Goal: Task Accomplishment & Management: Use online tool/utility

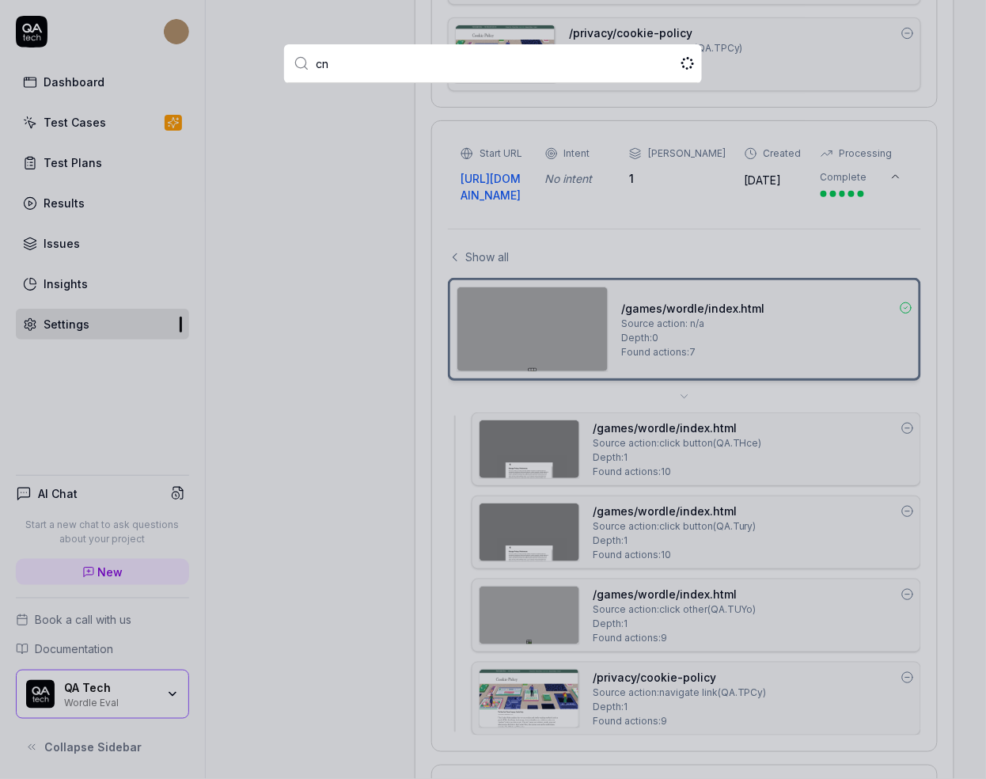
type input "c"
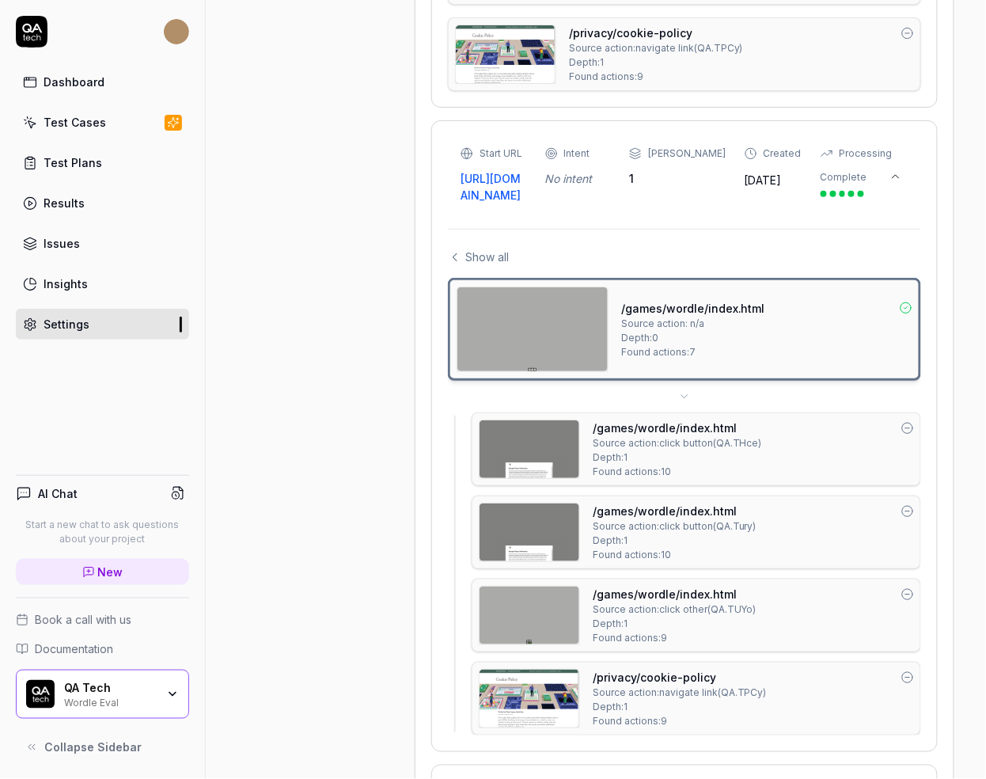
click at [32, 23] on icon at bounding box center [32, 32] width 32 height 32
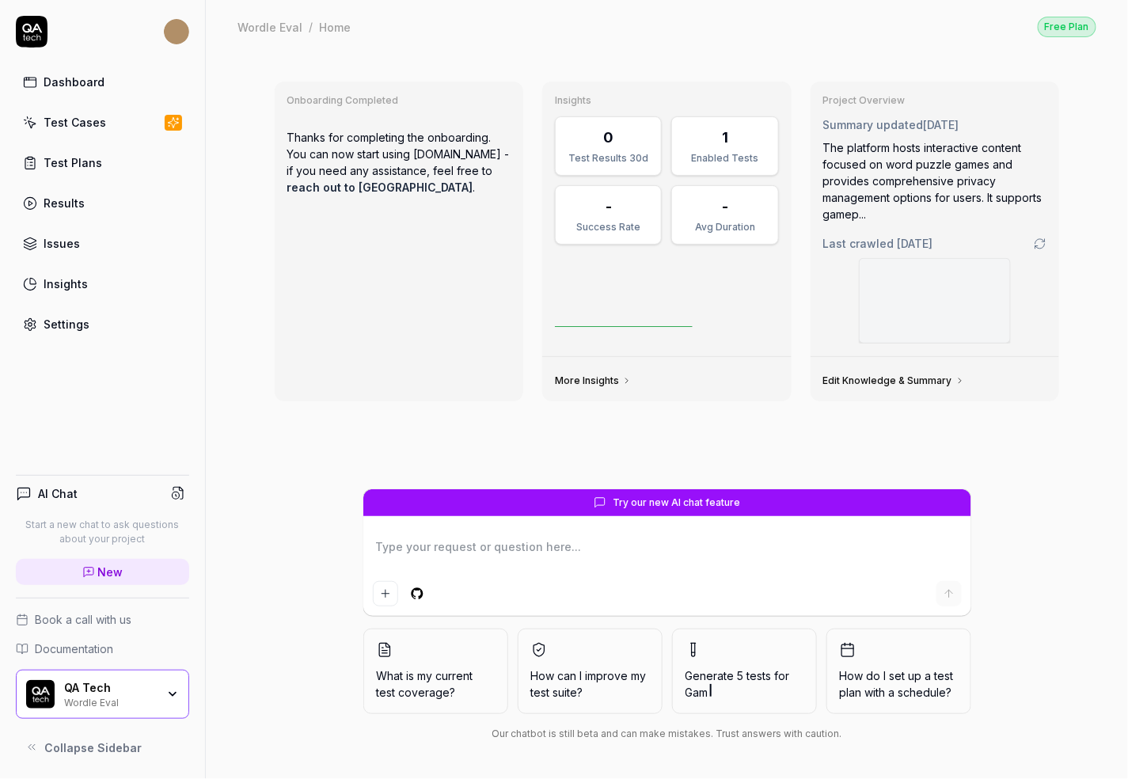
click at [172, 26] on html "Dashboard Test Cases Test Plans Results Issues Insights Settings AI Chat Start …" at bounding box center [564, 389] width 1128 height 779
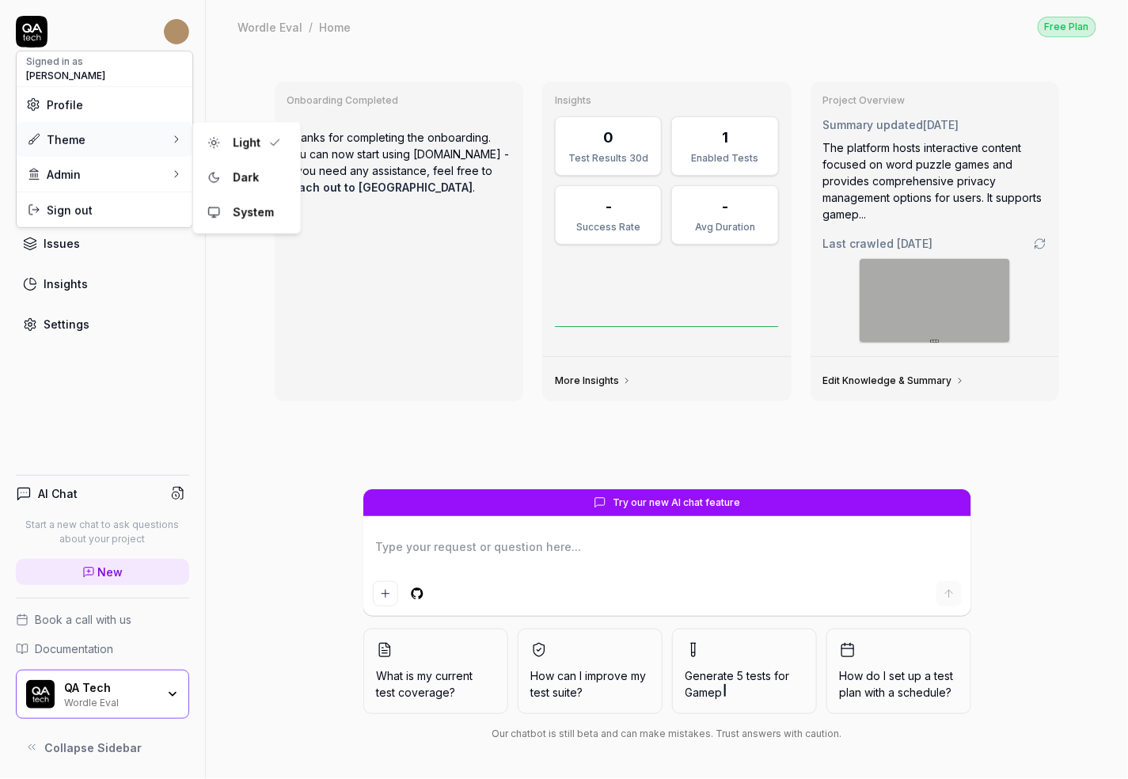
type textarea "*"
click at [305, 79] on html "Dashboard Test Cases Test Plans Results Issues Insights Settings AI Chat Start …" at bounding box center [564, 389] width 1128 height 779
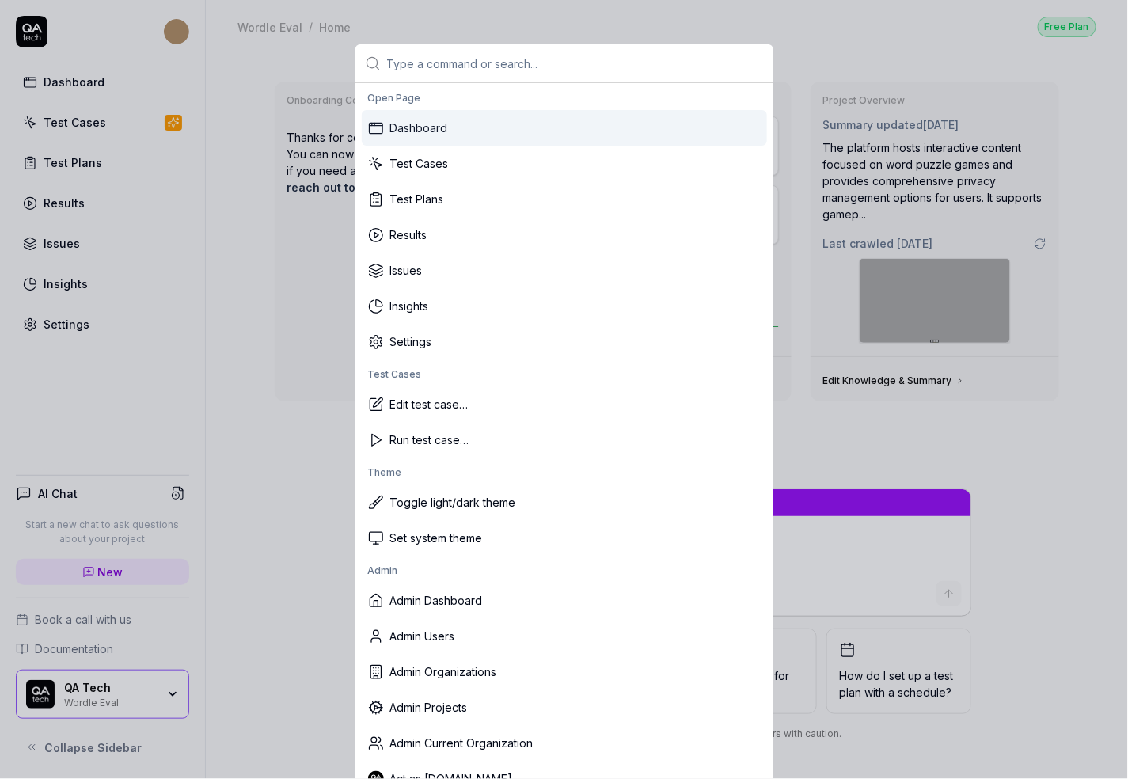
type textarea "*"
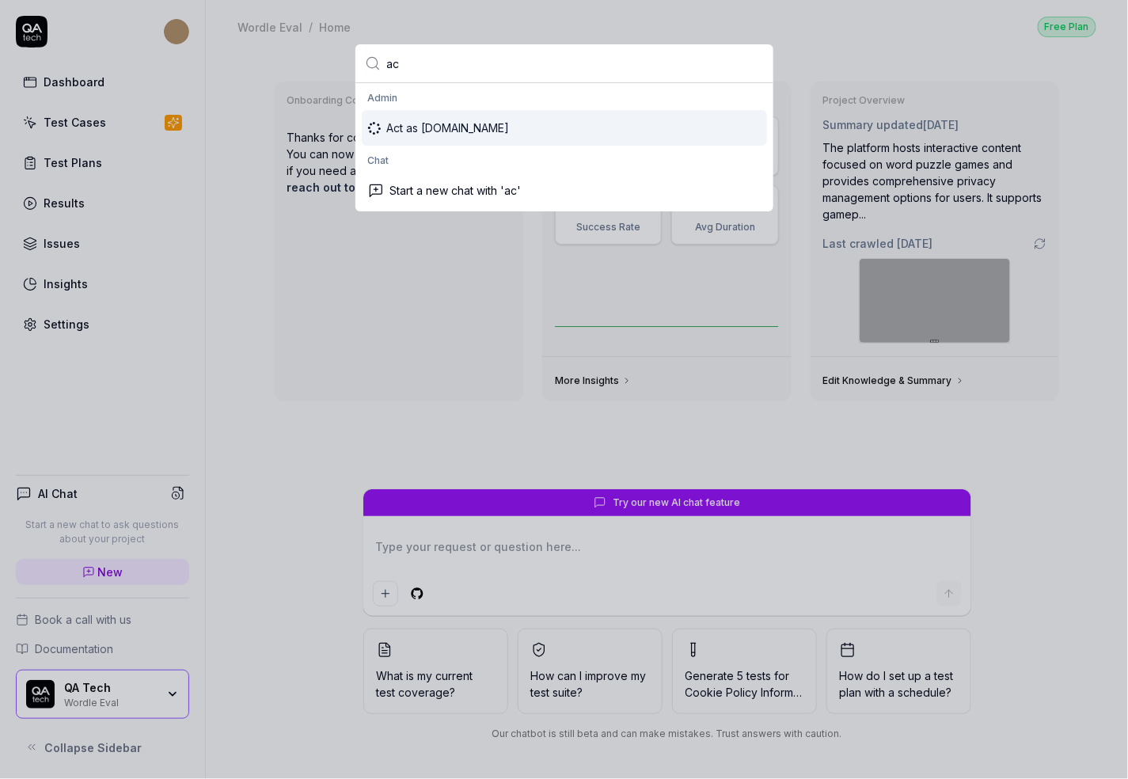
type input "ac"
click at [439, 131] on div "Act as QA.tech" at bounding box center [564, 128] width 405 height 36
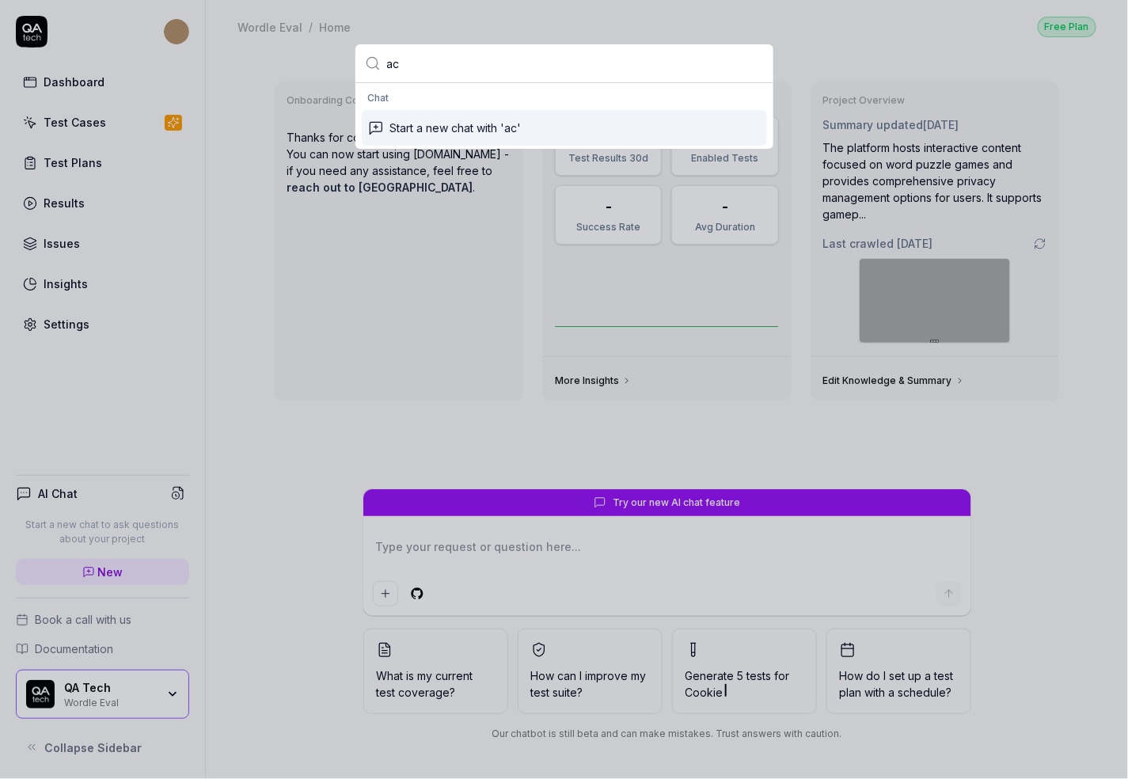
type textarea "*"
click at [415, 66] on input "ac" at bounding box center [575, 63] width 377 height 38
type input "act"
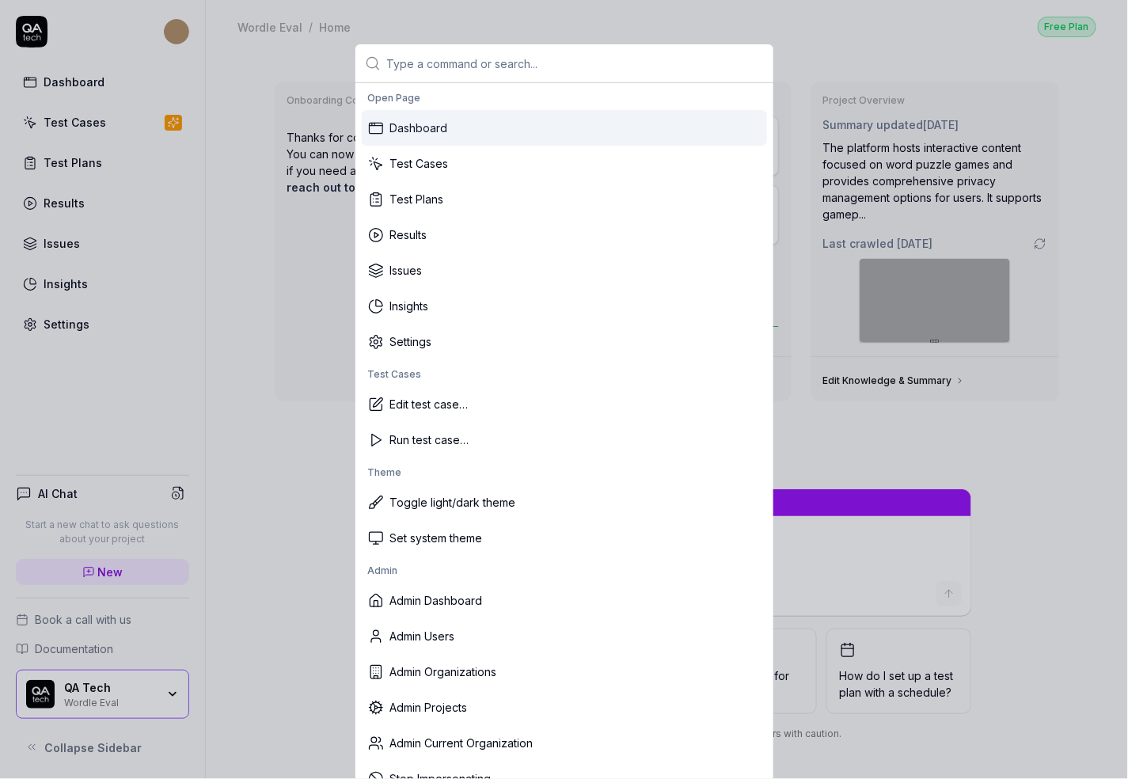
type textarea "*"
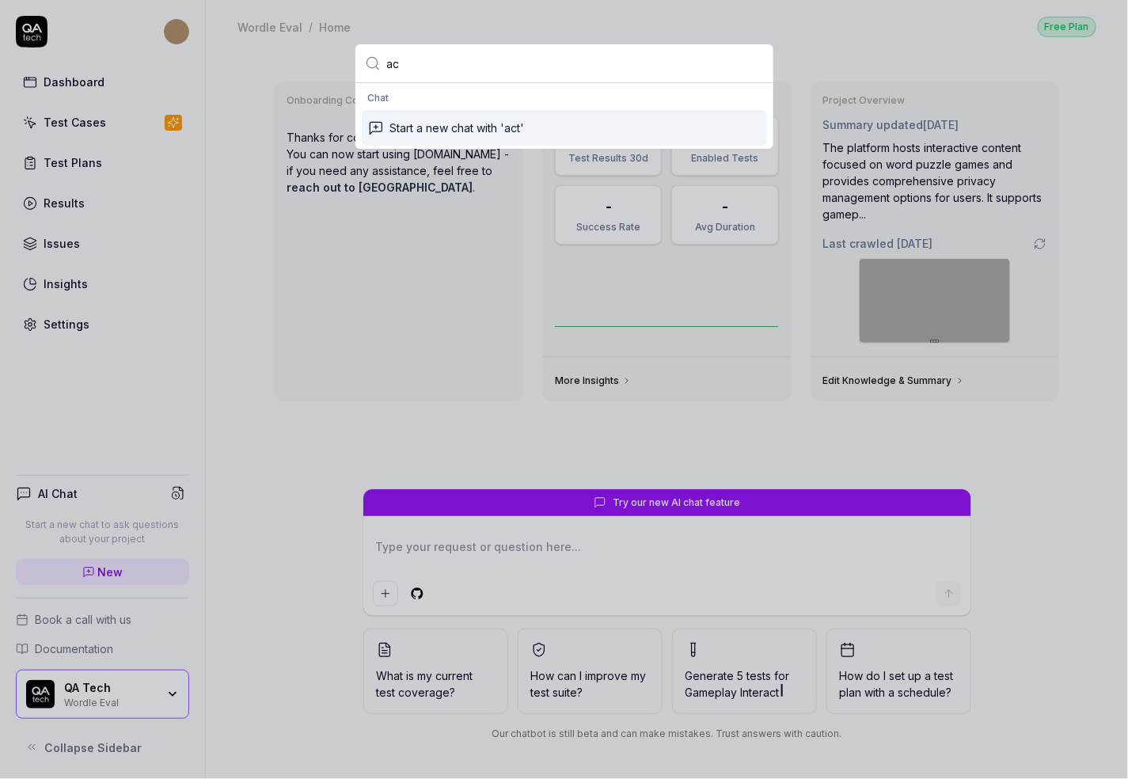
type input "a"
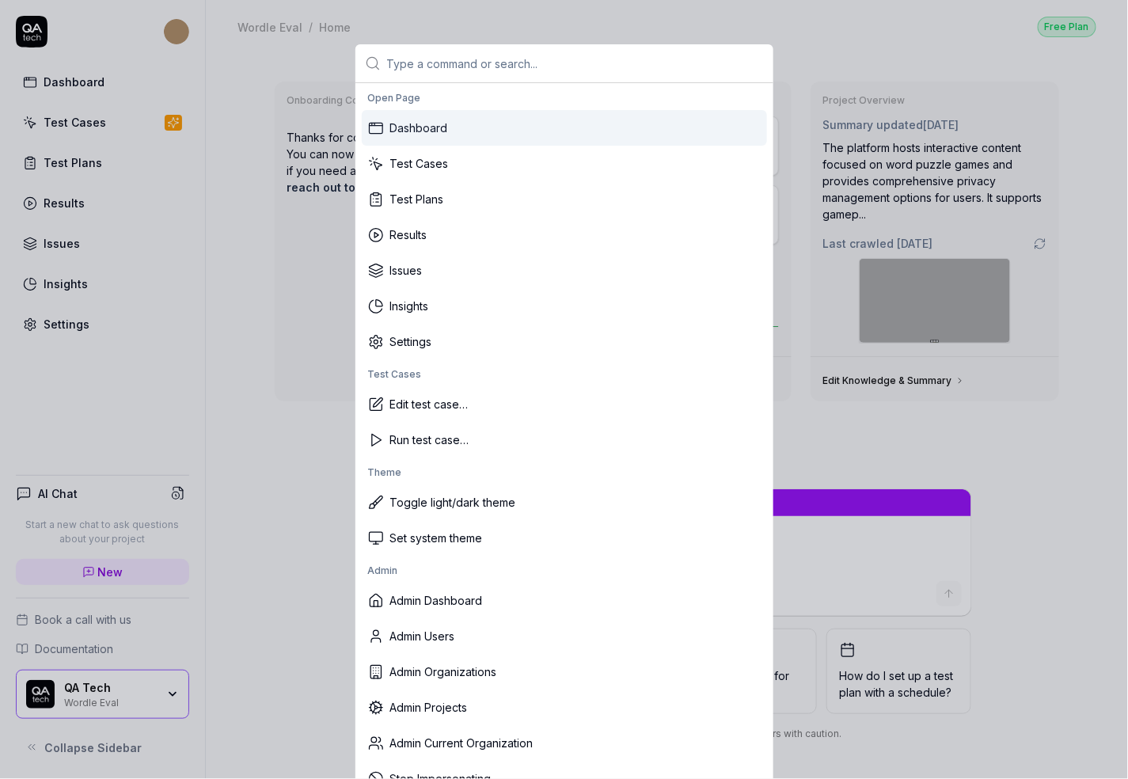
type textarea "*"
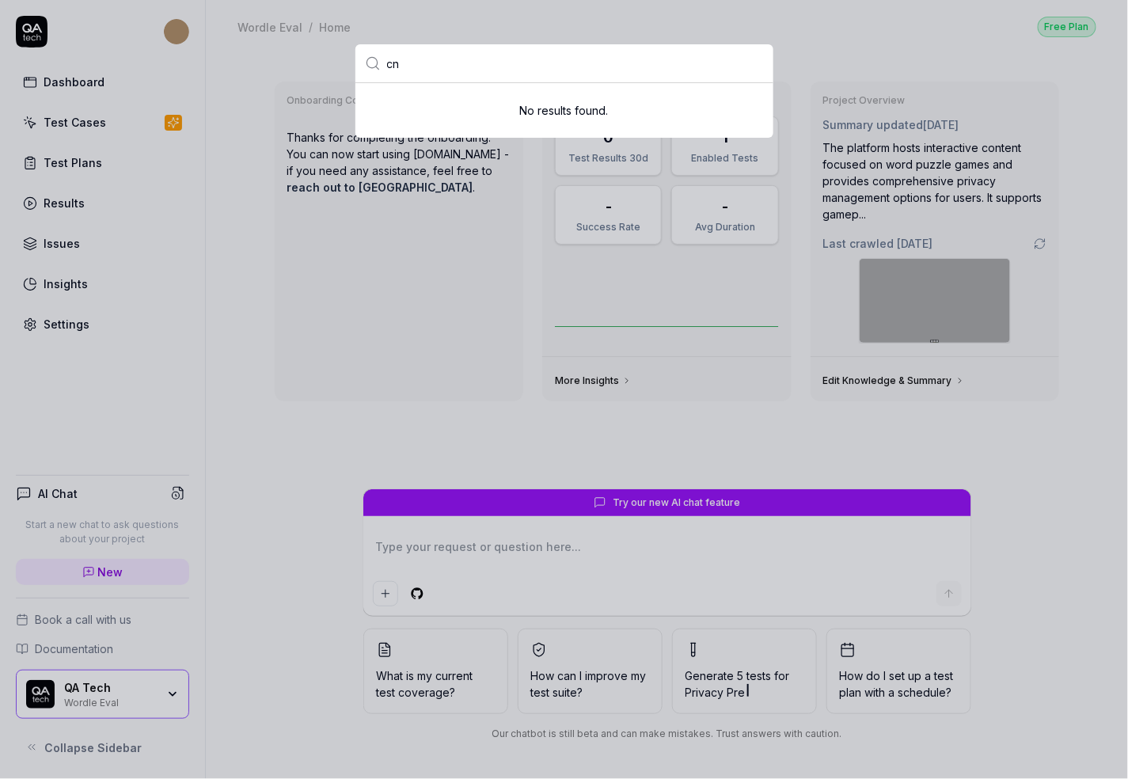
type input "c"
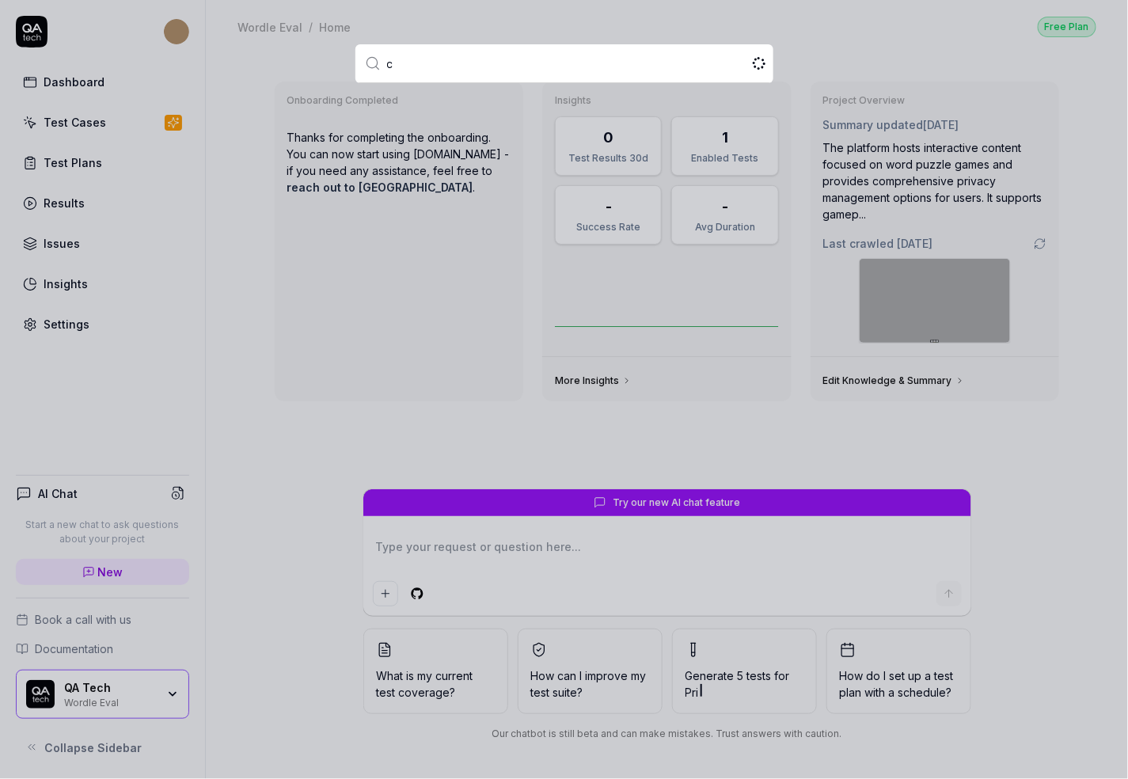
type textarea "*"
type input "c"
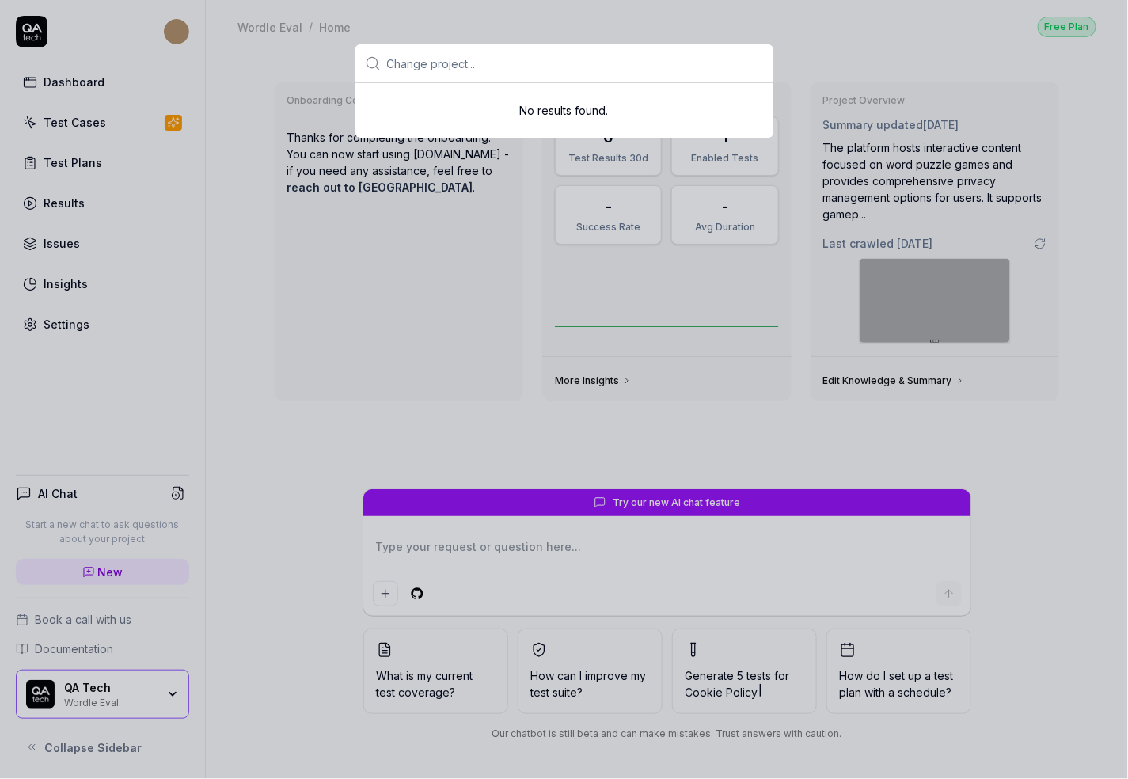
type input "C"
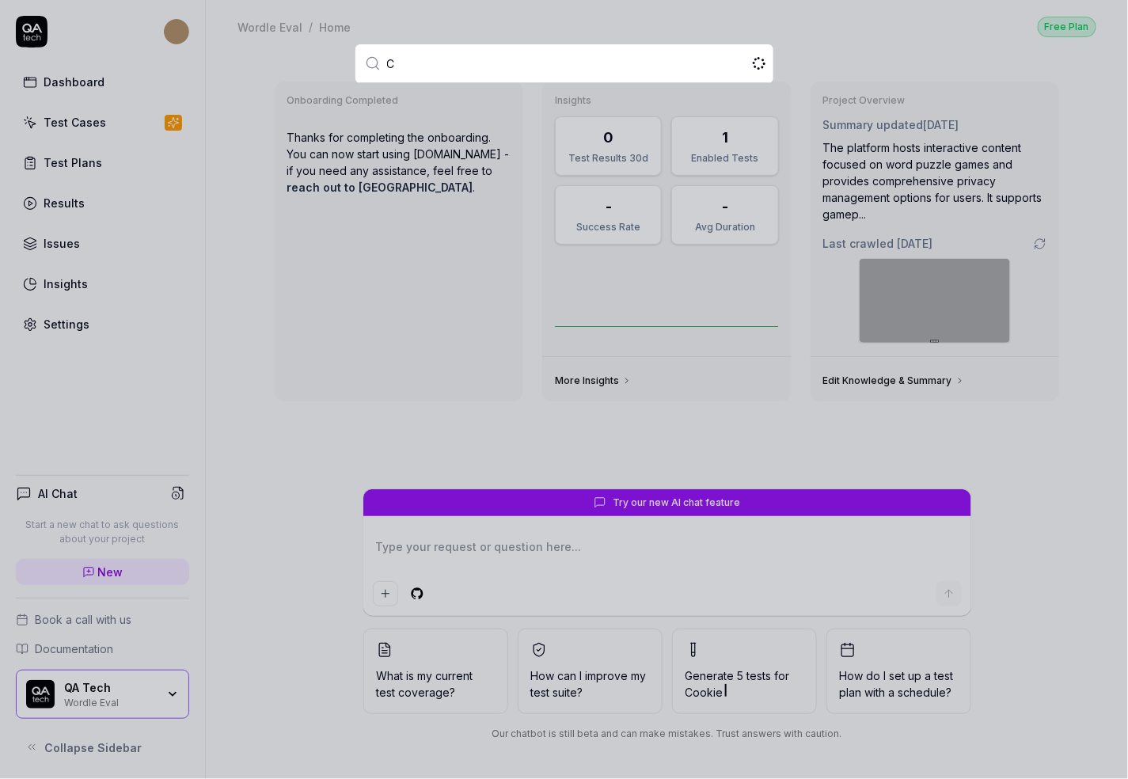
type textarea "*"
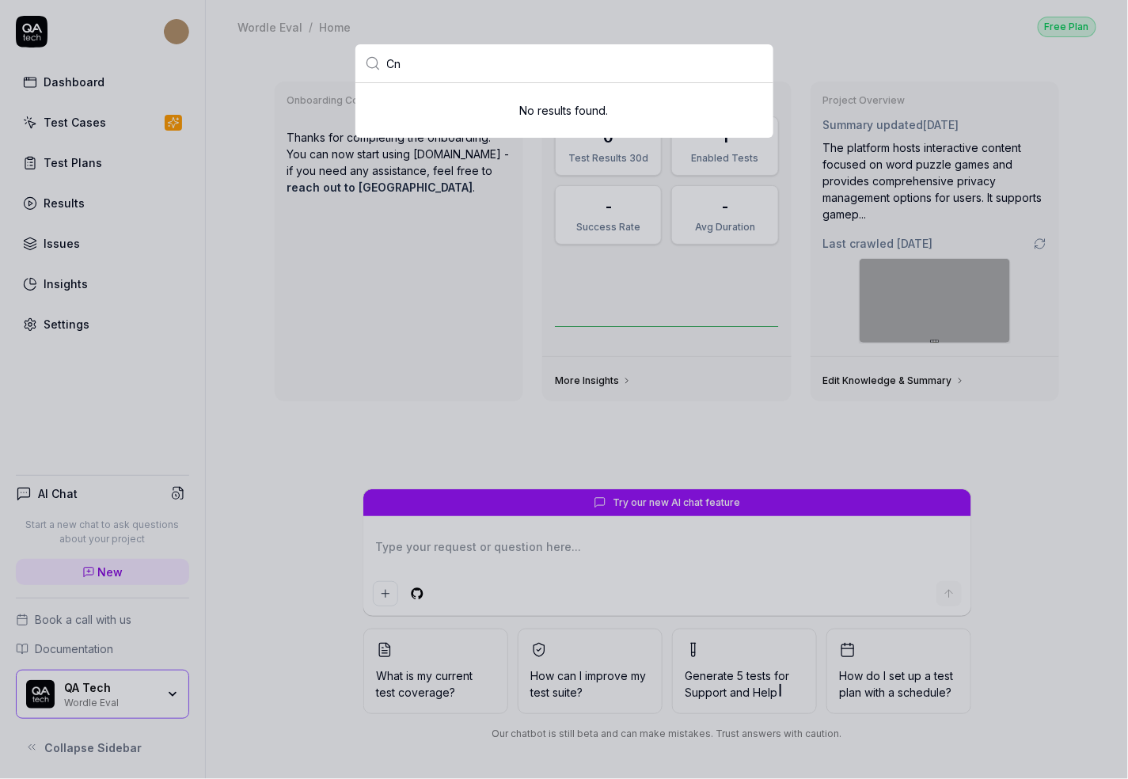
type input "C"
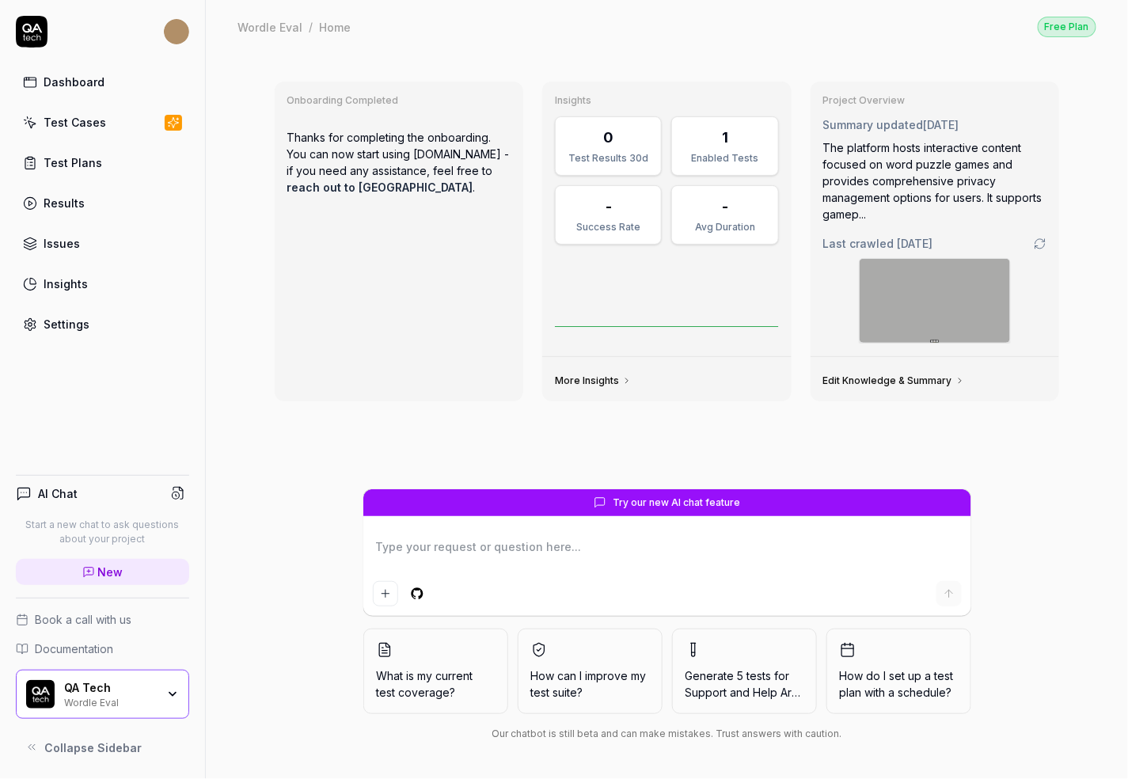
click at [177, 30] on html "Dashboard Test Cases Test Plans Results Issues Insights Settings AI Chat Start …" at bounding box center [564, 389] width 1128 height 779
click at [471, 227] on html "Dashboard Test Cases Test Plans Results Issues Insights Settings AI Chat Start …" at bounding box center [564, 389] width 1128 height 779
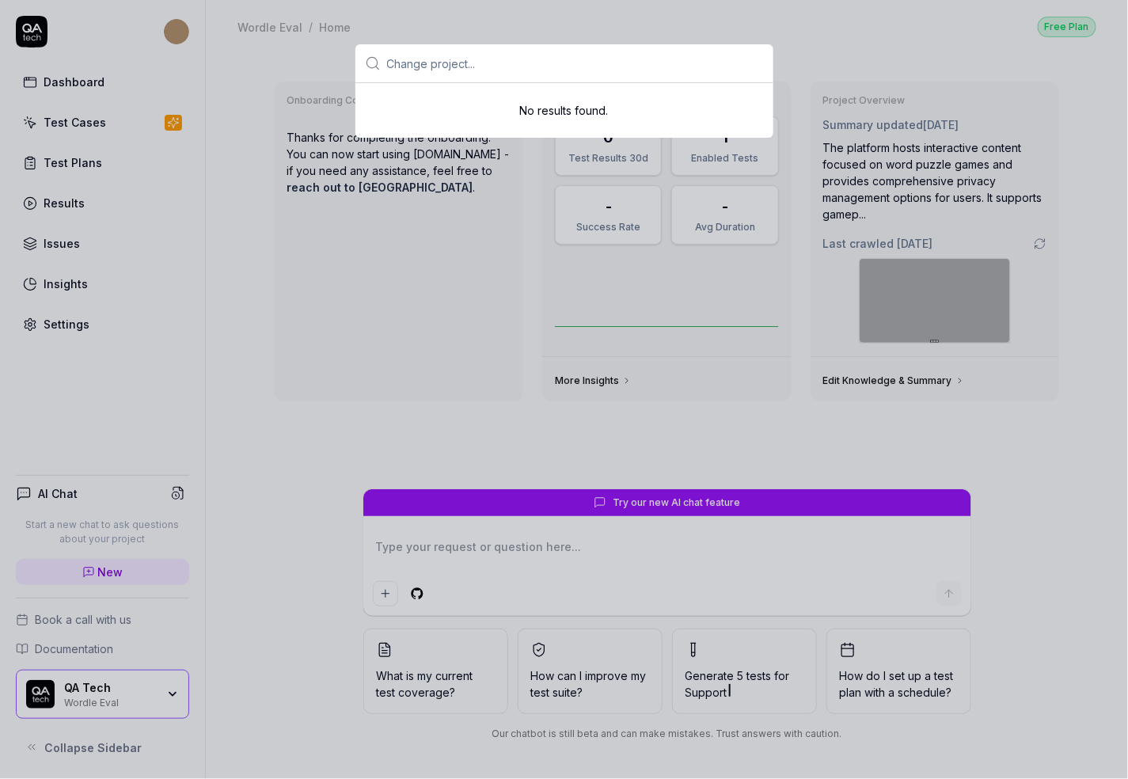
type textarea "*"
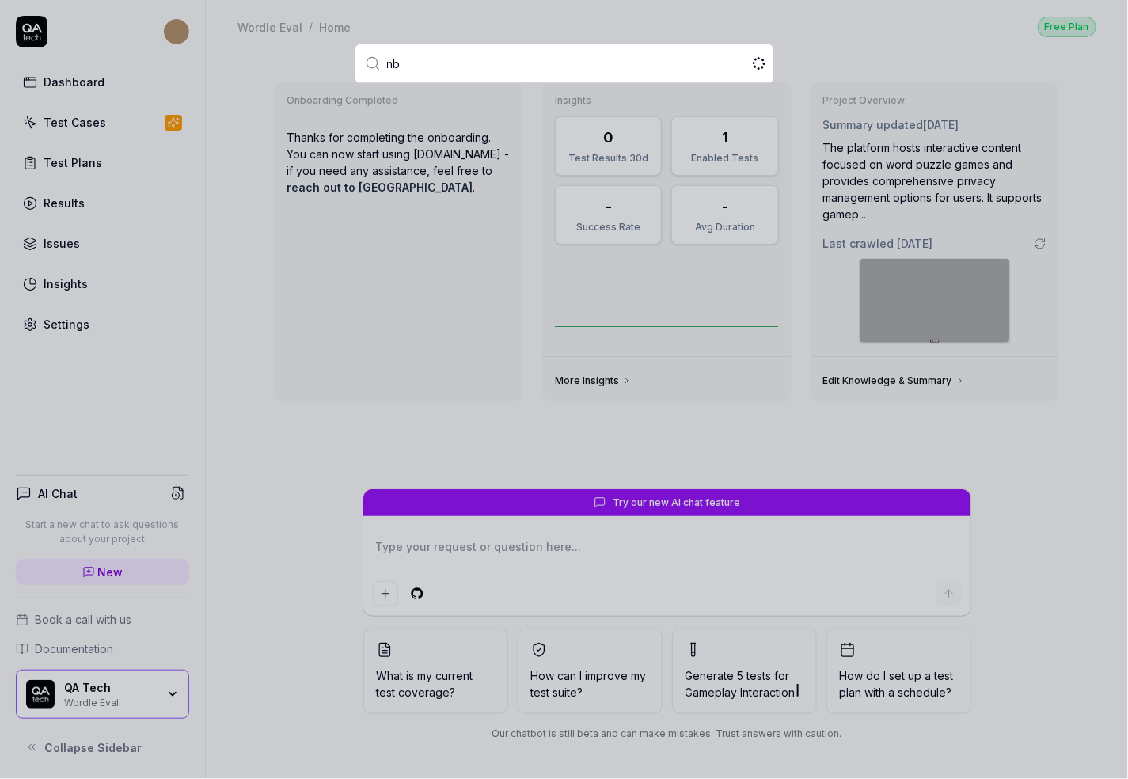
type input "n"
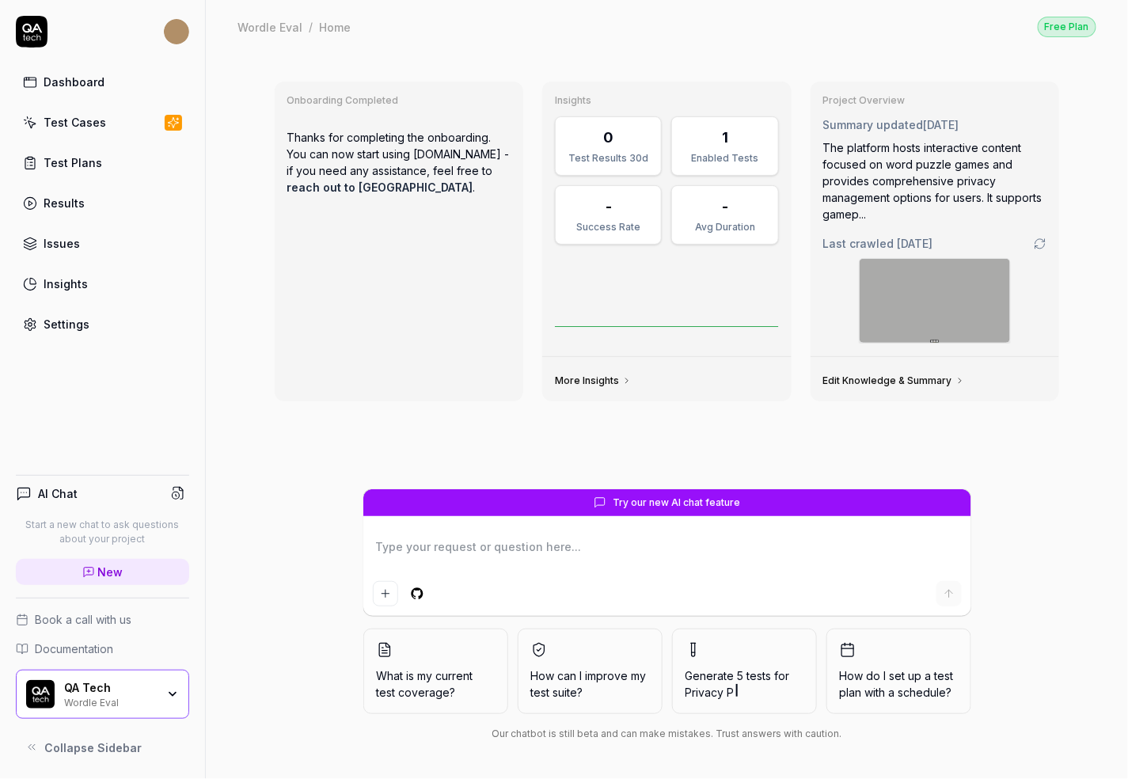
click at [173, 44] on html "Dashboard Test Cases Test Plans Results Issues Insights Settings AI Chat Start …" at bounding box center [564, 389] width 1128 height 779
click at [311, 120] on html "Dashboard Test Cases Test Plans Results Issues Insights Settings AI Chat Start …" at bounding box center [564, 389] width 1128 height 779
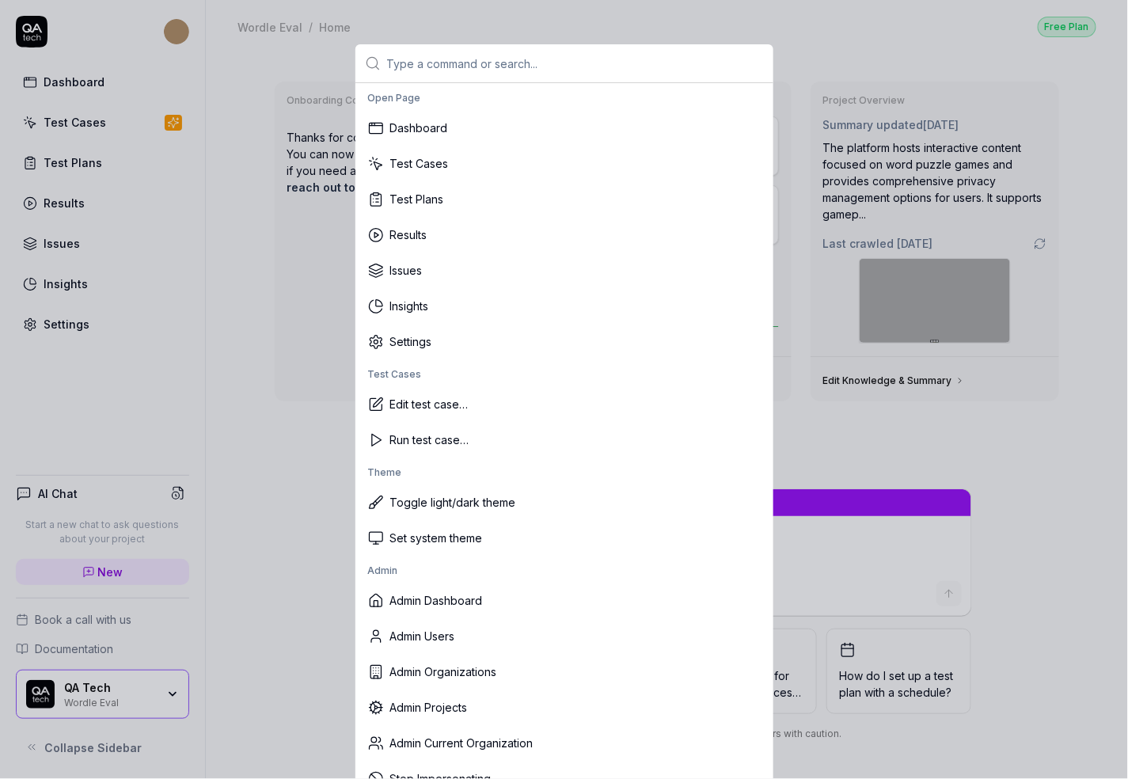
scroll to position [6, 0]
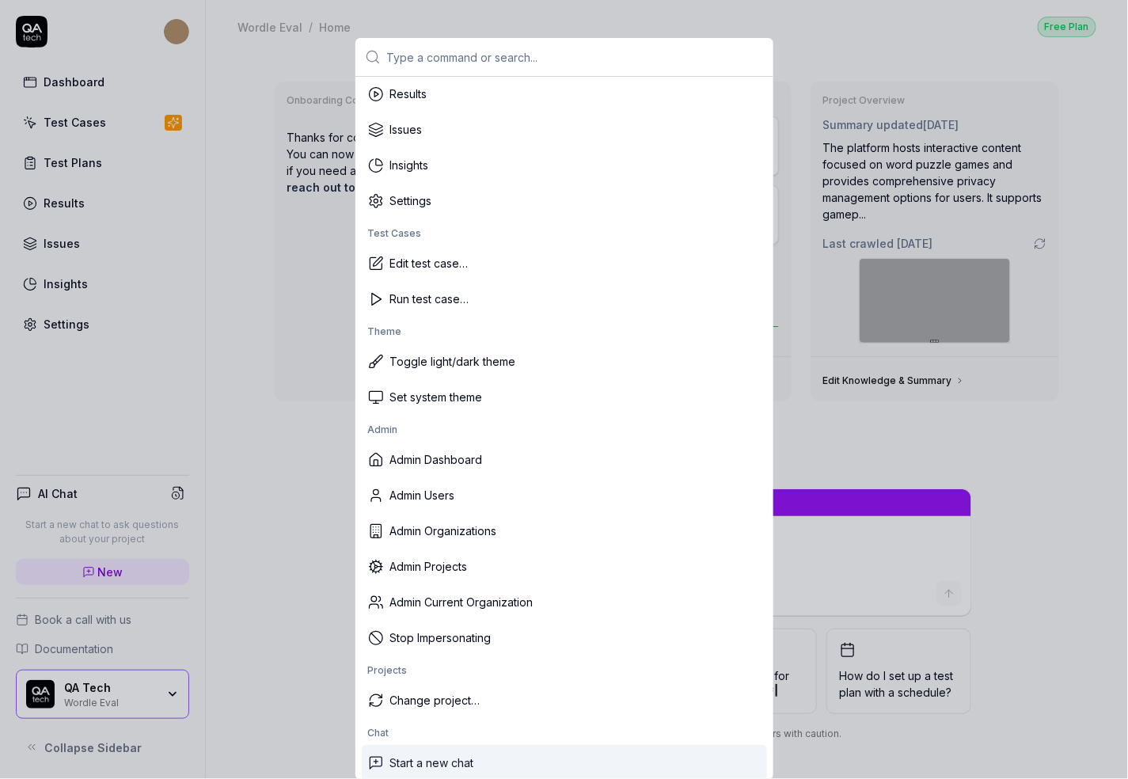
type textarea "*"
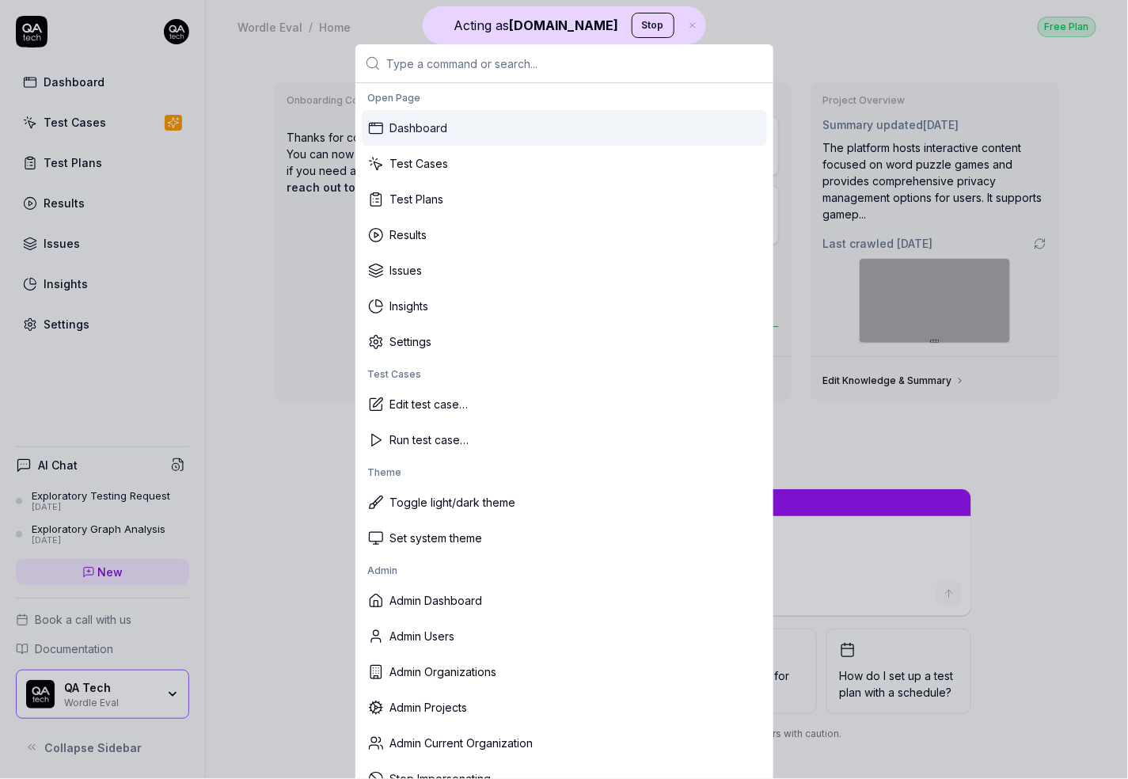
scroll to position [6, 0]
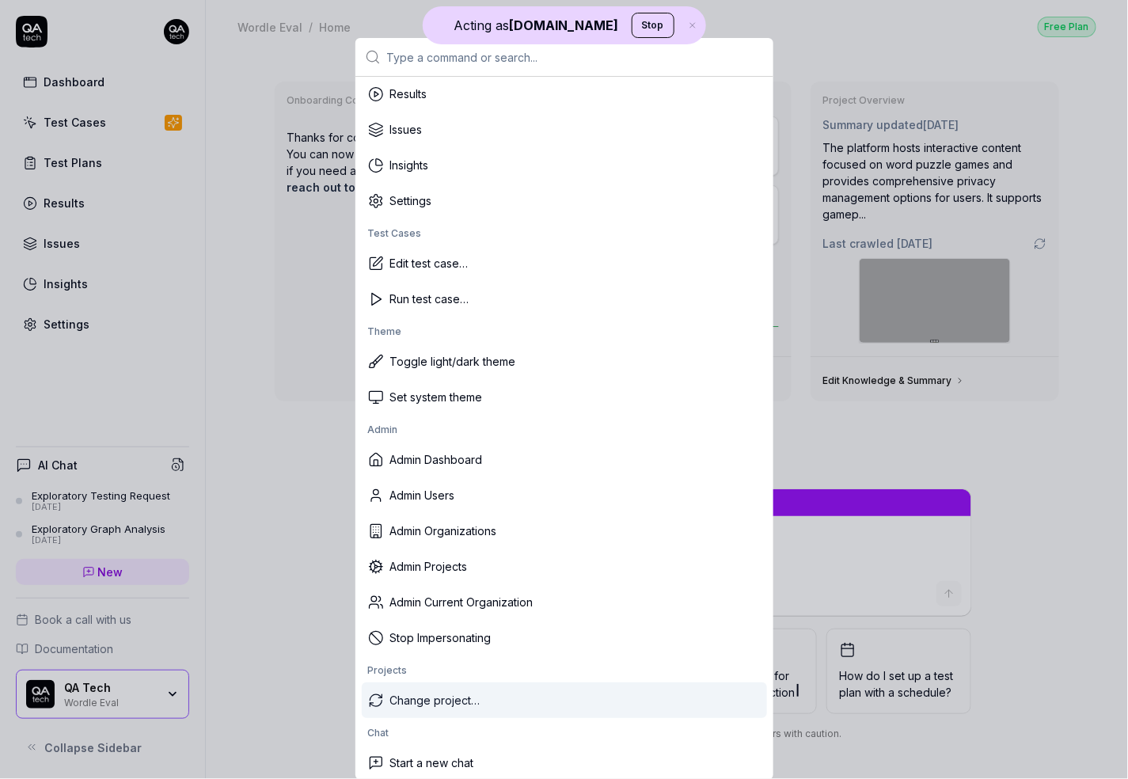
click at [436, 697] on div "Change project…" at bounding box center [564, 700] width 405 height 36
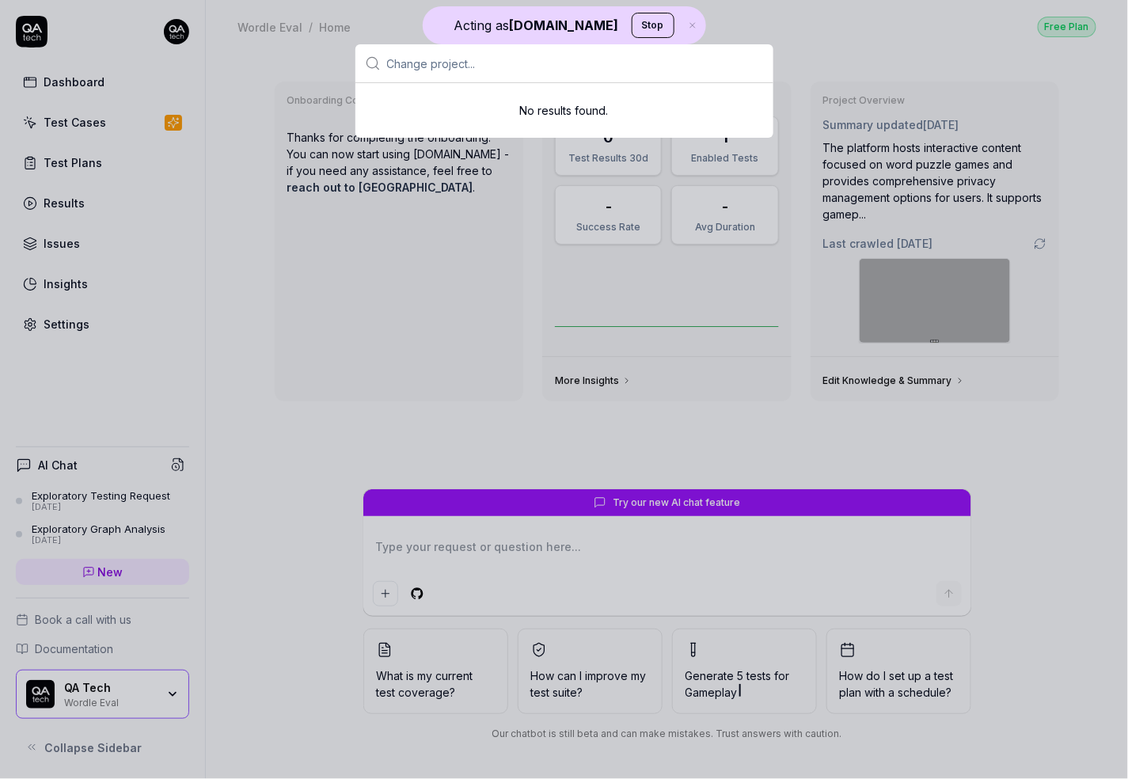
click at [433, 66] on input "text" at bounding box center [575, 63] width 377 height 38
type textarea "*"
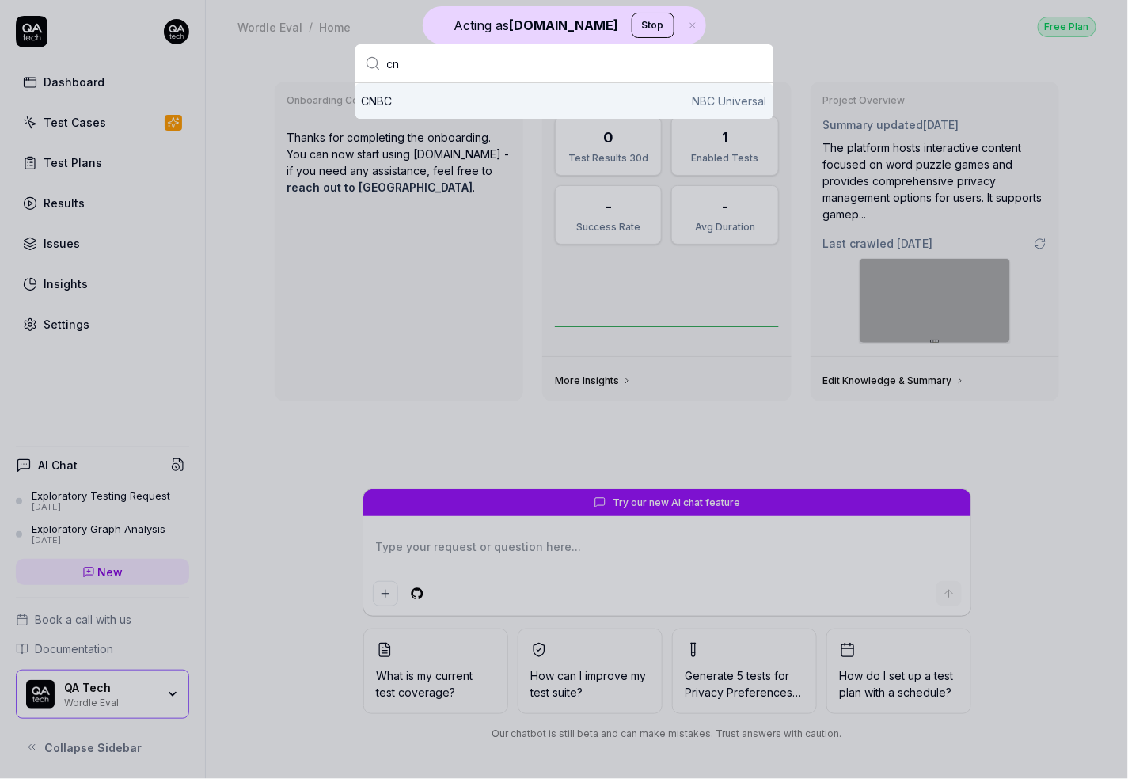
type input "cn"
click at [436, 97] on div "CNBC NBC Universal" at bounding box center [564, 101] width 405 height 17
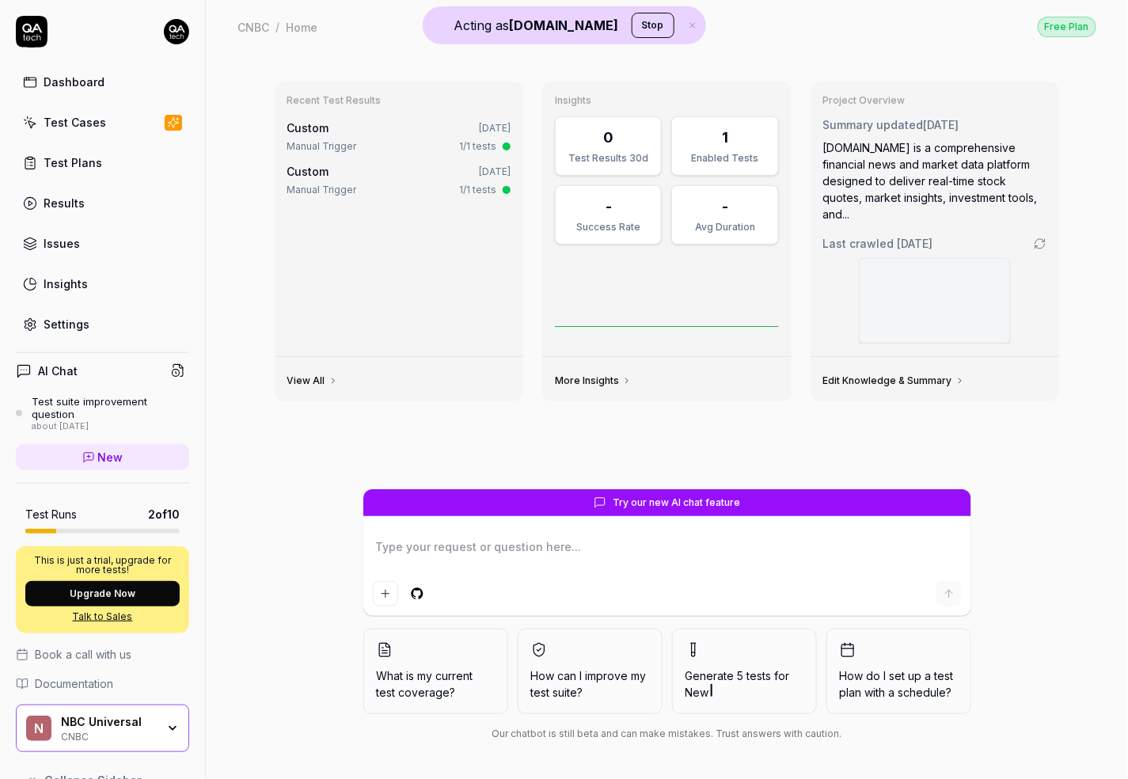
click at [104, 330] on link "Settings" at bounding box center [102, 324] width 173 height 31
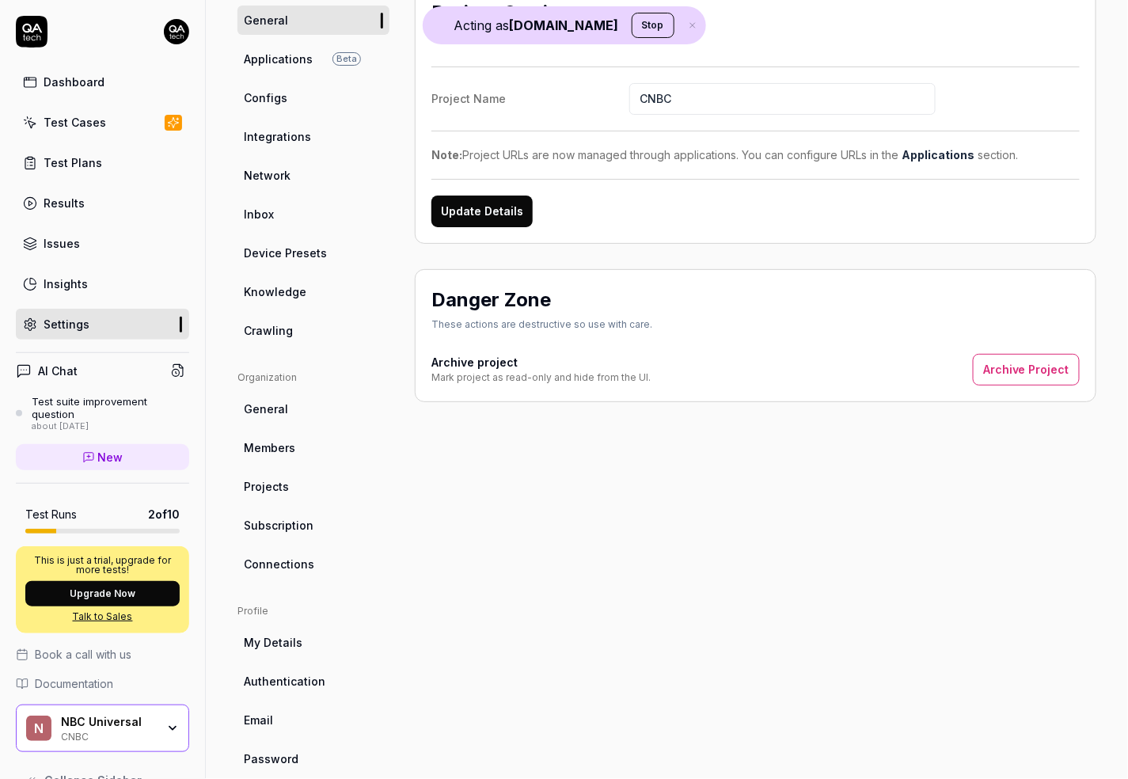
click at [275, 330] on span "Crawling" at bounding box center [268, 330] width 49 height 17
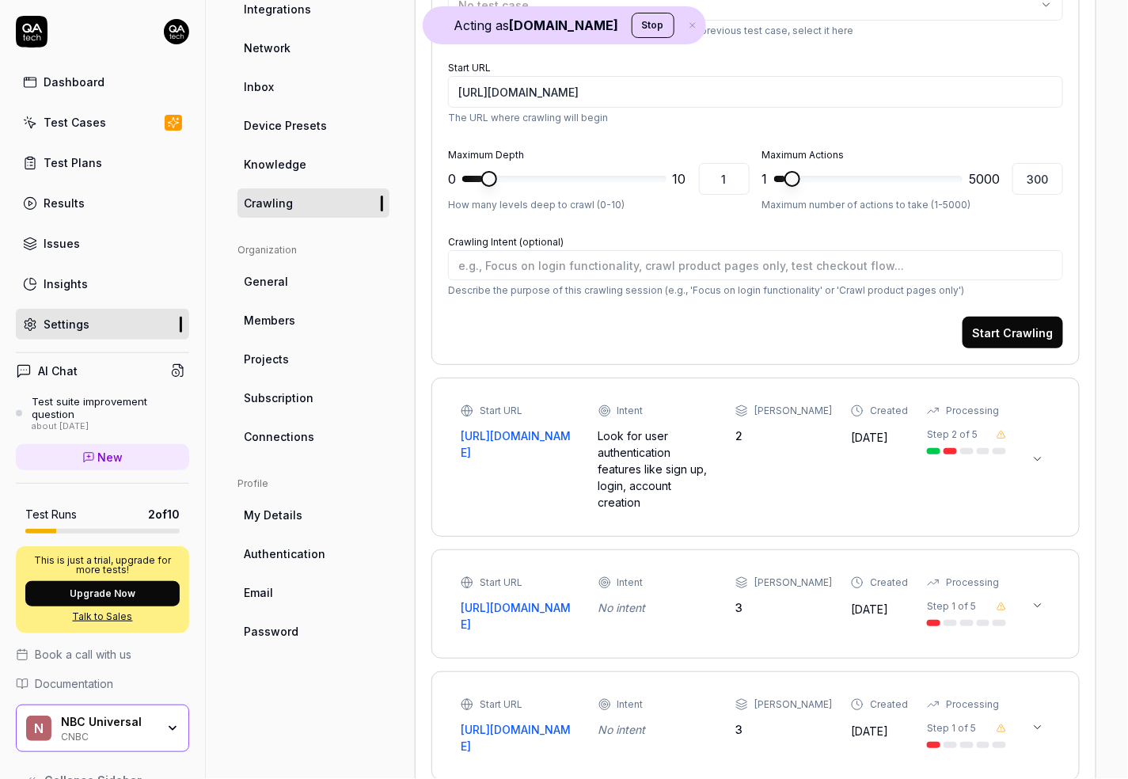
scroll to position [261, 0]
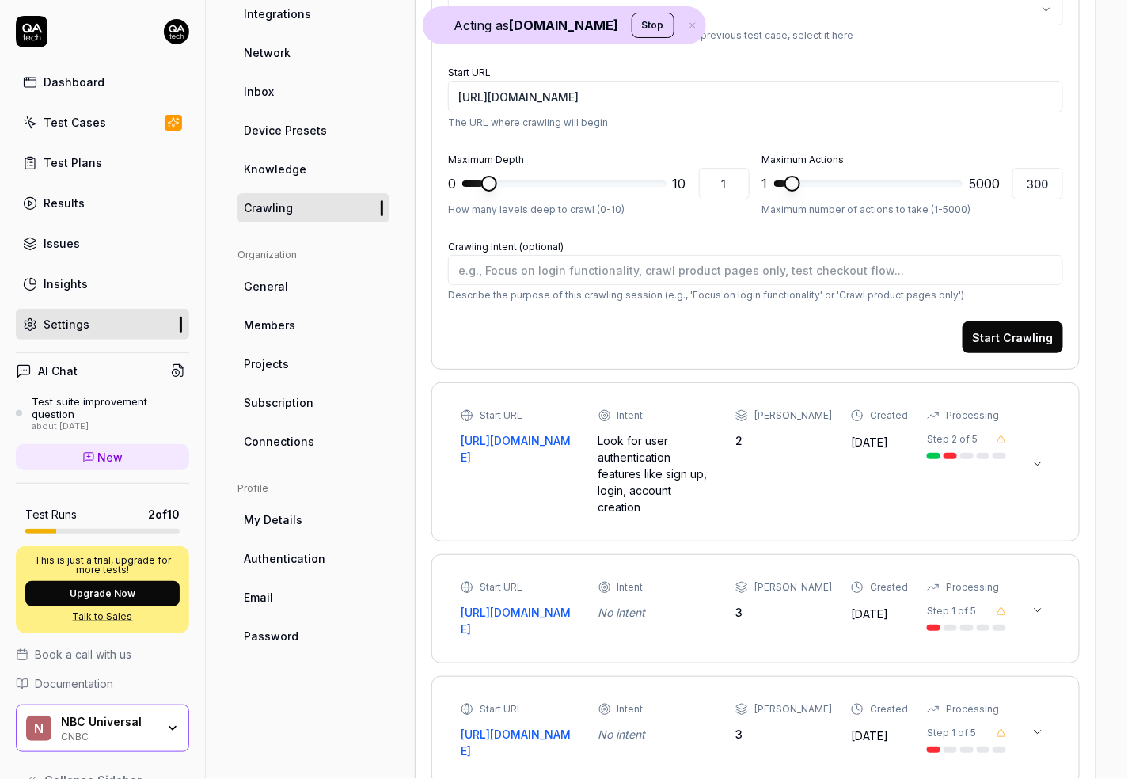
type textarea "*"
click at [1039, 458] on icon at bounding box center [1037, 464] width 13 height 13
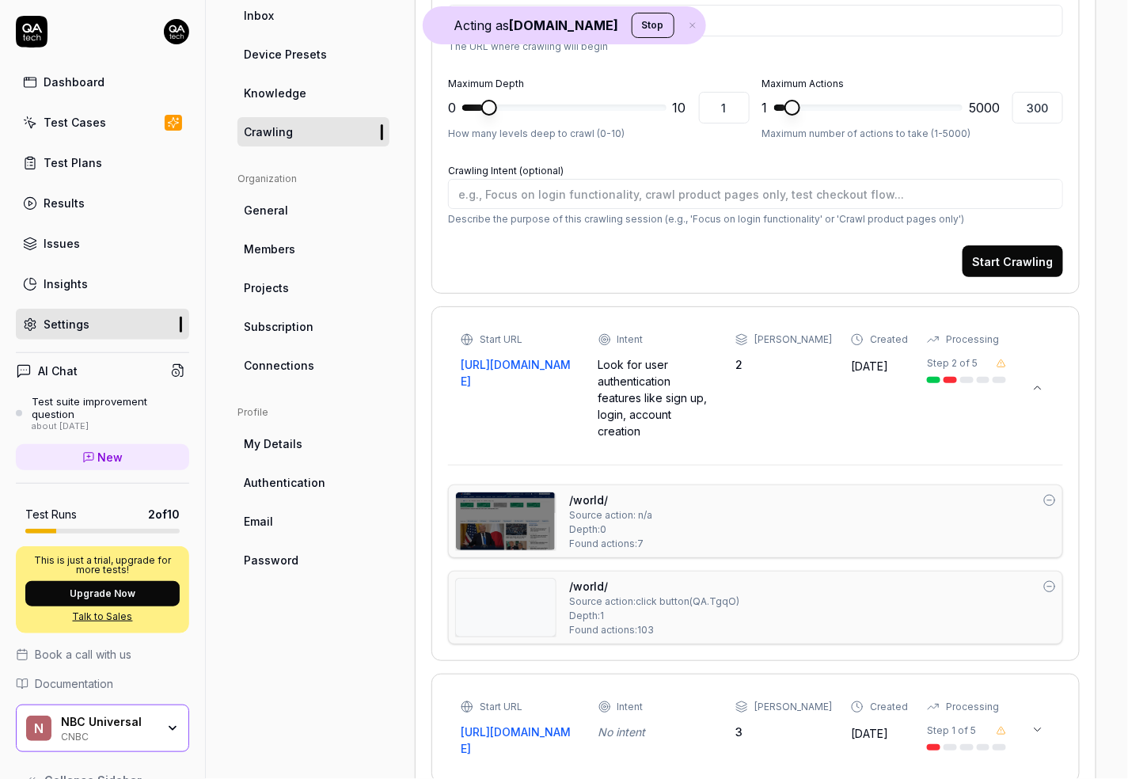
scroll to position [356, 0]
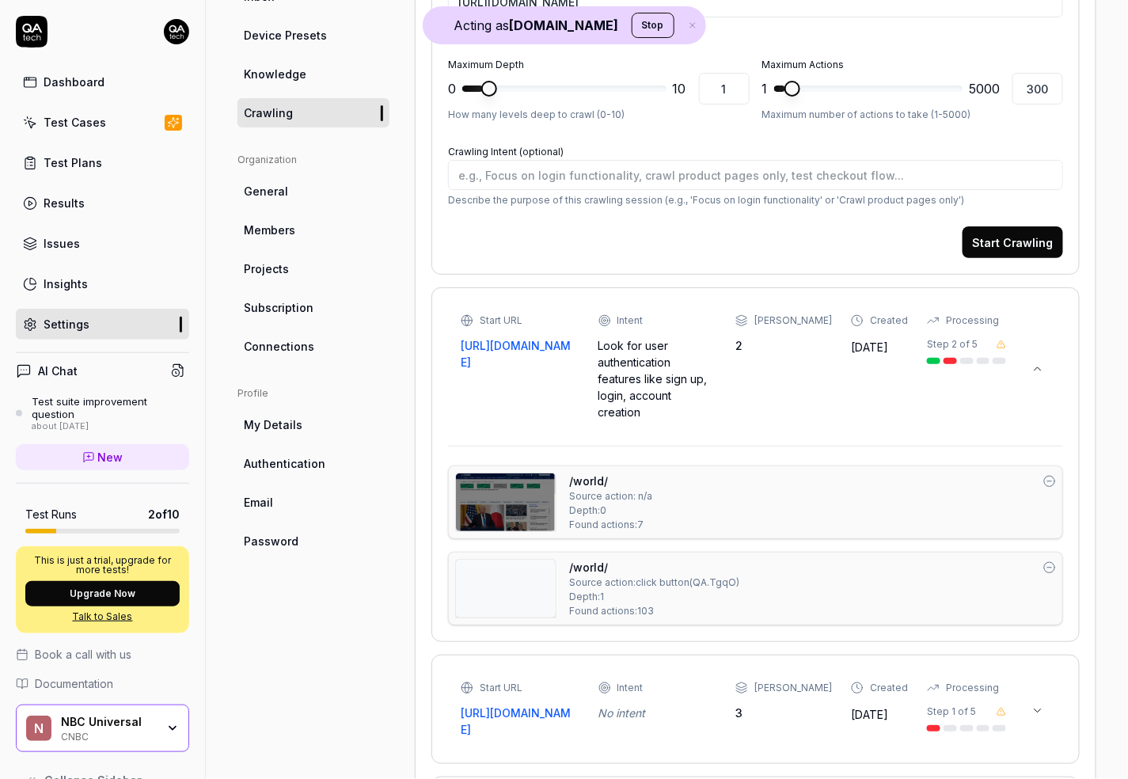
click at [526, 483] on img at bounding box center [506, 502] width 100 height 58
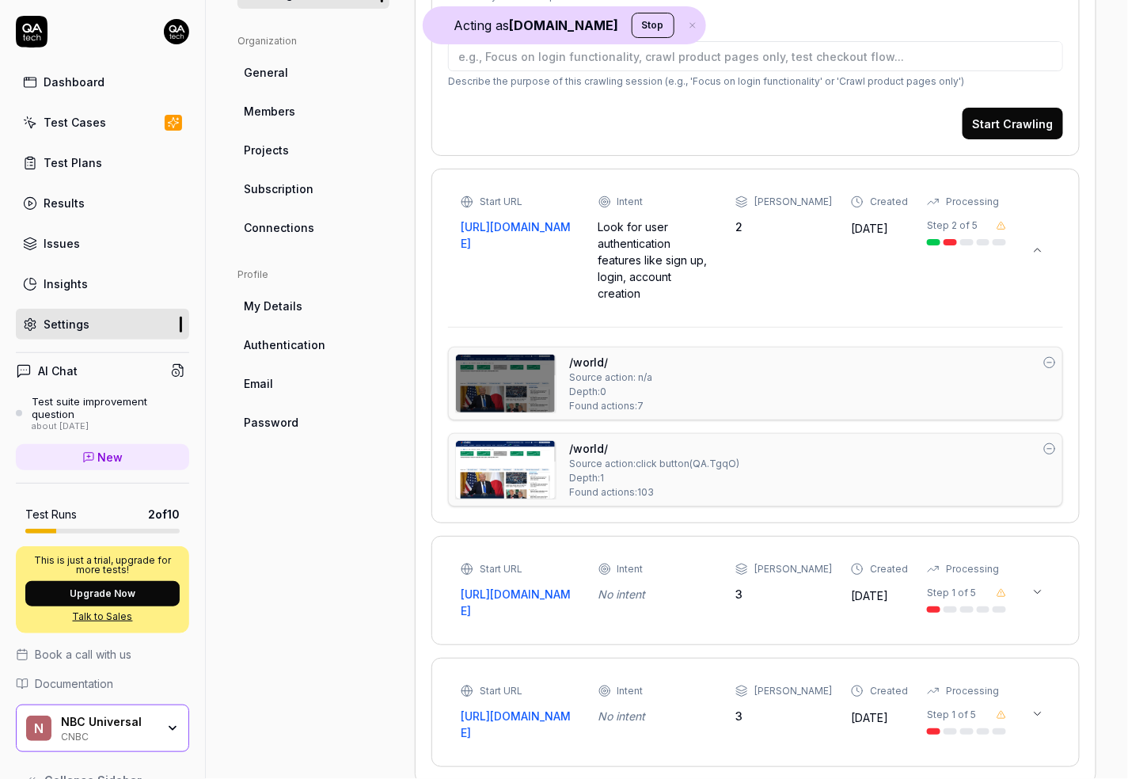
click at [1055, 558] on div "Start URL https://www.cnbc.com Intent No intent Max Depth 3 Created Jul 13 2025…" at bounding box center [755, 591] width 615 height 76
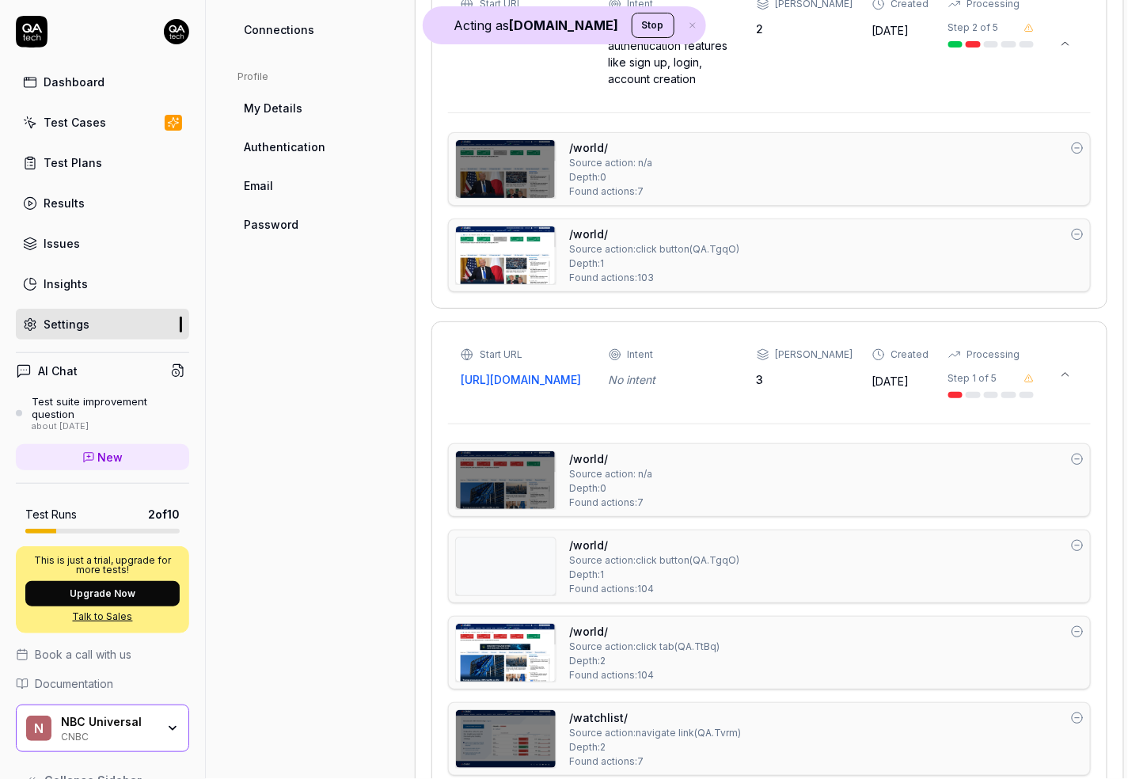
scroll to position [737, 0]
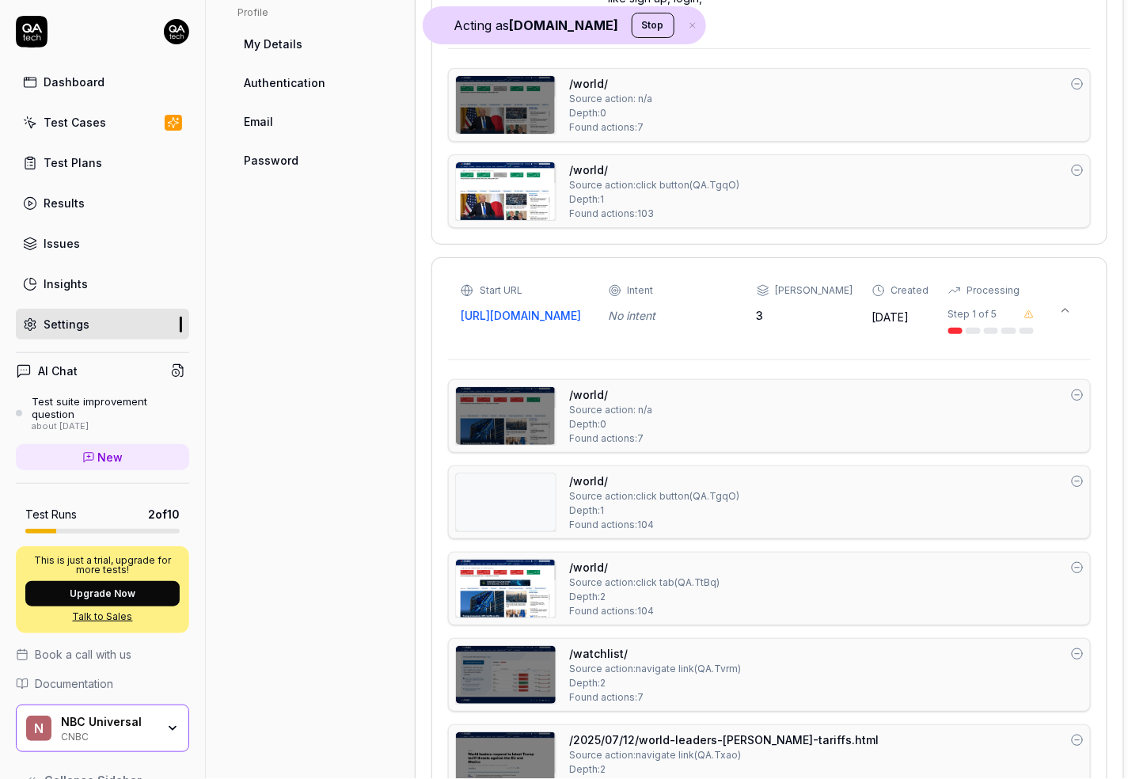
click at [525, 415] on img at bounding box center [506, 416] width 100 height 58
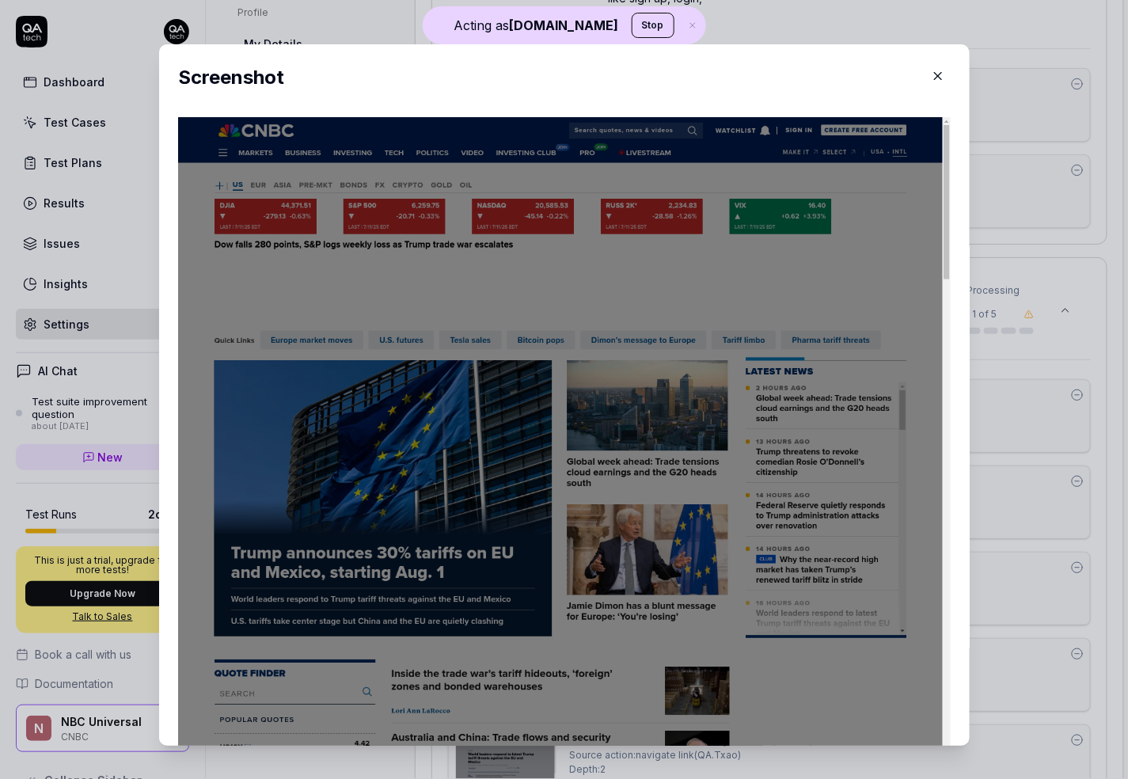
scroll to position [420, 0]
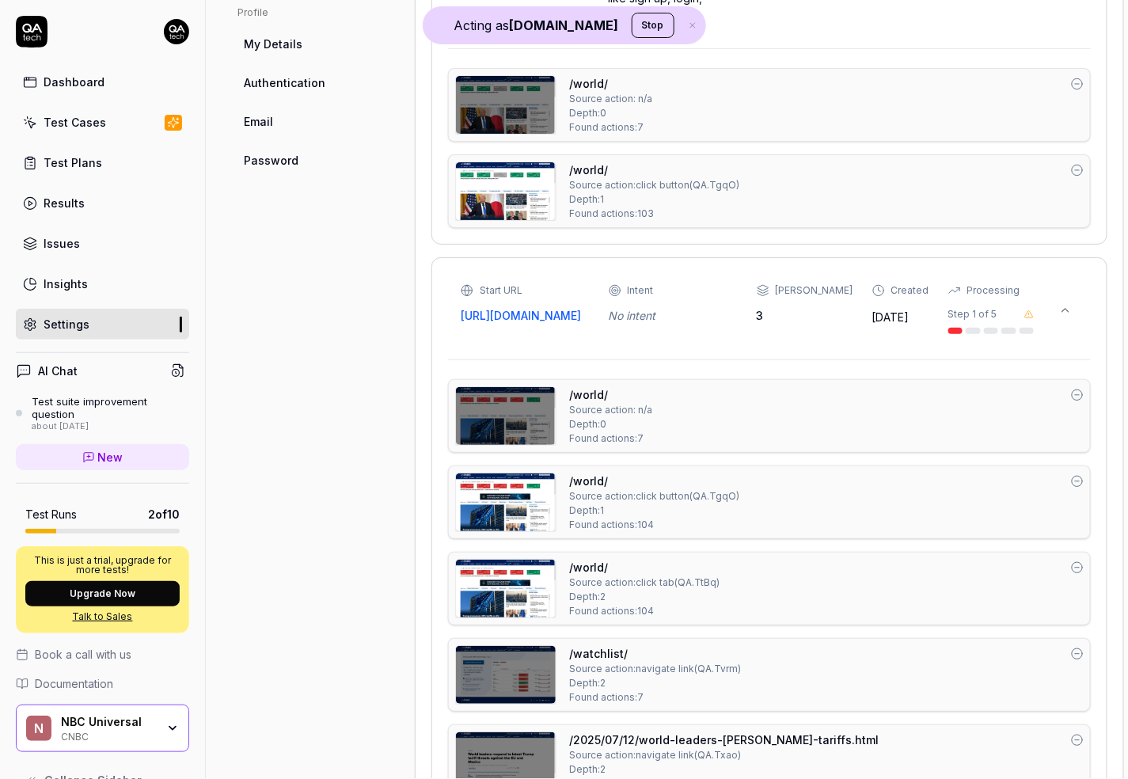
click at [1074, 480] on icon at bounding box center [1077, 481] width 13 height 13
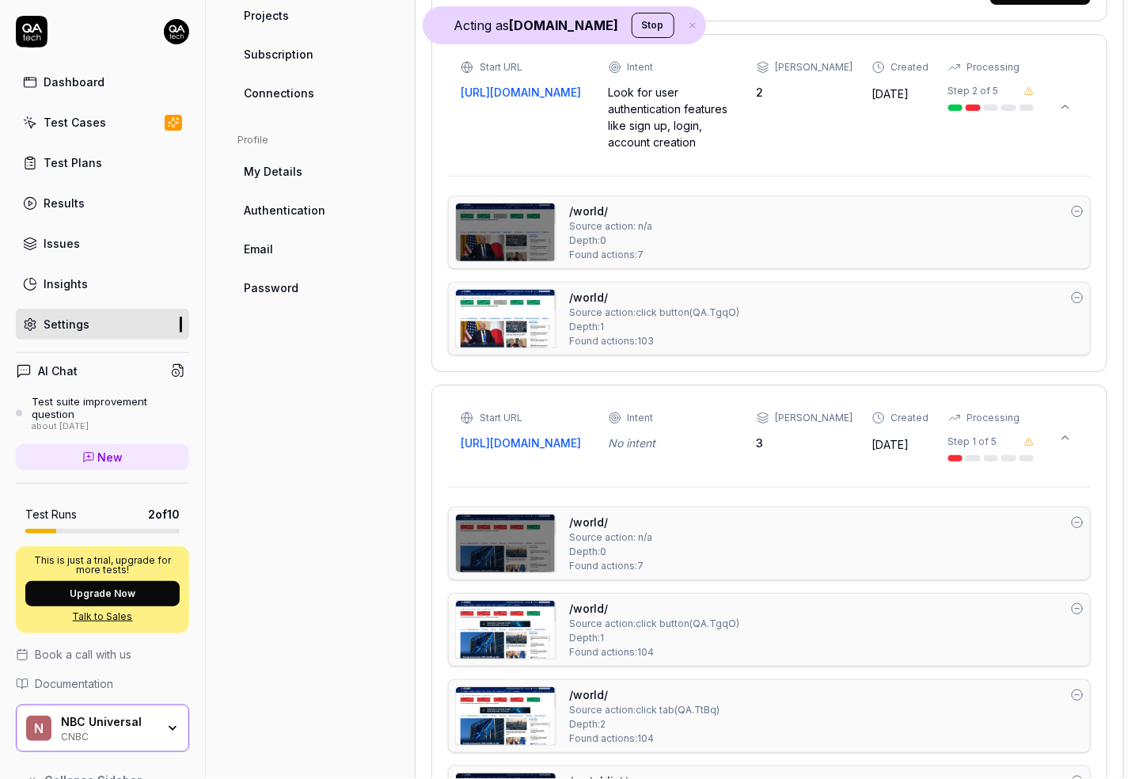
scroll to position [378, 0]
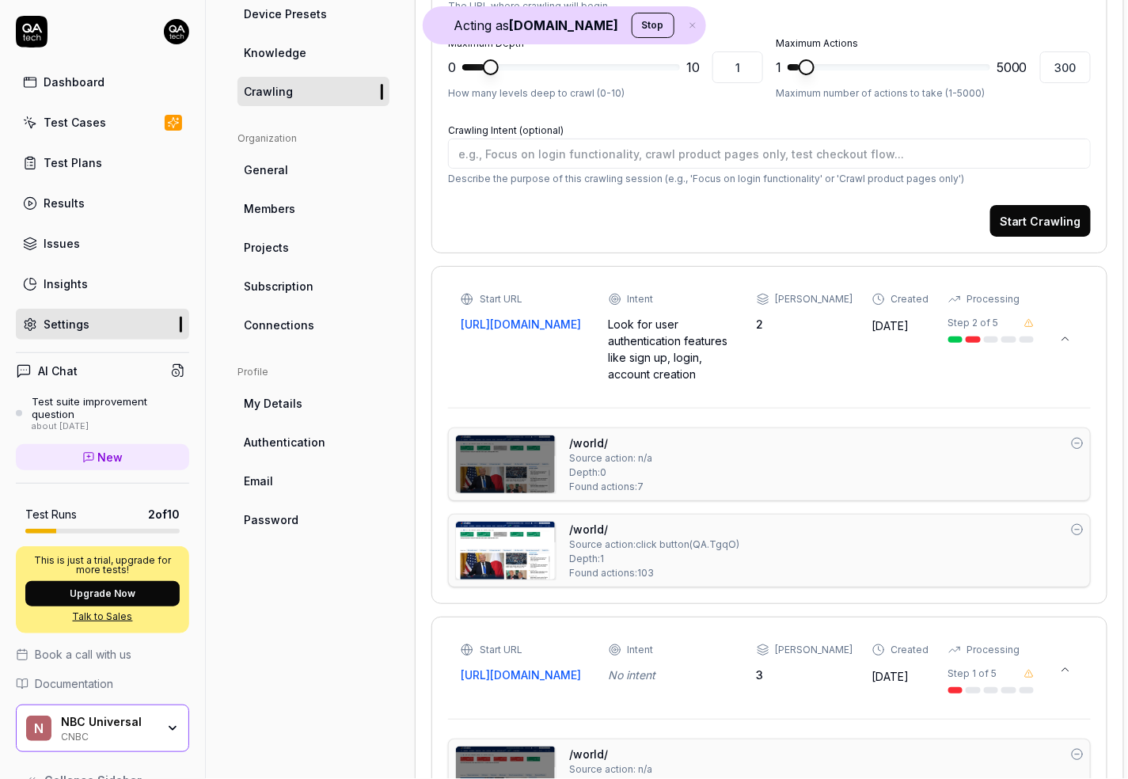
click at [1068, 663] on icon at bounding box center [1065, 669] width 13 height 13
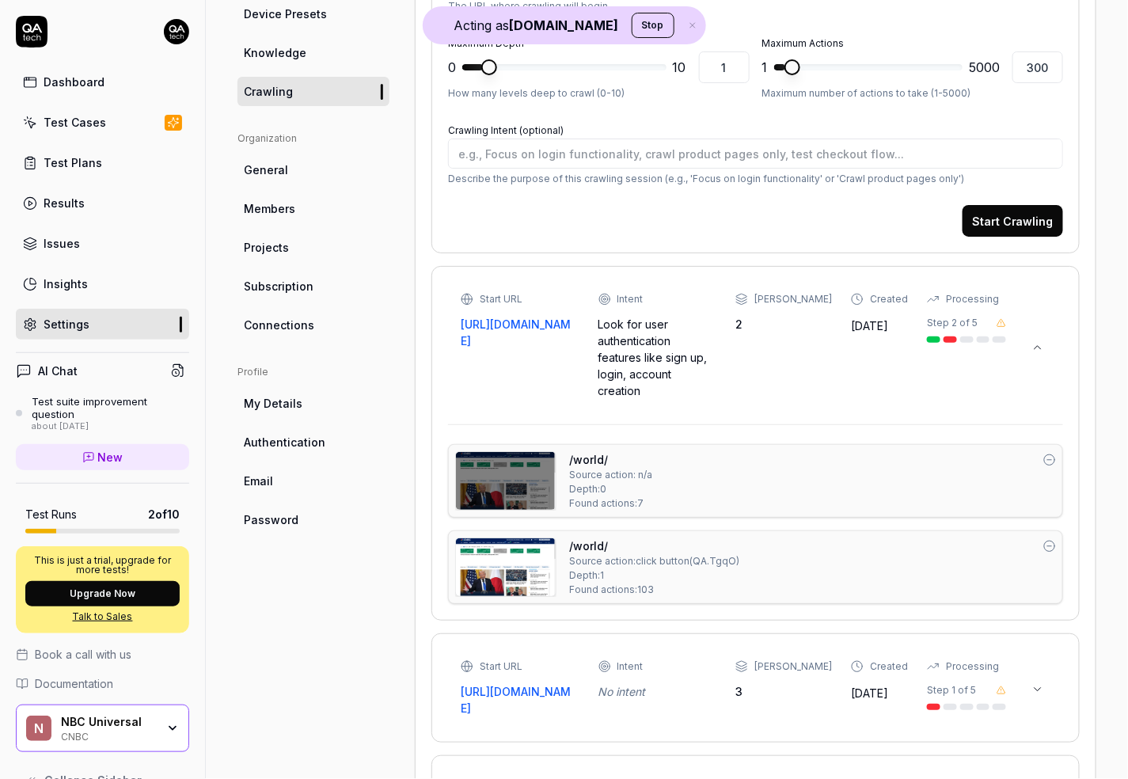
scroll to position [475, 0]
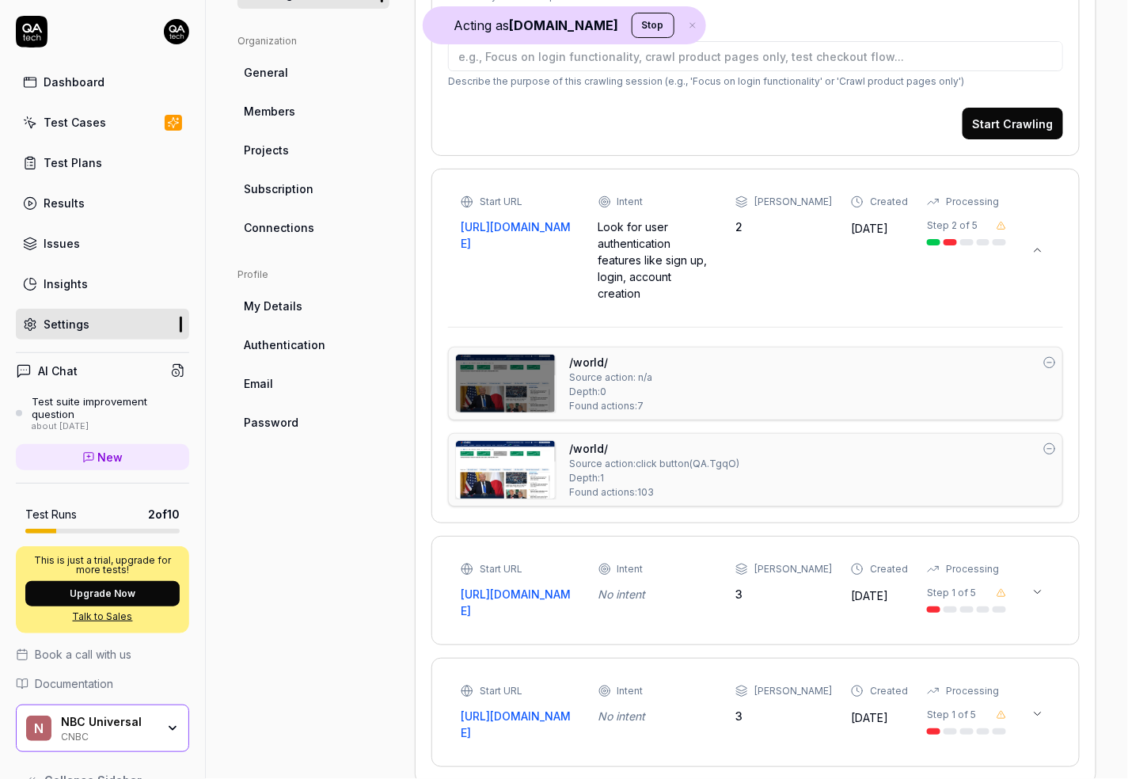
click at [1041, 712] on icon at bounding box center [1038, 713] width 6 height 3
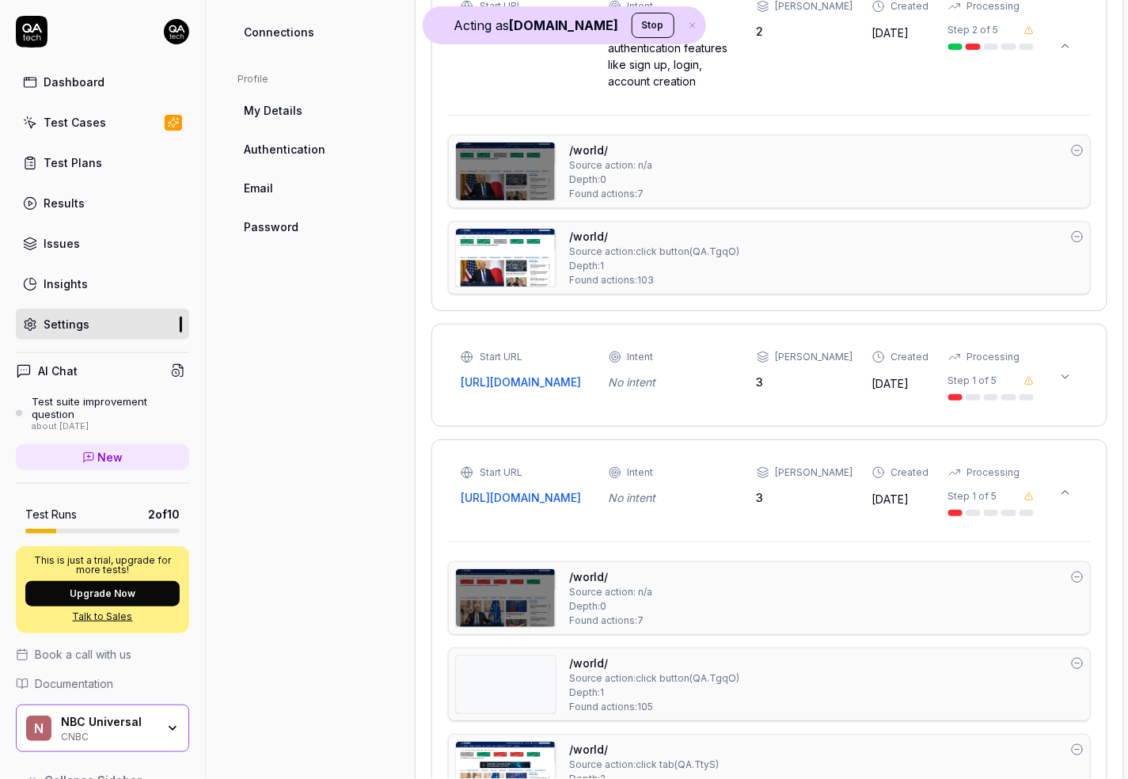
scroll to position [938, 0]
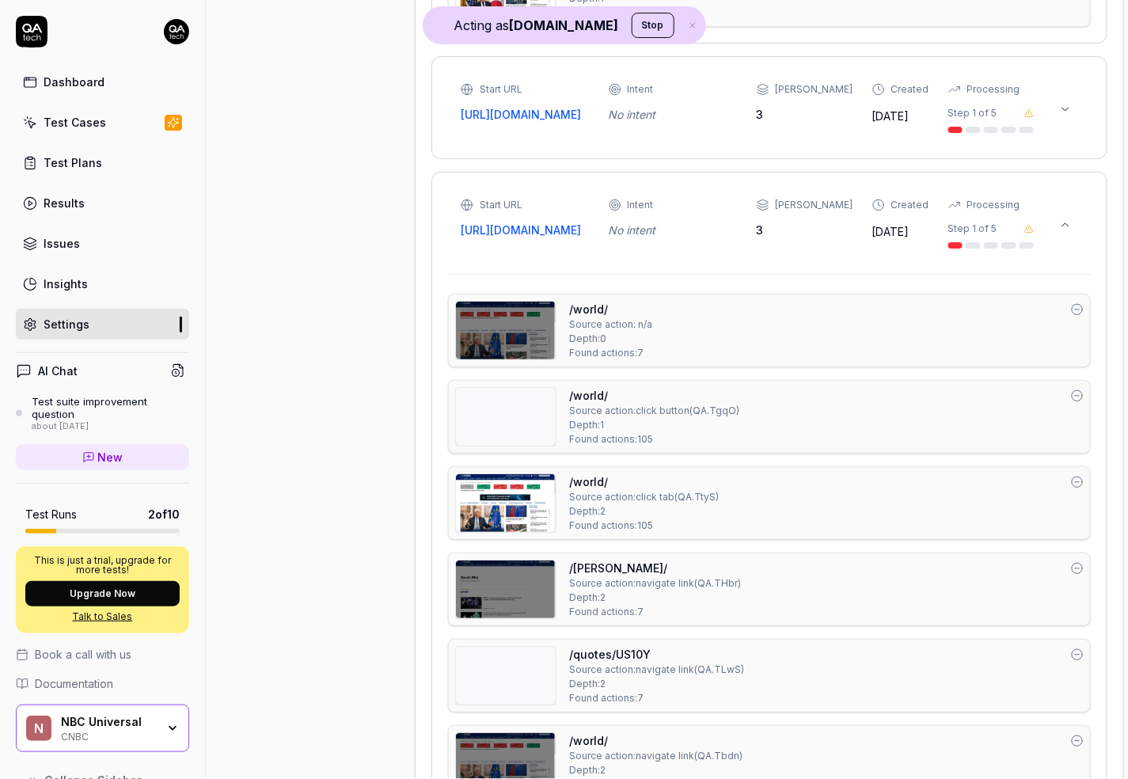
click at [530, 342] on img at bounding box center [506, 331] width 100 height 58
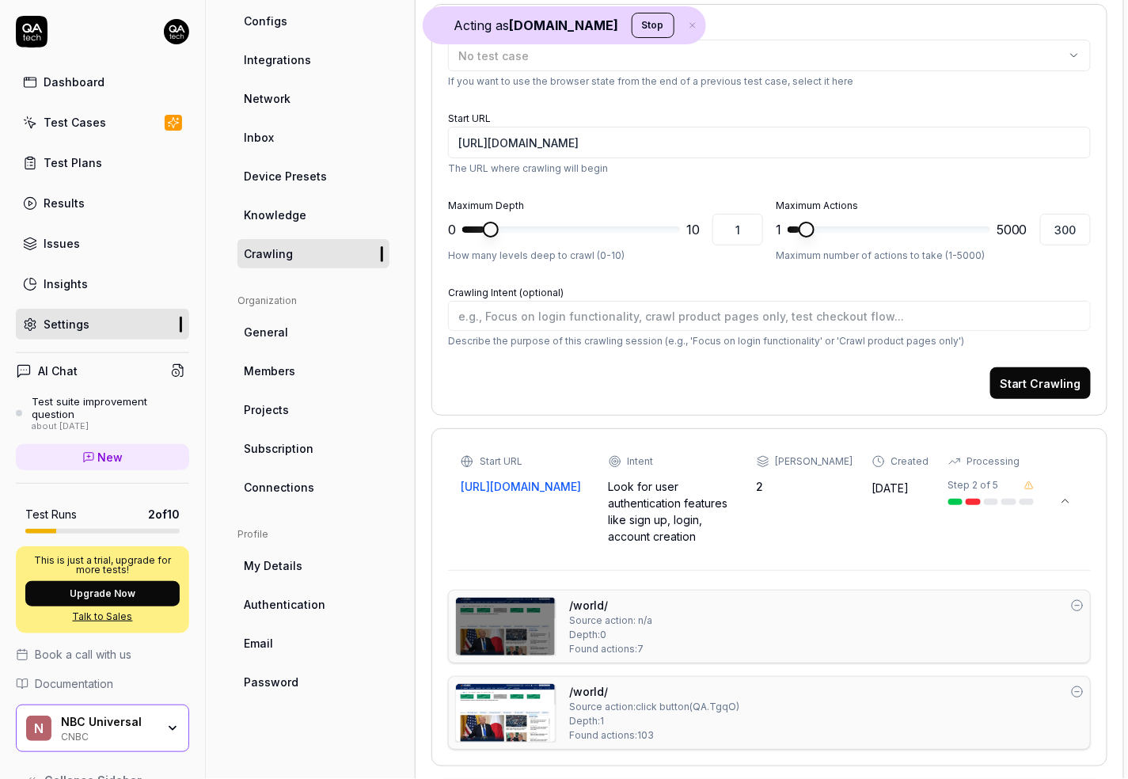
scroll to position [0, 0]
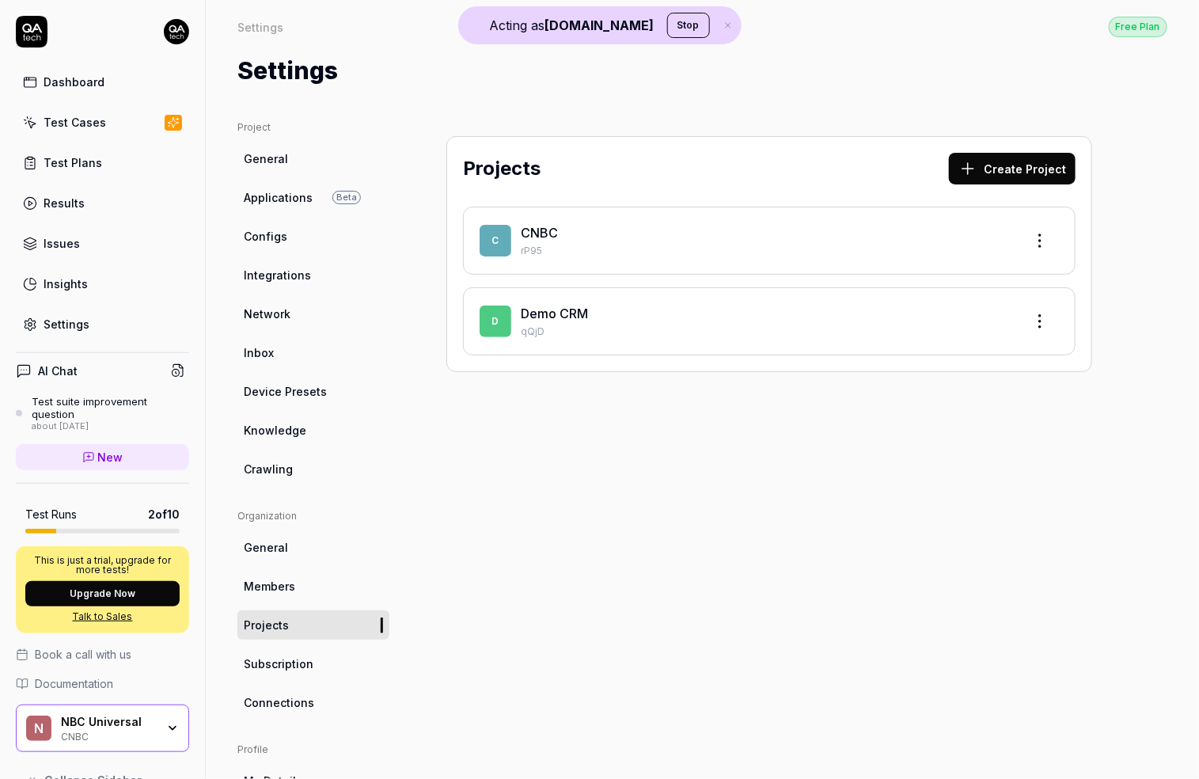
click at [564, 233] on div "CNBC" at bounding box center [766, 232] width 491 height 19
click at [533, 225] on link "CNBC" at bounding box center [539, 233] width 37 height 16
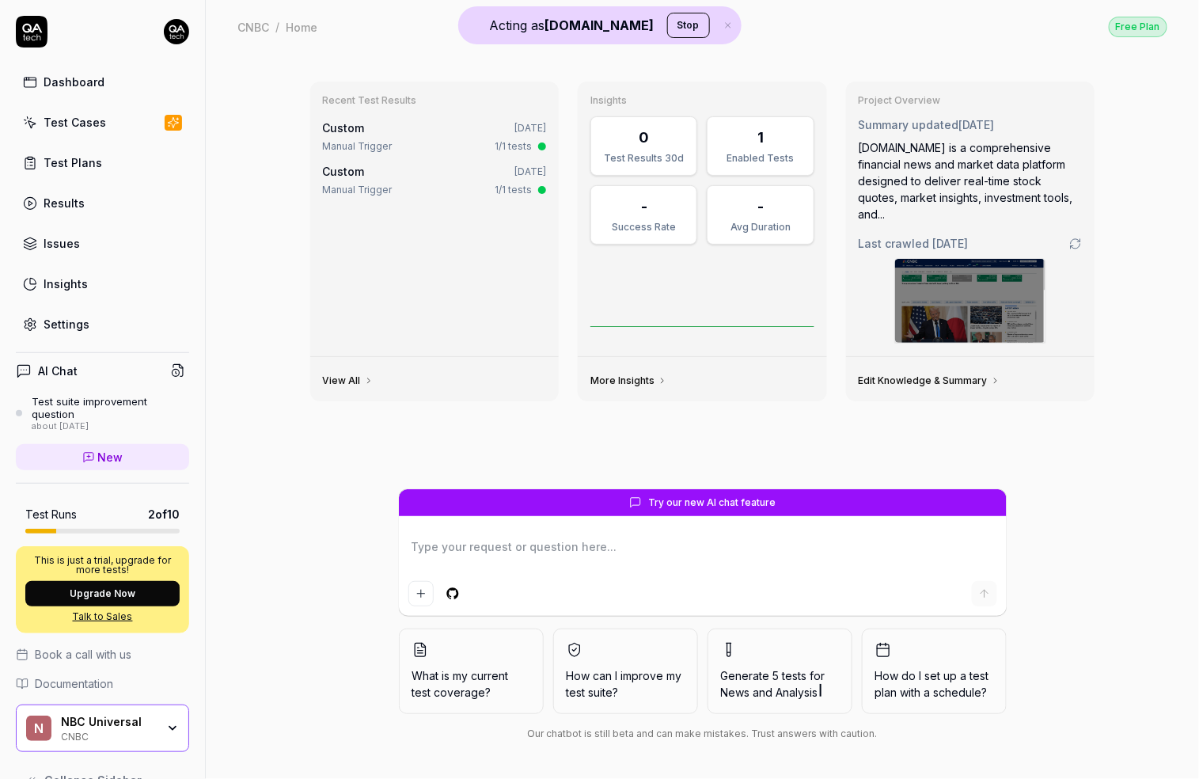
click at [962, 266] on img at bounding box center [970, 301] width 150 height 84
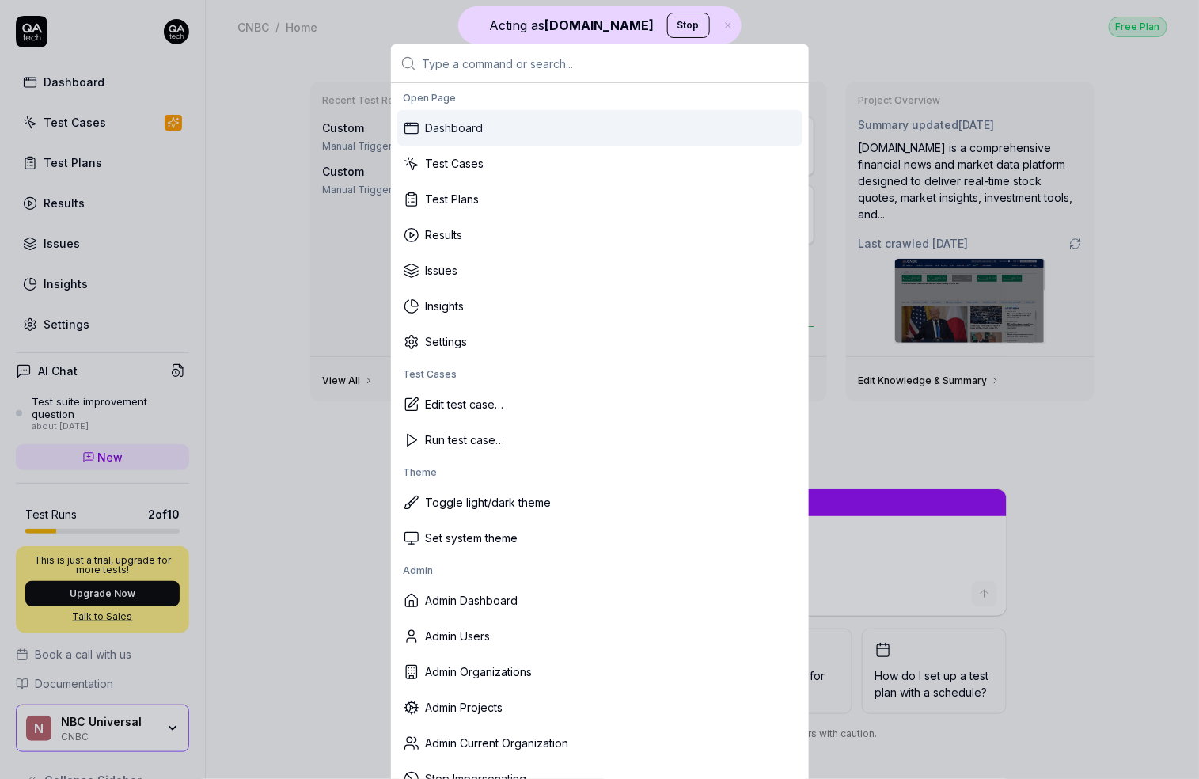
type textarea "*"
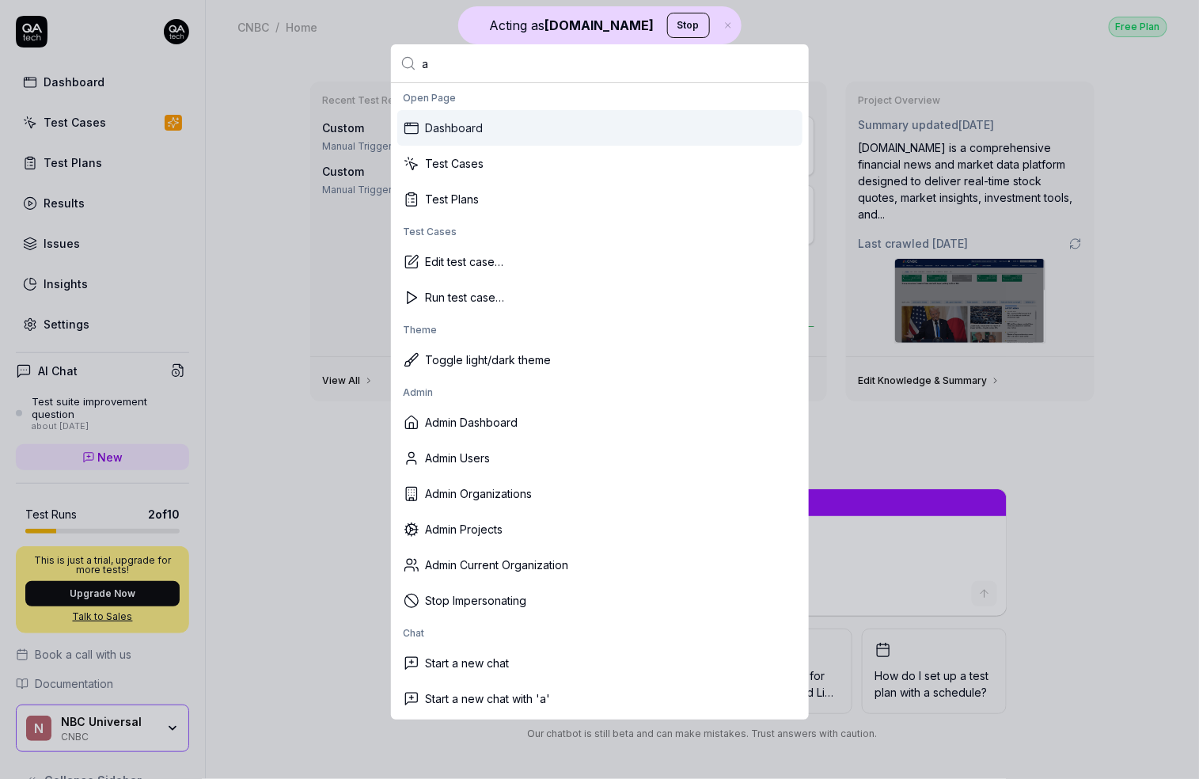
type input "ac"
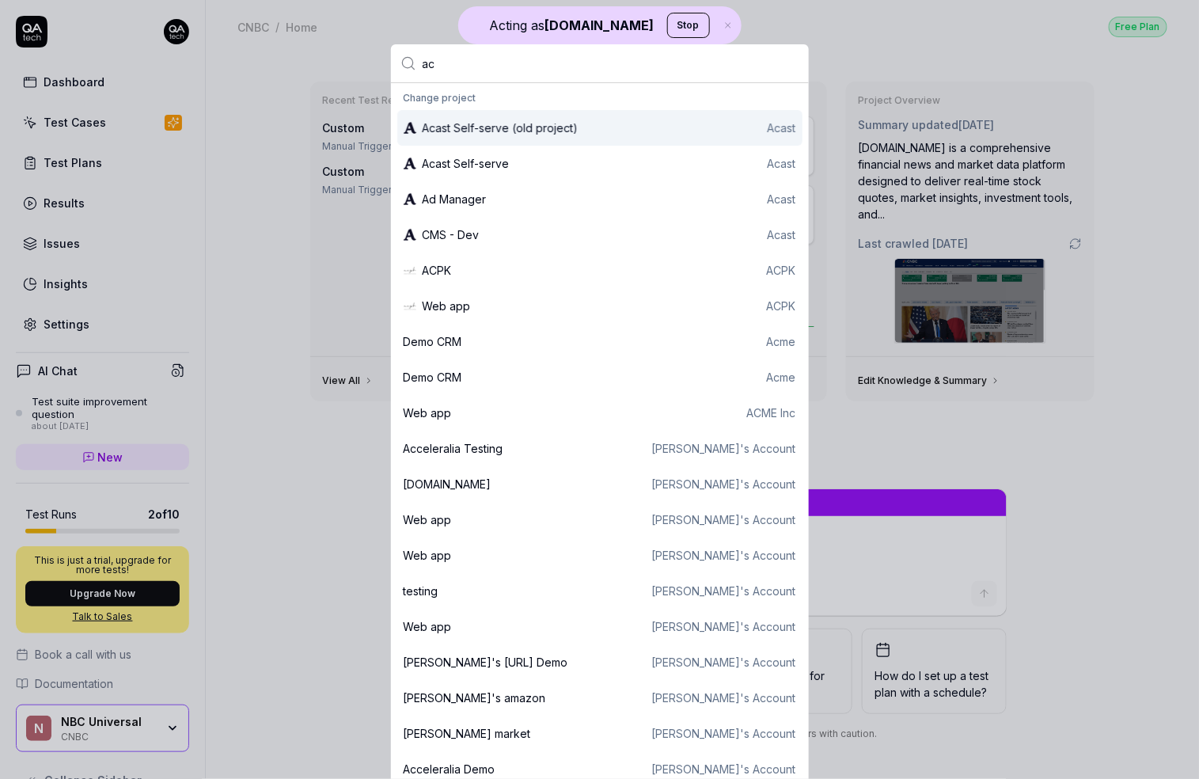
type textarea "*"
type input "a"
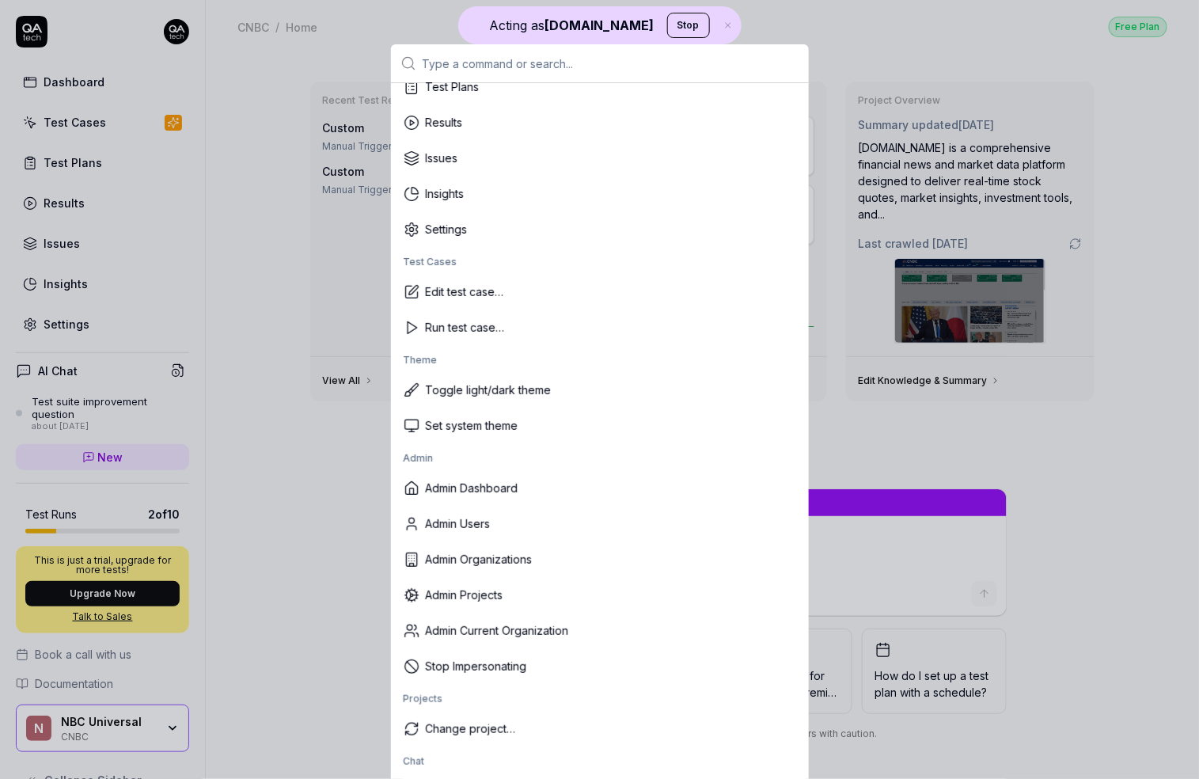
scroll to position [138, 0]
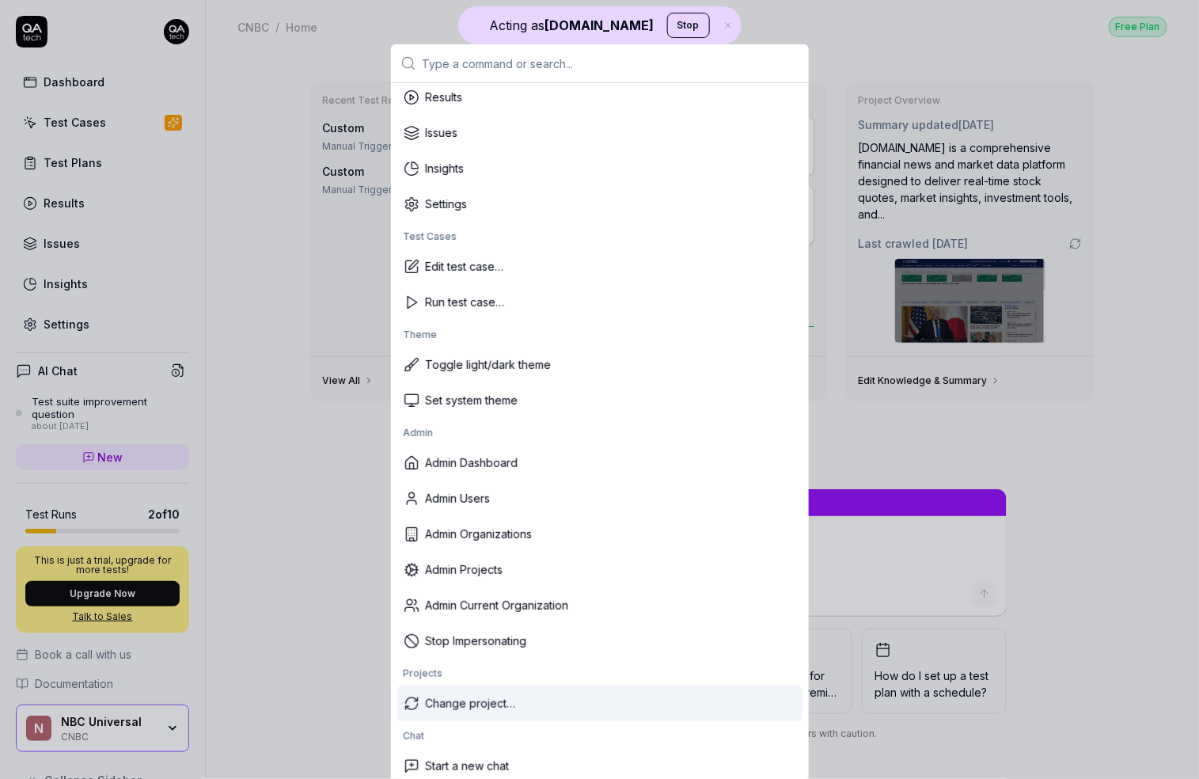
click at [468, 708] on div "Change project…" at bounding box center [599, 704] width 405 height 36
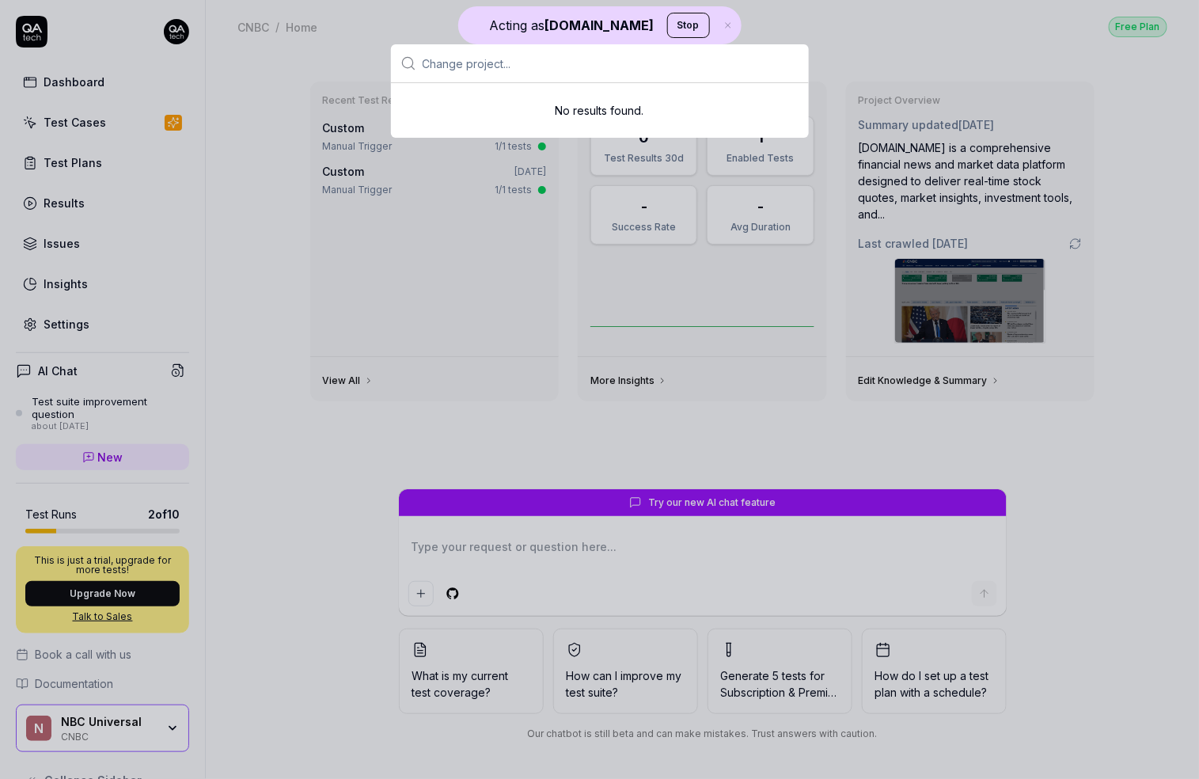
scroll to position [0, 0]
click at [465, 56] on input "text" at bounding box center [611, 63] width 377 height 38
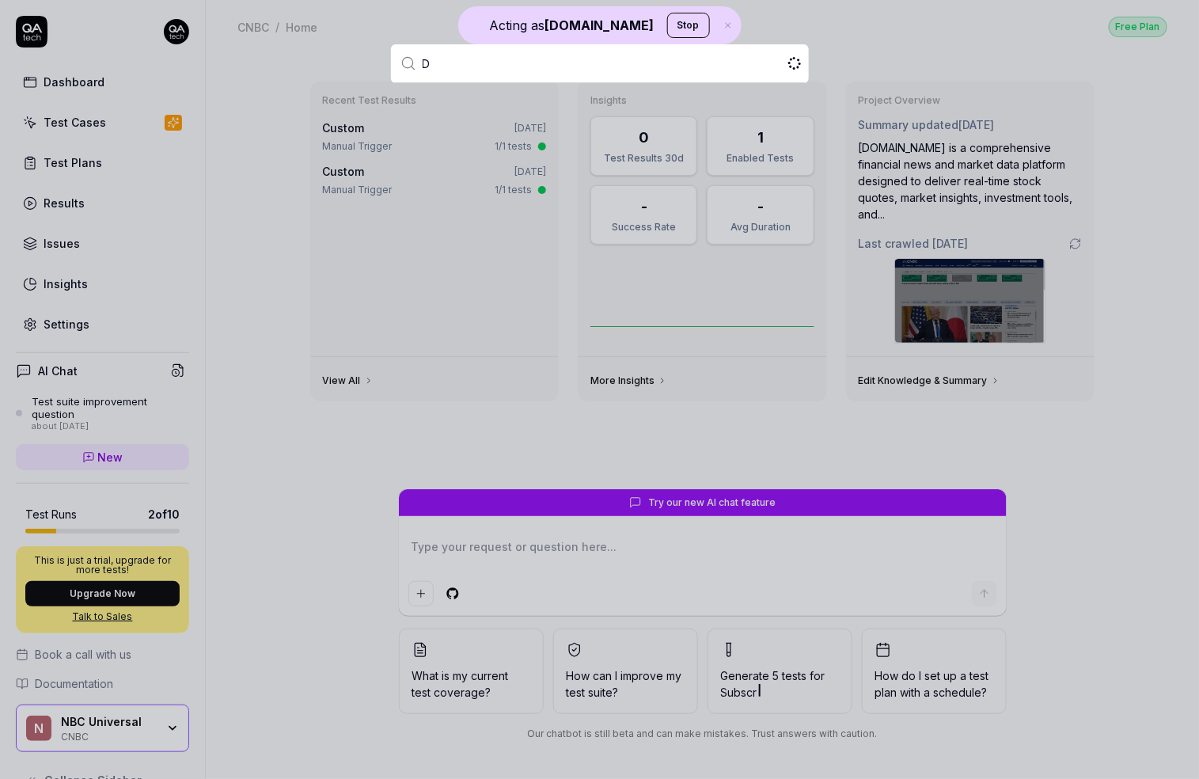
type input "De"
type textarea "*"
type input "Deal"
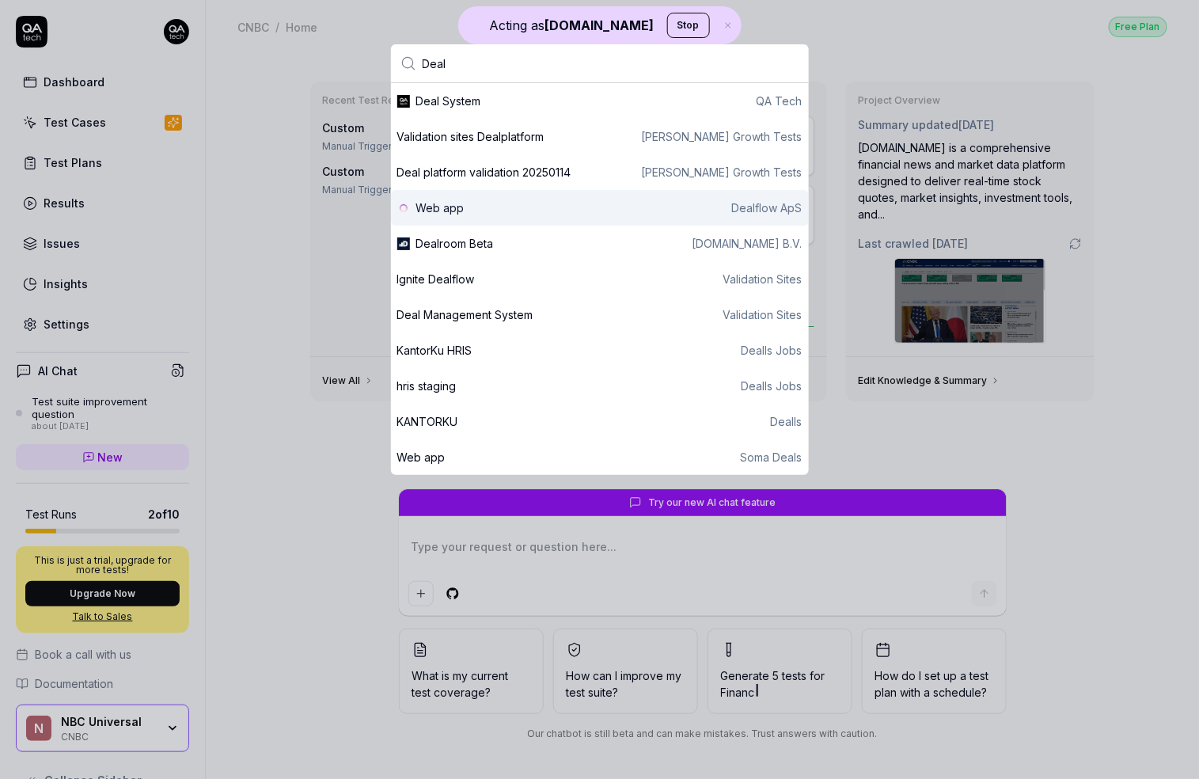
type textarea "*"
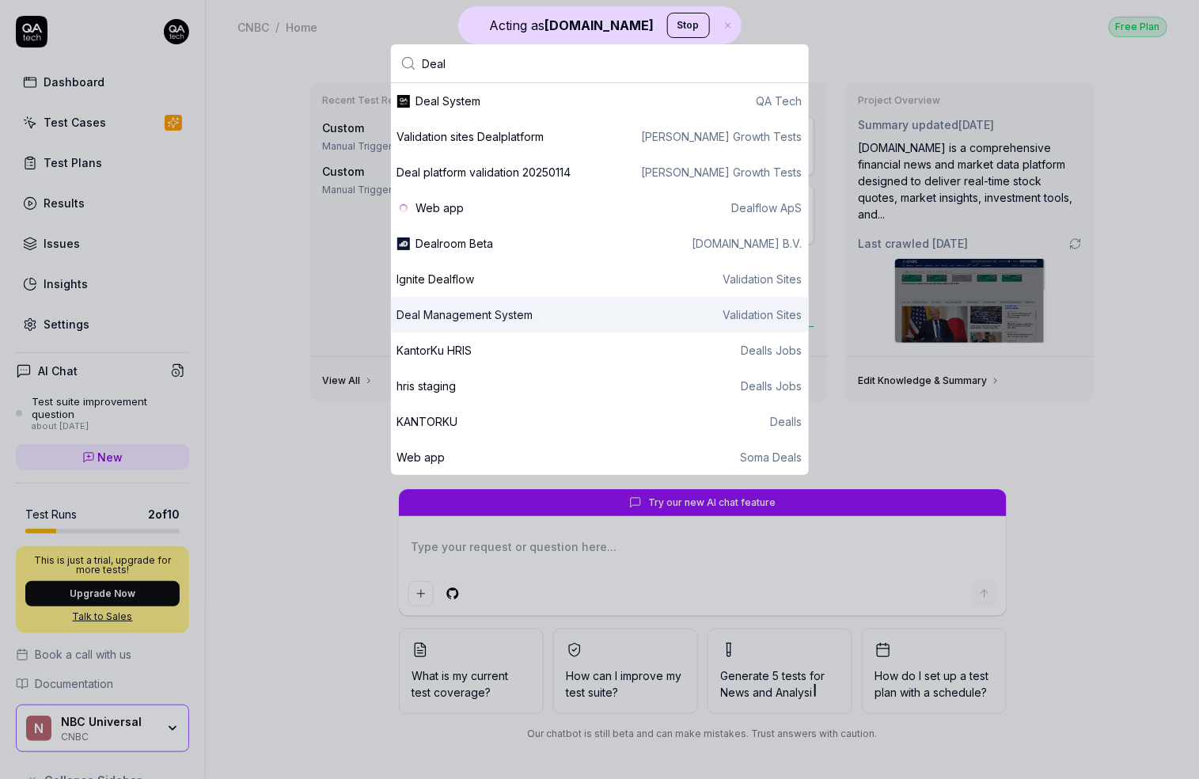
type input "Deal"
click at [520, 329] on div "Deal Management System Validation Sites" at bounding box center [600, 315] width 418 height 36
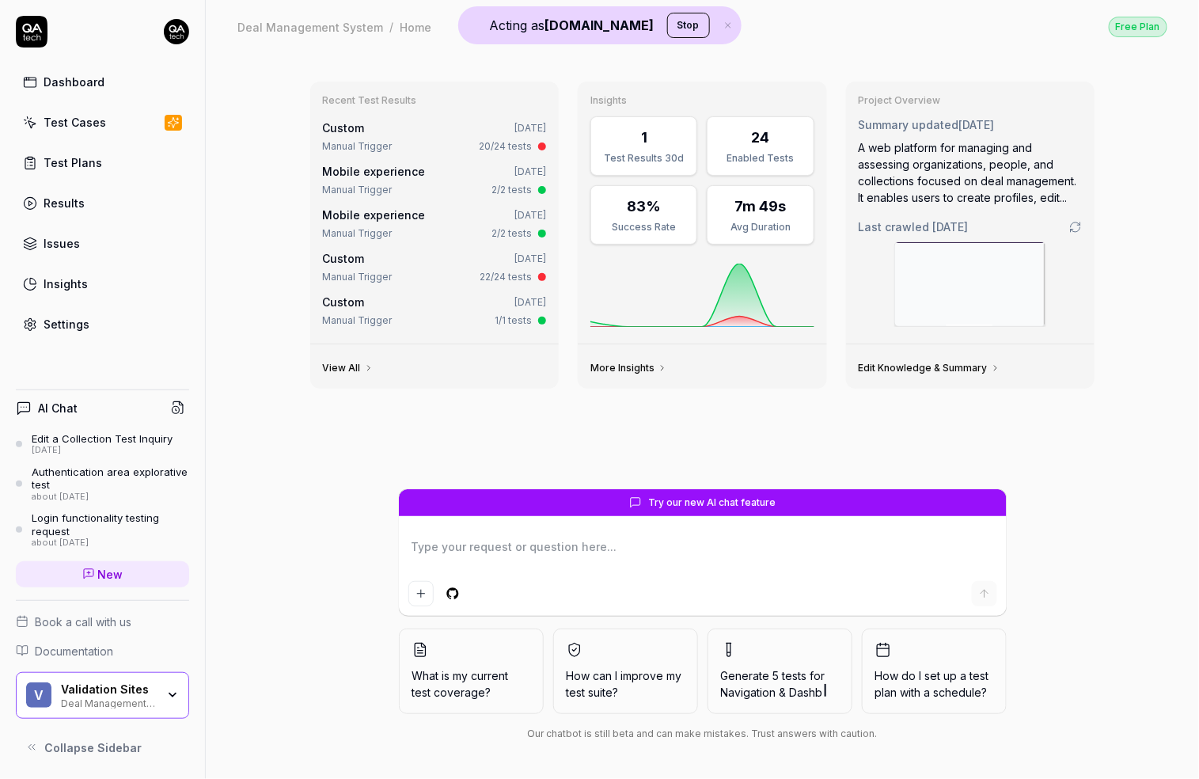
click at [909, 226] on span "Last crawled 4 days ago" at bounding box center [914, 226] width 110 height 17
click at [939, 266] on img at bounding box center [970, 284] width 150 height 84
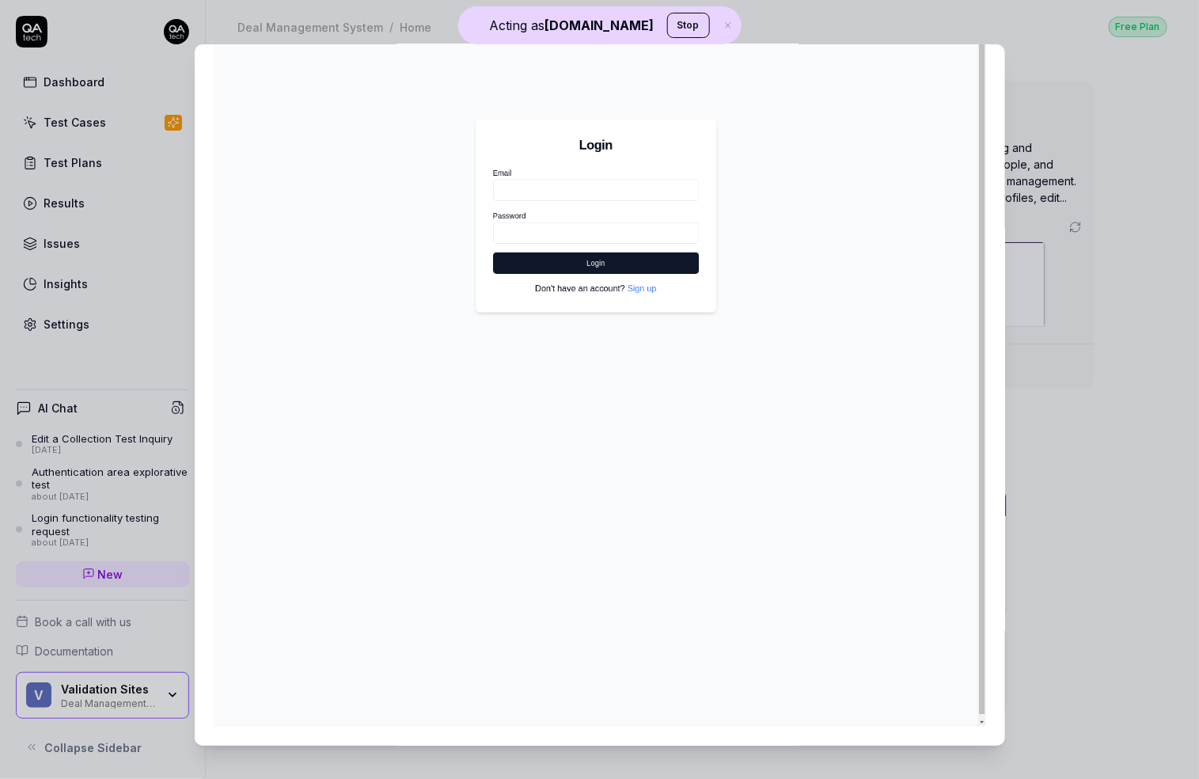
scroll to position [10, 0]
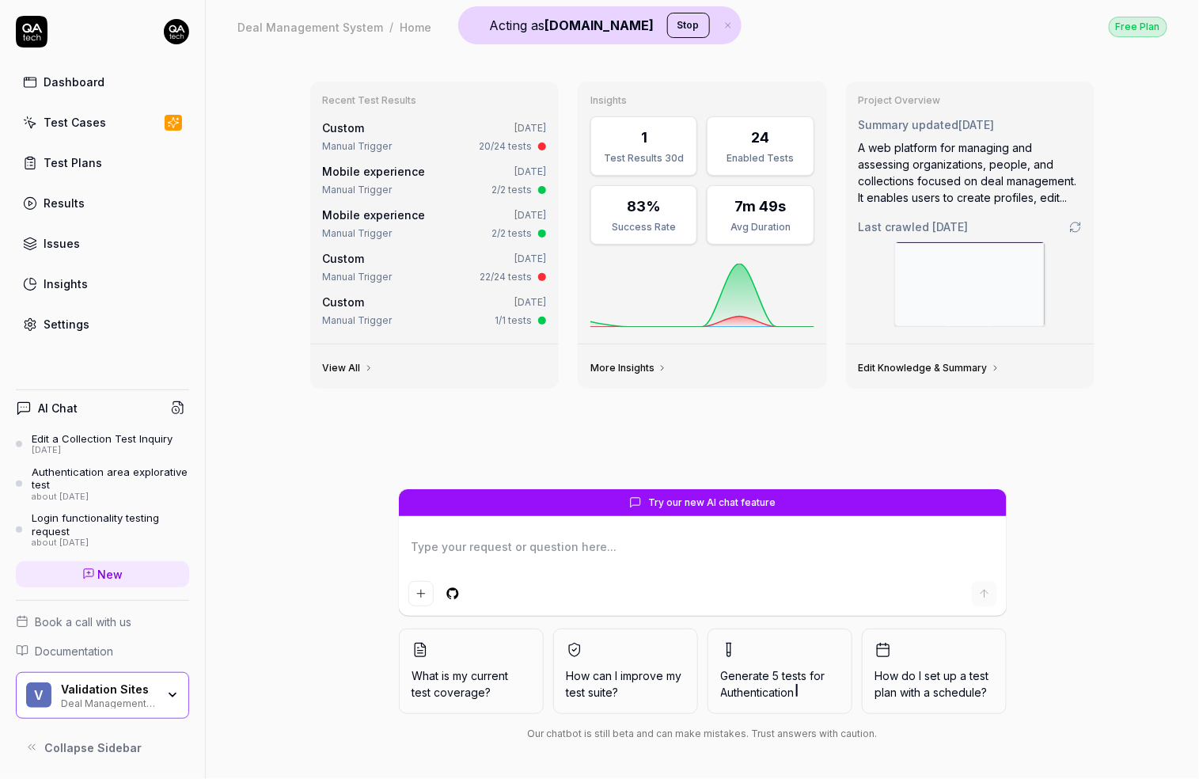
click at [81, 321] on div "Settings" at bounding box center [67, 324] width 46 height 17
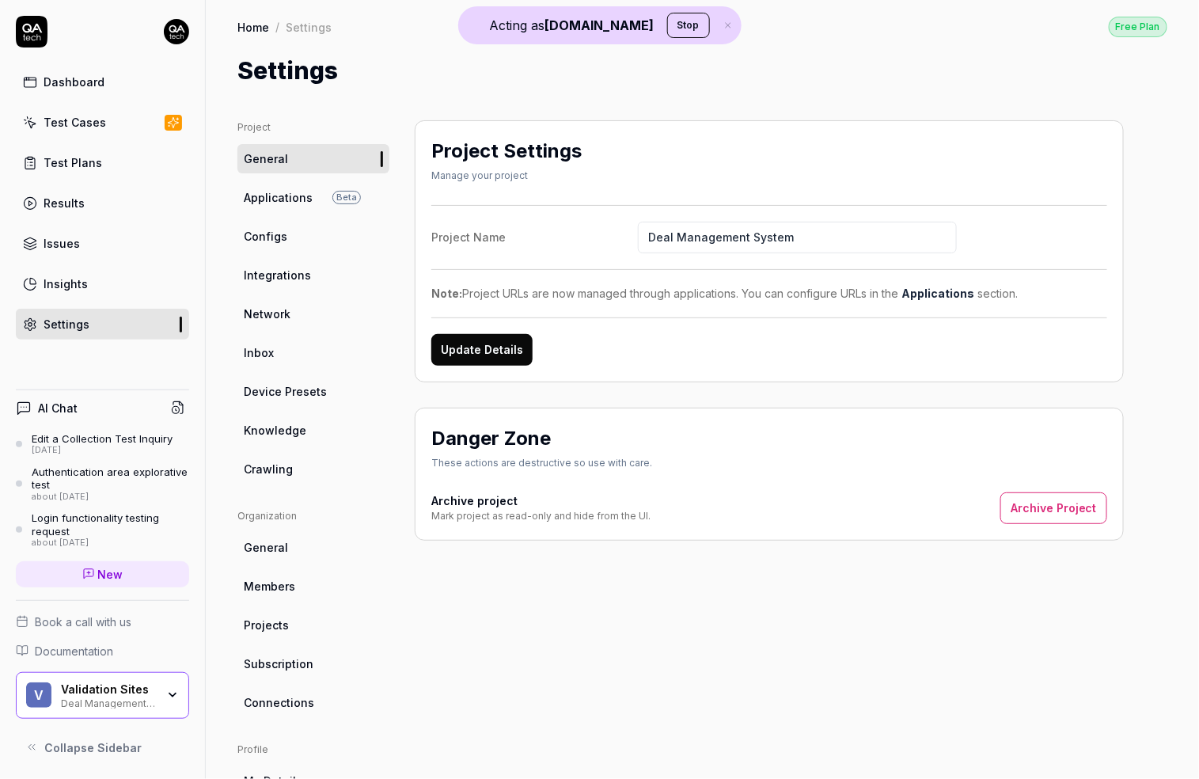
click at [275, 462] on span "Crawling" at bounding box center [268, 469] width 49 height 17
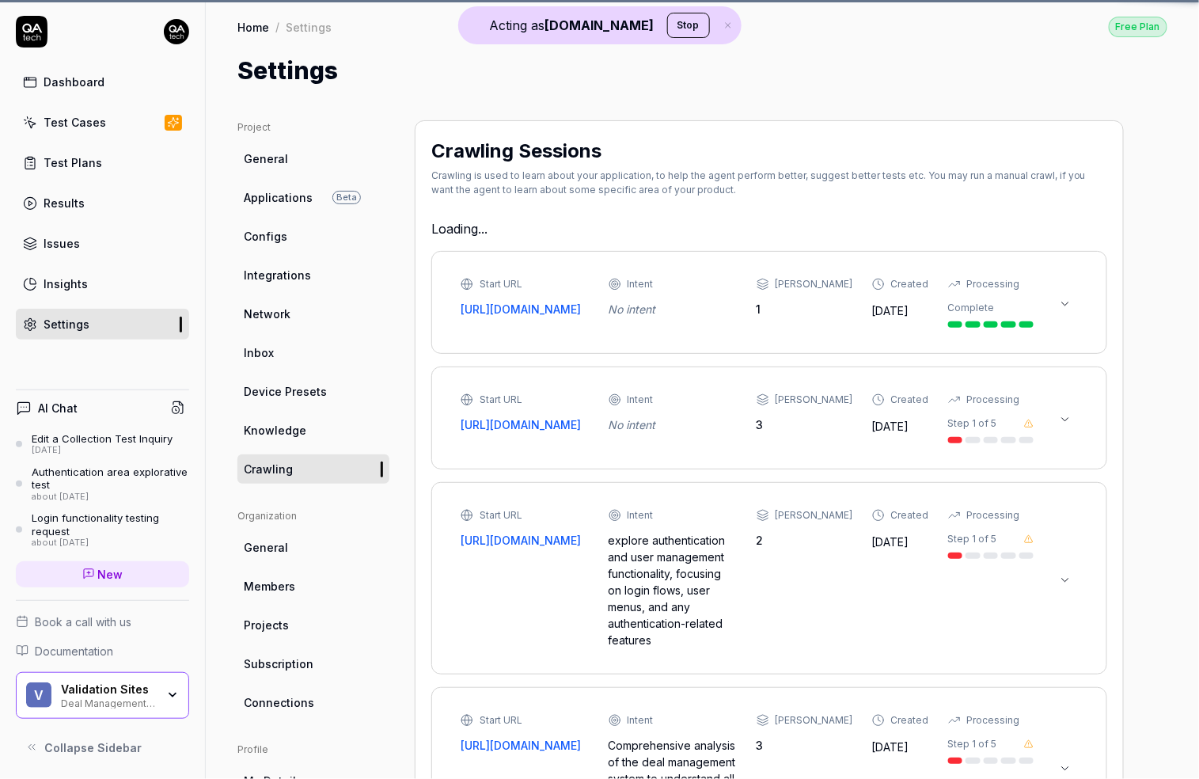
type textarea "*"
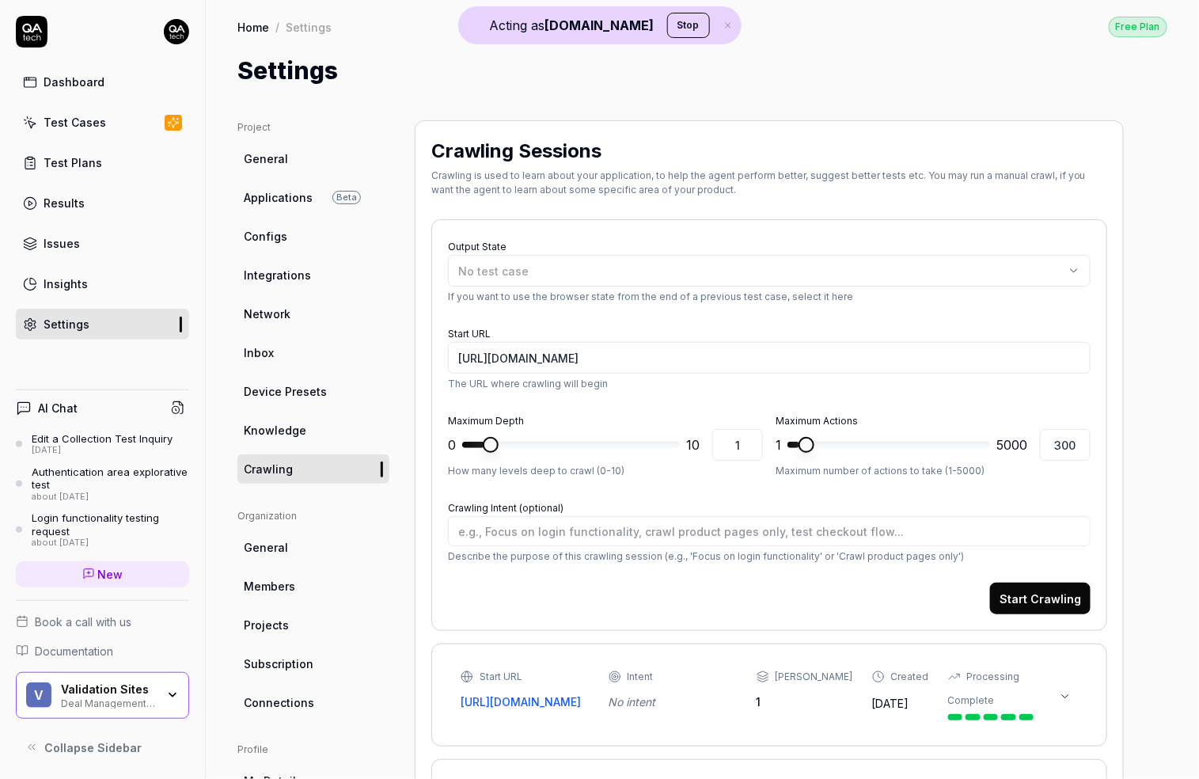
scroll to position [306, 0]
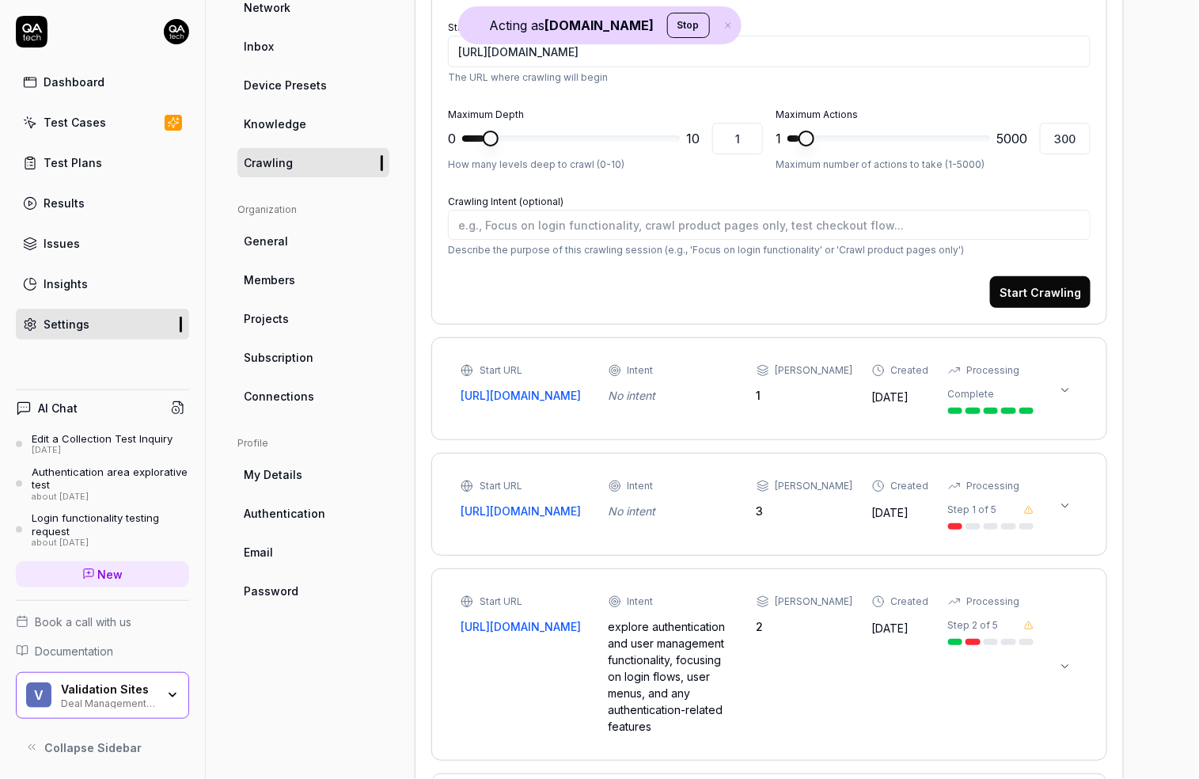
click at [1078, 389] on div "Start URL https://deal-management-system.vercel.app/ Intent No intent Max Depth…" at bounding box center [769, 389] width 643 height 70
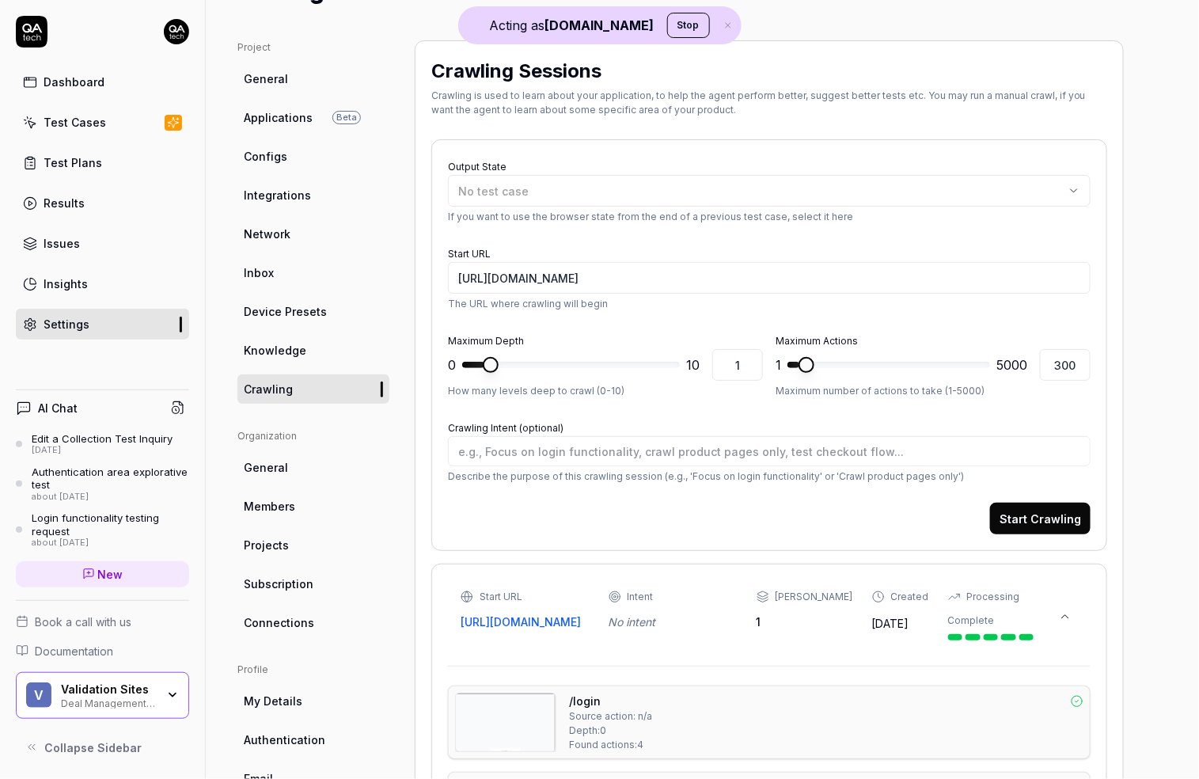
scroll to position [68, 0]
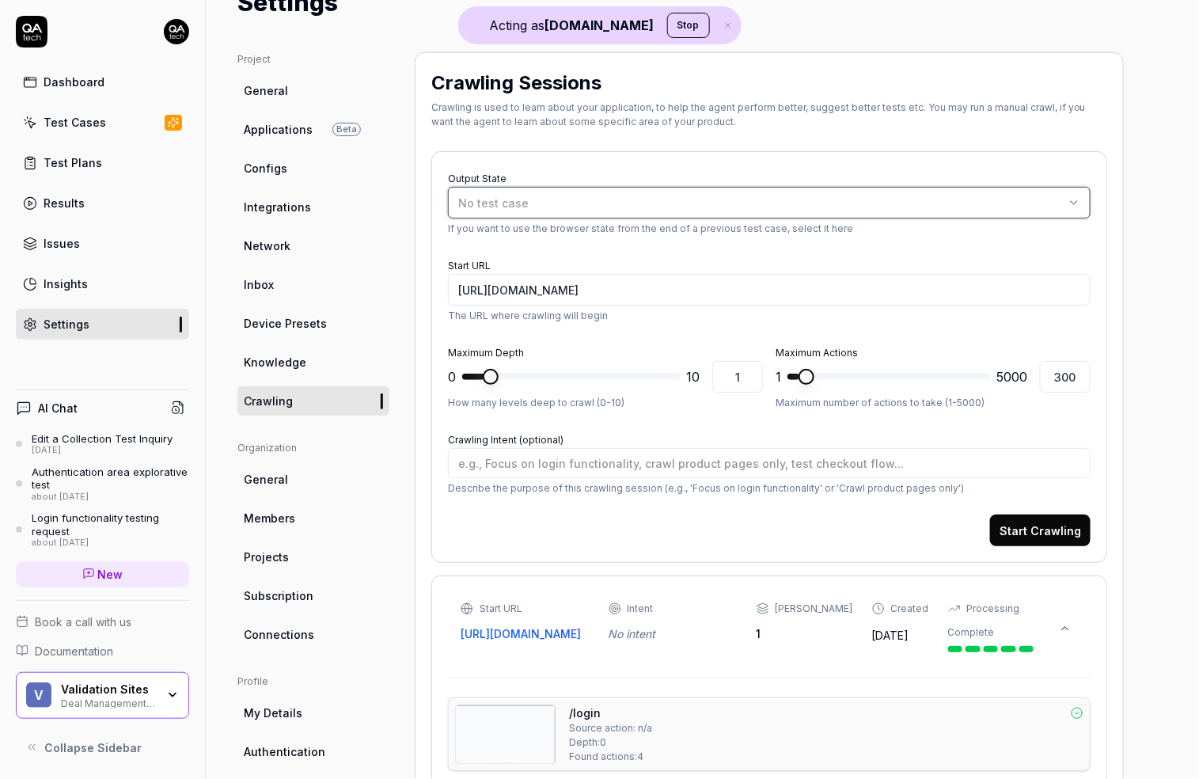
click at [529, 214] on button "No test case" at bounding box center [769, 203] width 643 height 32
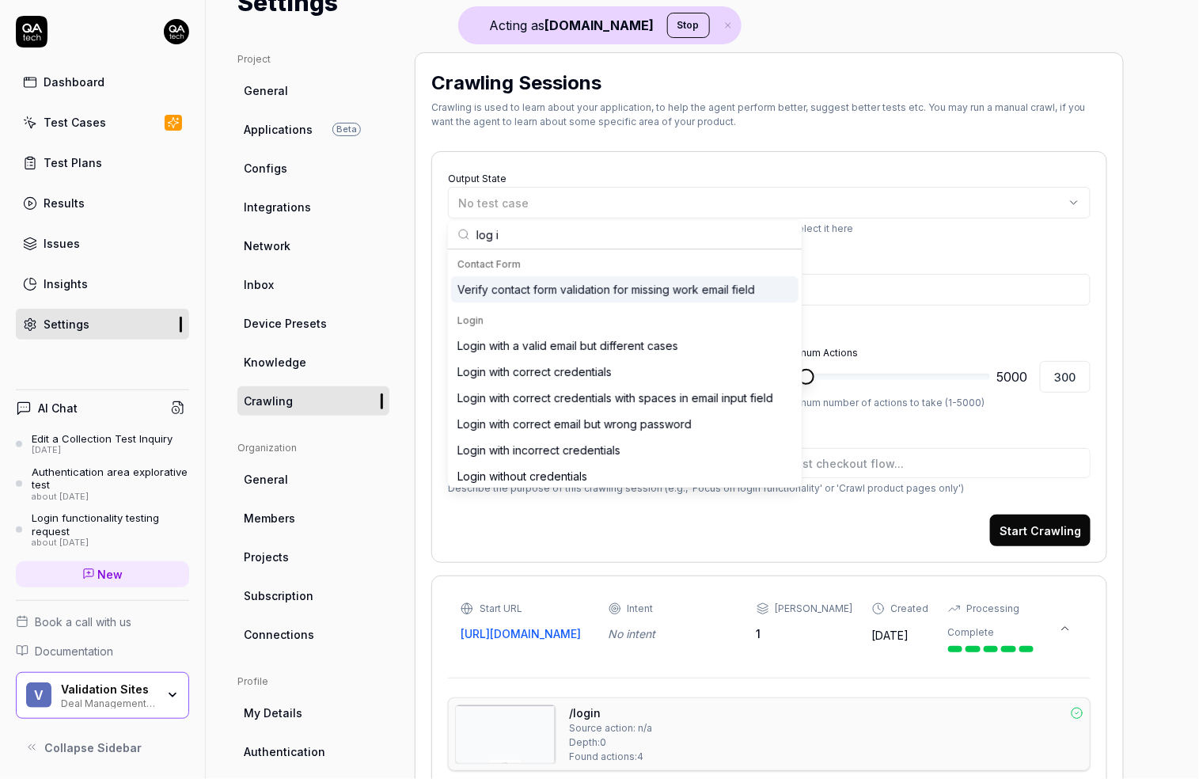
type input "log in"
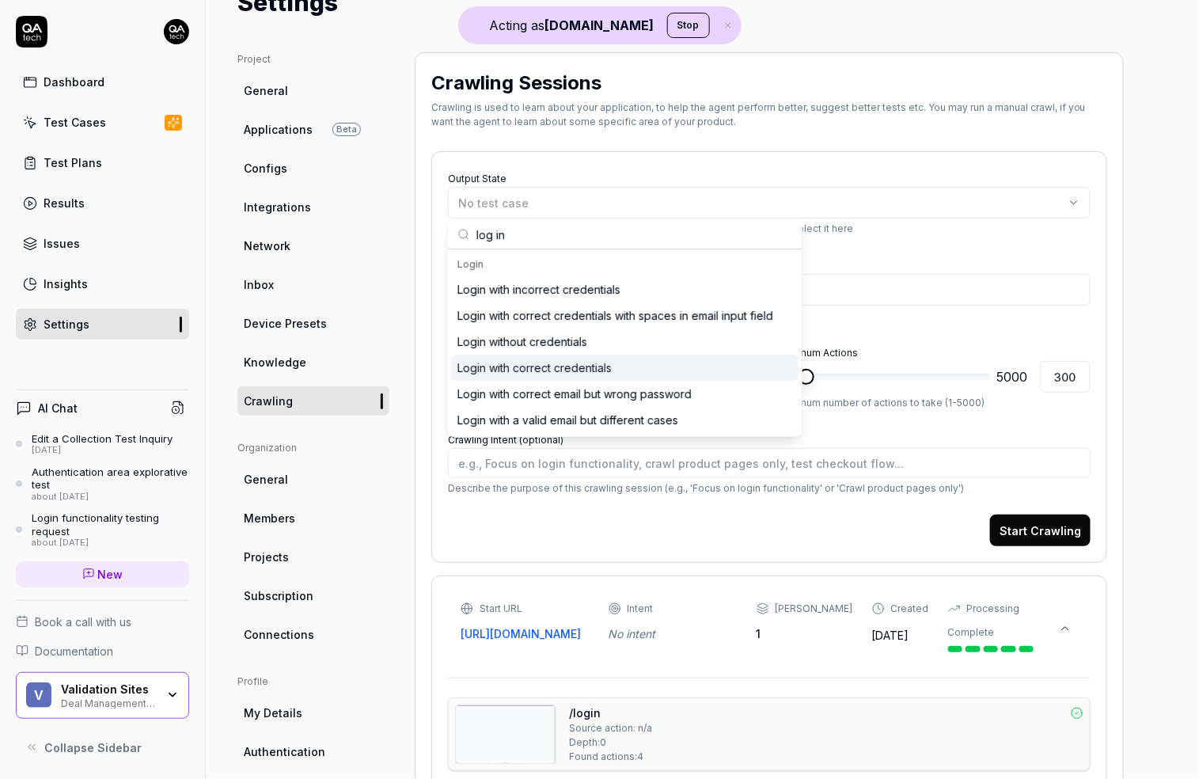
click at [586, 368] on div "Login with correct credentials" at bounding box center [535, 367] width 154 height 17
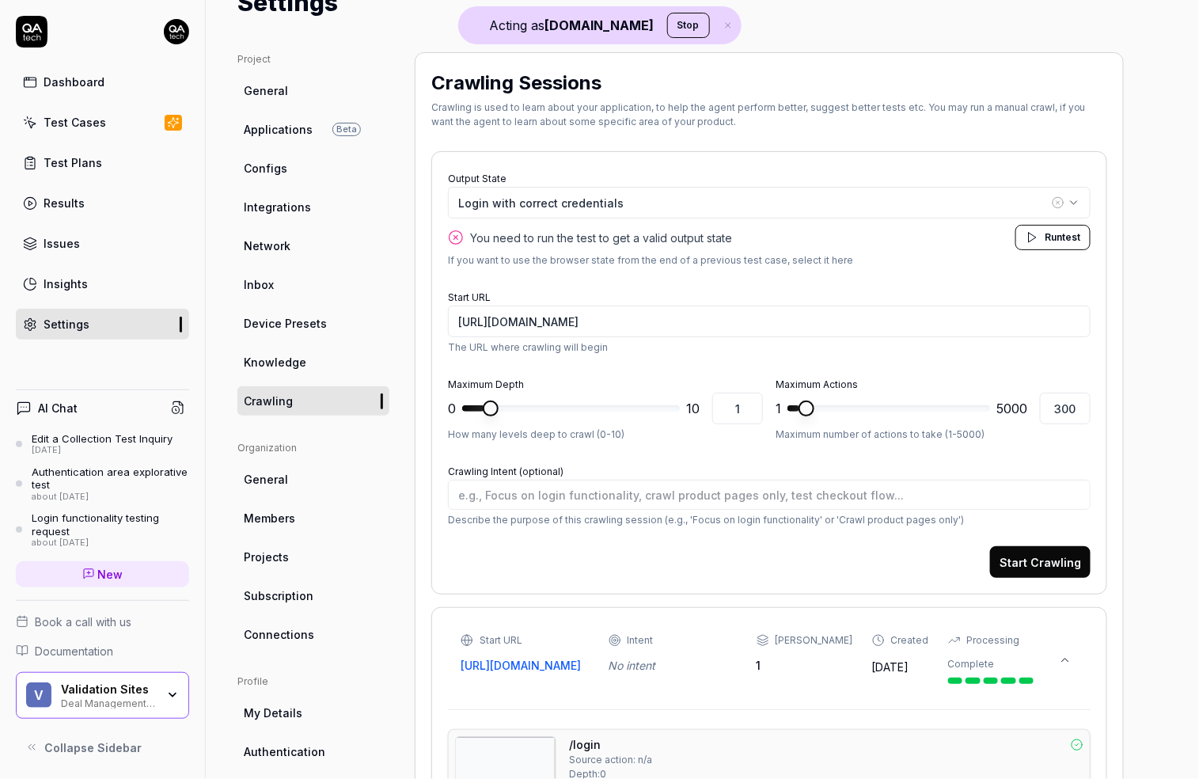
click at [1047, 240] on span "Run" at bounding box center [1053, 237] width 17 height 12
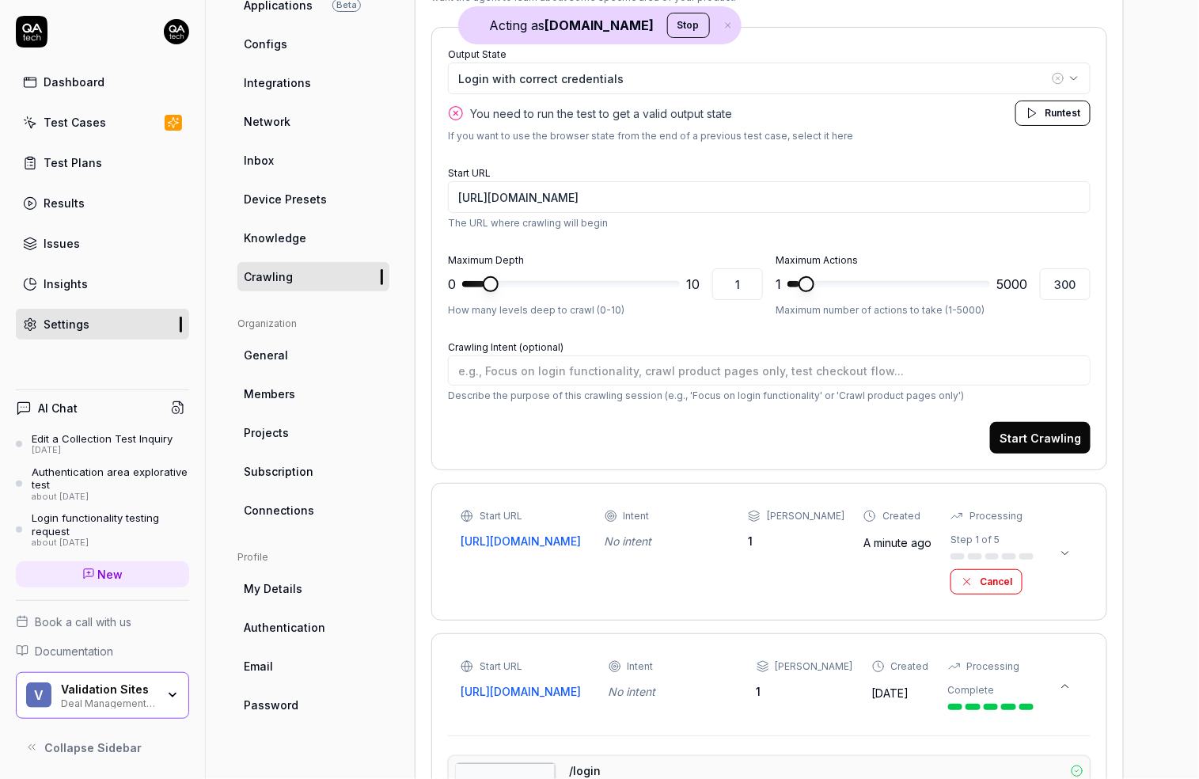
scroll to position [333, 0]
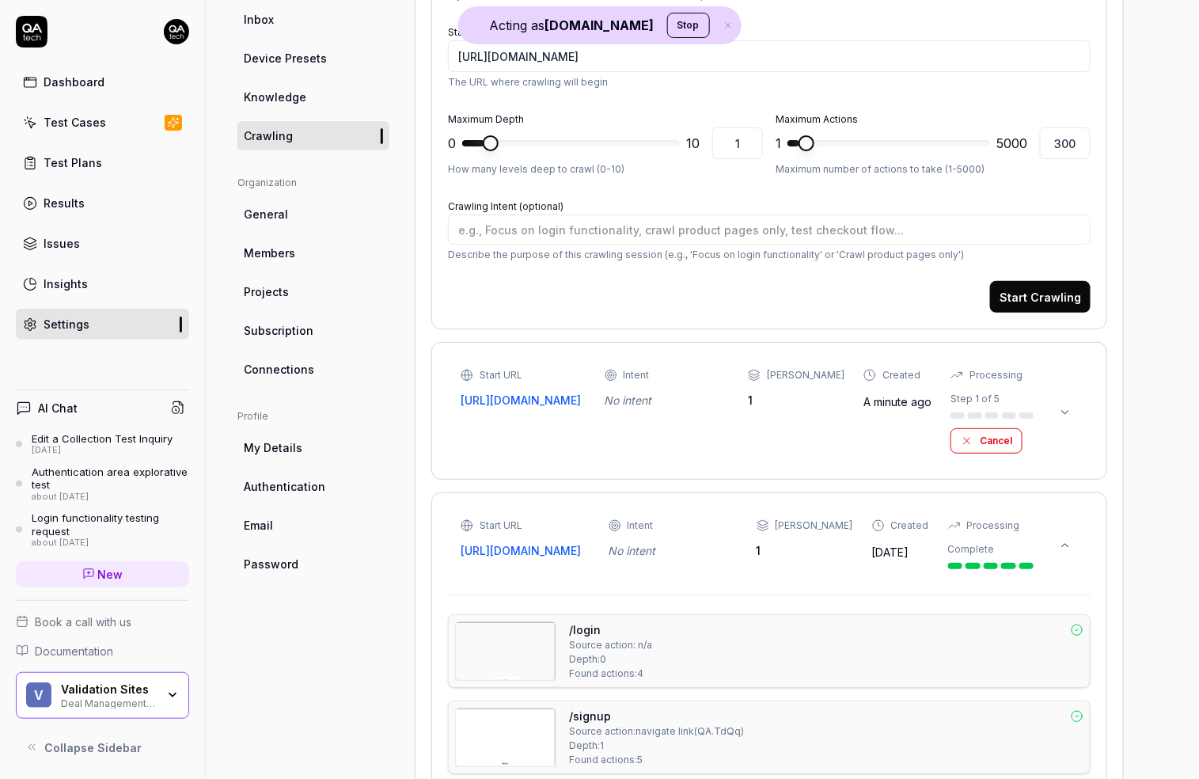
click at [1066, 409] on icon at bounding box center [1065, 412] width 13 height 13
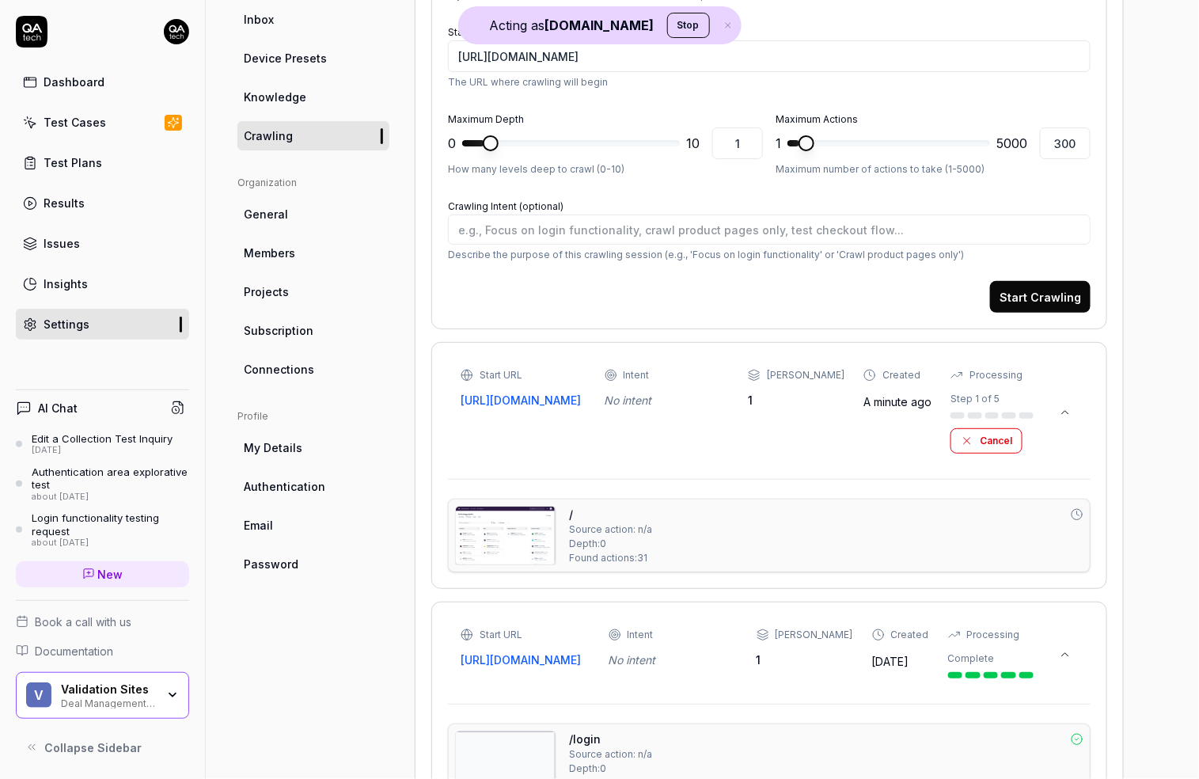
click at [533, 551] on img at bounding box center [506, 536] width 100 height 58
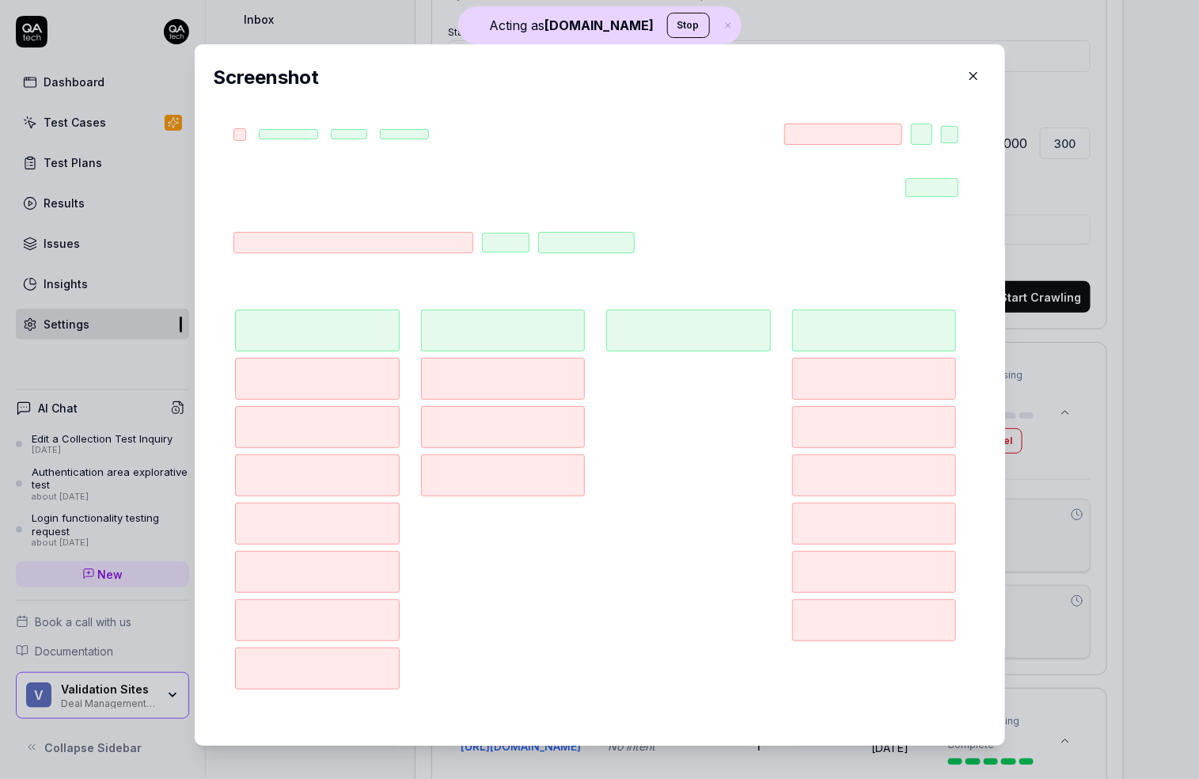
scroll to position [16, 0]
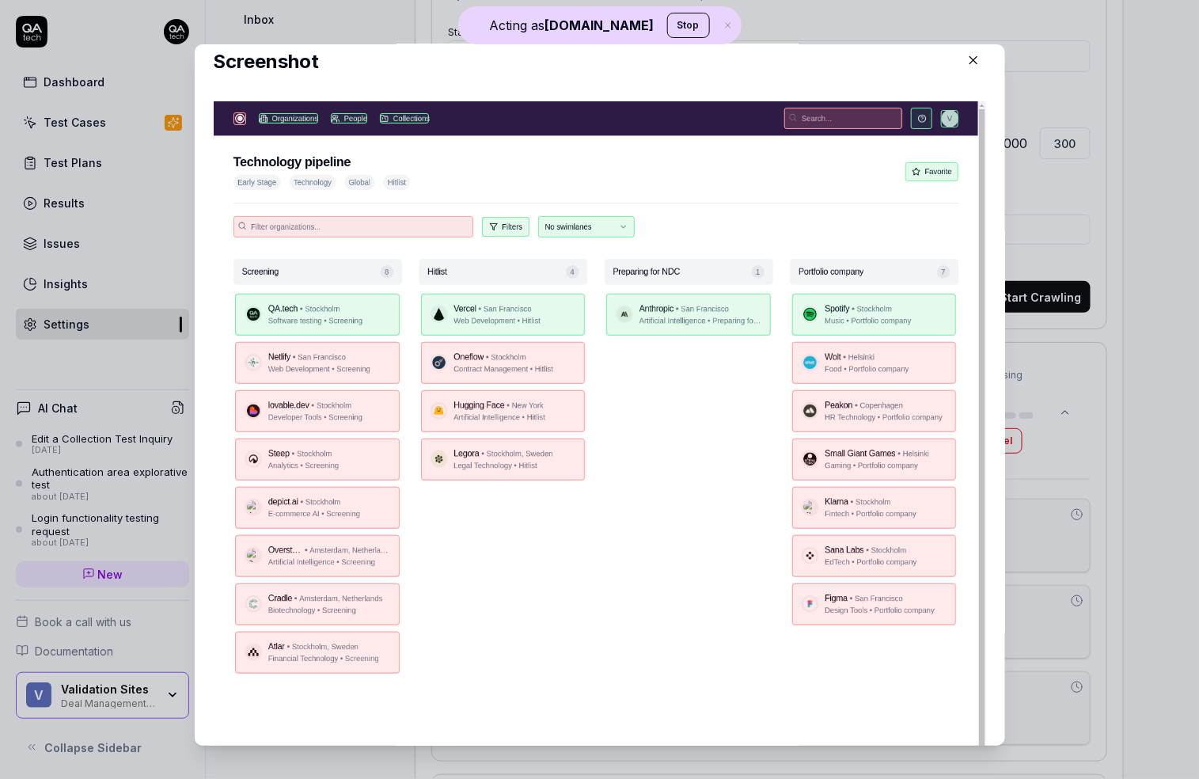
click at [976, 59] on icon "button" at bounding box center [974, 60] width 14 height 14
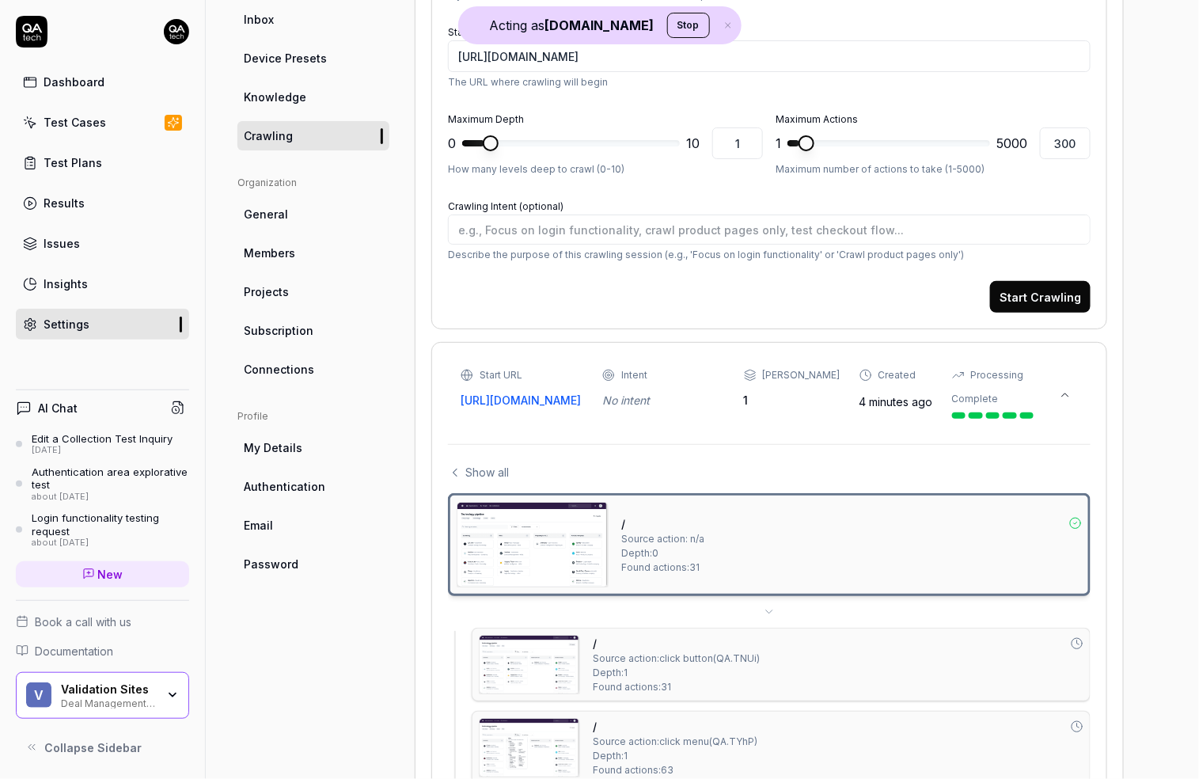
type textarea "*"
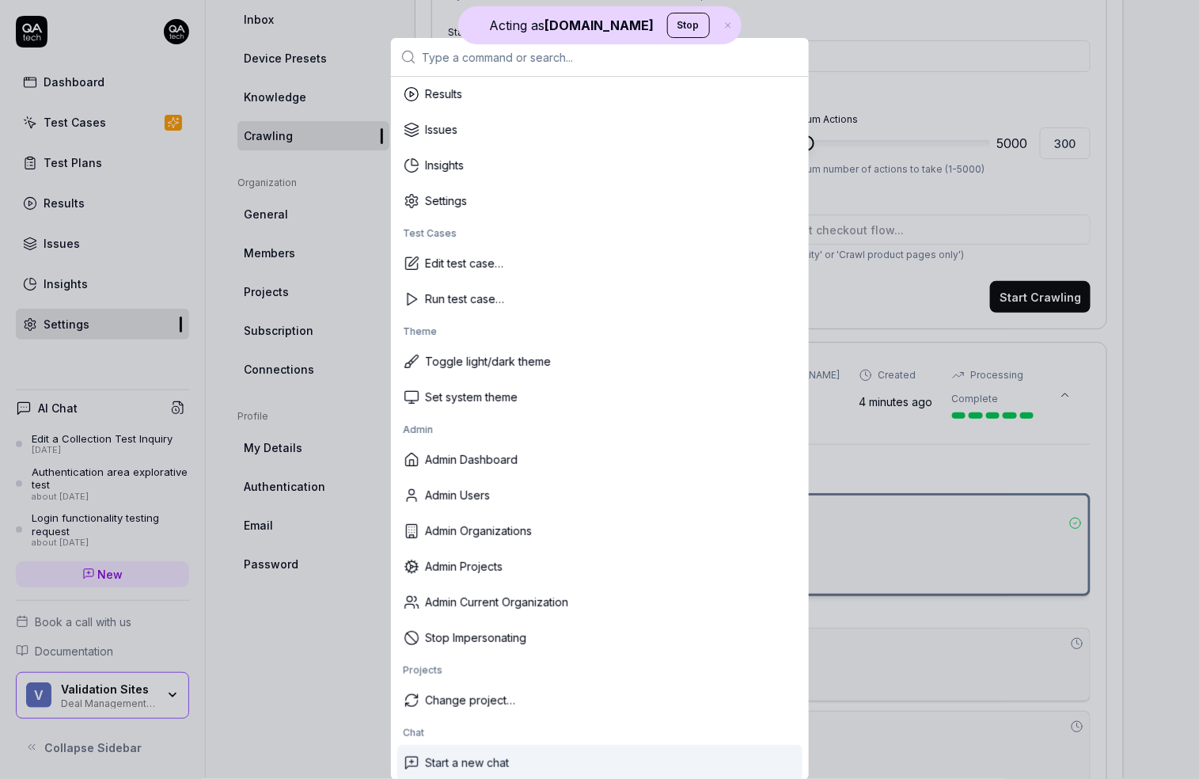
scroll to position [138, 0]
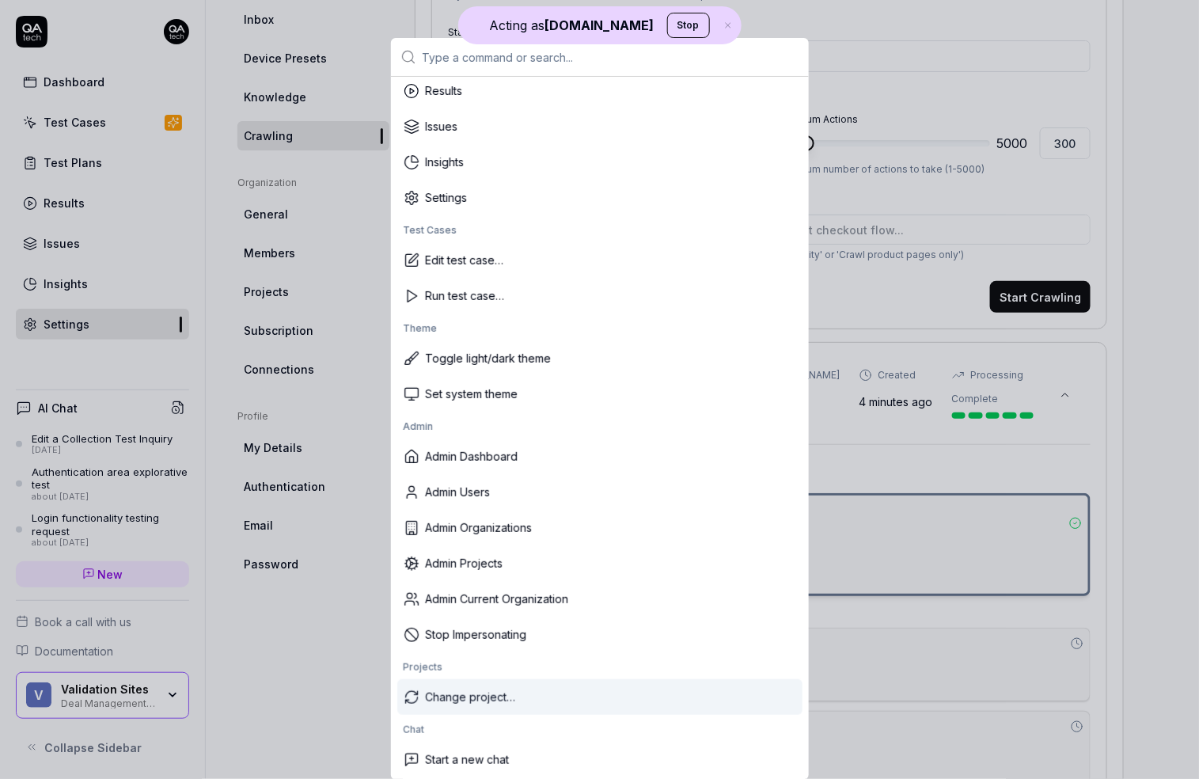
click at [562, 688] on div "Change project…" at bounding box center [599, 697] width 405 height 36
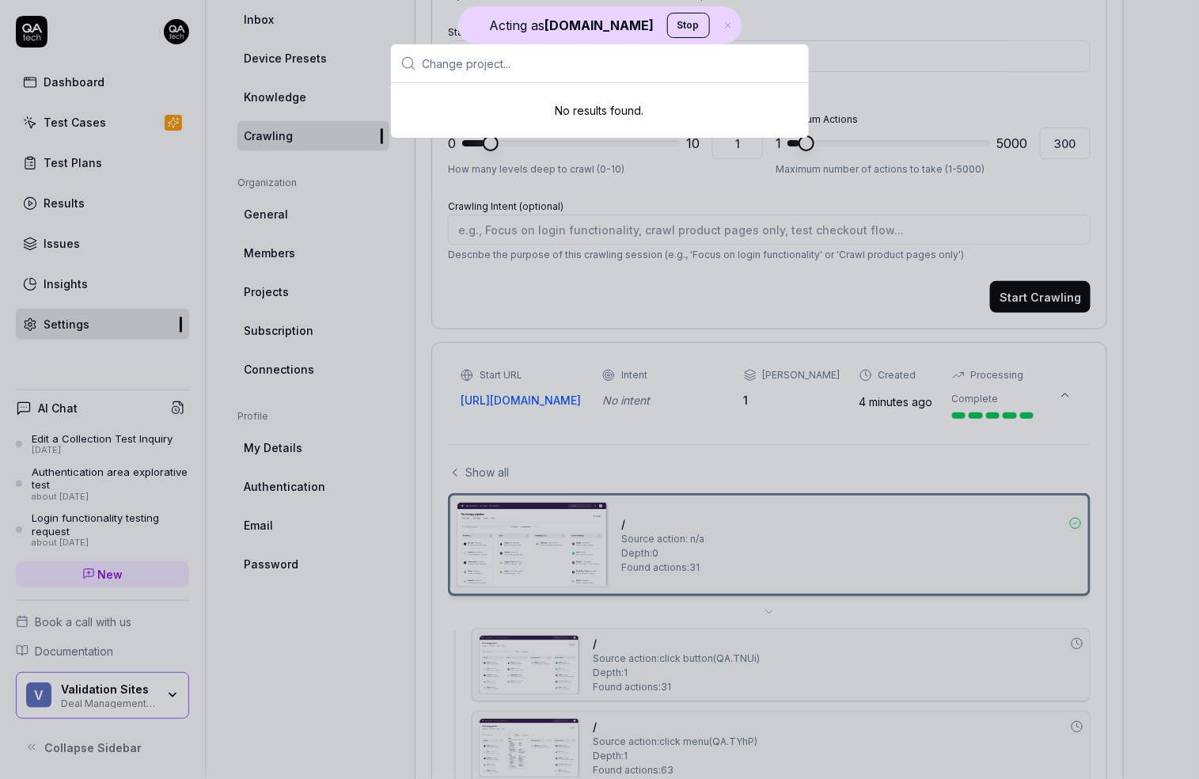
click at [484, 61] on input "text" at bounding box center [611, 63] width 377 height 38
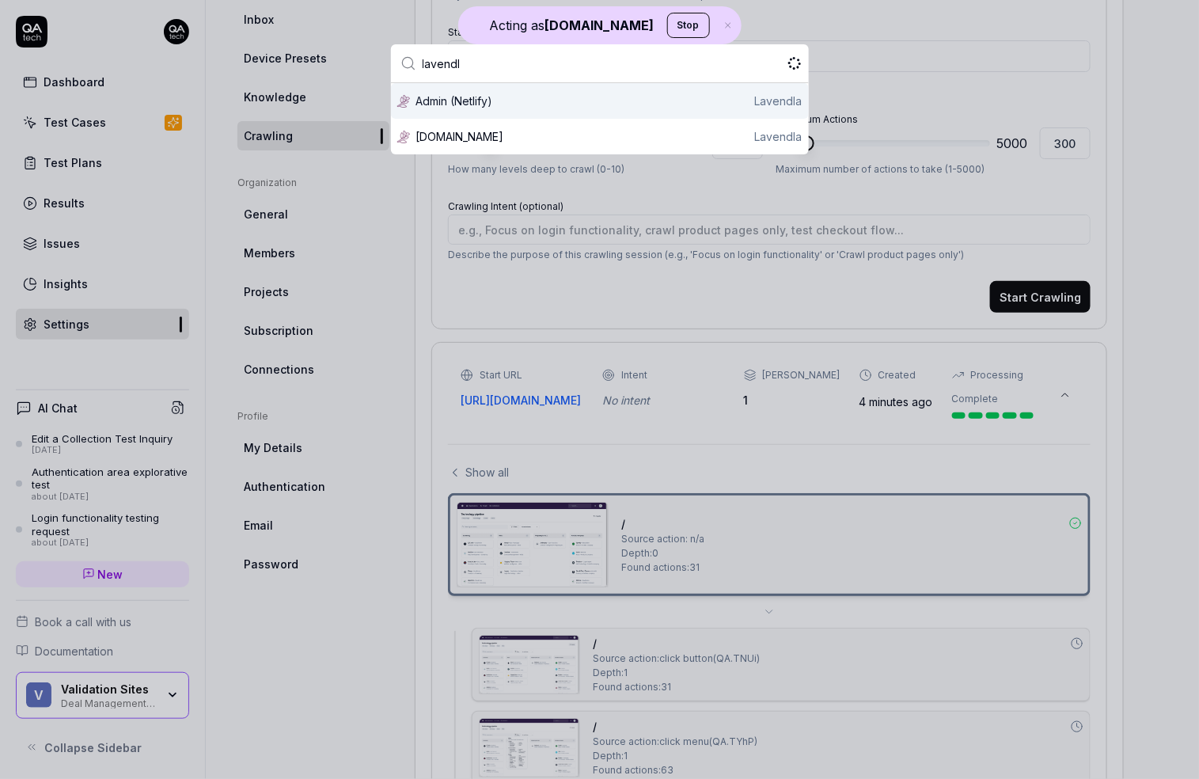
type input "lavendla"
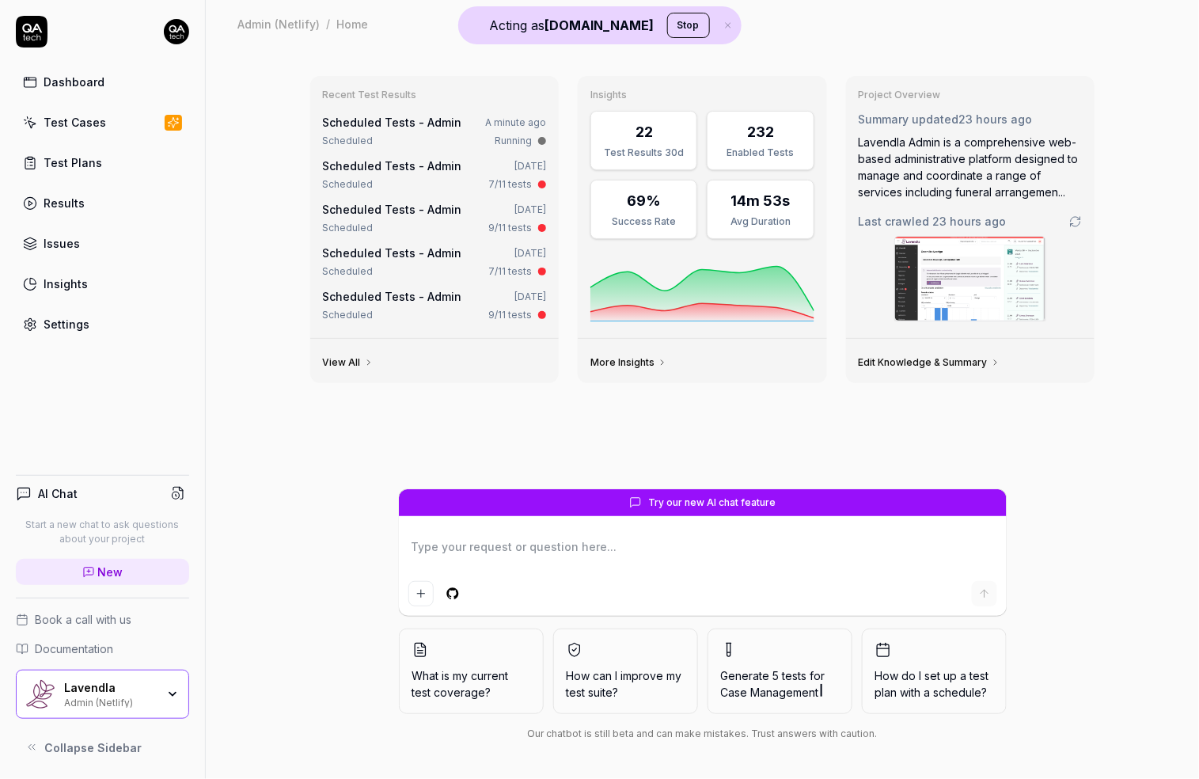
click at [1011, 287] on img at bounding box center [970, 279] width 150 height 84
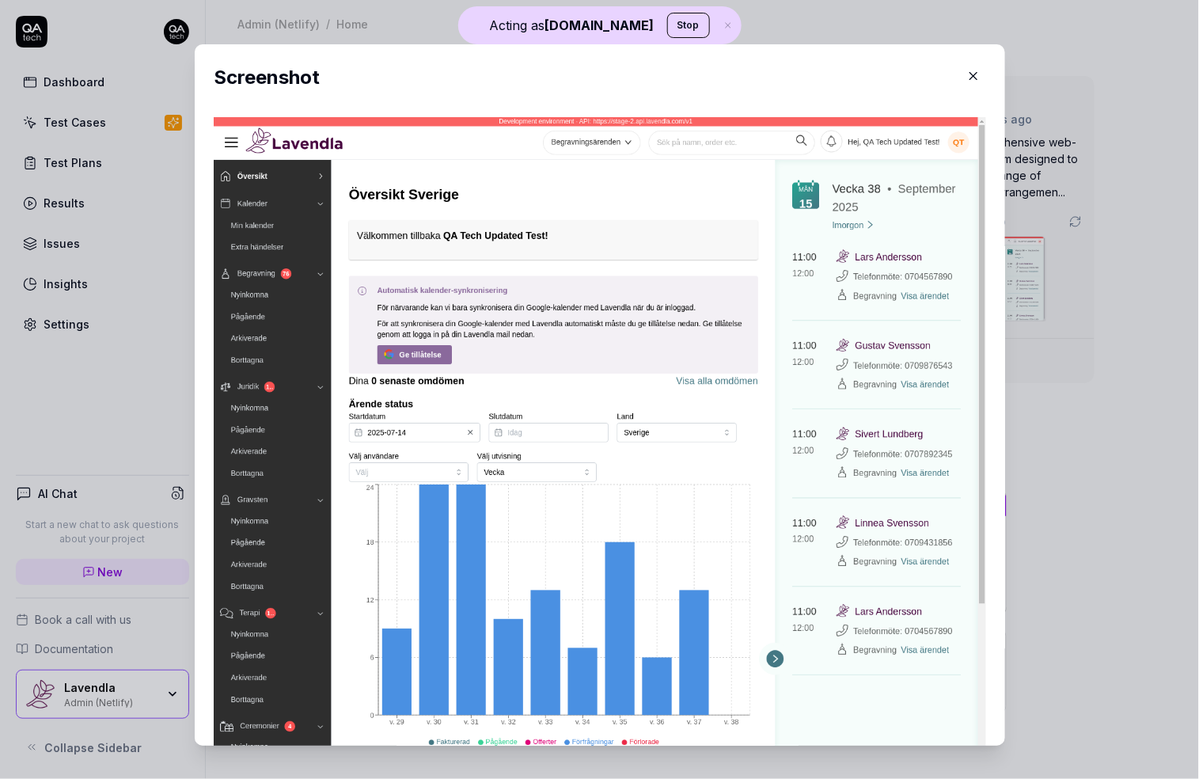
scroll to position [420, 0]
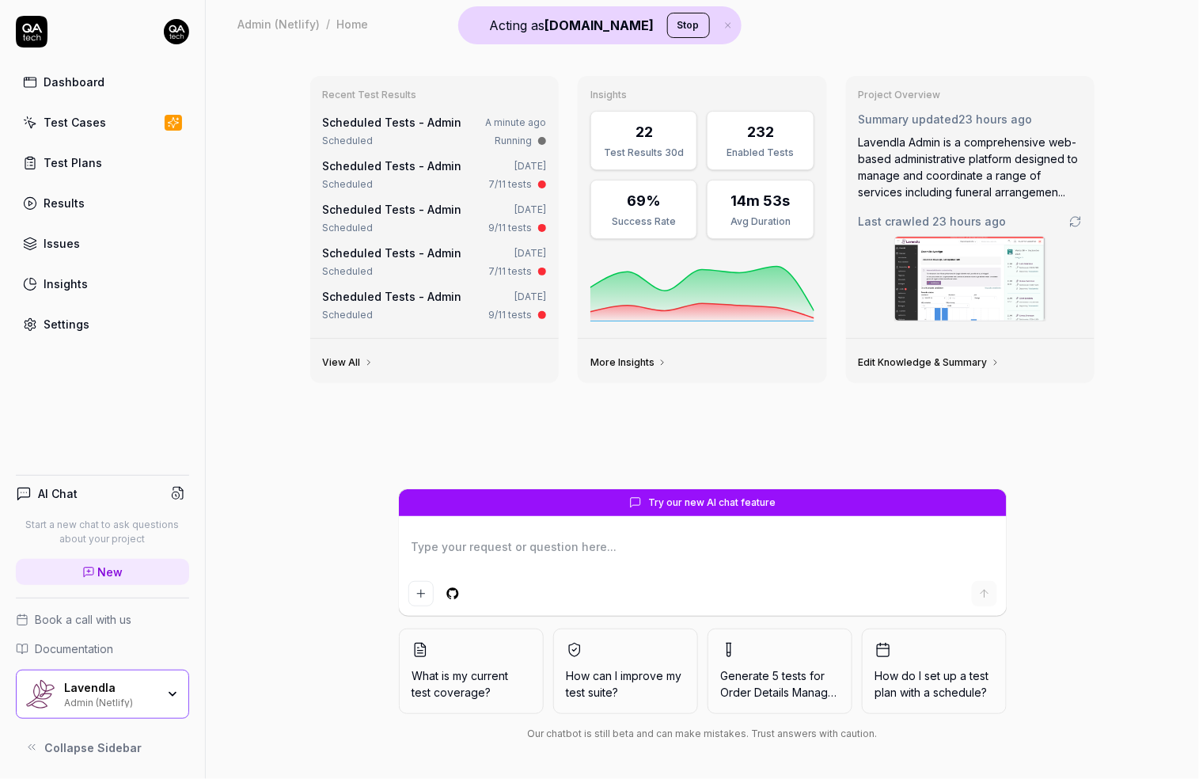
click at [123, 315] on link "Settings" at bounding box center [102, 324] width 173 height 31
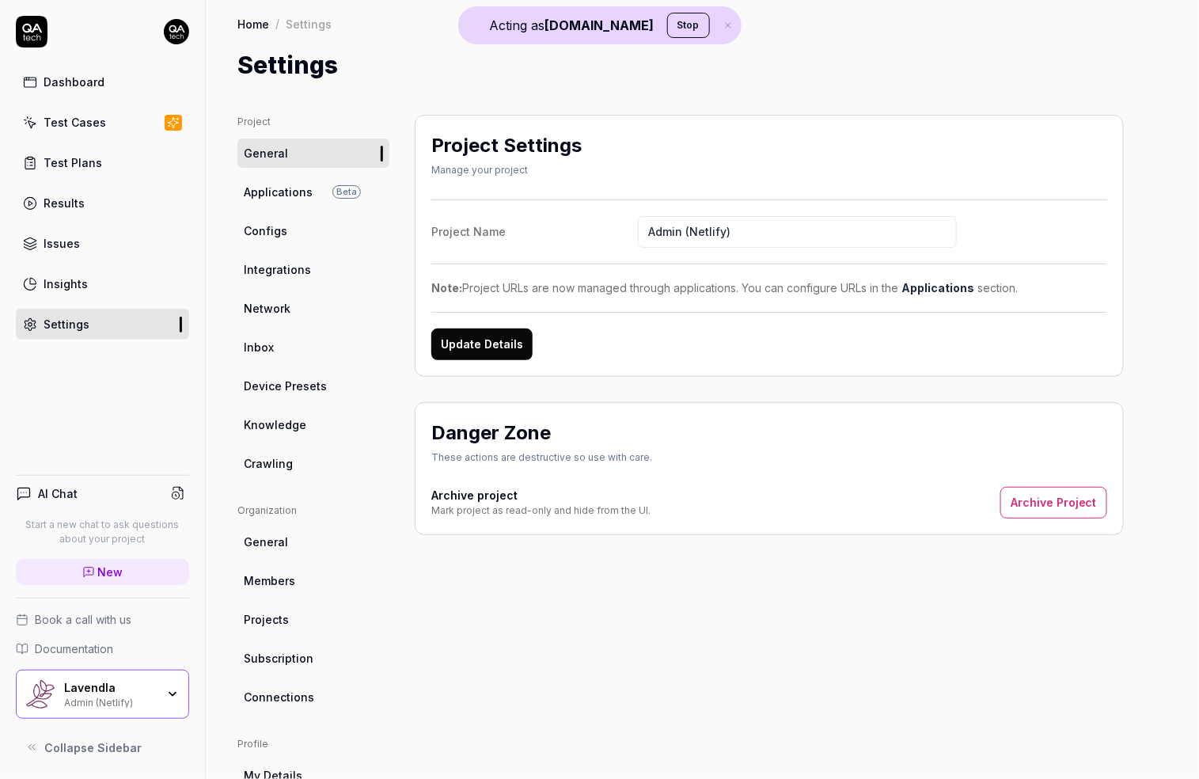
click at [299, 464] on link "Crawling" at bounding box center [313, 463] width 152 height 29
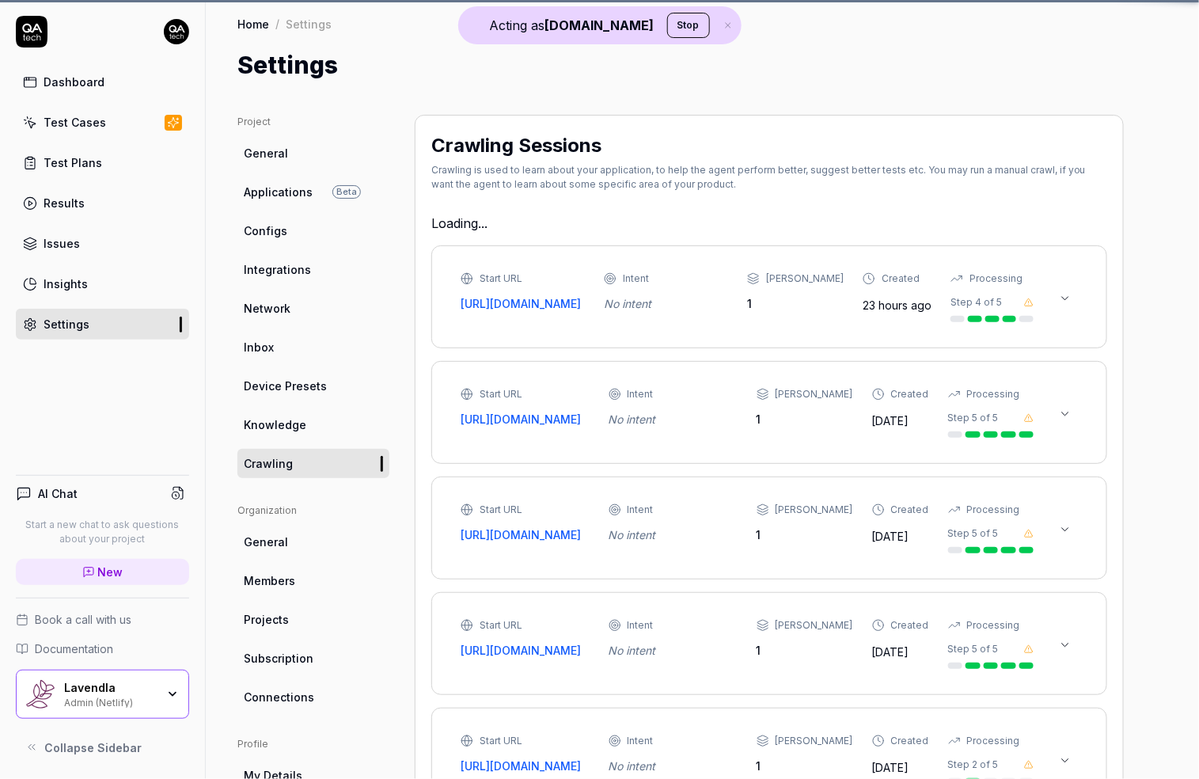
type textarea "*"
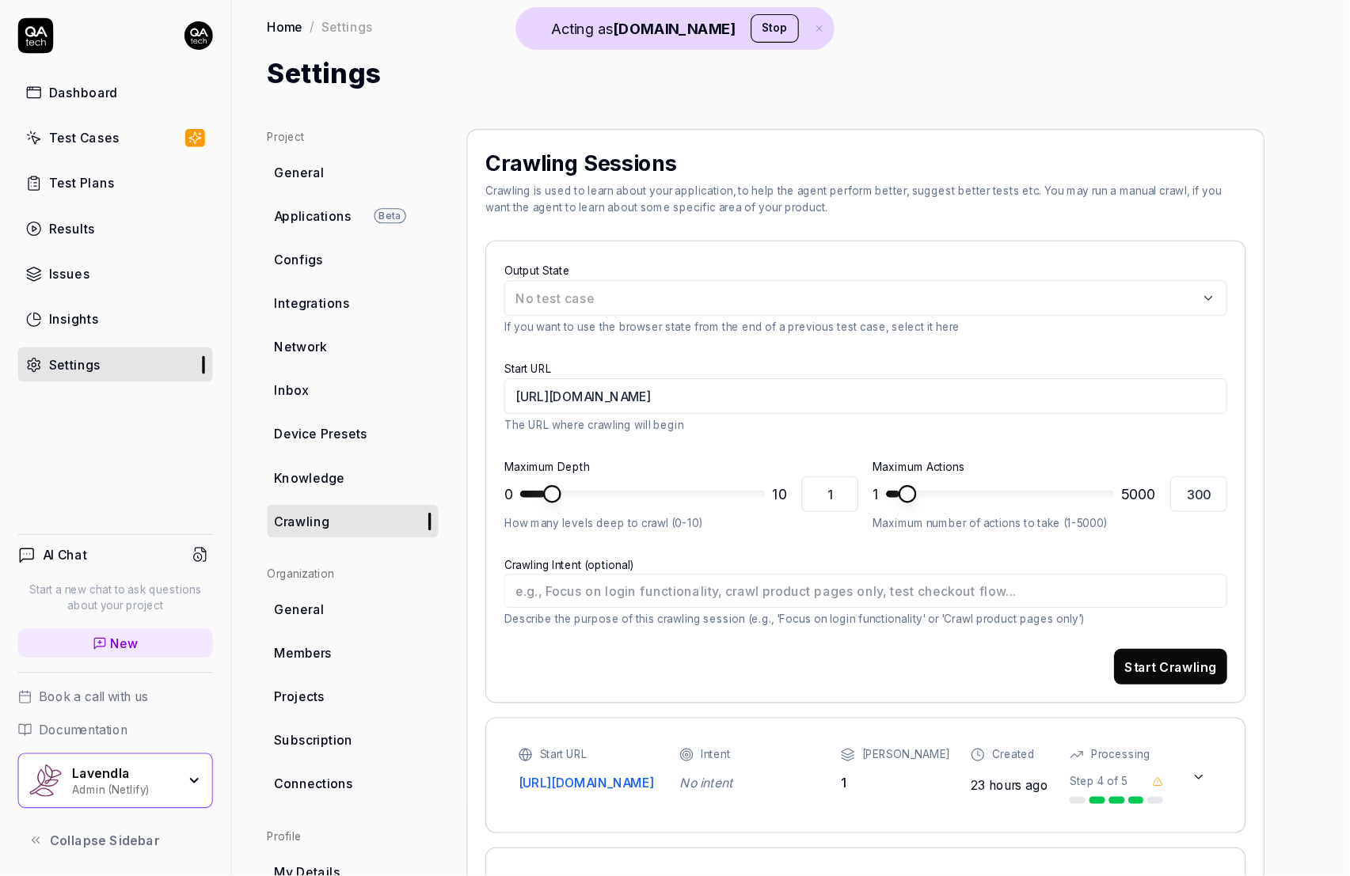
scroll to position [445, 0]
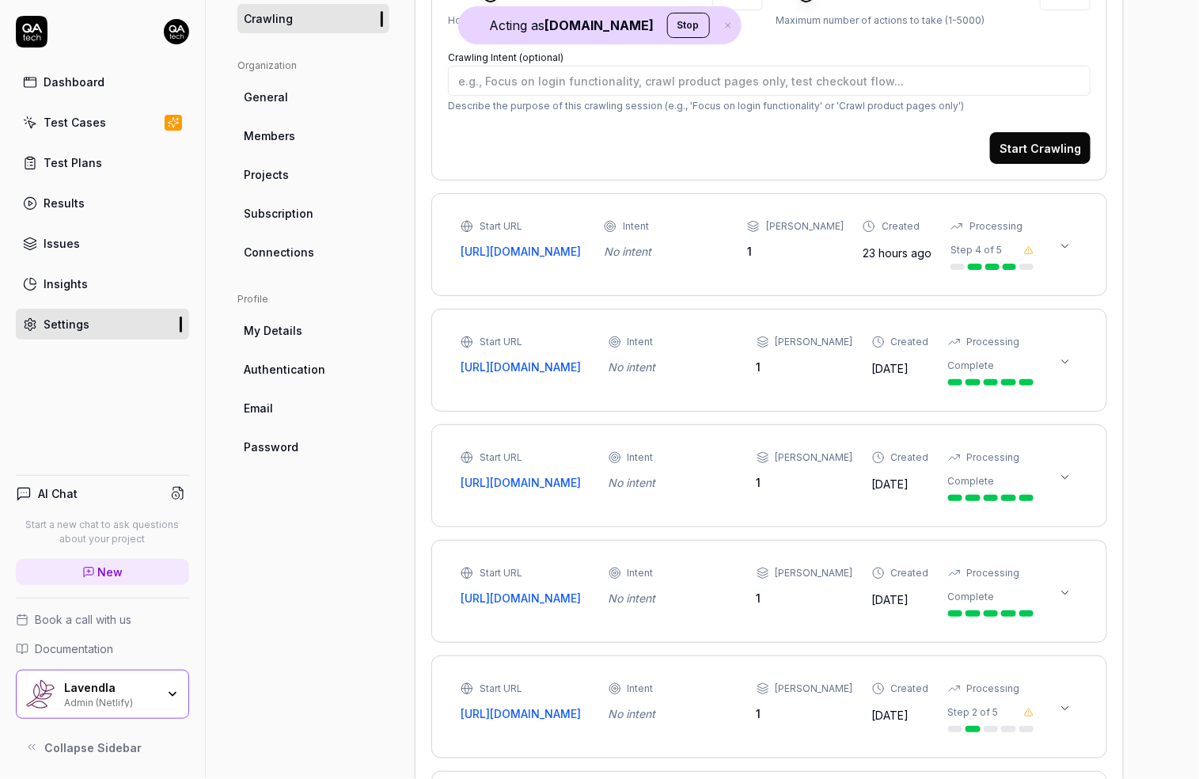
click at [1067, 259] on button at bounding box center [1065, 246] width 25 height 25
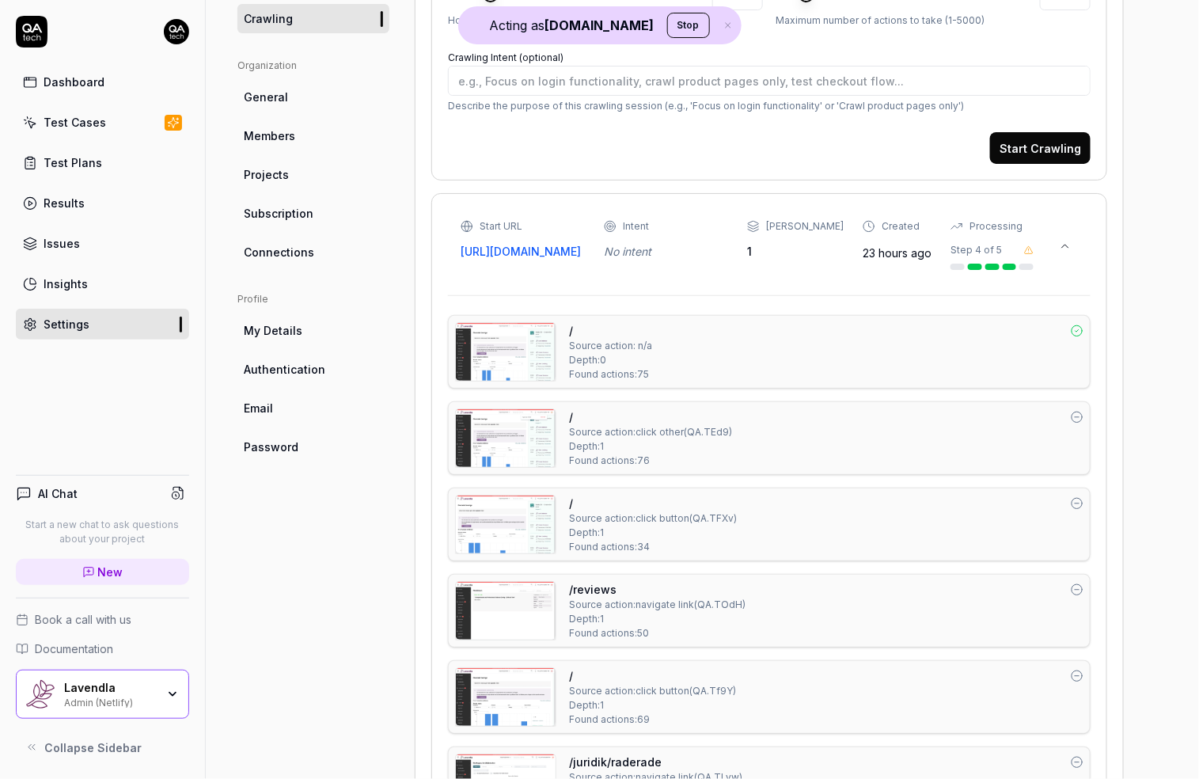
click at [499, 360] on img at bounding box center [506, 352] width 100 height 58
click at [537, 365] on img at bounding box center [506, 352] width 100 height 58
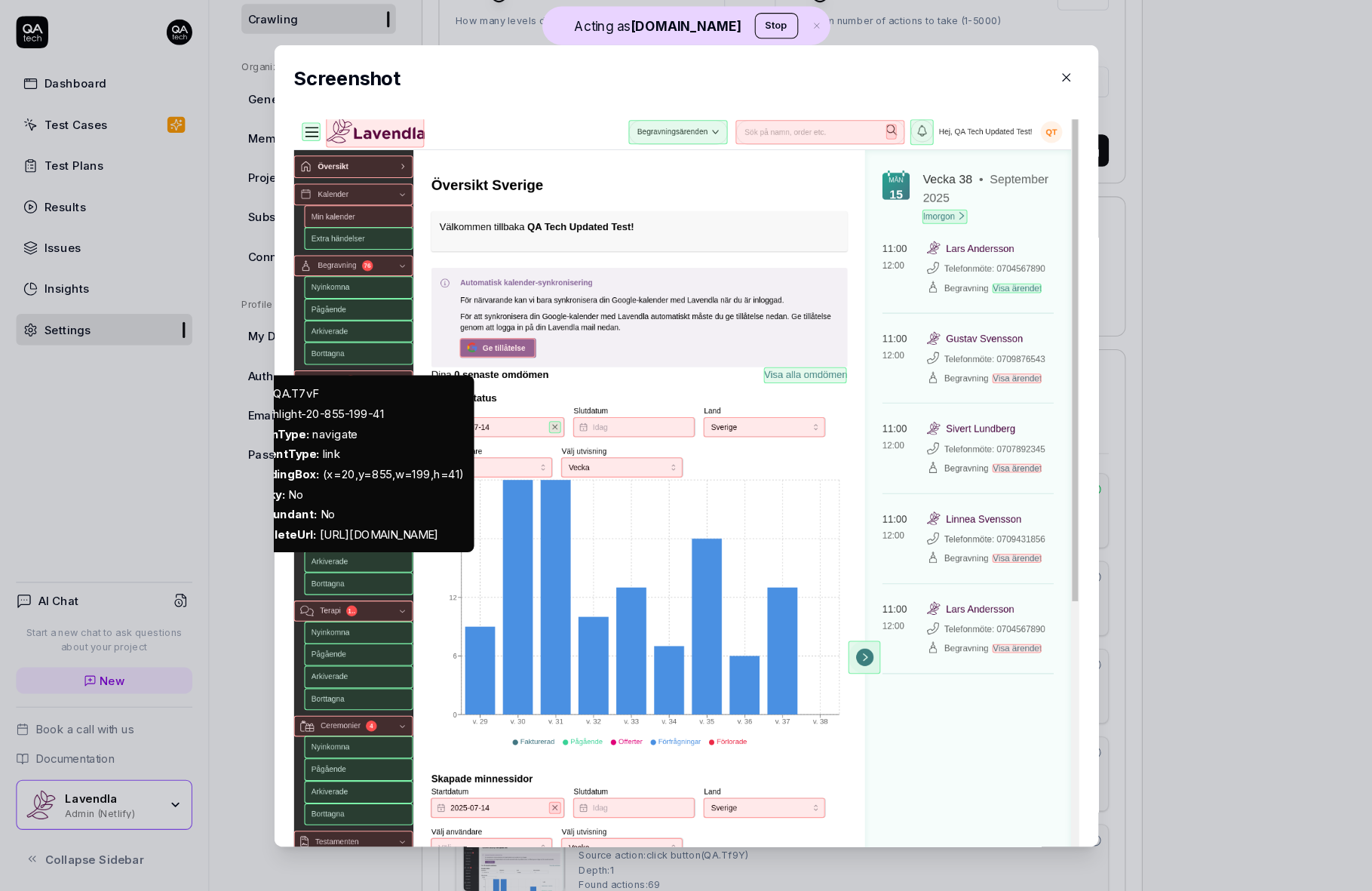
scroll to position [0, 0]
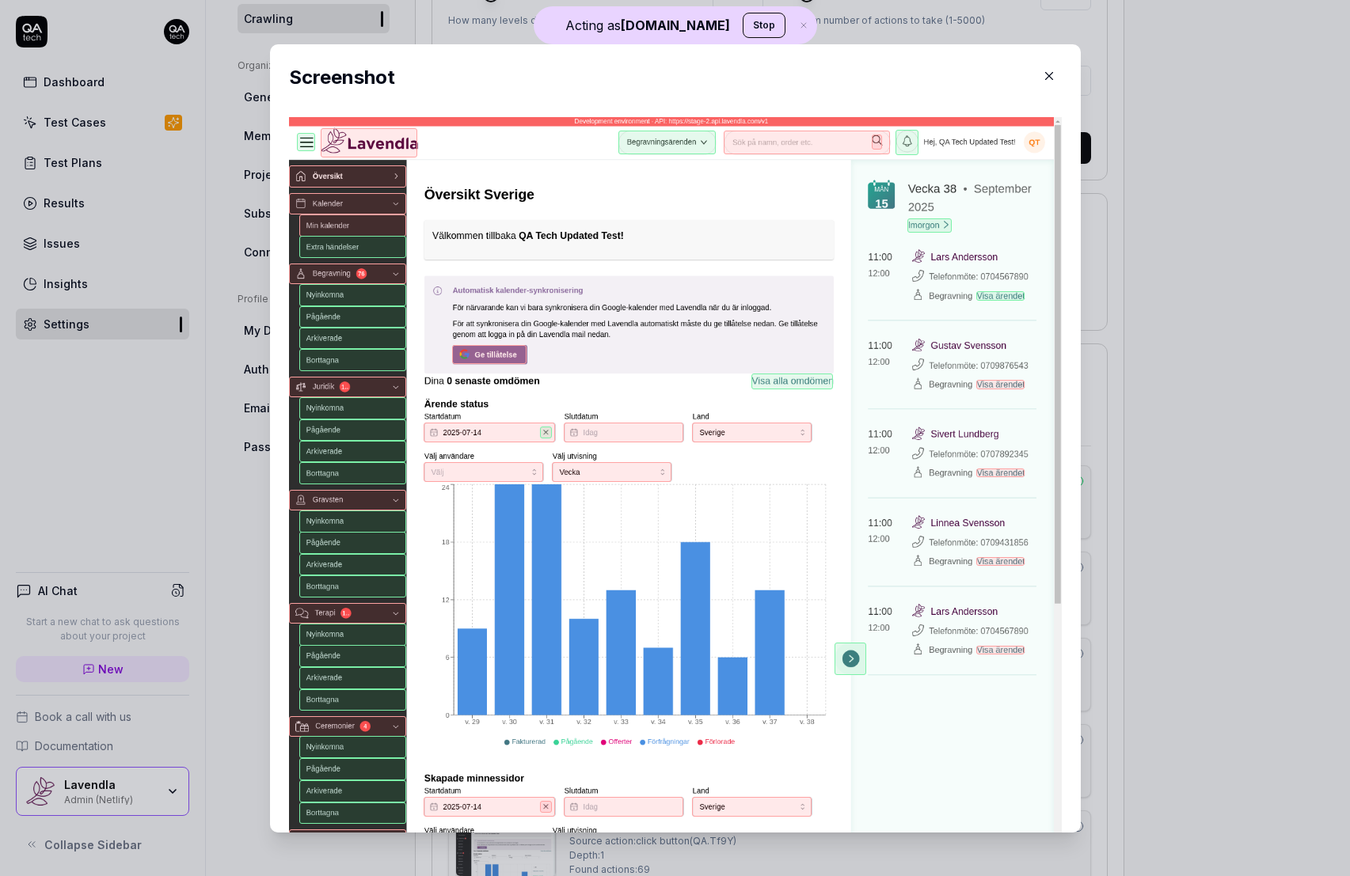
click at [1050, 69] on icon "button" at bounding box center [1049, 76] width 14 height 14
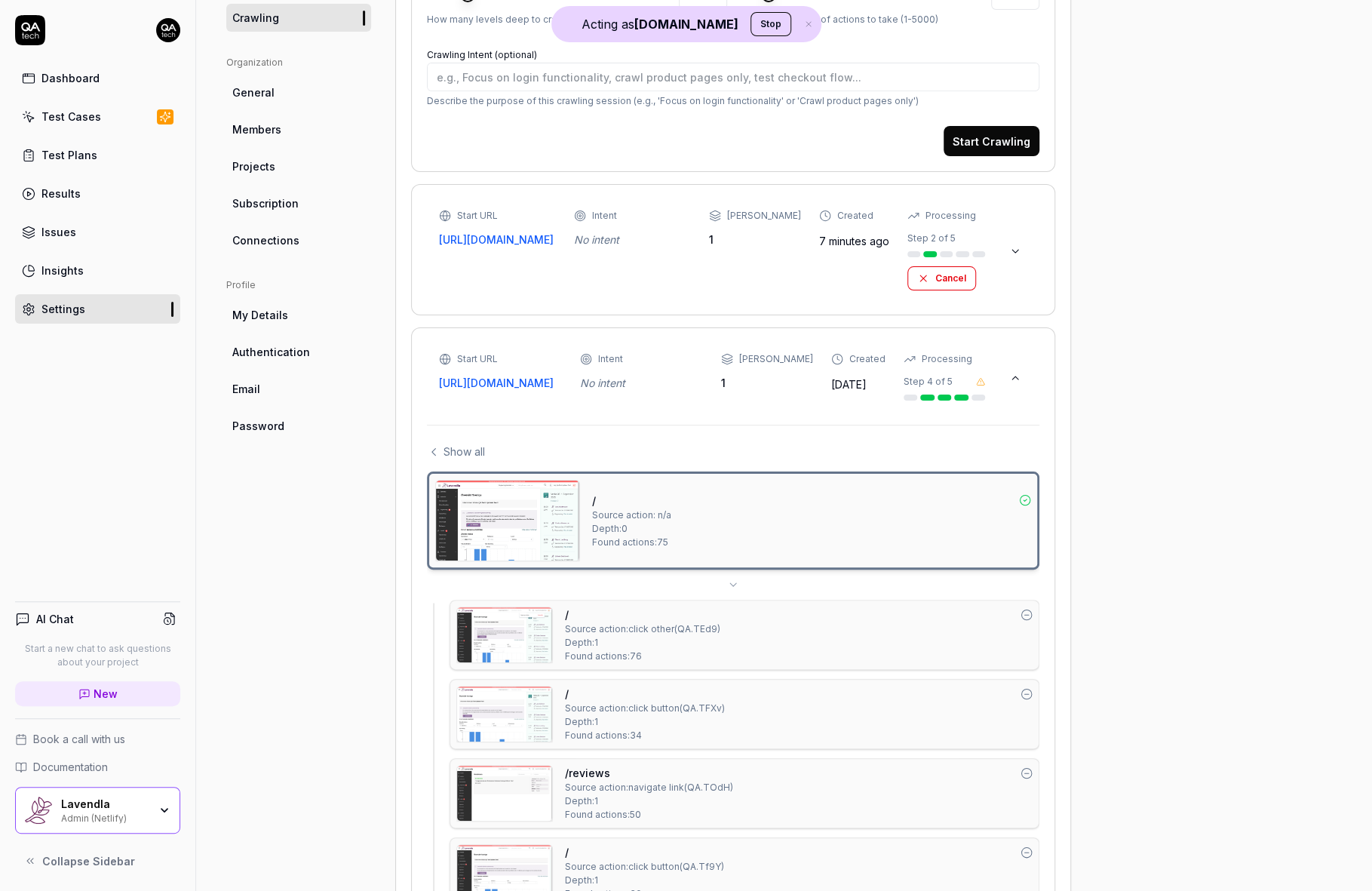
scroll to position [424, 0]
click at [535, 552] on img at bounding box center [508, 520] width 143 height 80
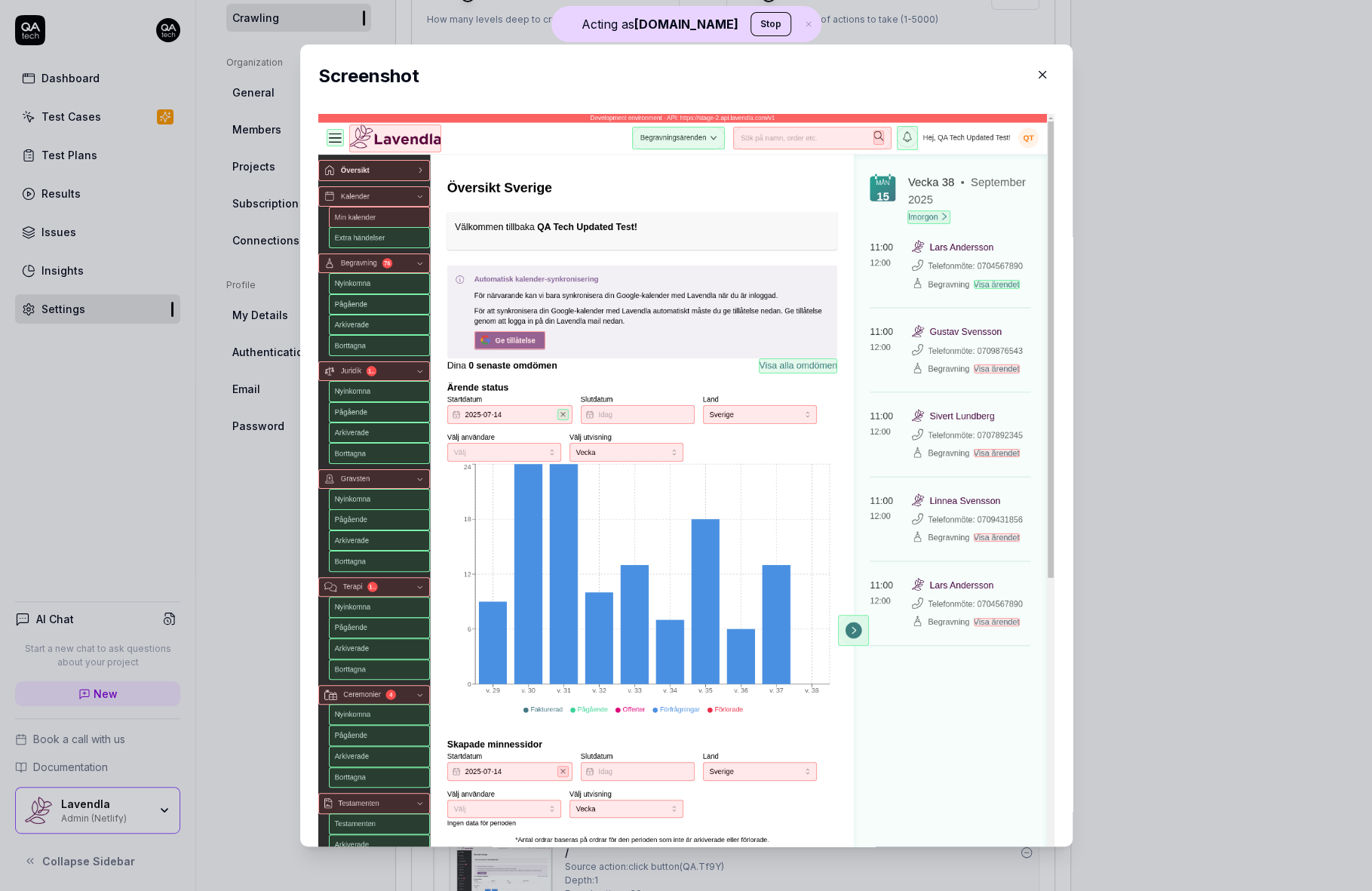
type textarea "*"
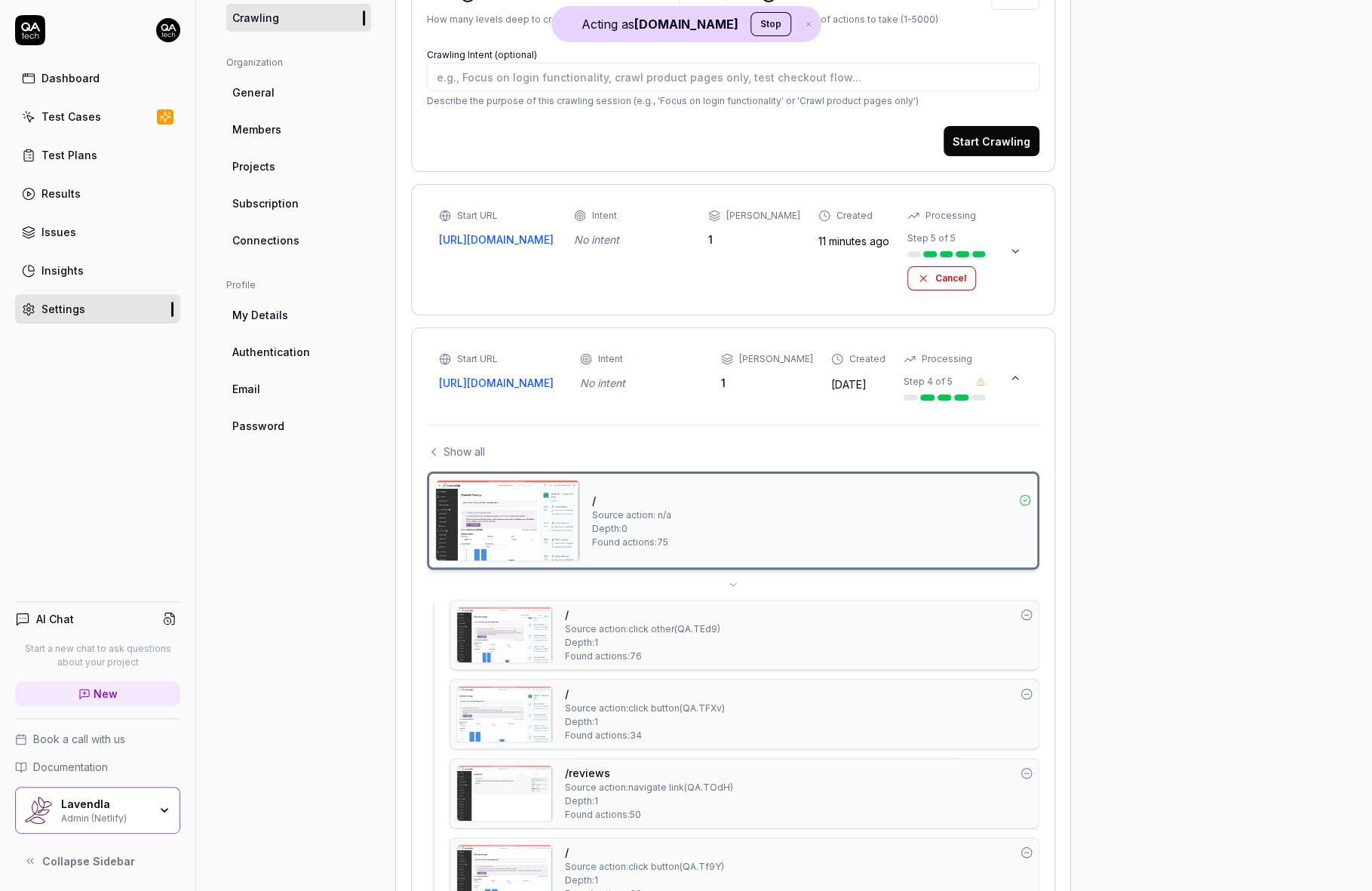
type textarea "*"
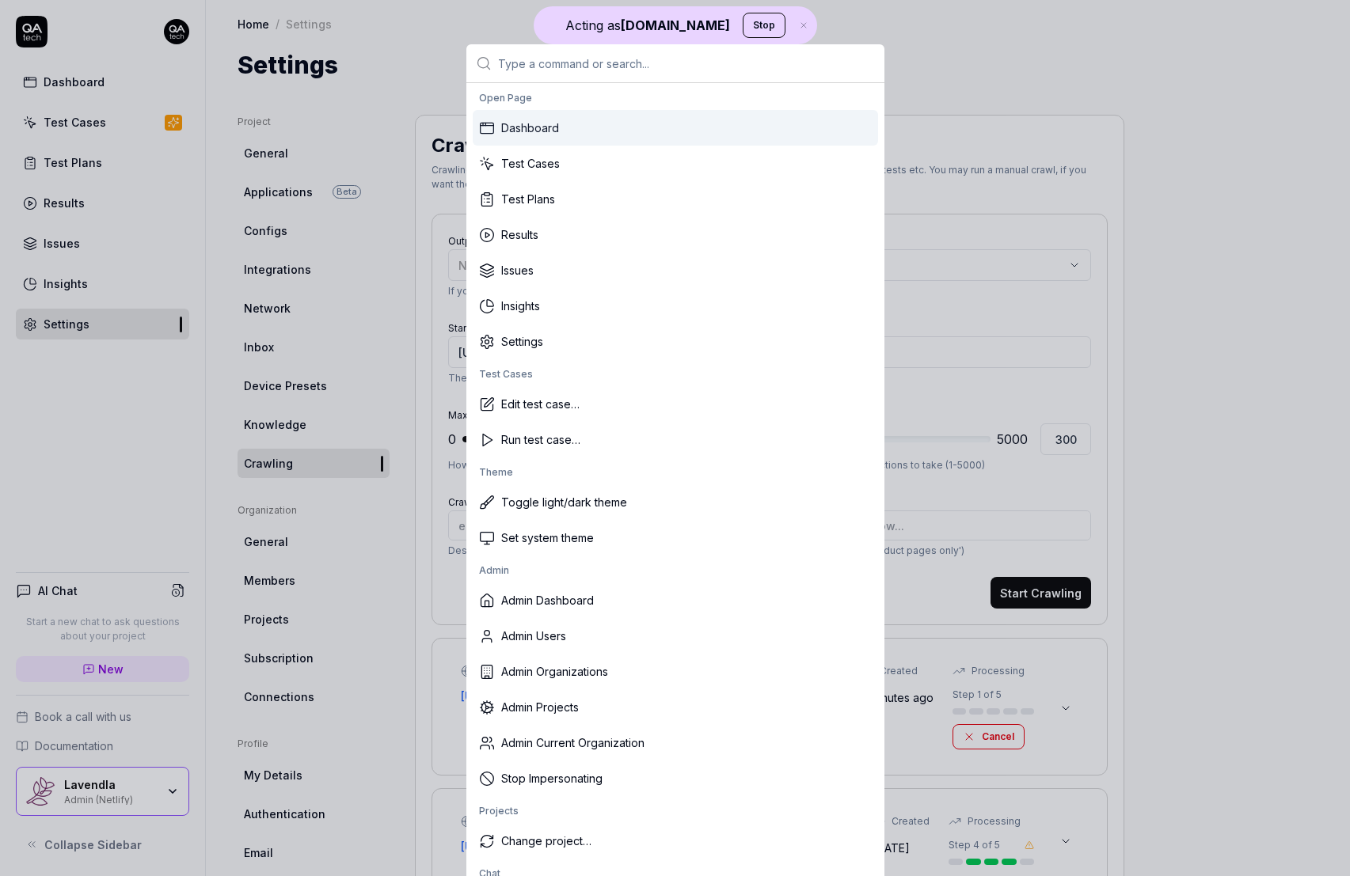
type textarea "*"
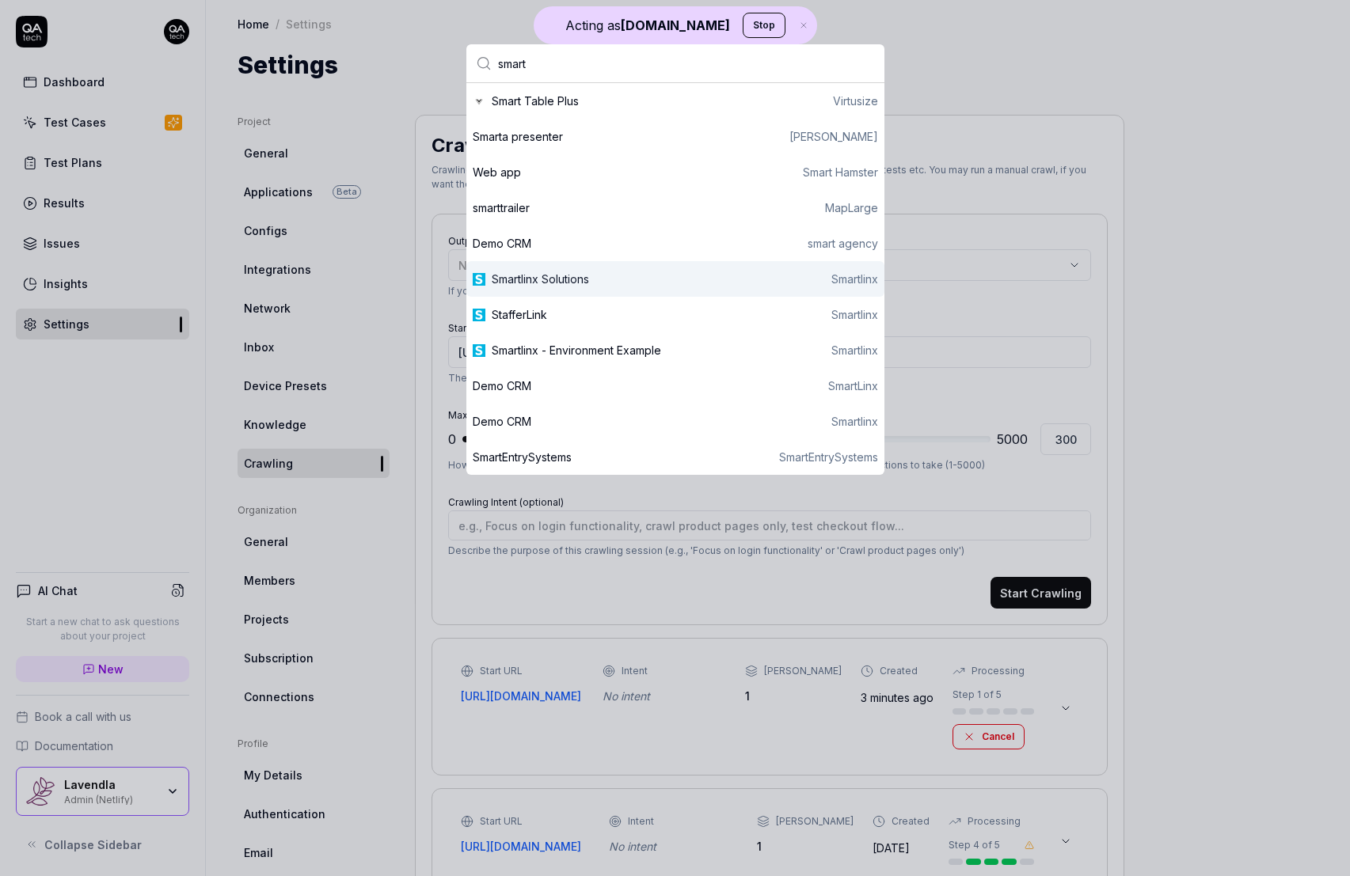
type input "smart"
click at [569, 280] on div "Smartlinx Solutions" at bounding box center [540, 279] width 97 height 17
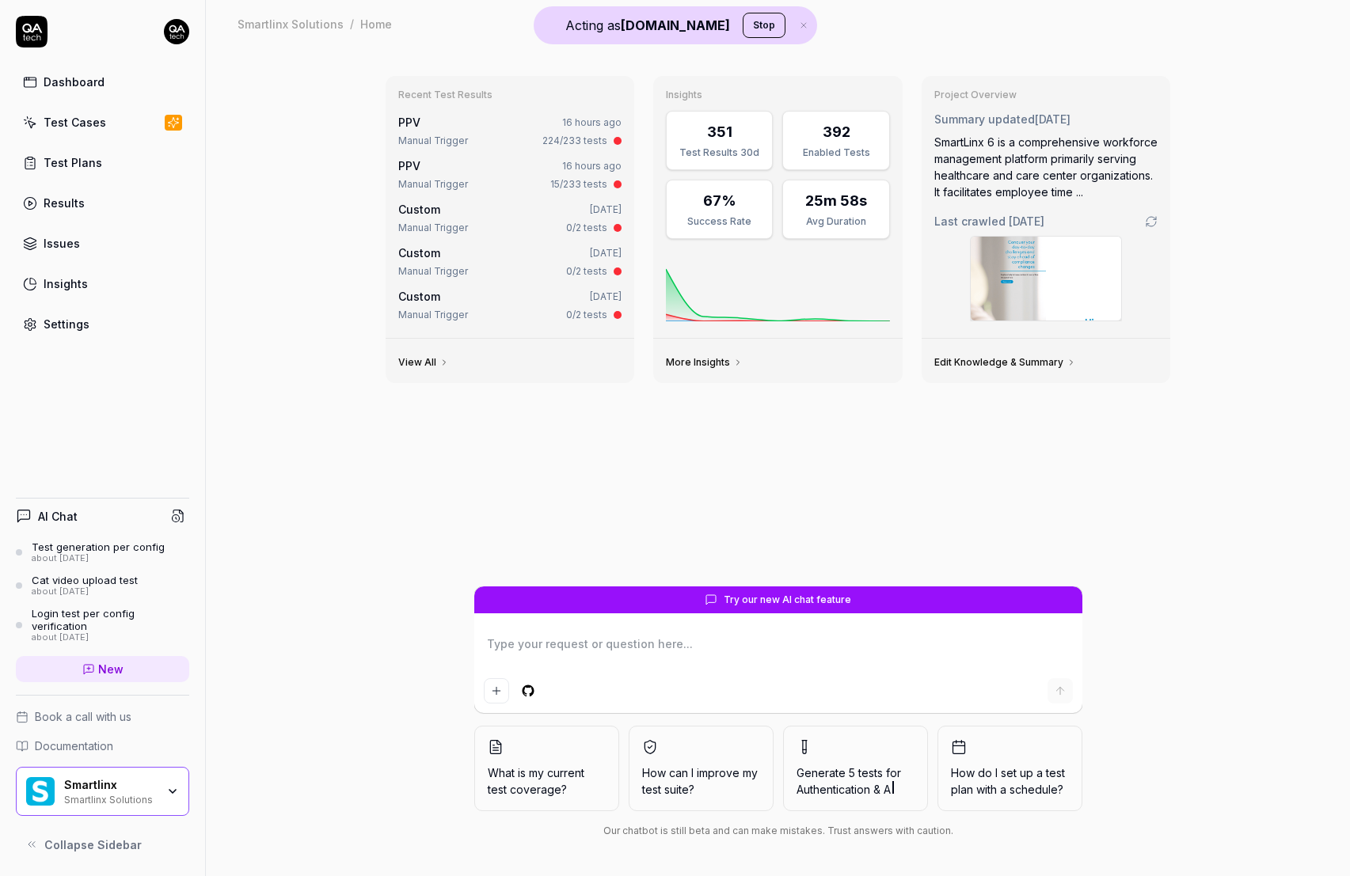
click at [1335, 298] on div "Recent Test Results PPV 16 hours ago Manual Trigger 224/233 tests PPV 16 hours …" at bounding box center [778, 461] width 1144 height 829
click at [81, 320] on div "Settings" at bounding box center [67, 324] width 46 height 17
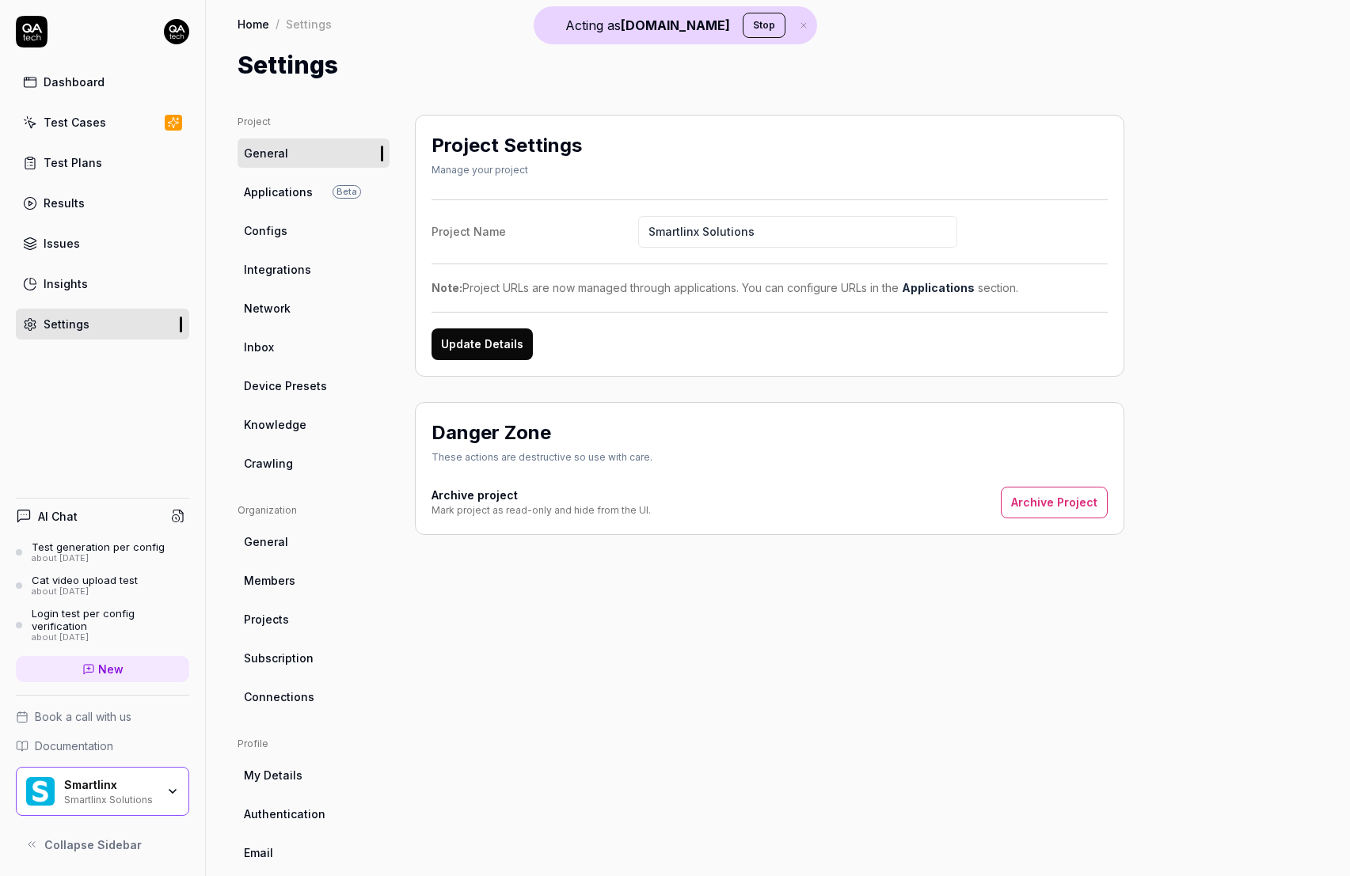
click at [331, 455] on link "Crawling" at bounding box center [313, 463] width 152 height 29
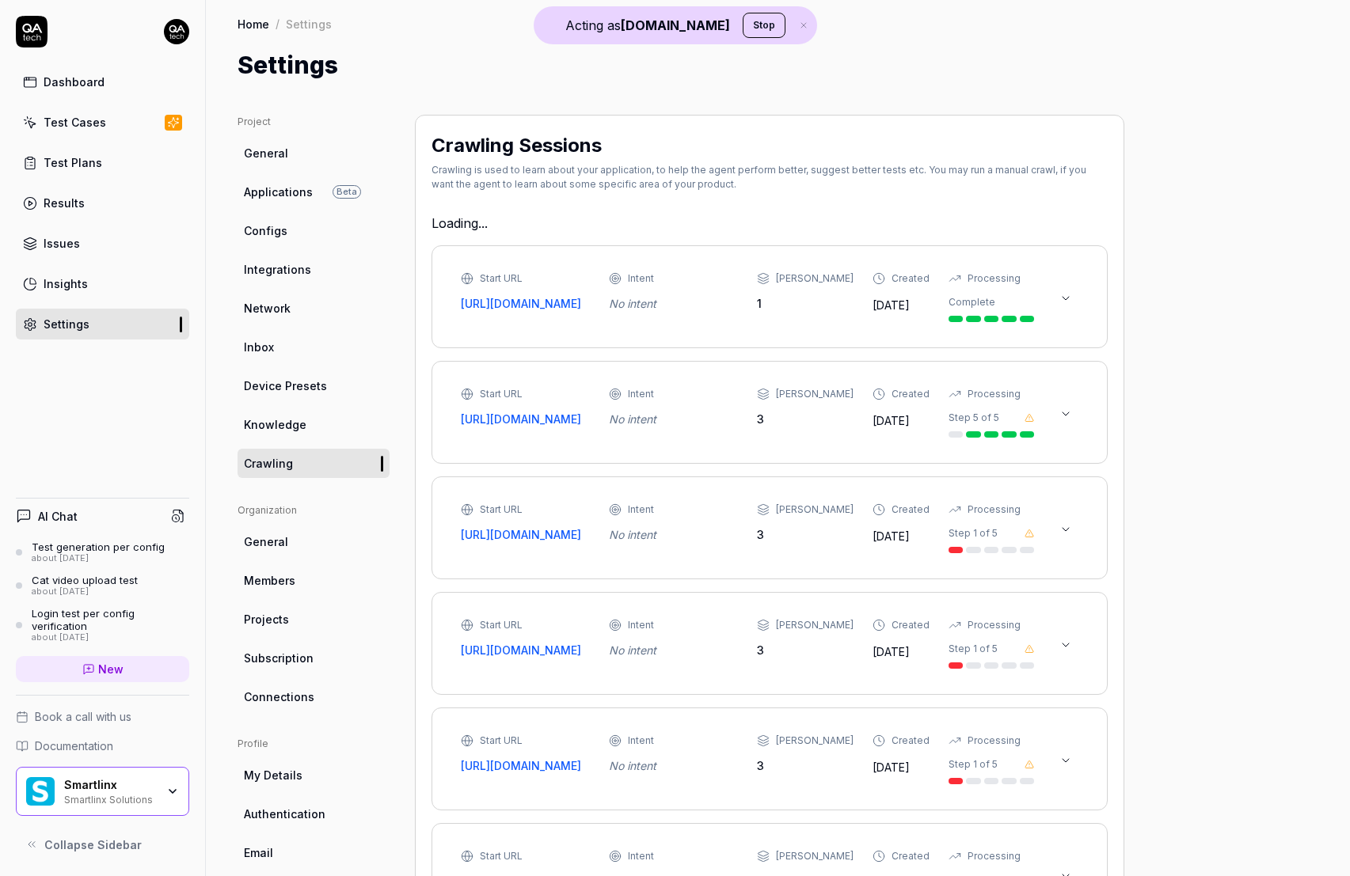
type textarea "*"
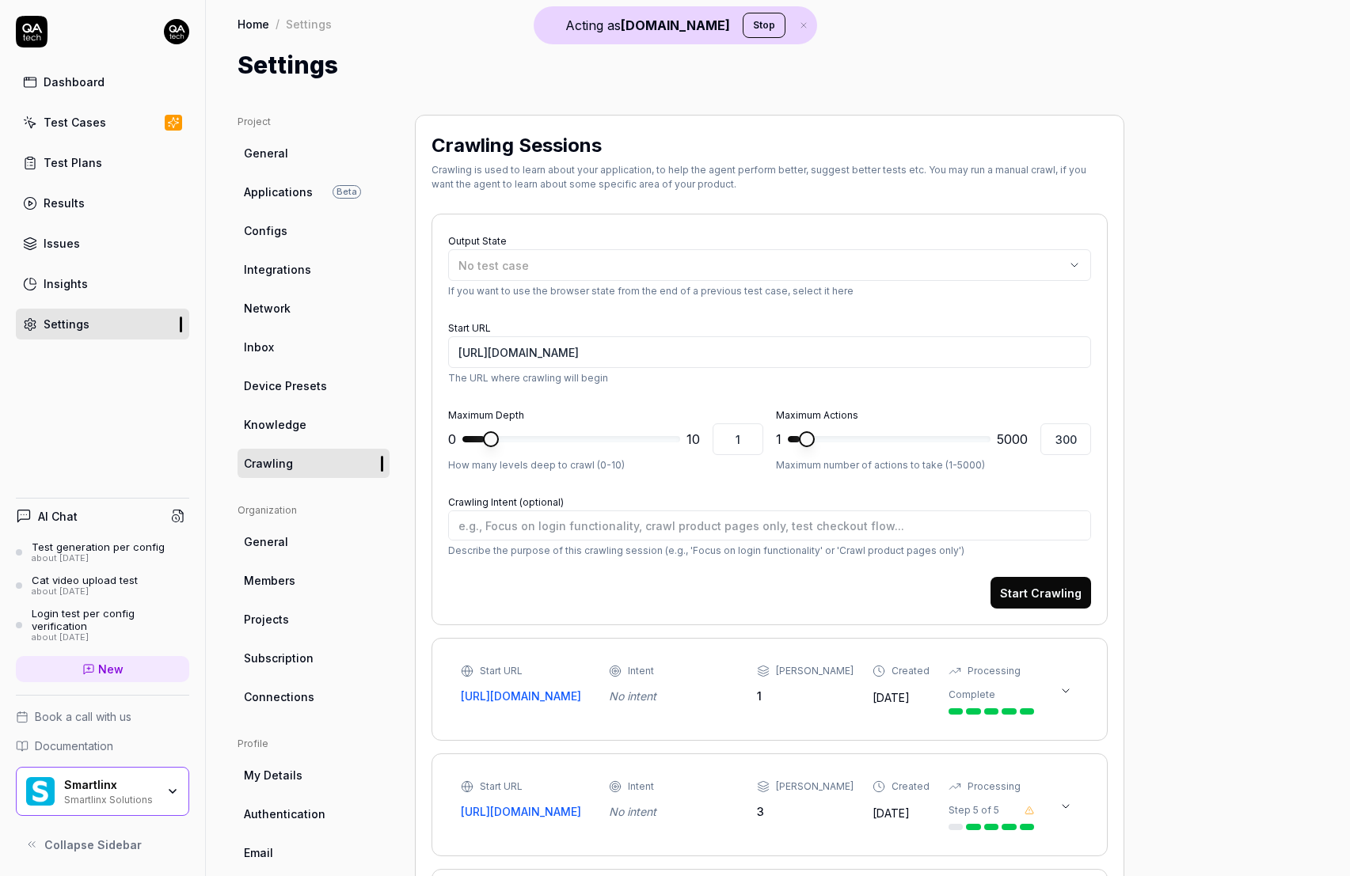
scroll to position [207, 0]
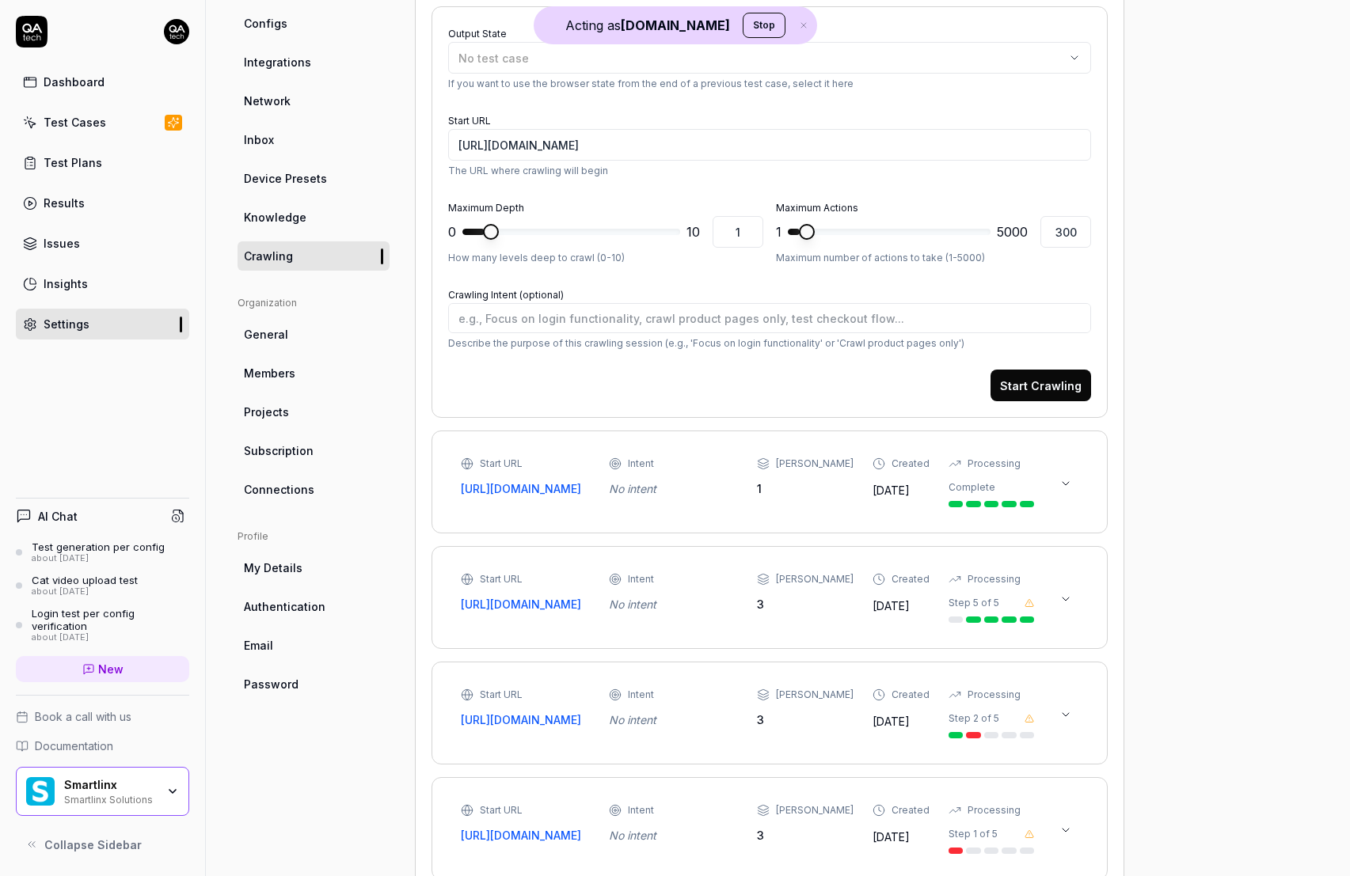
click at [1062, 485] on icon at bounding box center [1065, 483] width 13 height 13
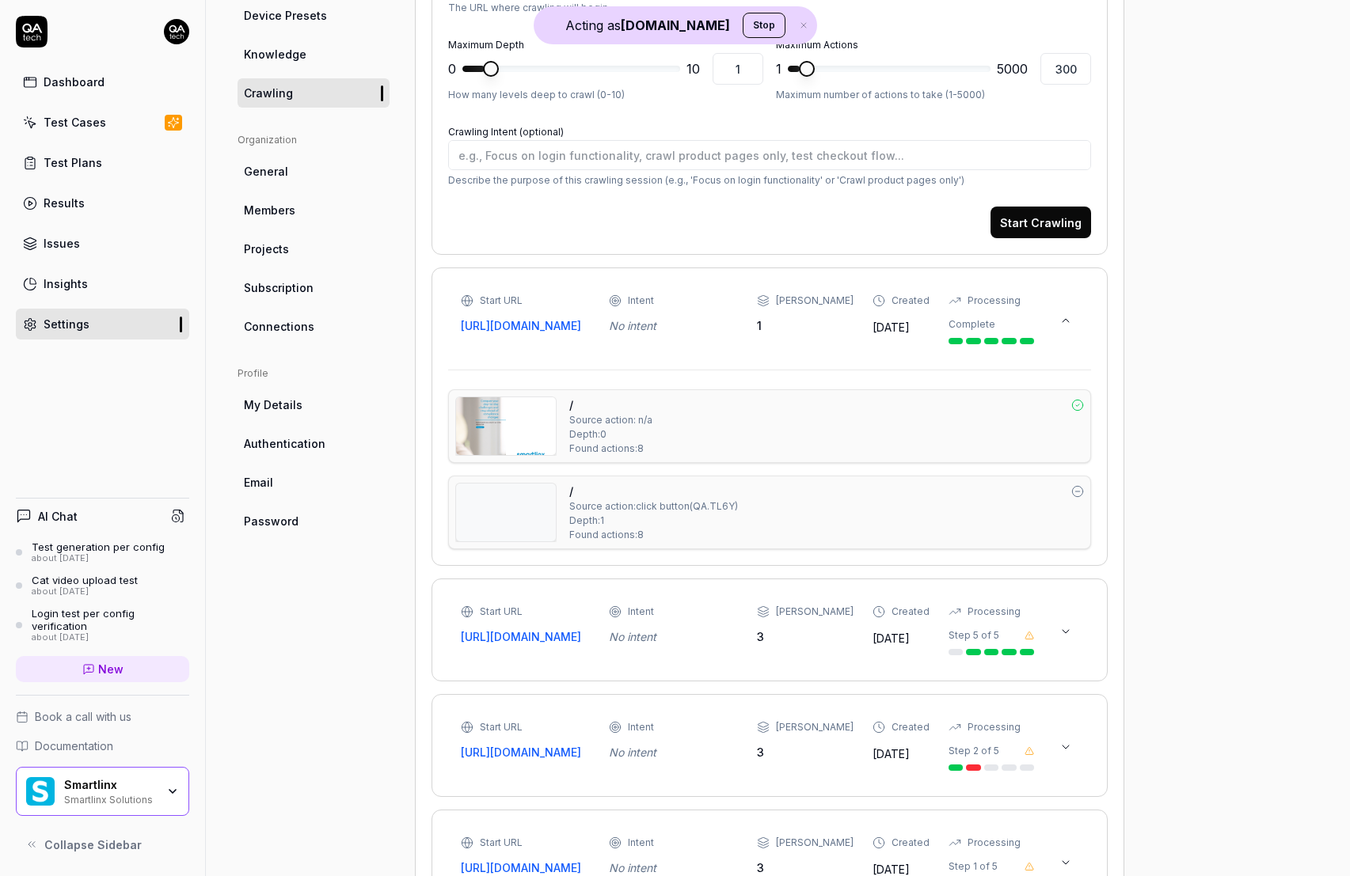
scroll to position [414, 0]
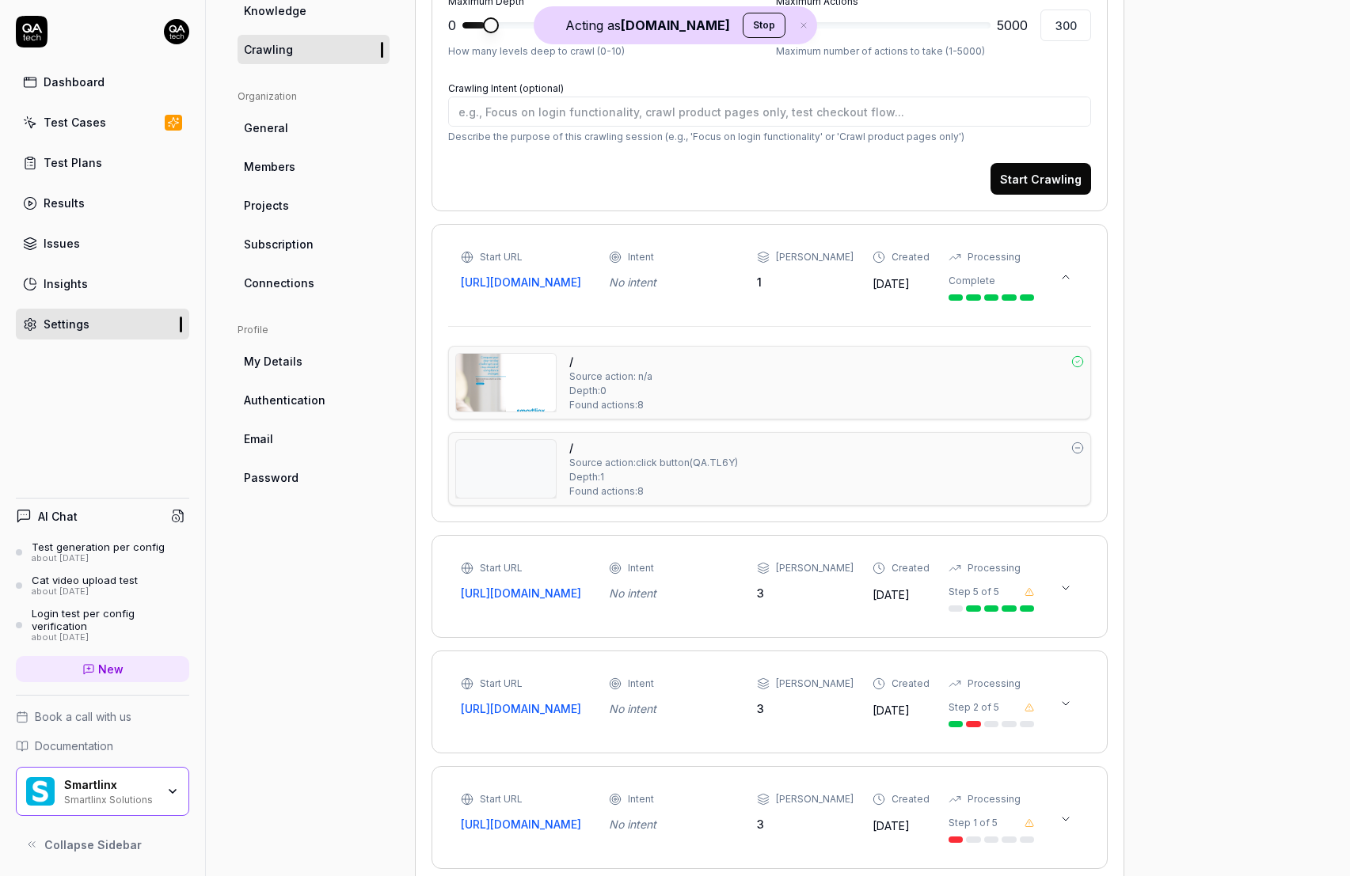
click at [534, 389] on img at bounding box center [506, 383] width 100 height 58
click at [1071, 594] on icon at bounding box center [1065, 588] width 13 height 13
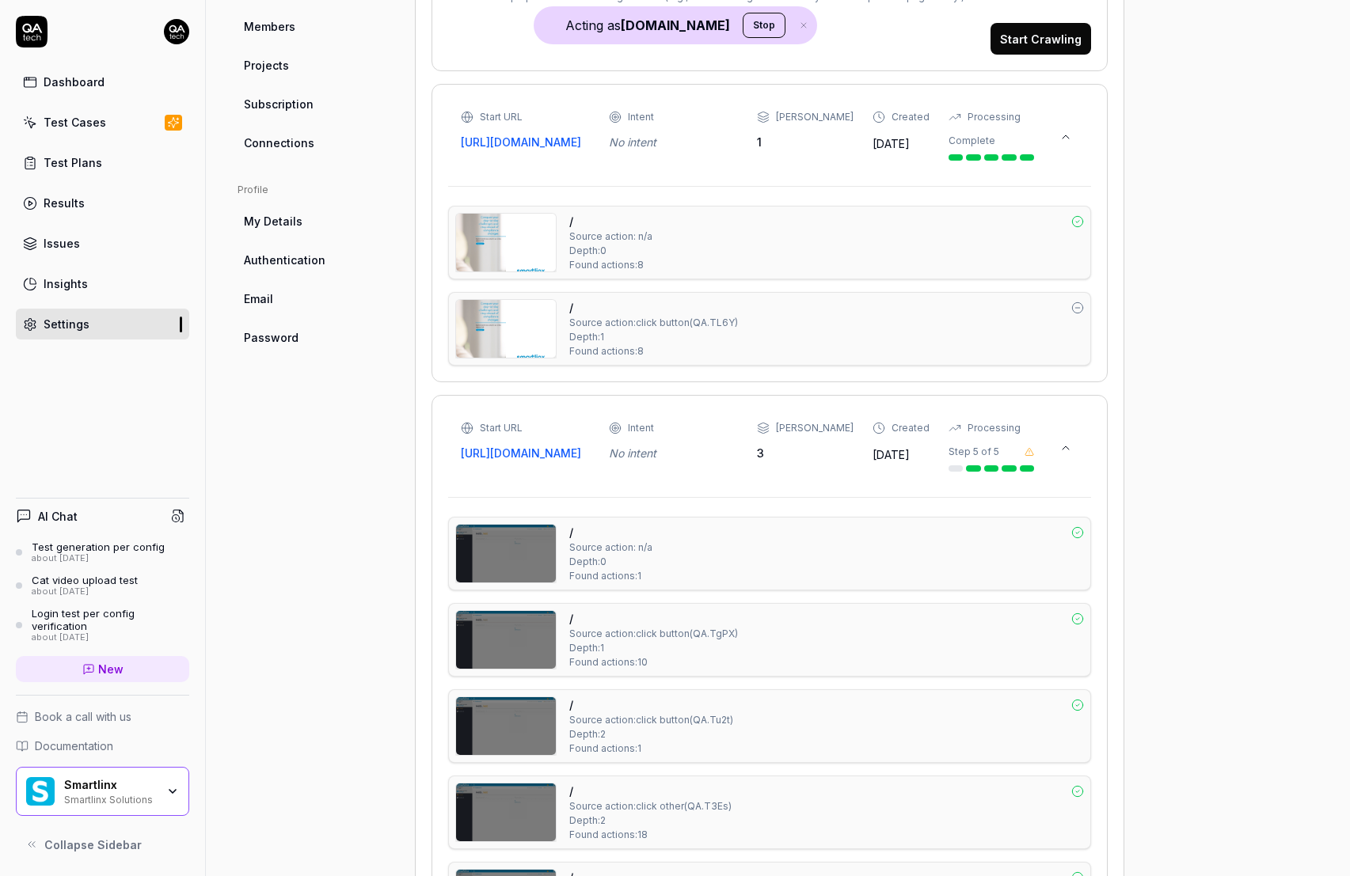
scroll to position [642, 0]
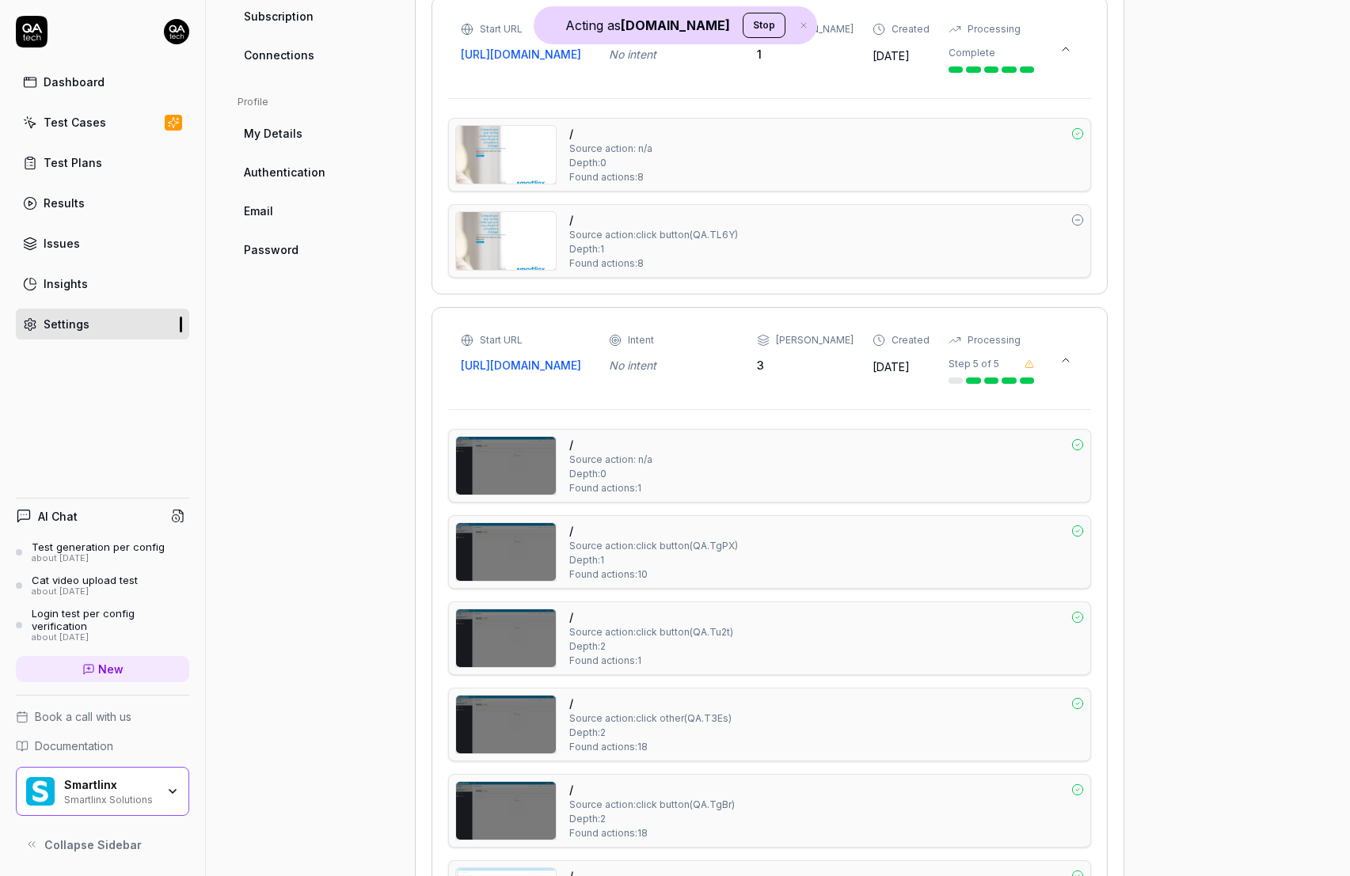
click at [542, 495] on img at bounding box center [506, 466] width 100 height 58
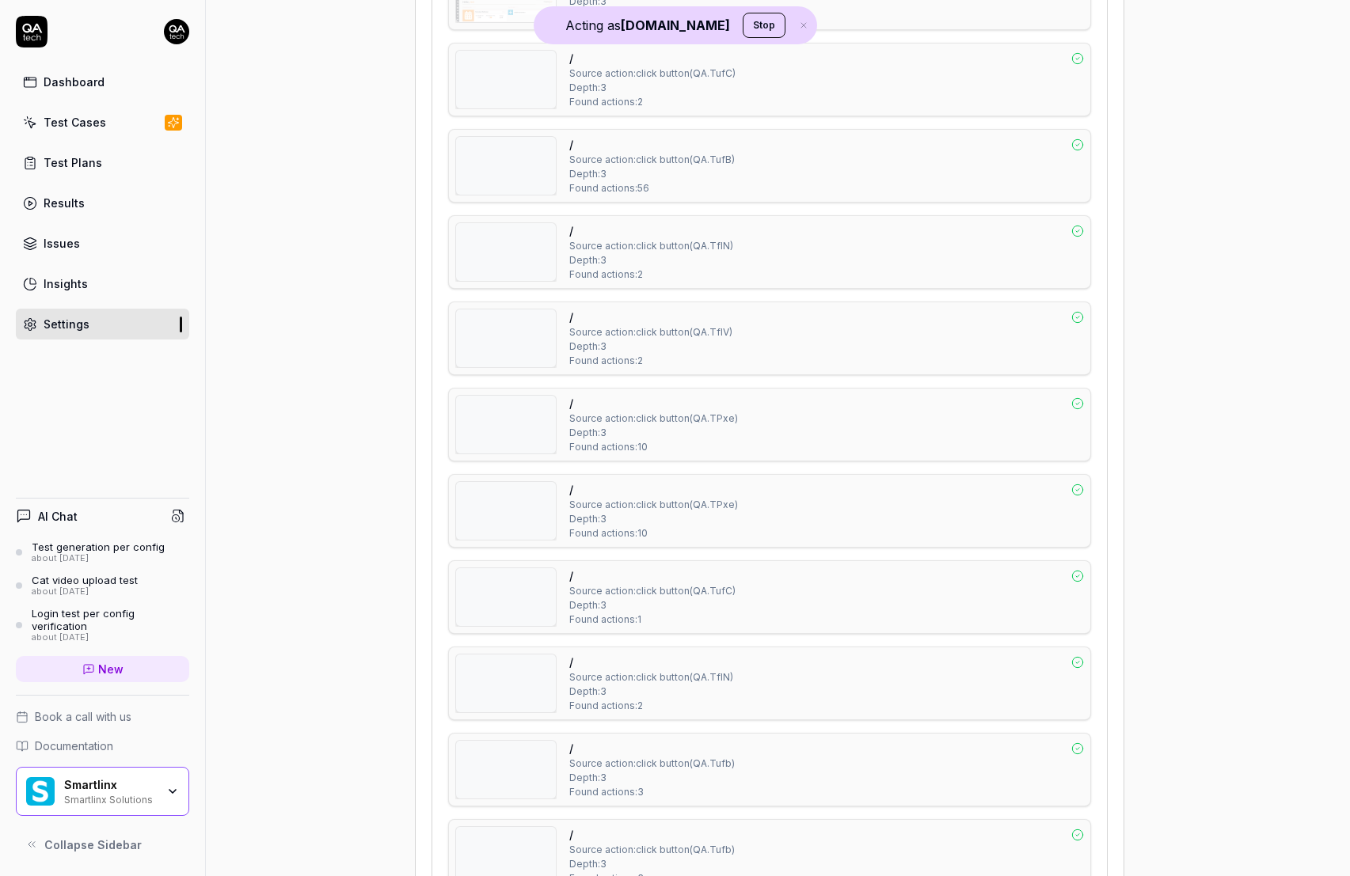
scroll to position [1639, 0]
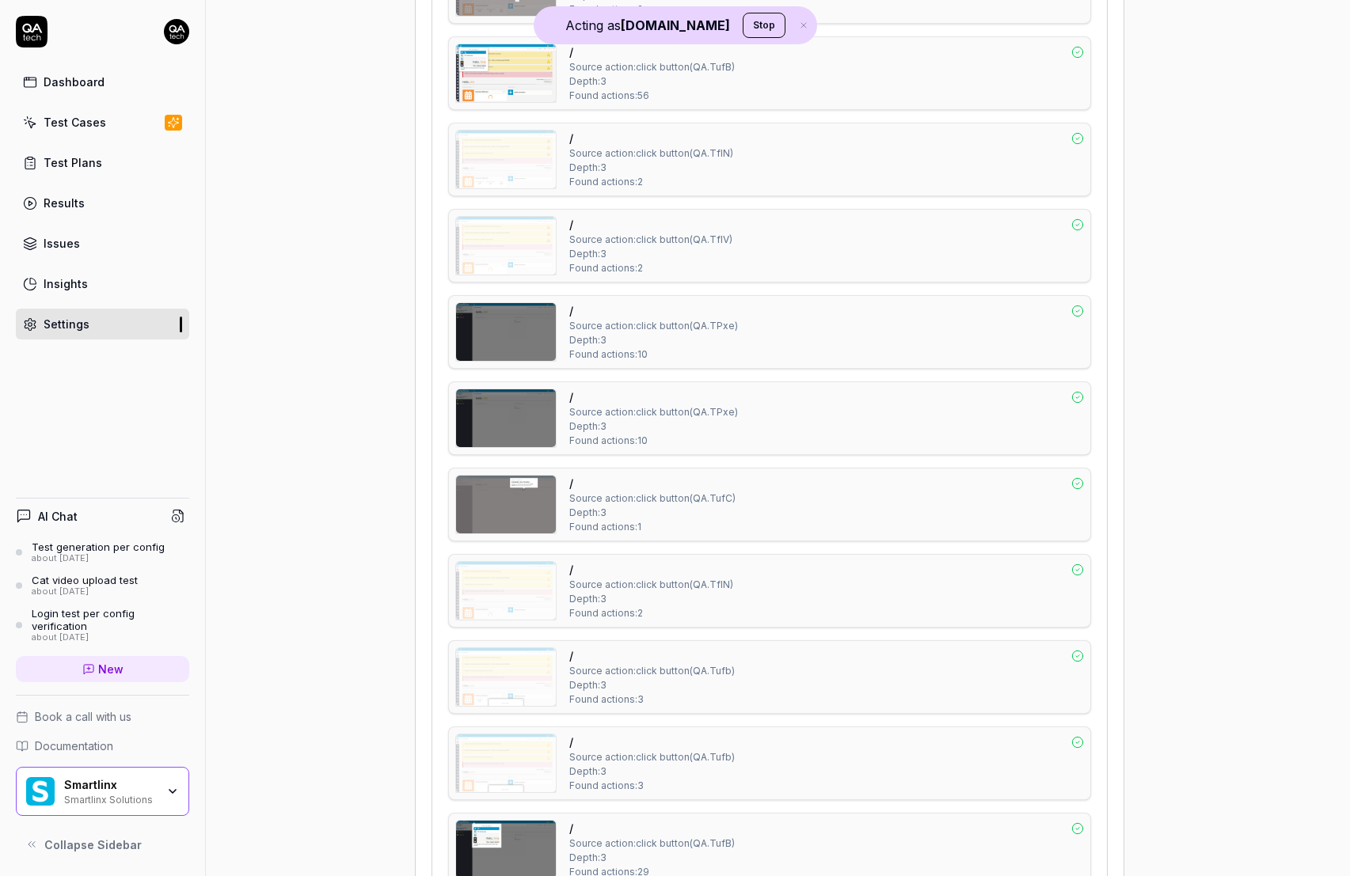
click at [508, 267] on img at bounding box center [506, 246] width 100 height 58
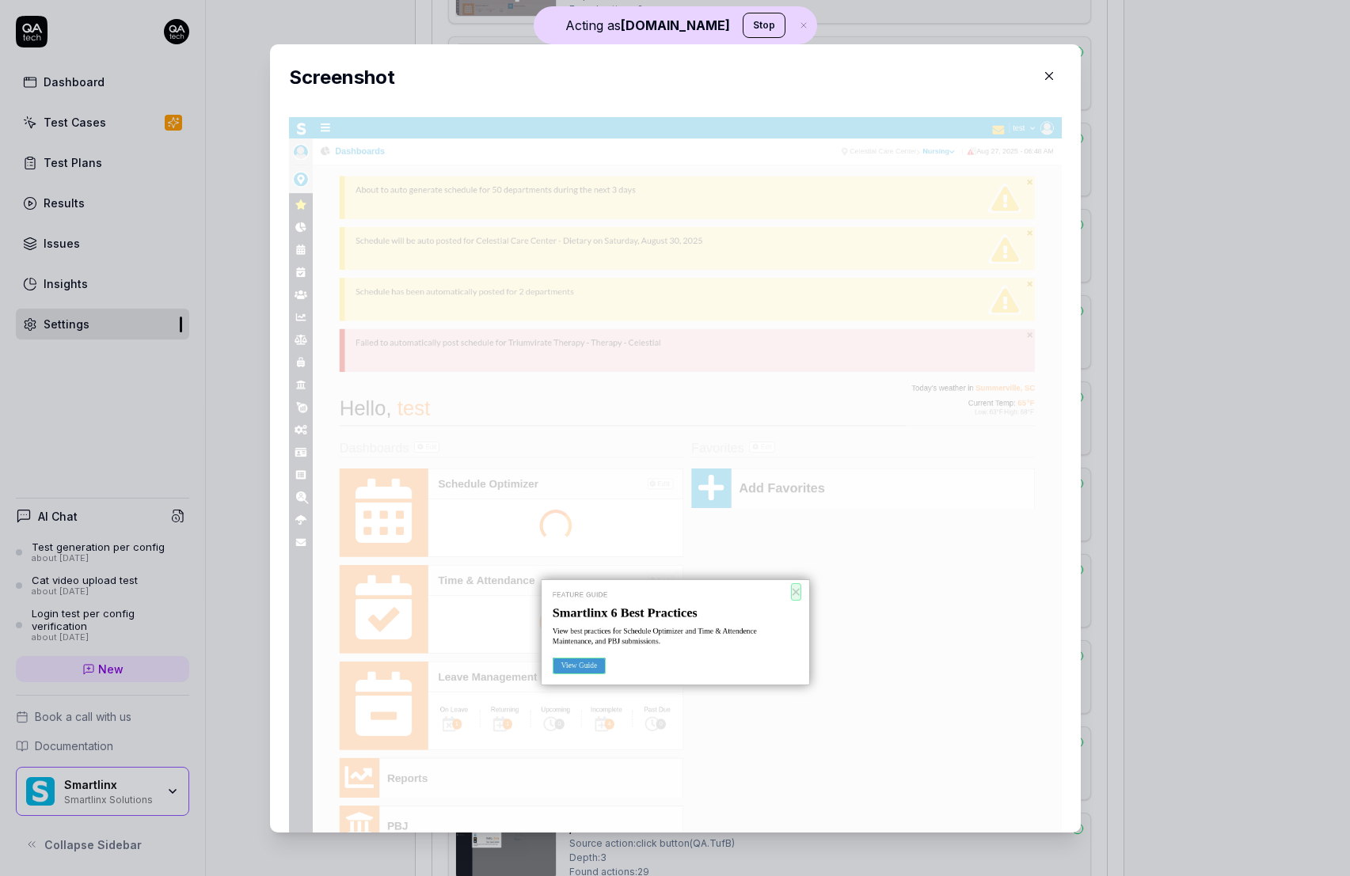
click at [249, 265] on div "​ Screenshot" at bounding box center [675, 438] width 874 height 826
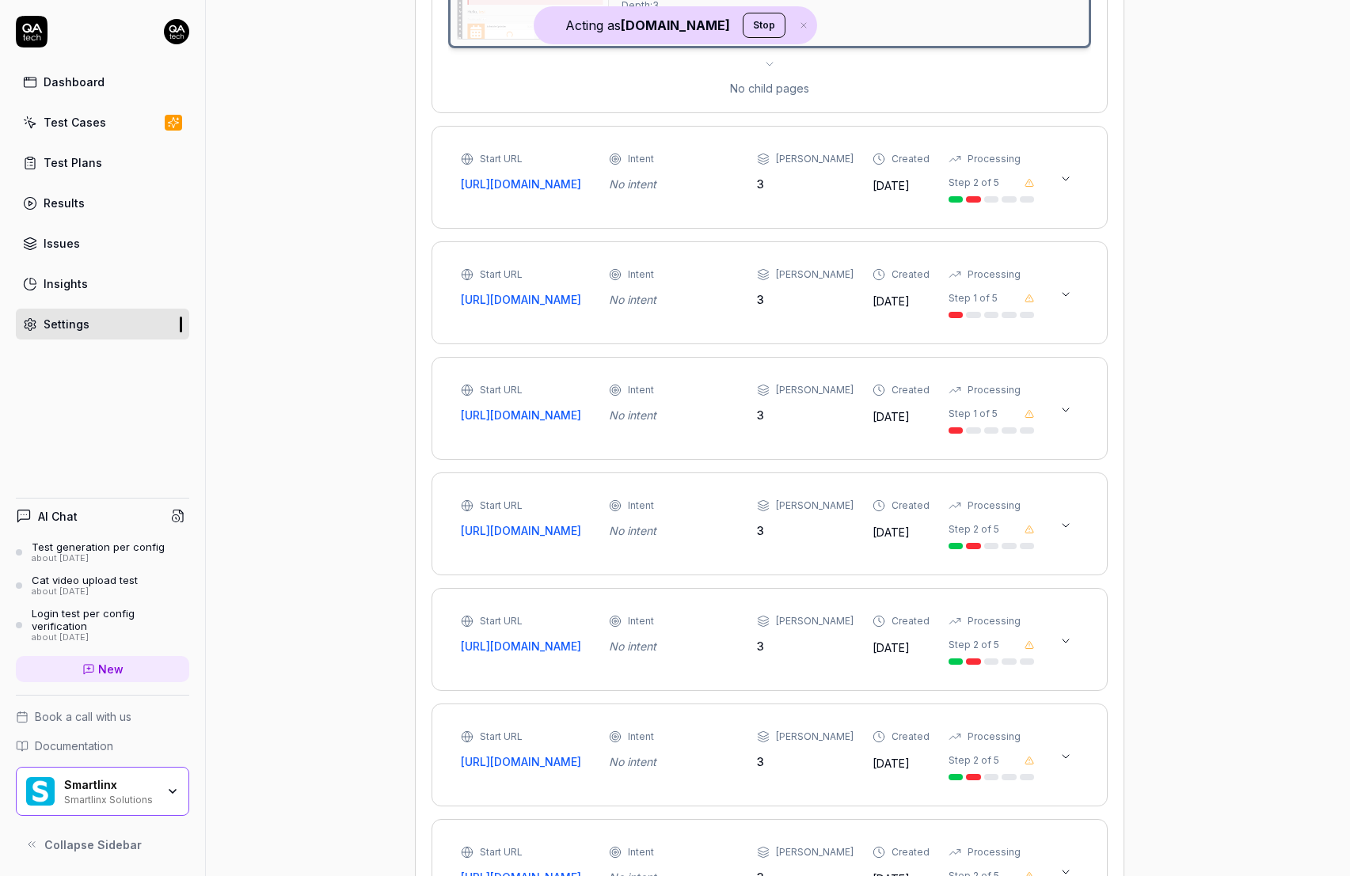
scroll to position [1372, 0]
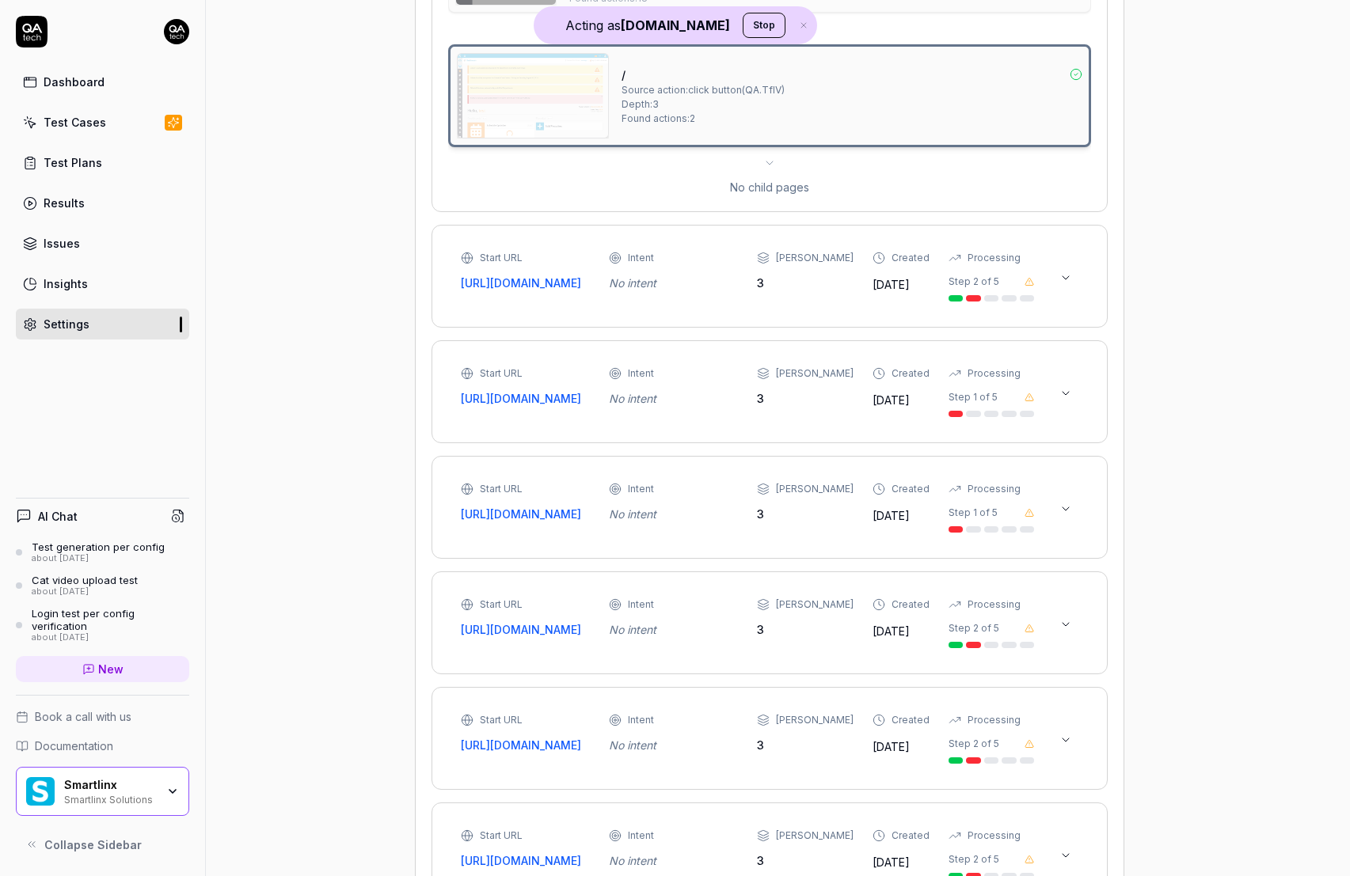
type textarea "*"
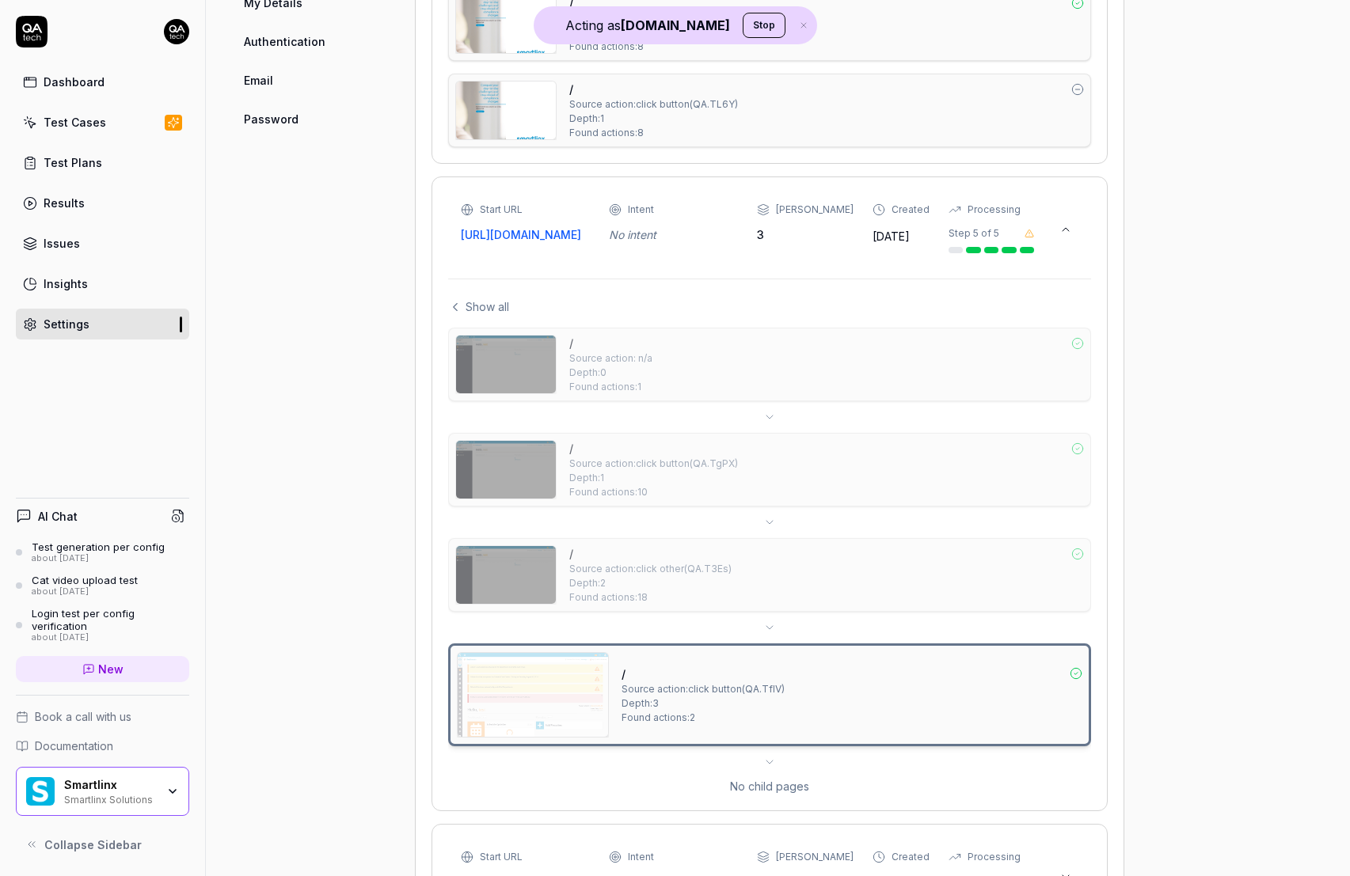
scroll to position [701, 0]
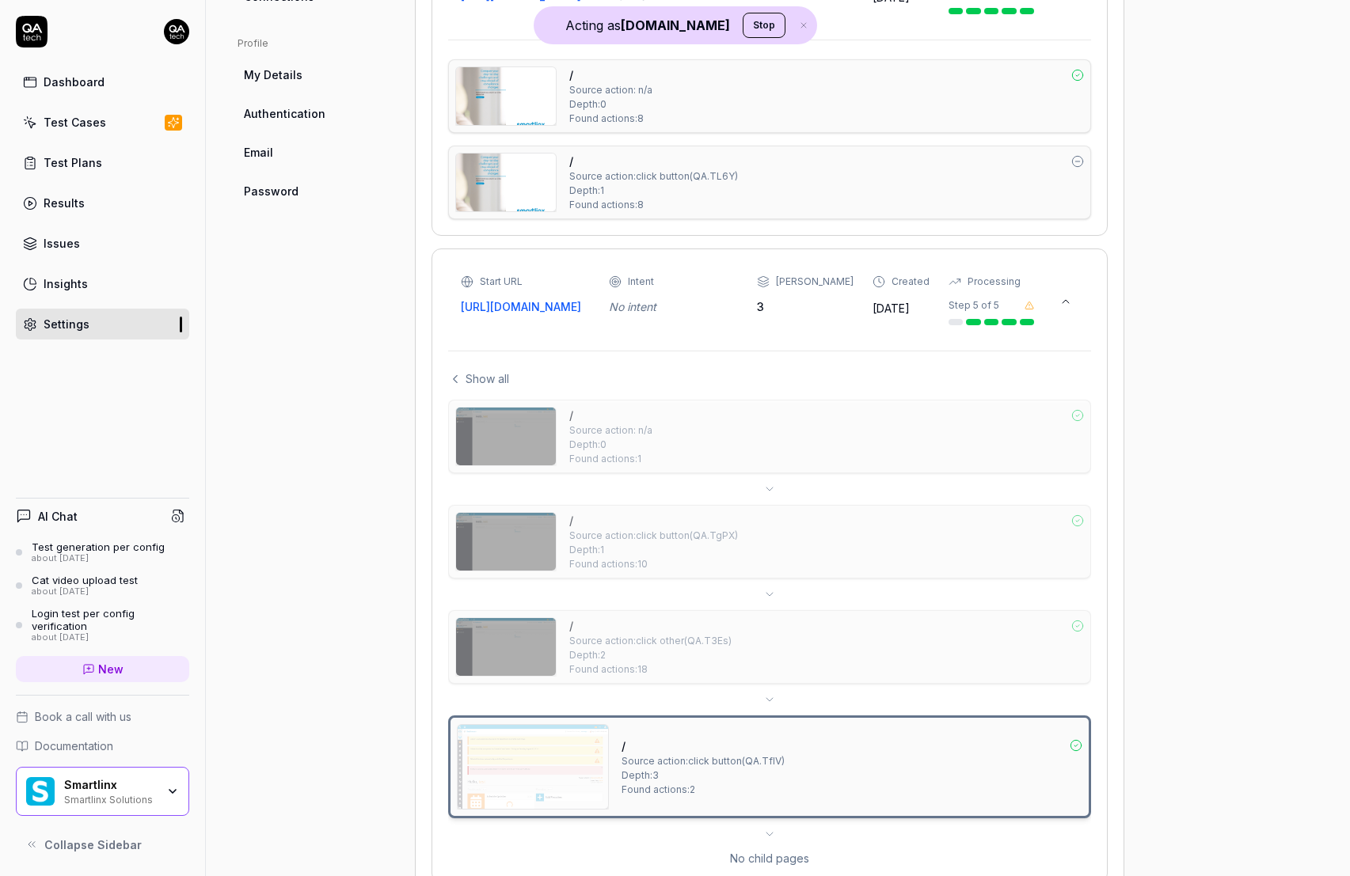
click at [479, 465] on img at bounding box center [506, 437] width 100 height 58
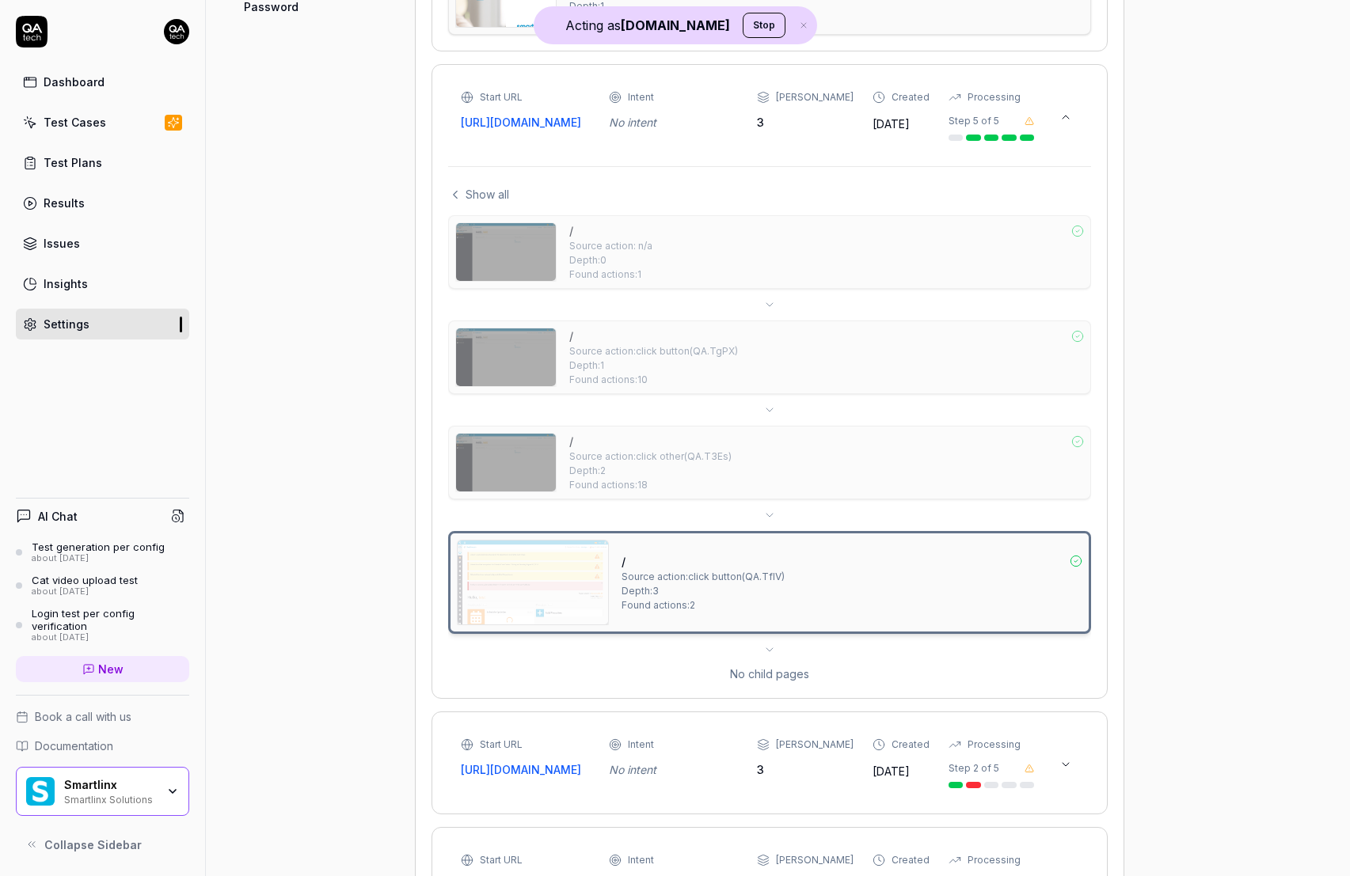
scroll to position [947, 0]
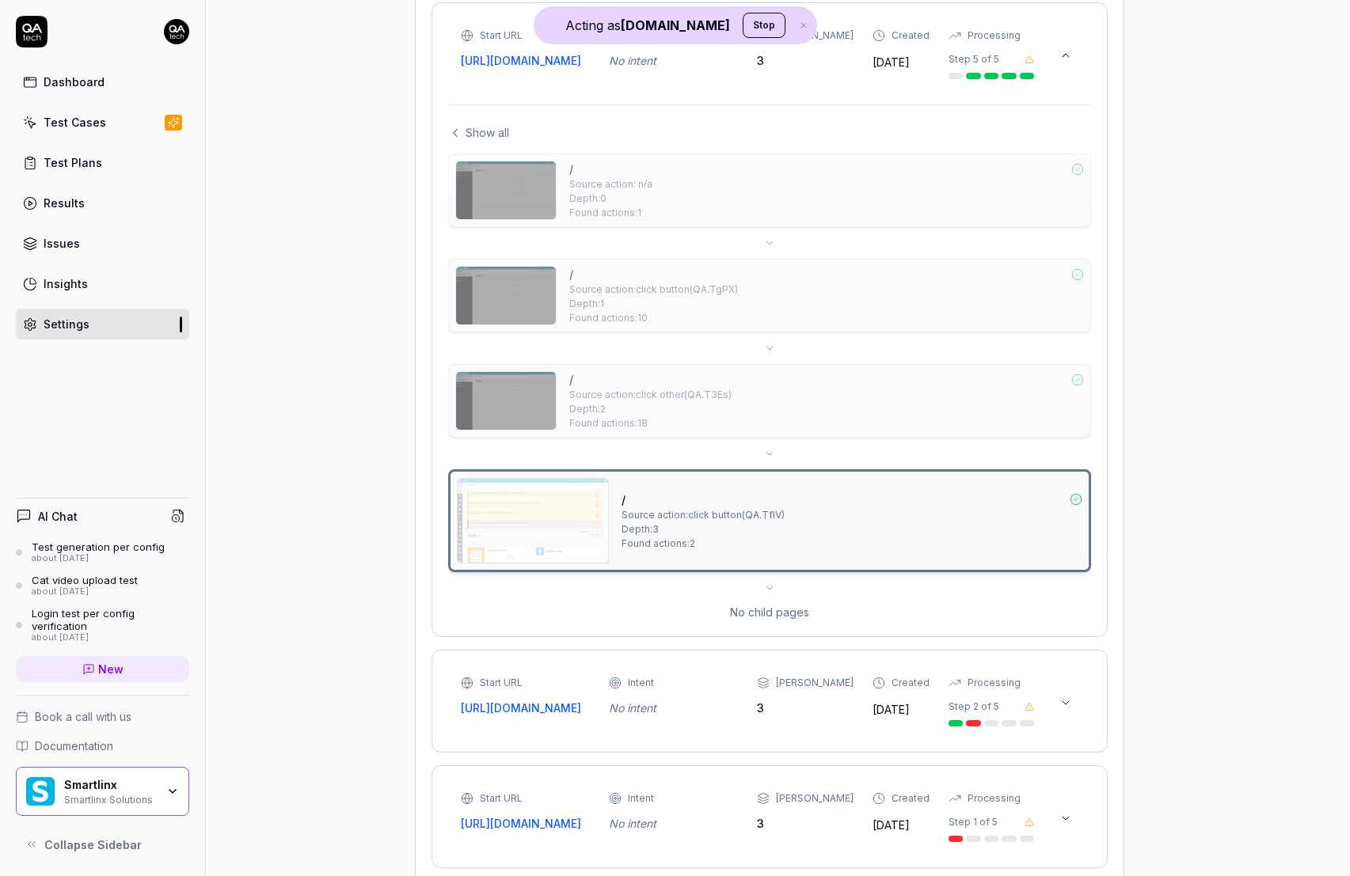
click at [1070, 709] on icon at bounding box center [1065, 703] width 13 height 13
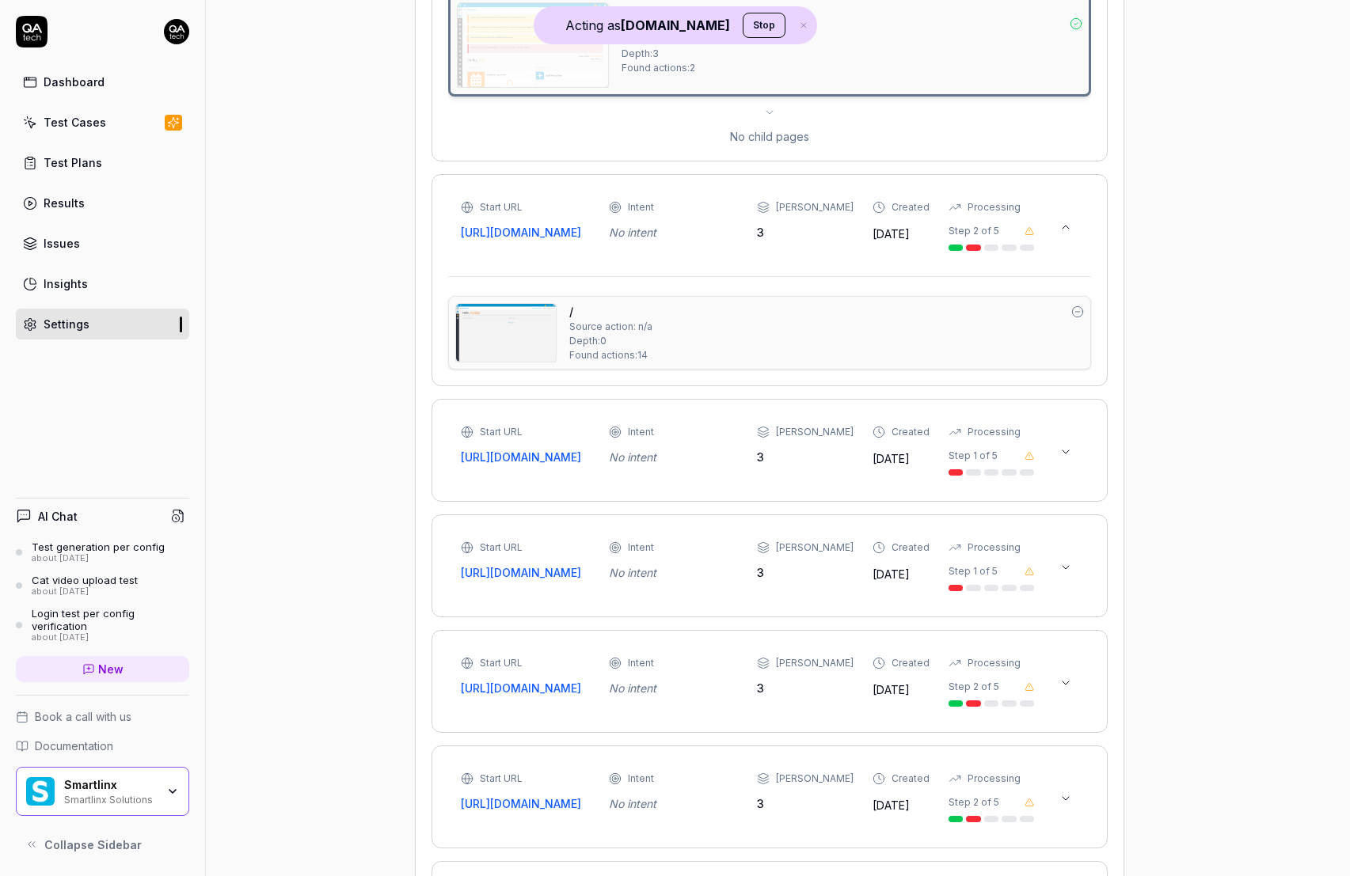
scroll to position [1445, 0]
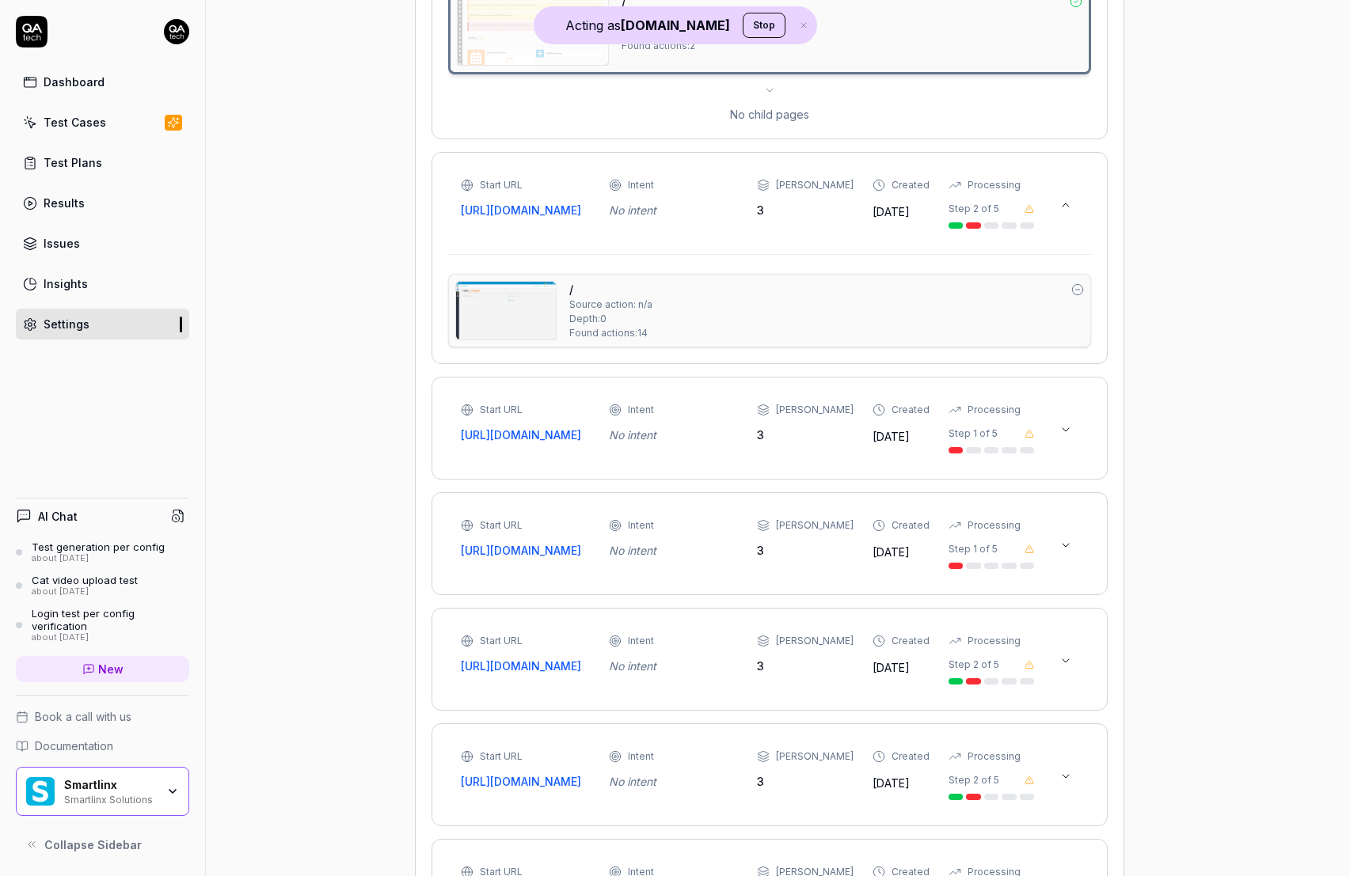
click at [491, 340] on img at bounding box center [506, 311] width 100 height 58
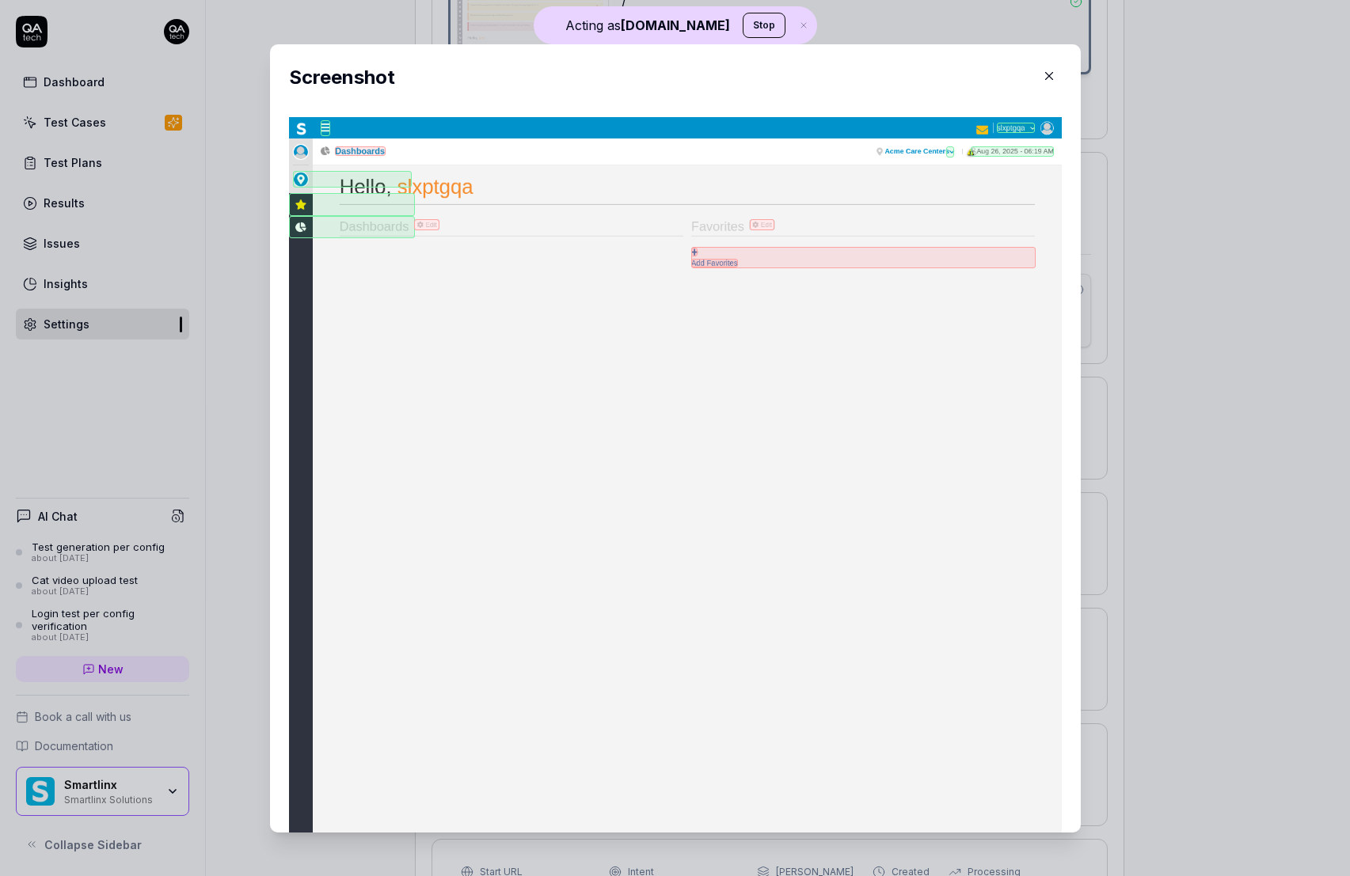
click at [239, 329] on div "​ Screenshot" at bounding box center [675, 438] width 874 height 826
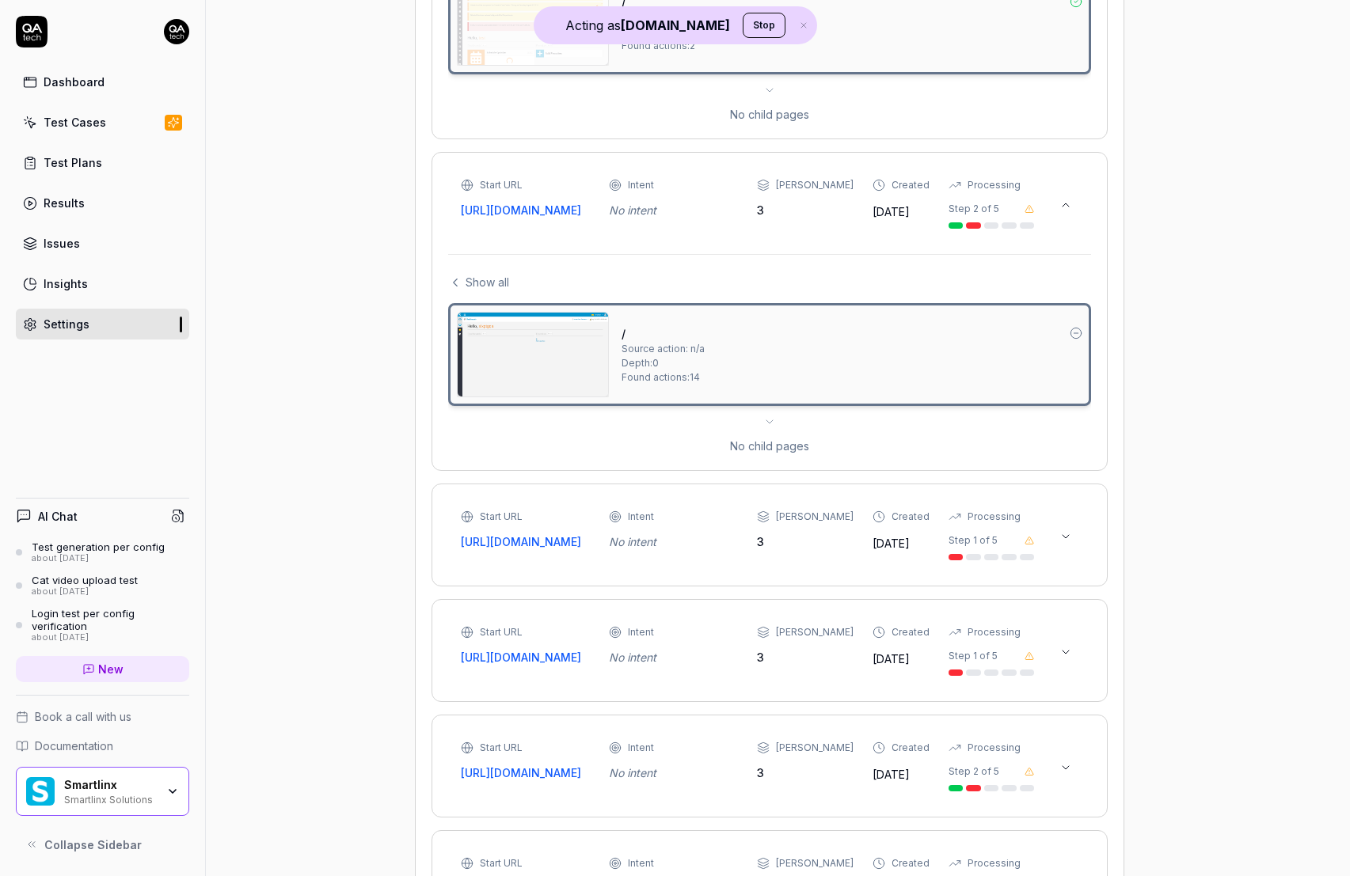
click at [1062, 543] on icon at bounding box center [1065, 536] width 13 height 13
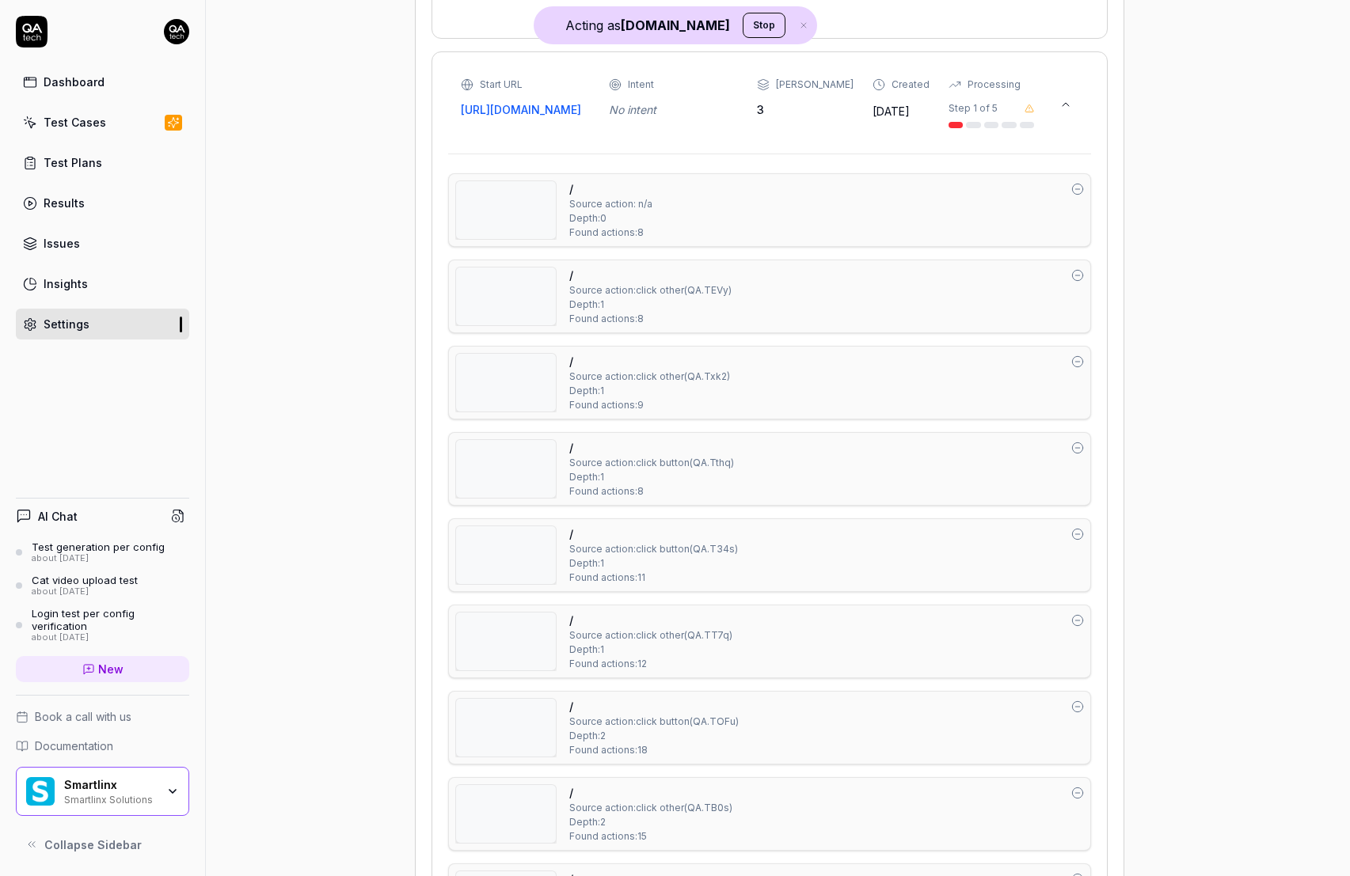
scroll to position [1882, 0]
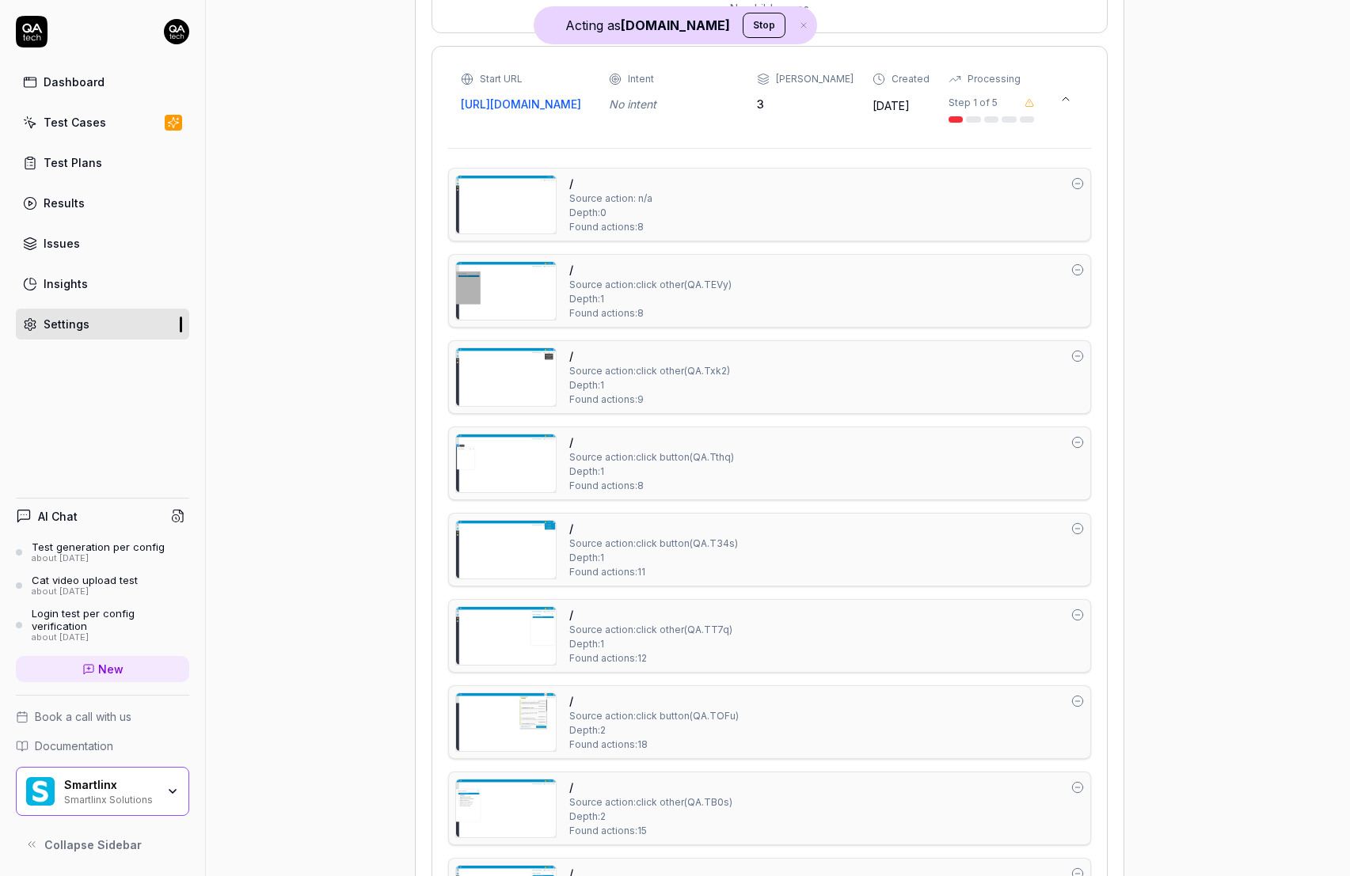
click at [494, 234] on img at bounding box center [506, 205] width 100 height 58
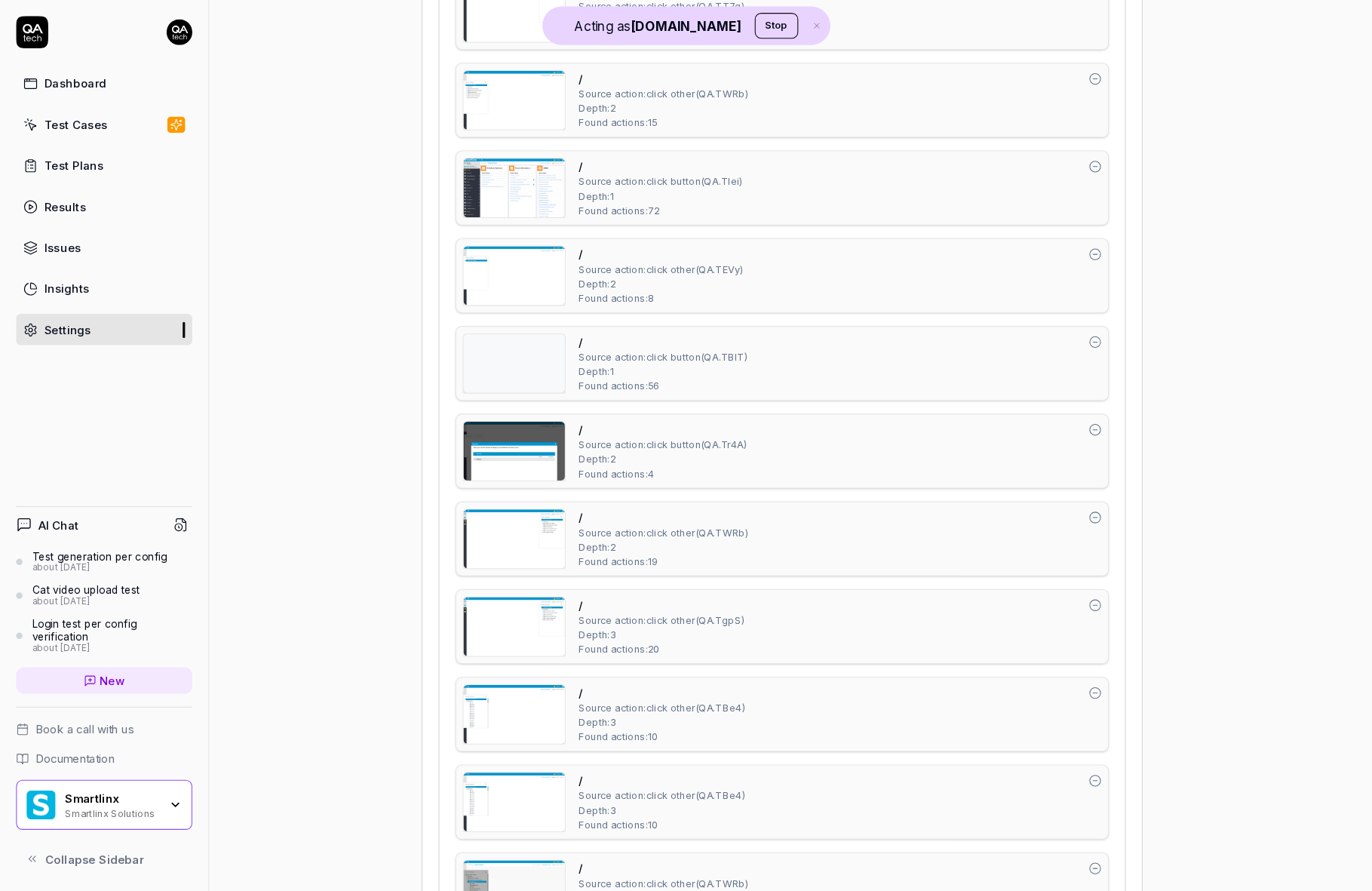
scroll to position [2691, 0]
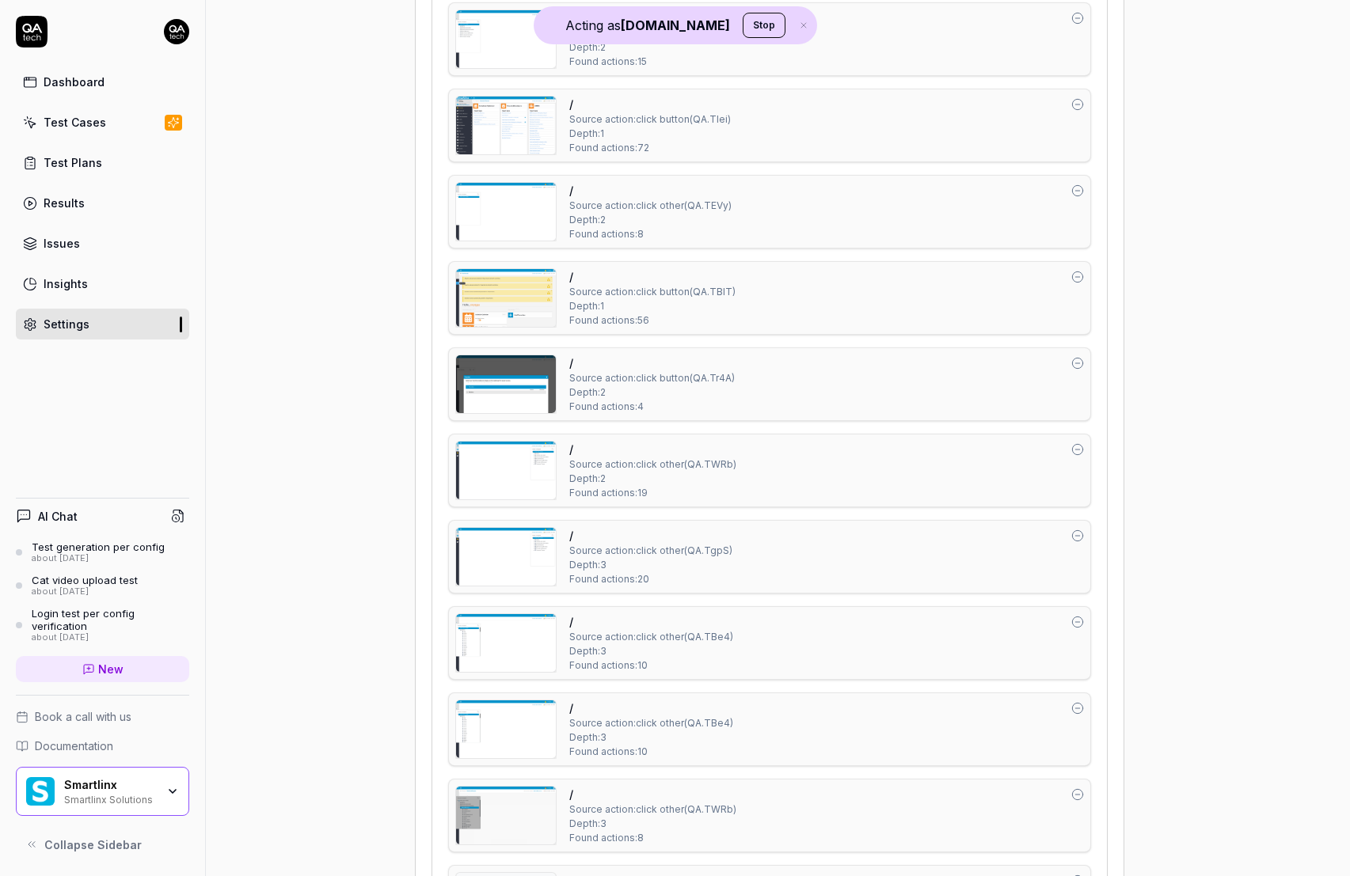
click at [521, 327] on img at bounding box center [506, 298] width 100 height 58
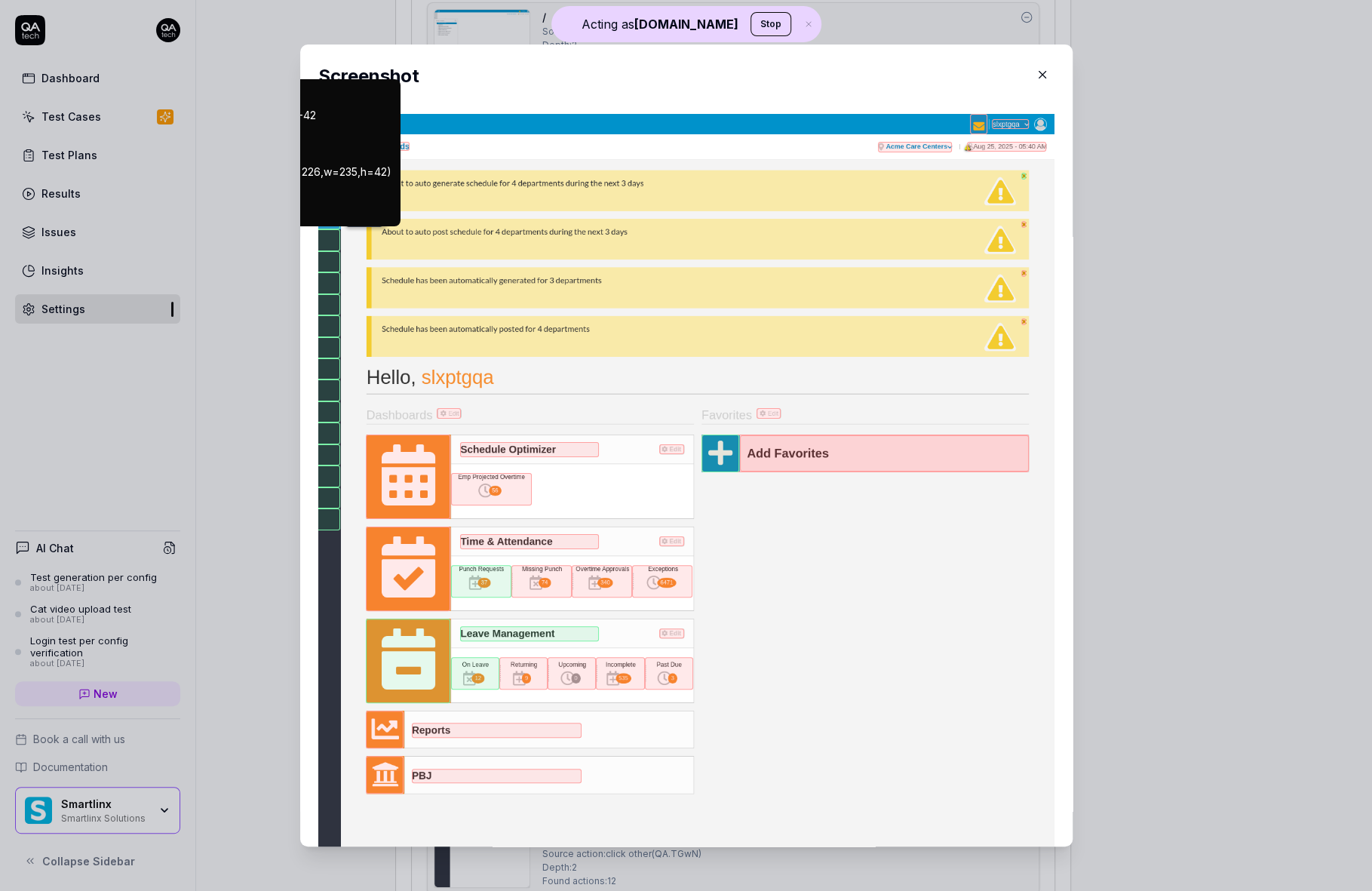
click at [330, 237] on div at bounding box center [280, 240] width 120 height 21
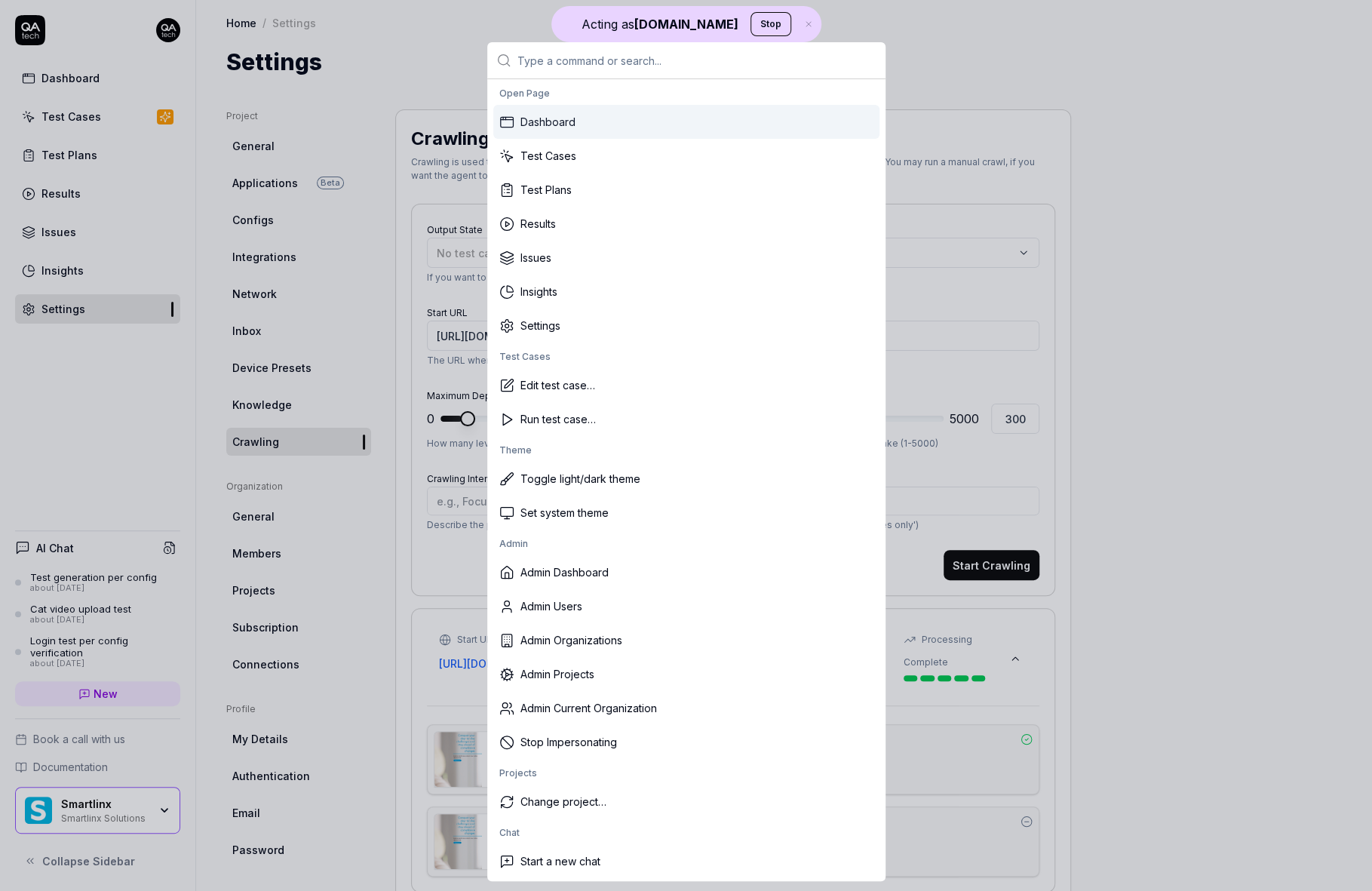
scroll to position [8, 0]
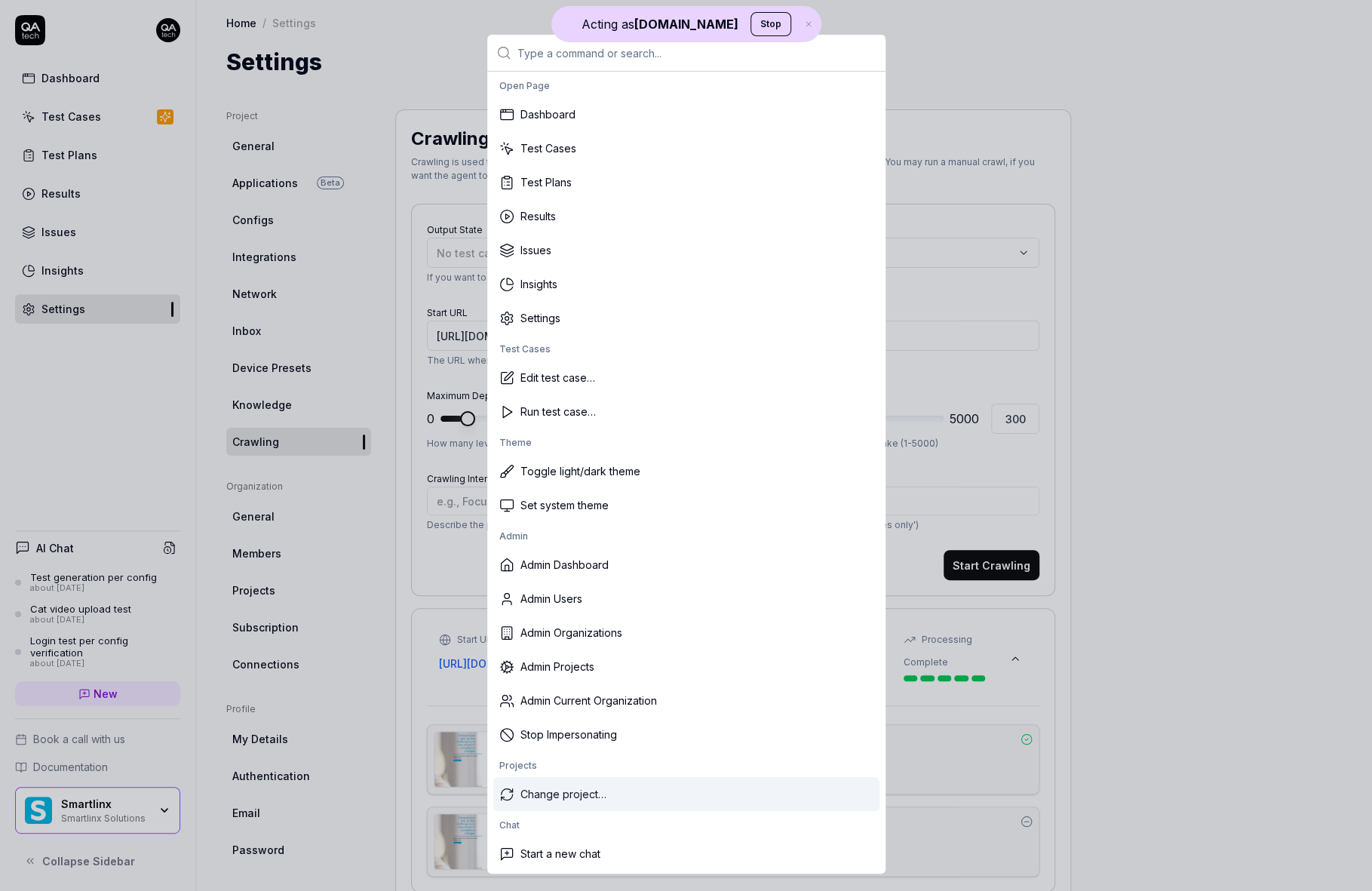
click at [573, 795] on div "Change project…" at bounding box center [686, 794] width 386 height 34
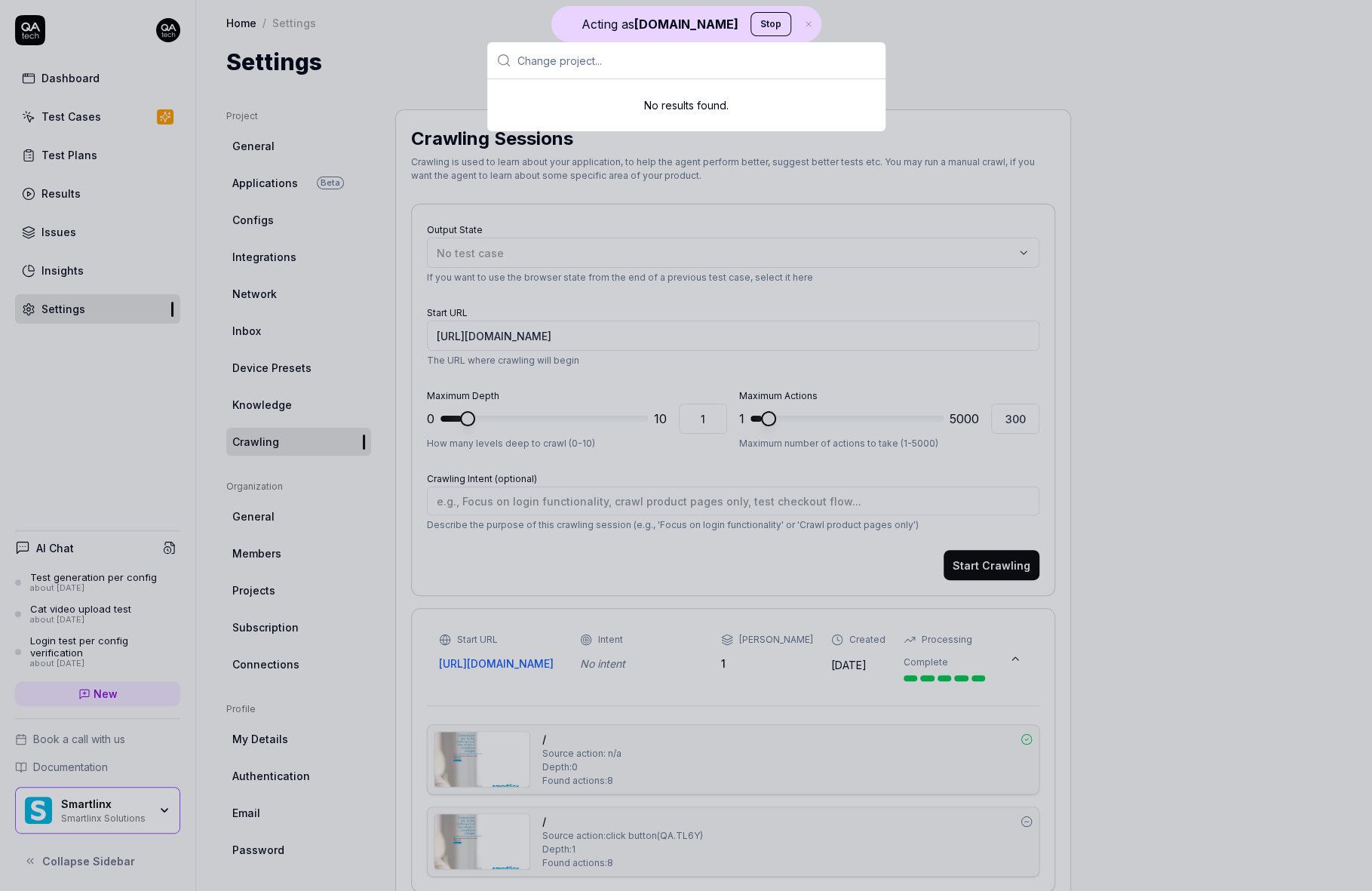
scroll to position [0, 0]
type textarea "*"
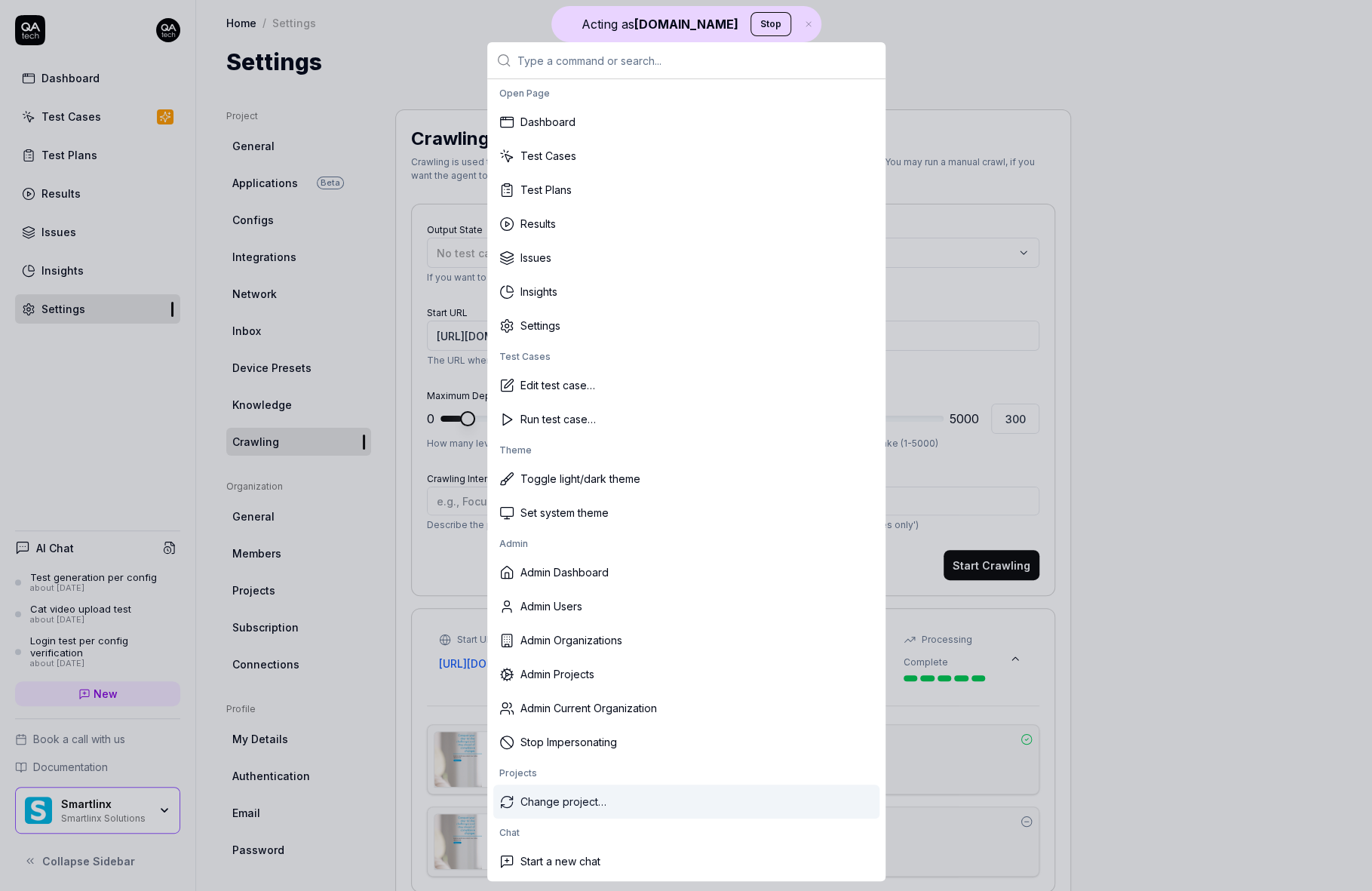
click at [610, 802] on div "Change project…" at bounding box center [686, 801] width 386 height 34
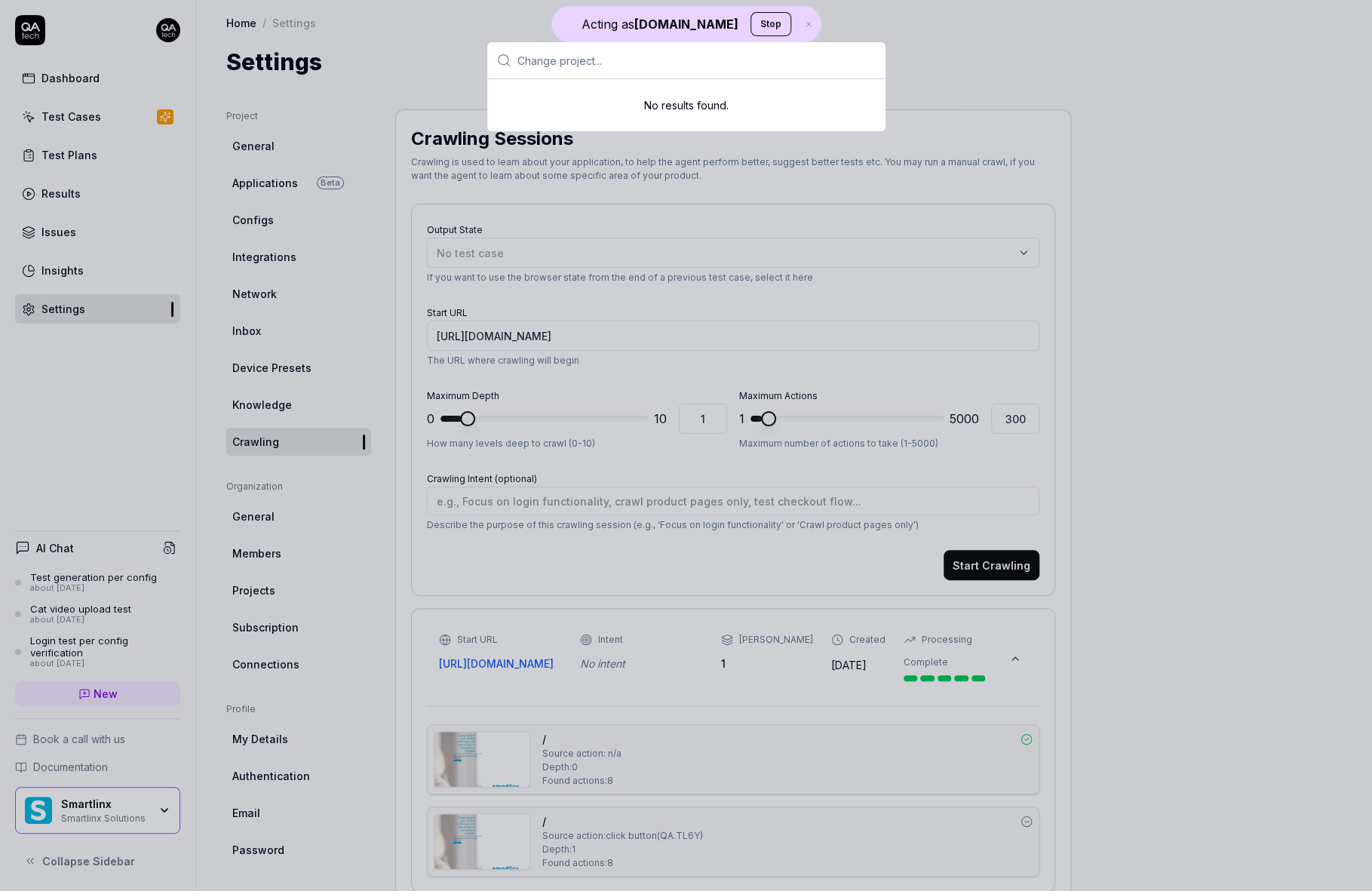
click at [576, 66] on input "text" at bounding box center [696, 60] width 359 height 36
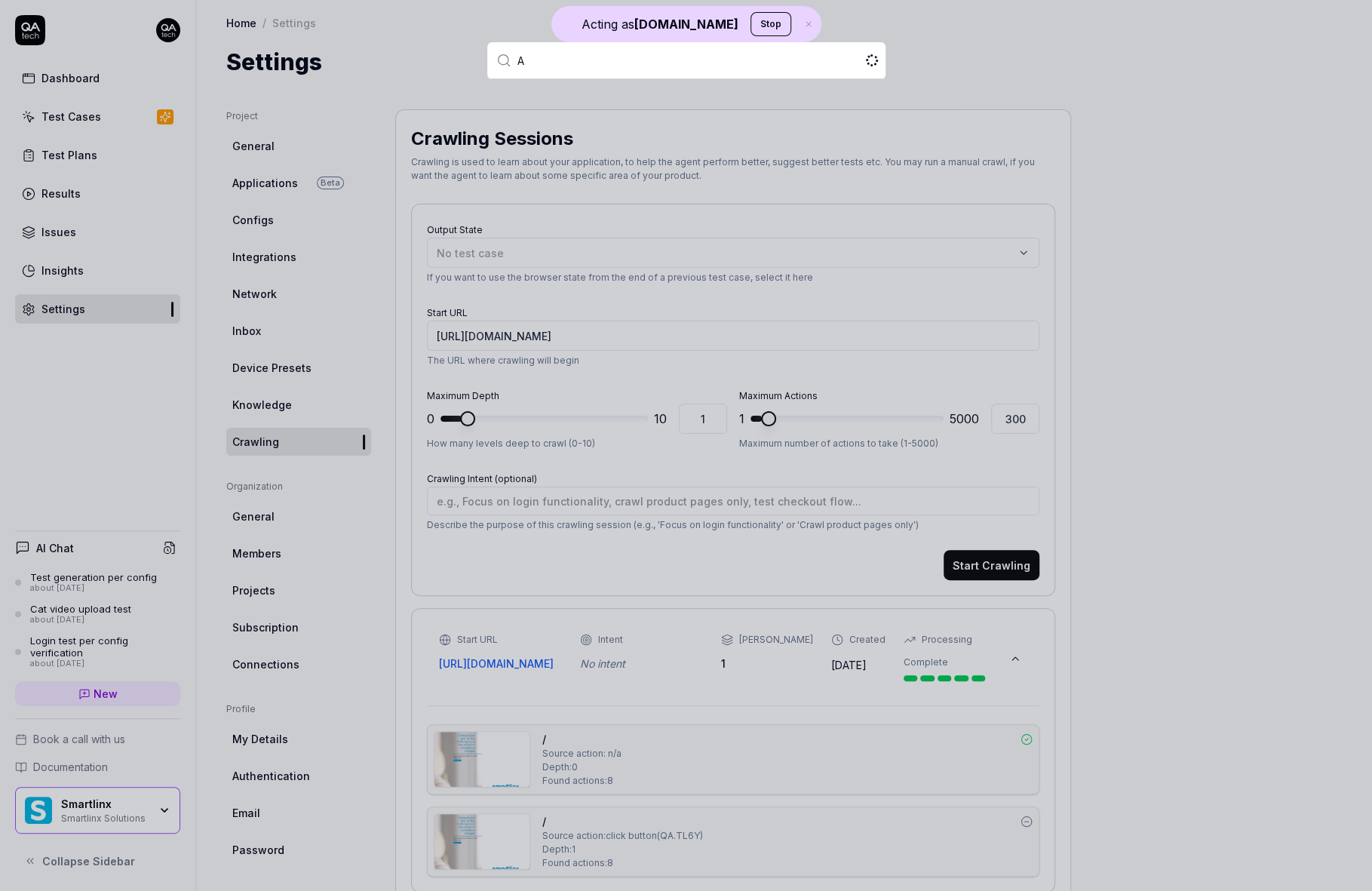
type input "Ad"
type textarea "*"
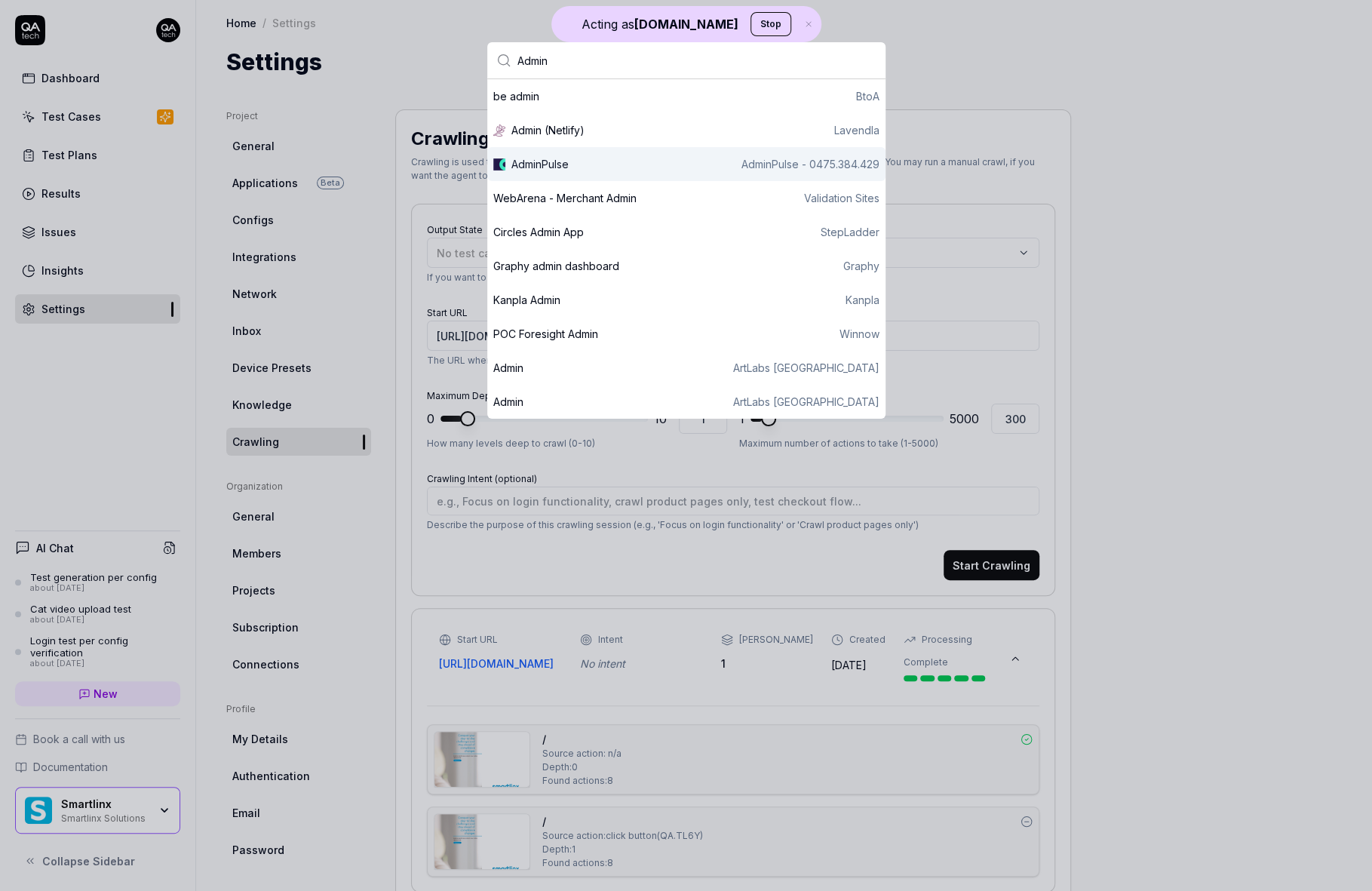
type input "Admin"
click at [801, 175] on div "AdminPulse AdminPulse - 0475.384.429" at bounding box center [686, 164] width 398 height 34
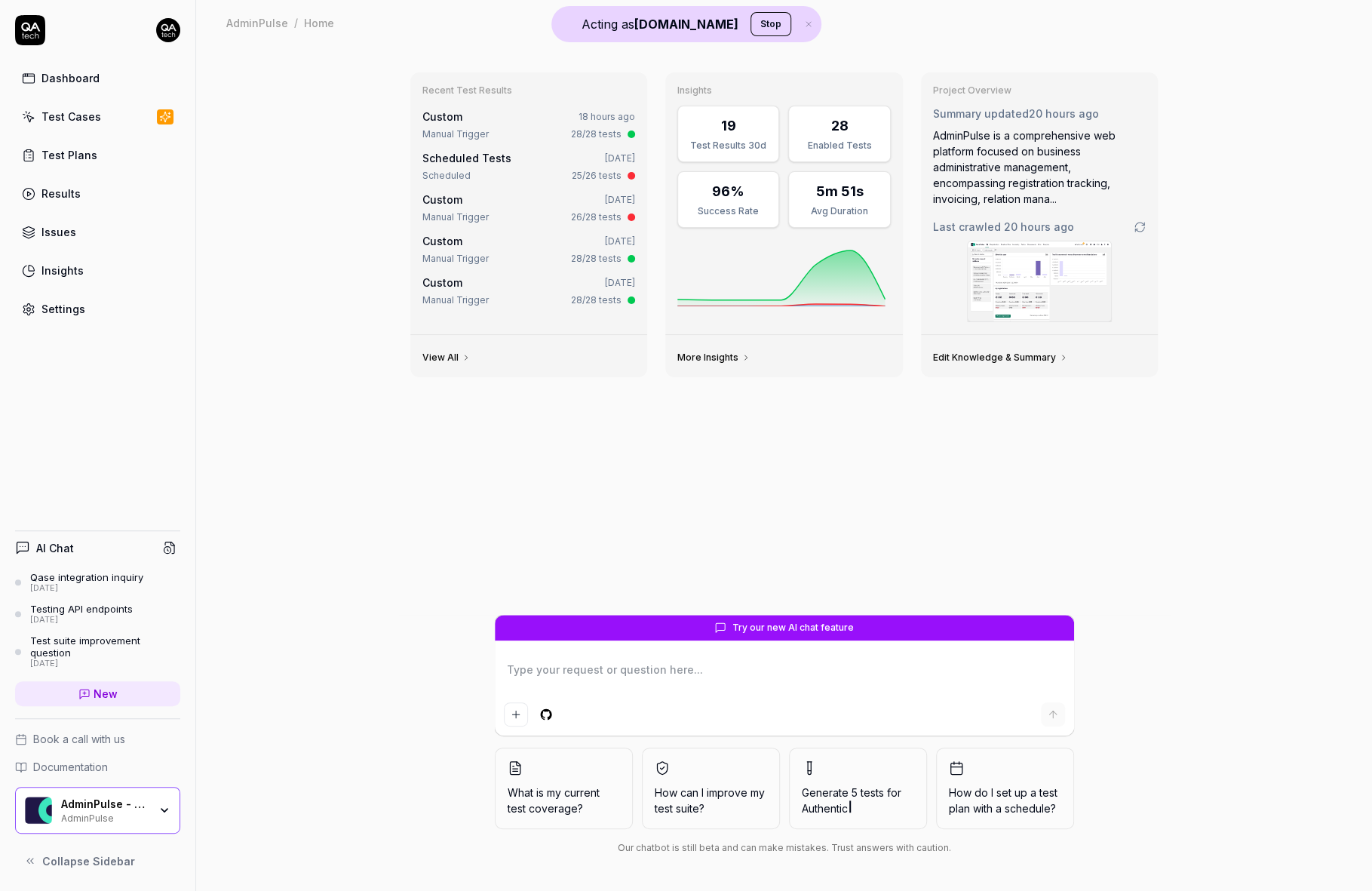
click at [994, 279] on img at bounding box center [1039, 281] width 143 height 80
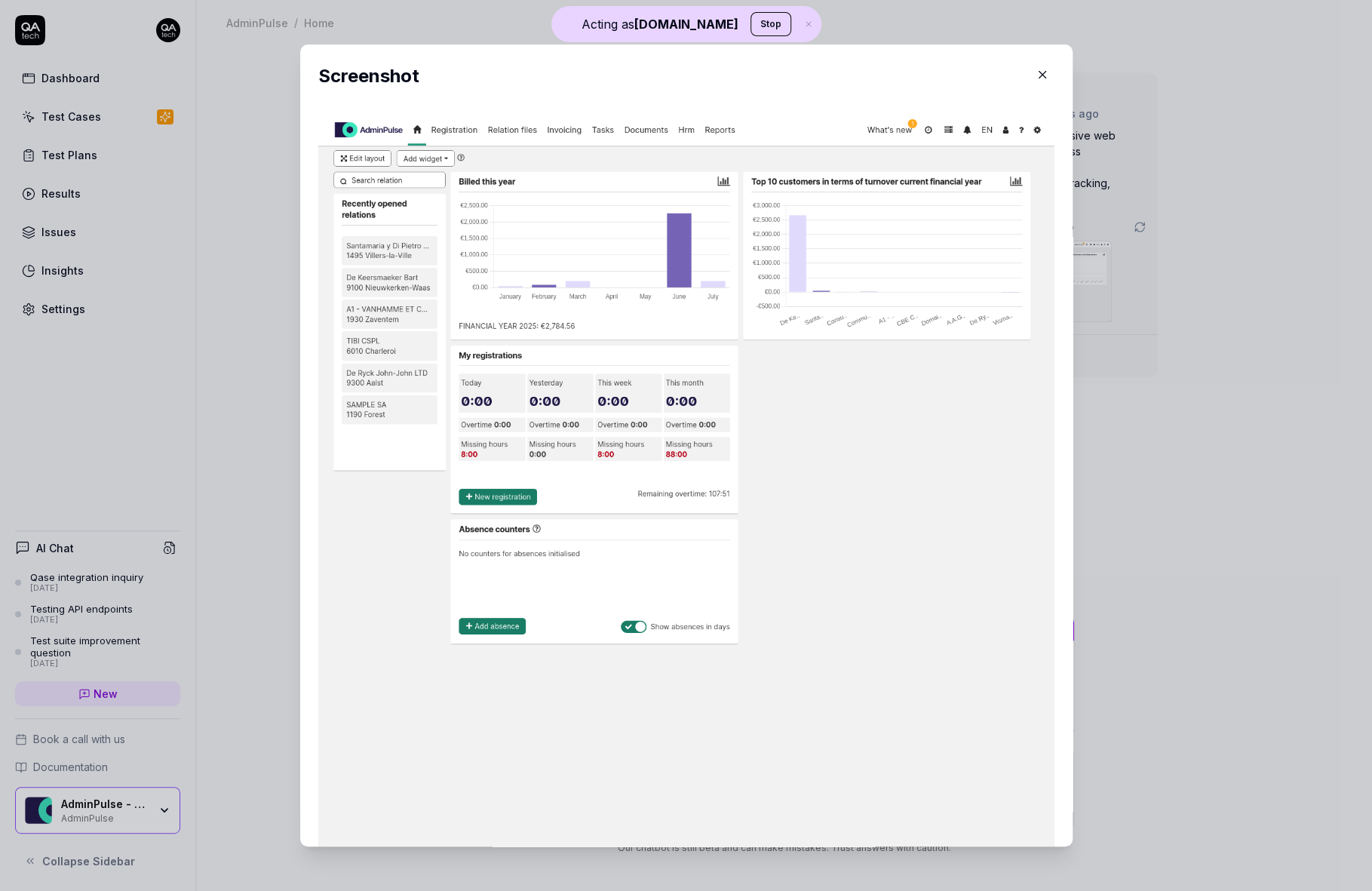
click at [1053, 68] on h2 "Screenshot" at bounding box center [686, 76] width 736 height 27
click at [1048, 68] on icon "button" at bounding box center [1042, 74] width 13 height 13
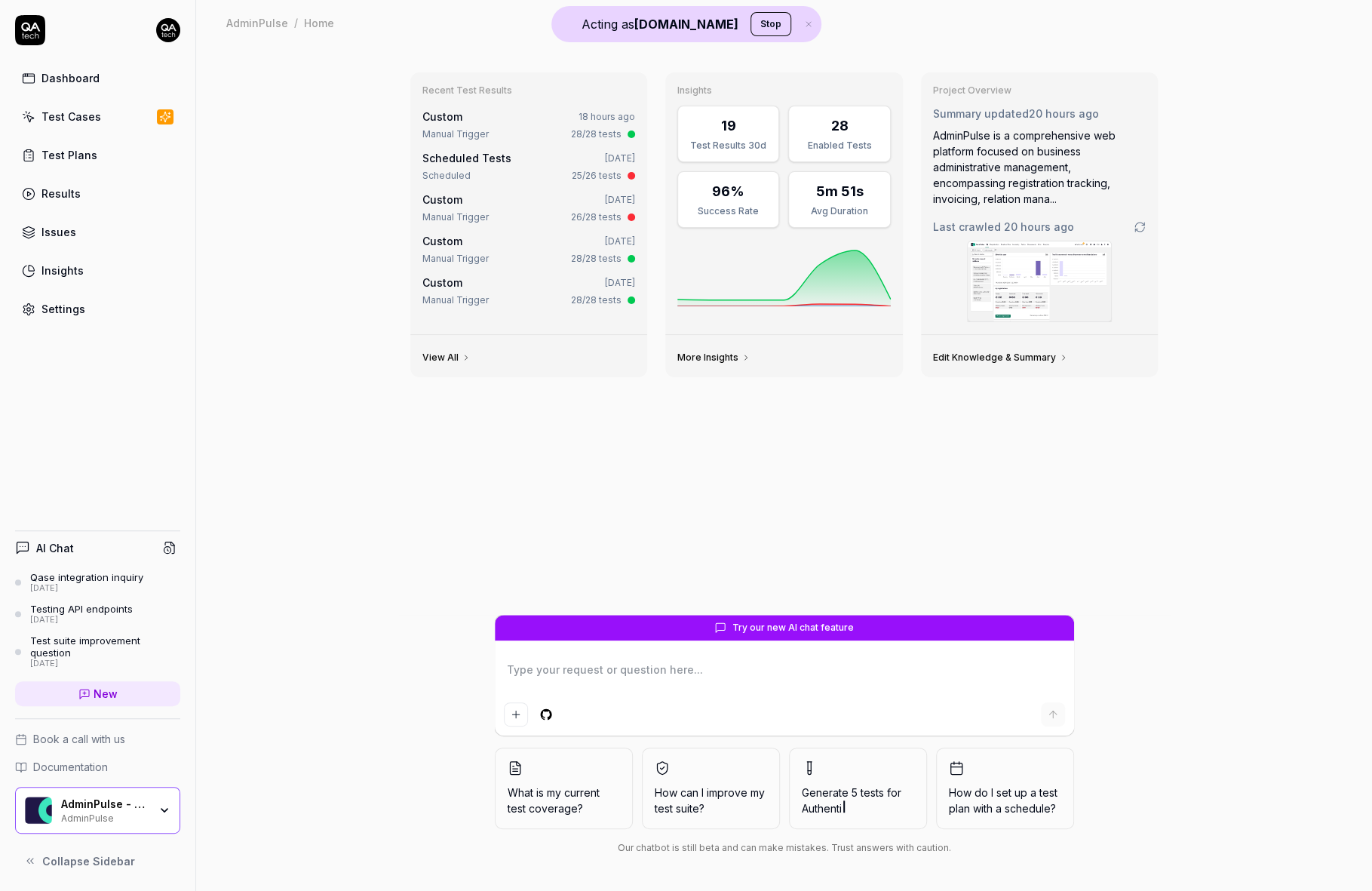
click at [113, 314] on link "Settings" at bounding box center [97, 309] width 165 height 30
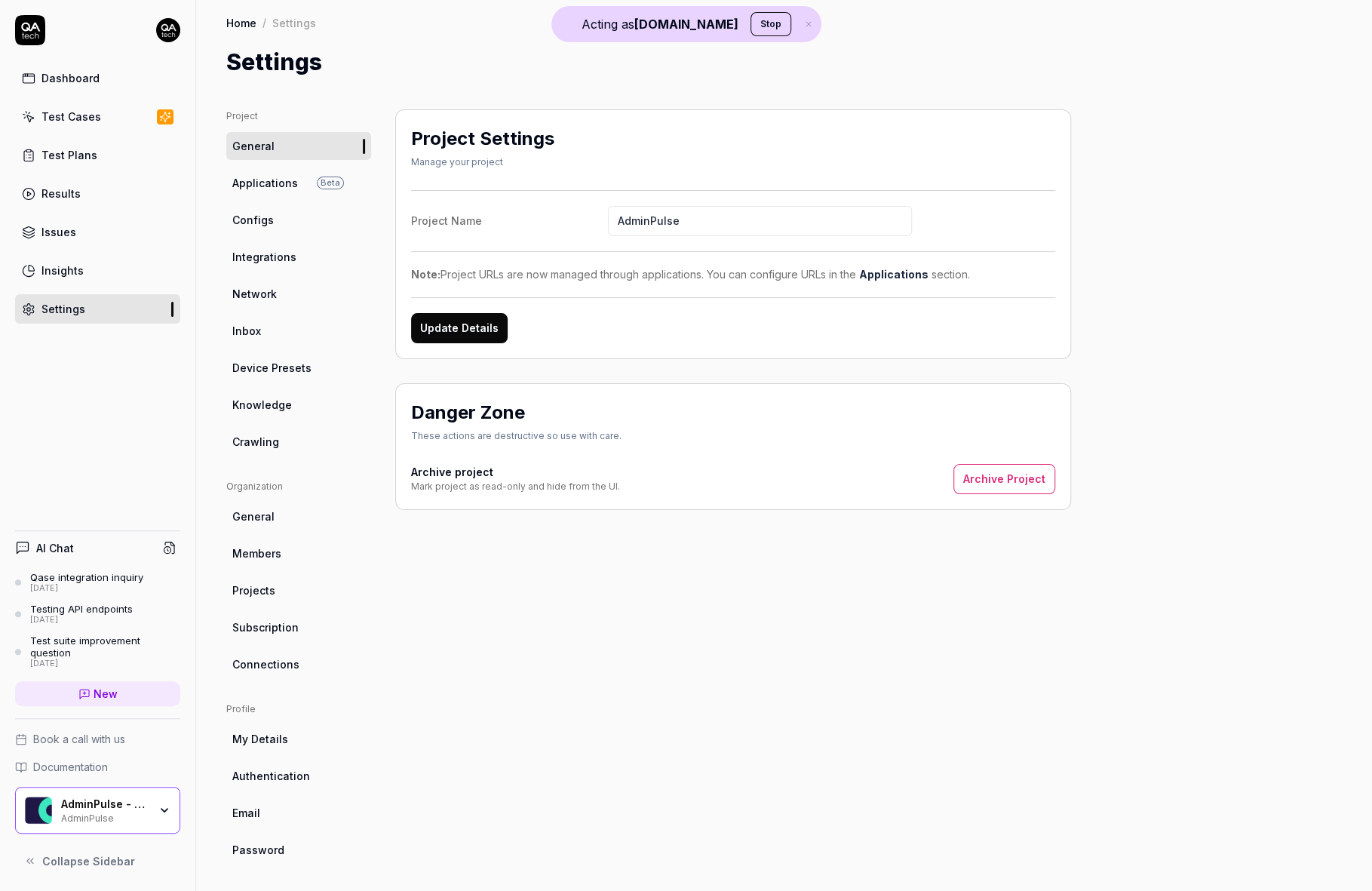
click at [259, 436] on span "Crawling" at bounding box center [255, 441] width 47 height 16
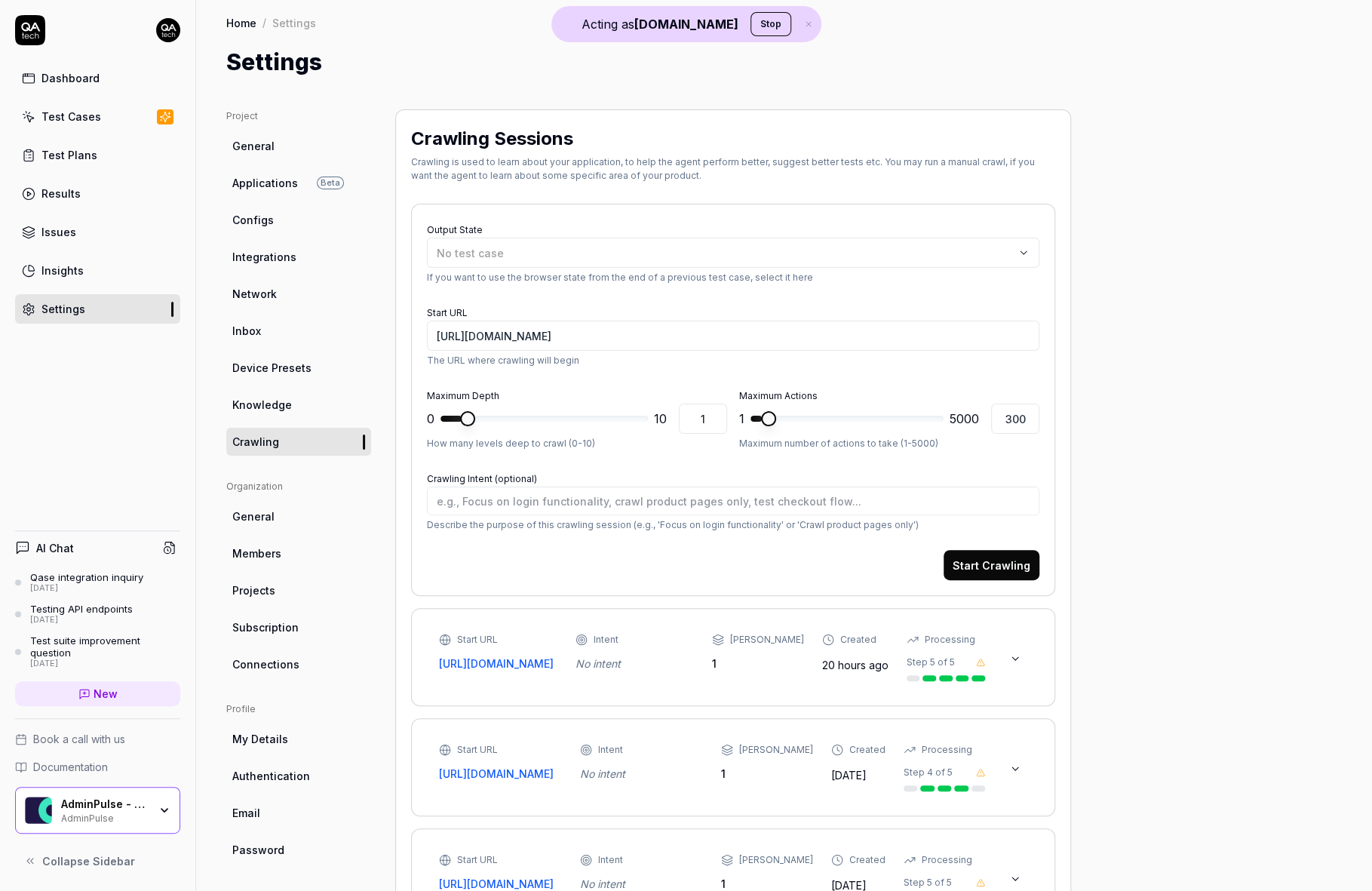
scroll to position [245, 0]
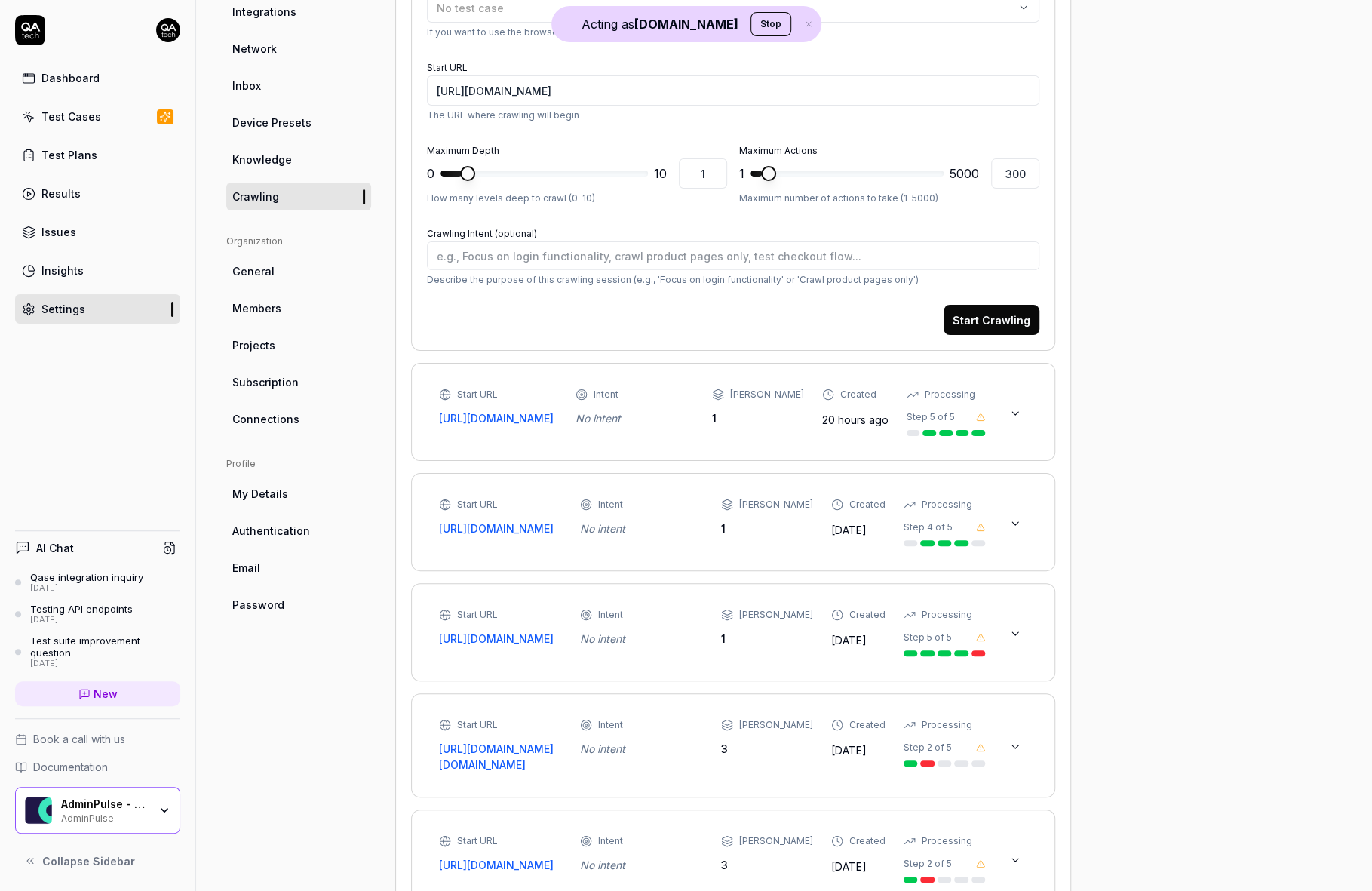
click at [1011, 416] on icon at bounding box center [1015, 413] width 12 height 12
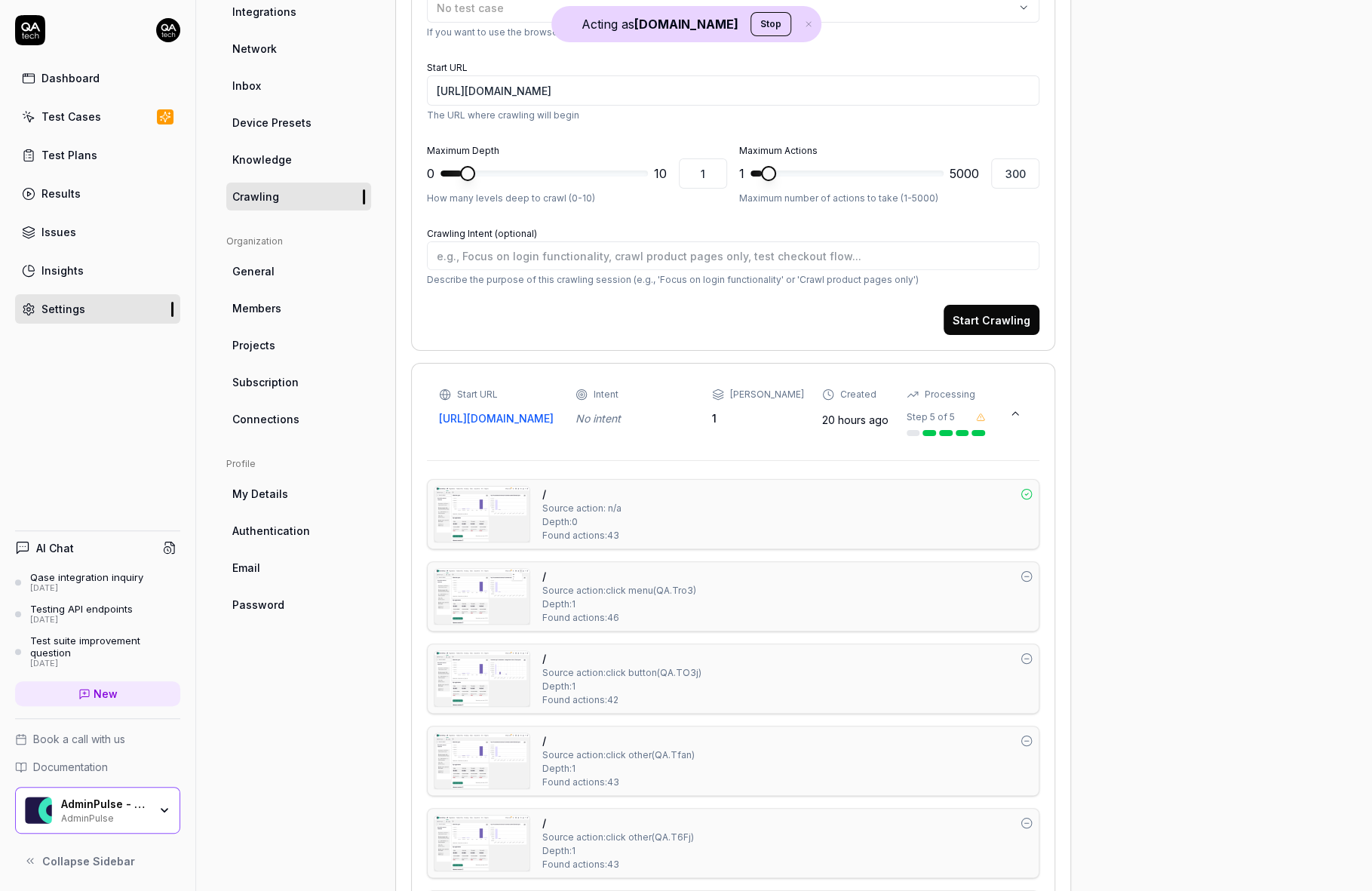
click at [494, 541] on img at bounding box center [482, 515] width 95 height 55
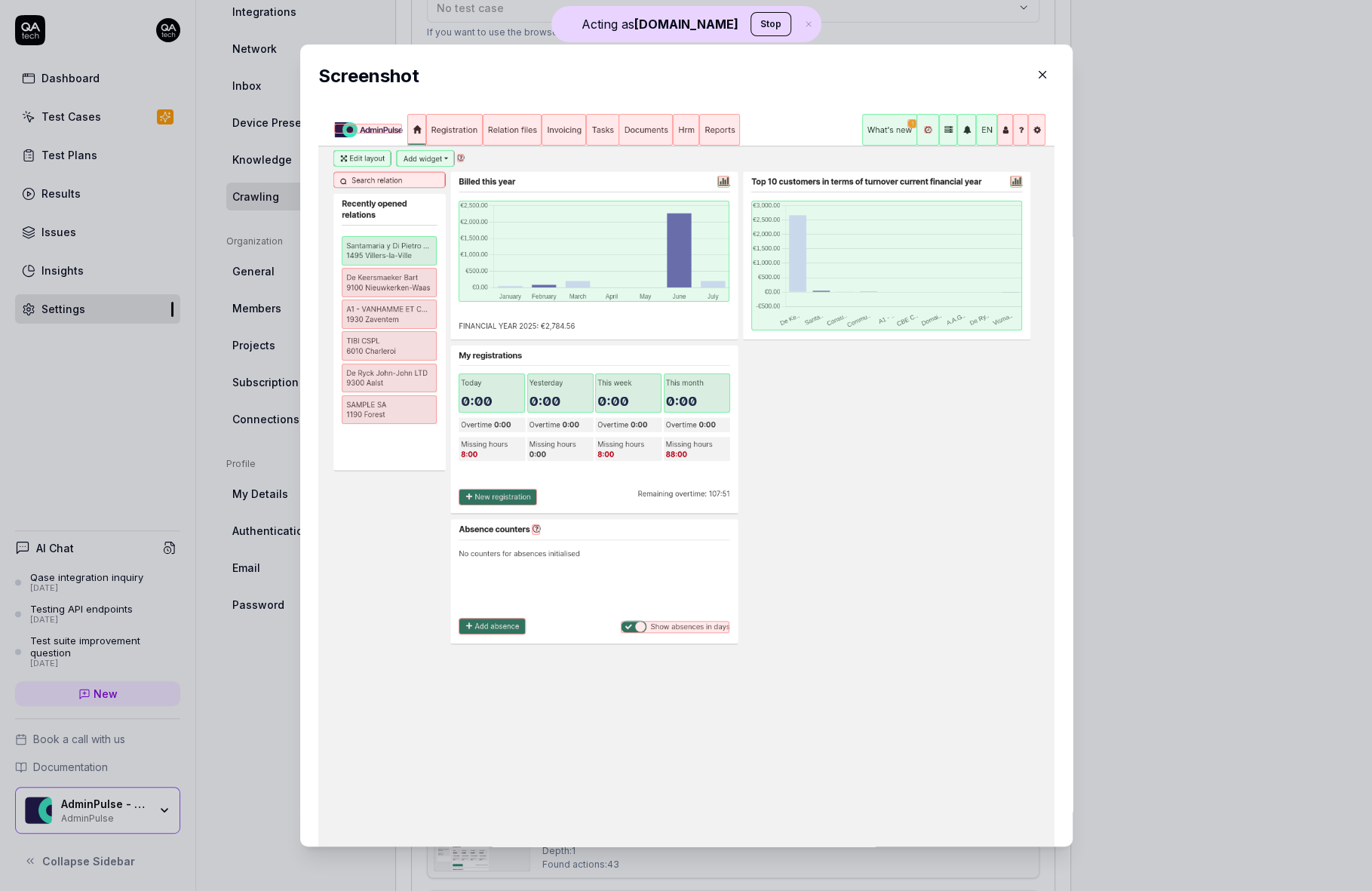
click at [271, 685] on div "​ Screenshot" at bounding box center [686, 445] width 833 height 838
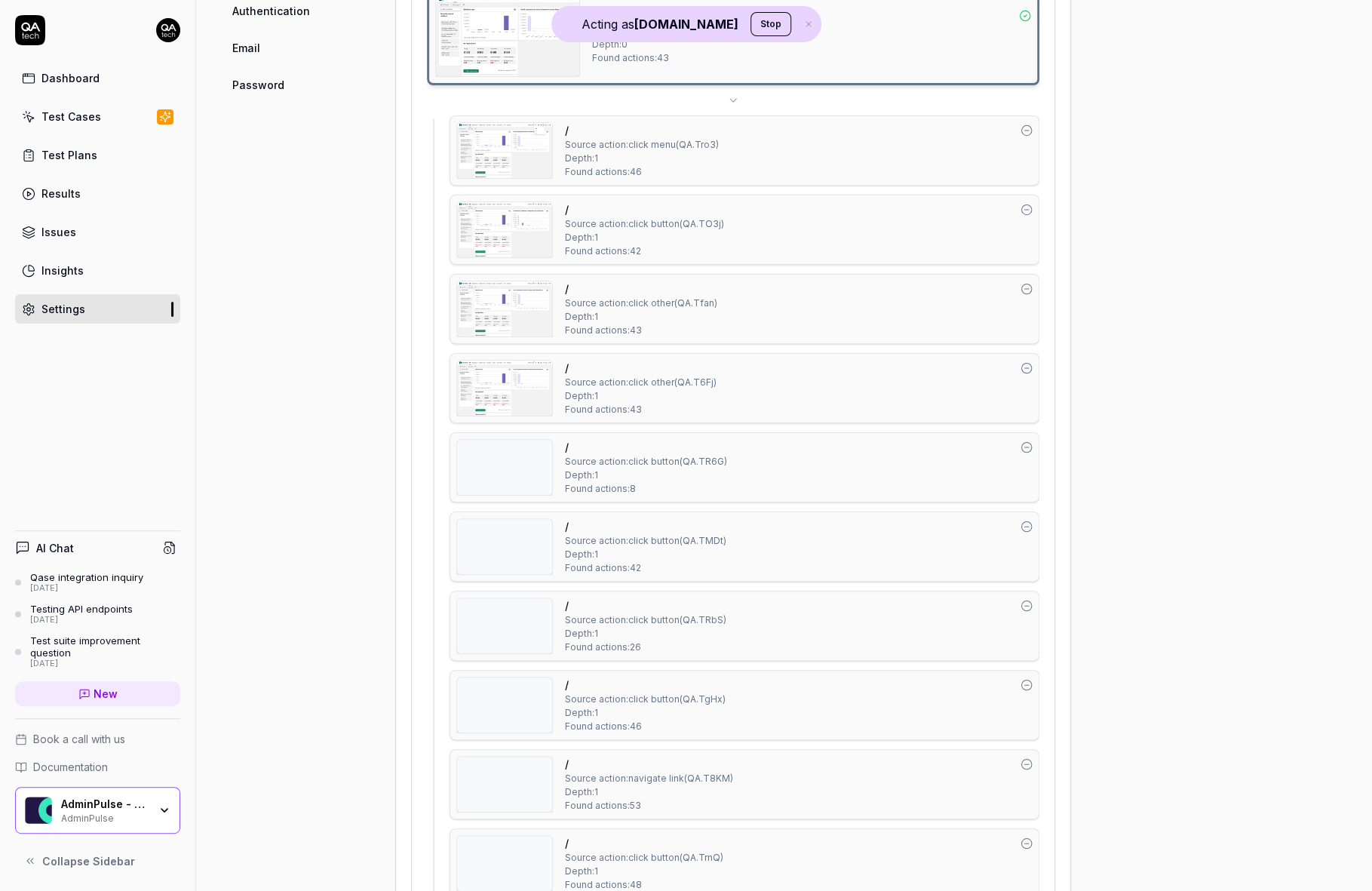
scroll to position [1364, 0]
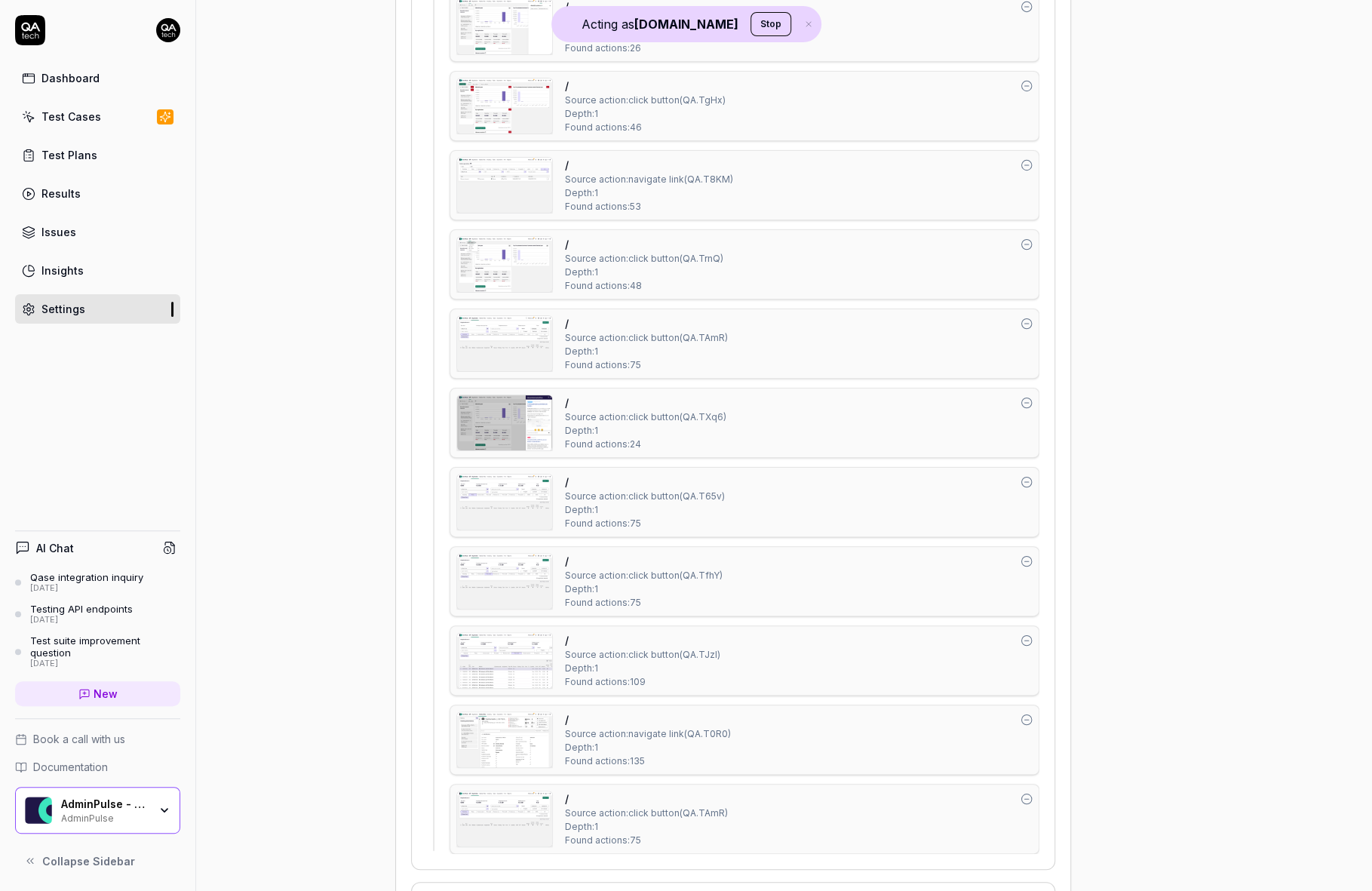
click at [505, 348] on img at bounding box center [505, 344] width 95 height 55
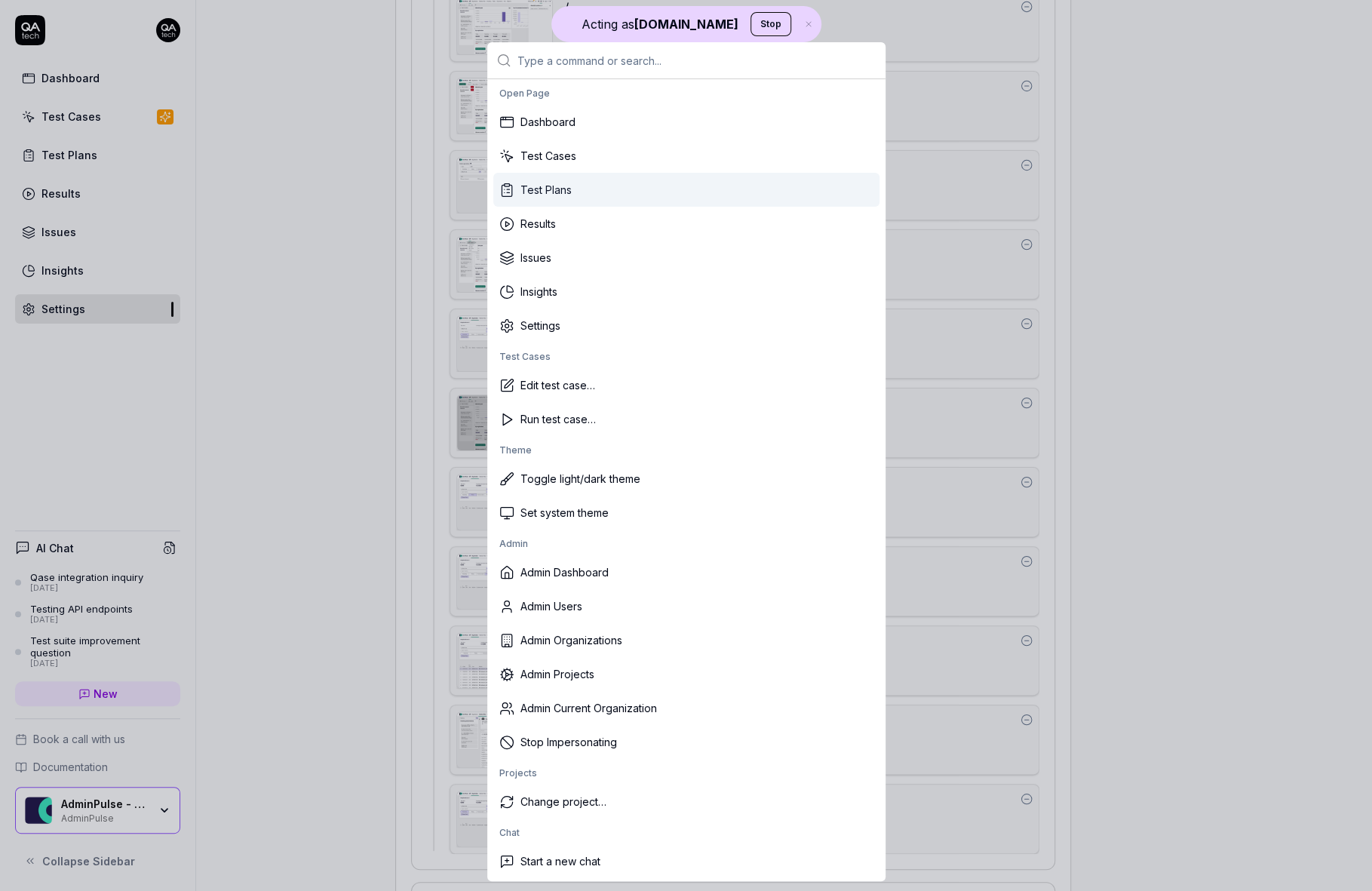
type textarea "*"
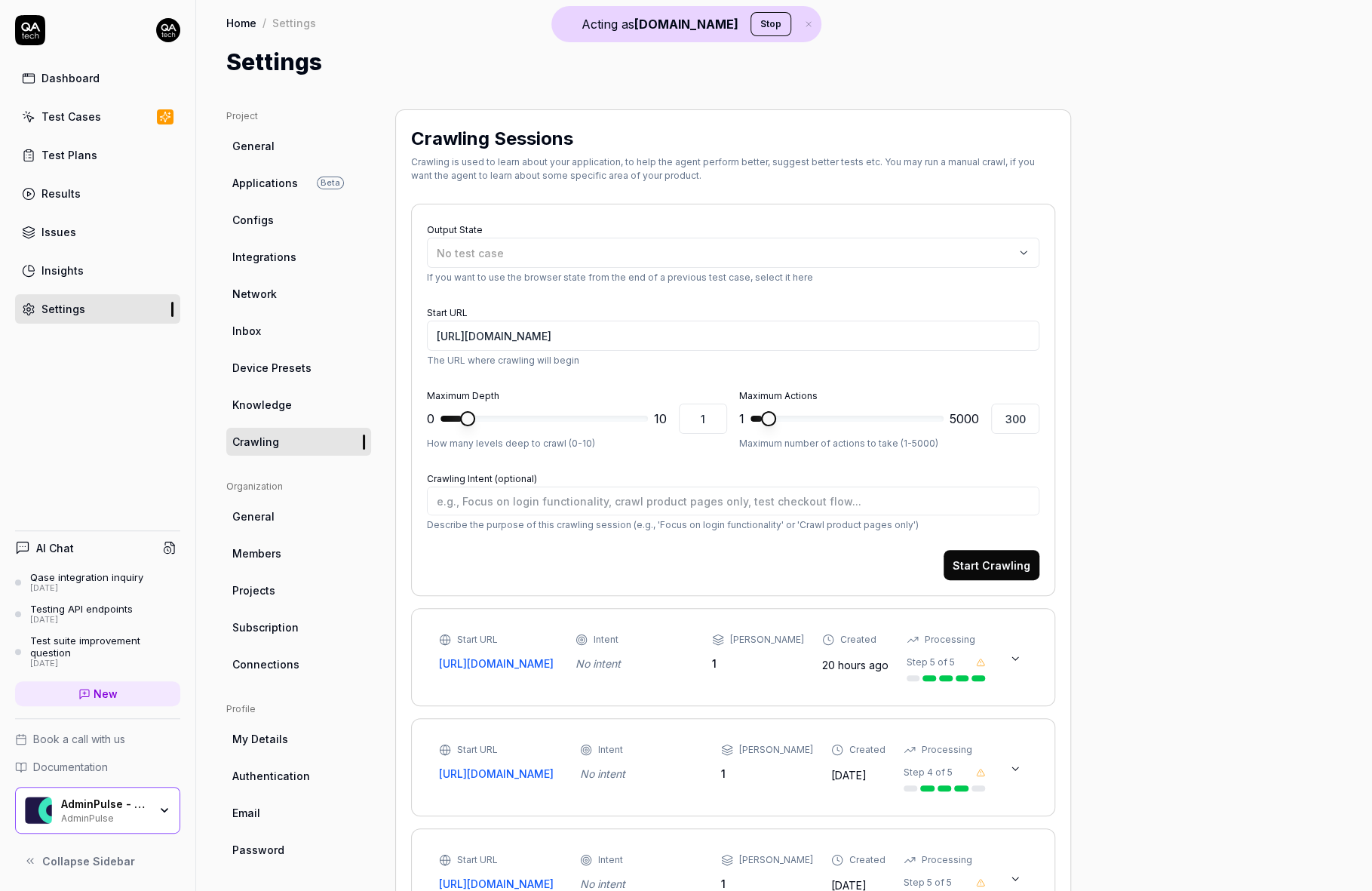
type textarea "*"
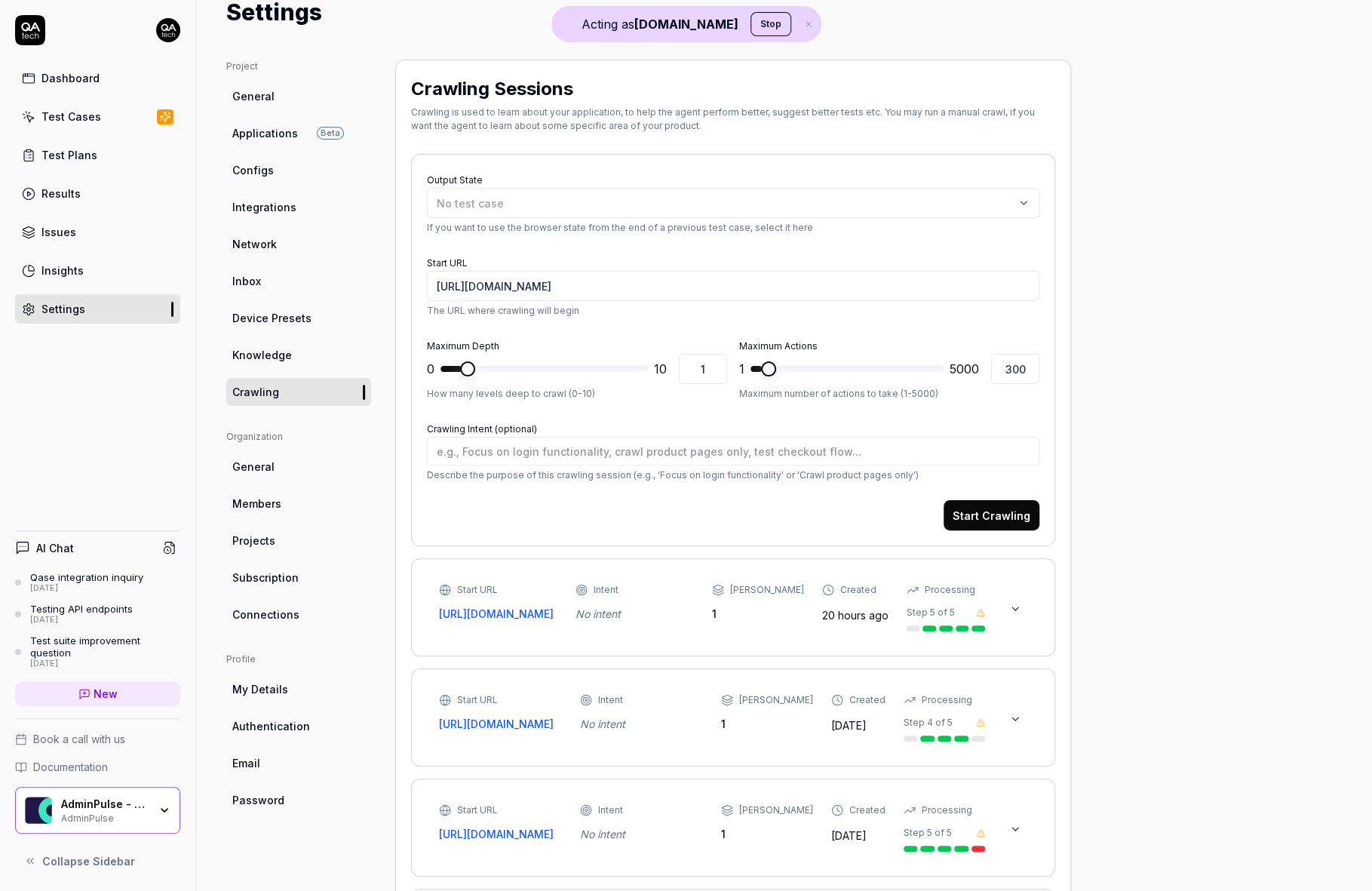
click at [1013, 610] on icon at bounding box center [1015, 608] width 6 height 3
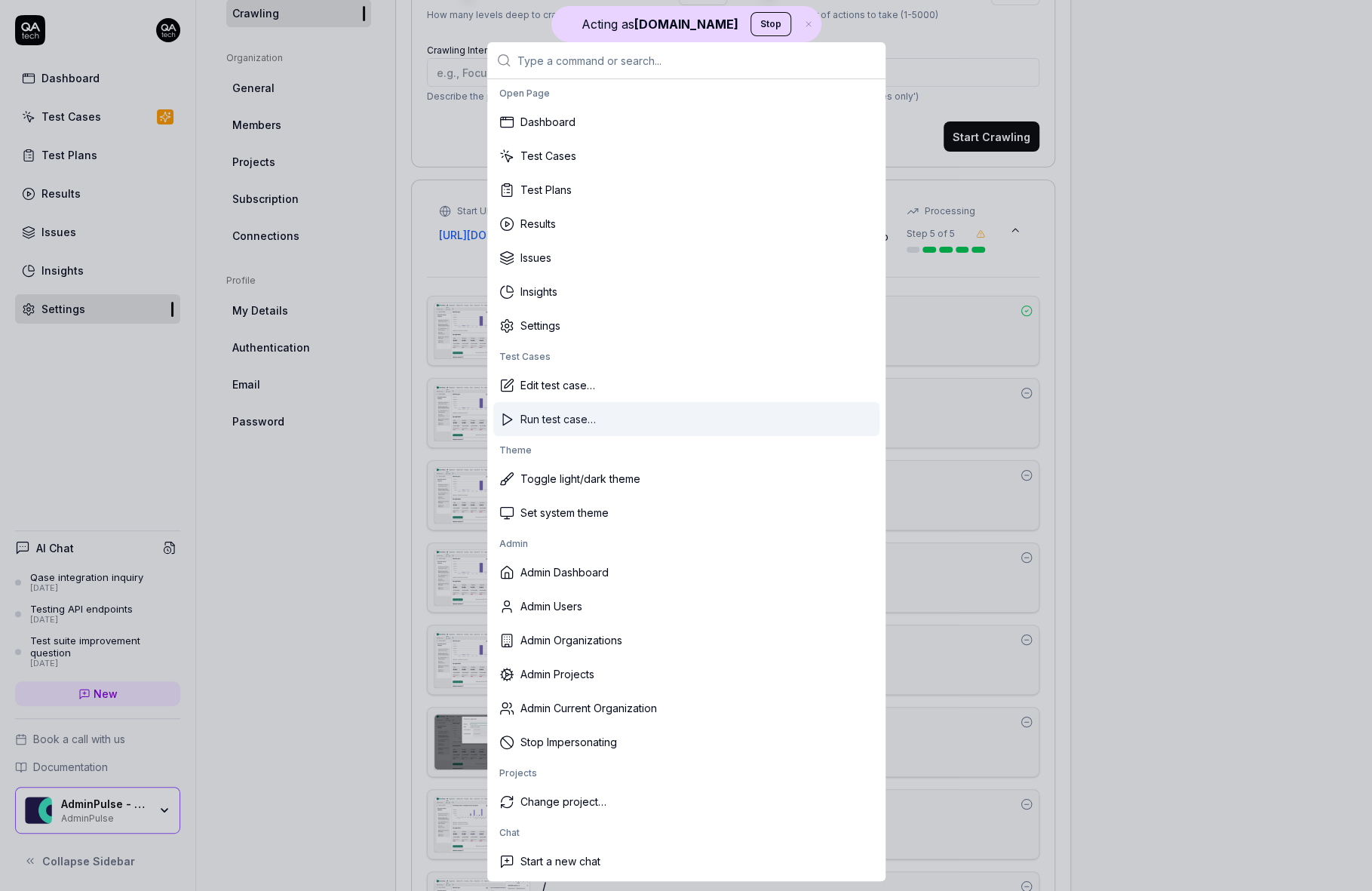
scroll to position [8, 0]
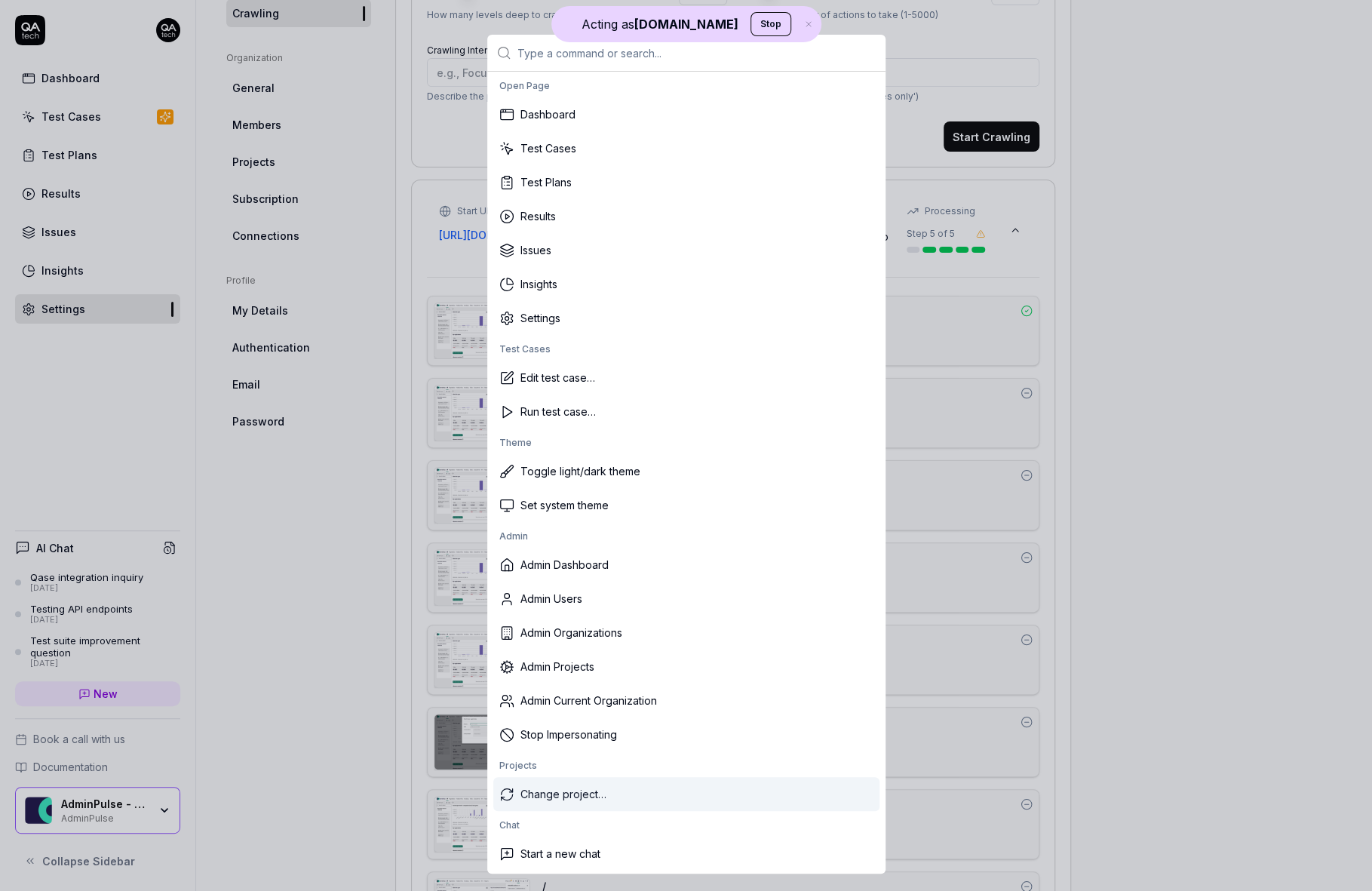
click at [579, 800] on div "Change project…" at bounding box center [686, 794] width 386 height 34
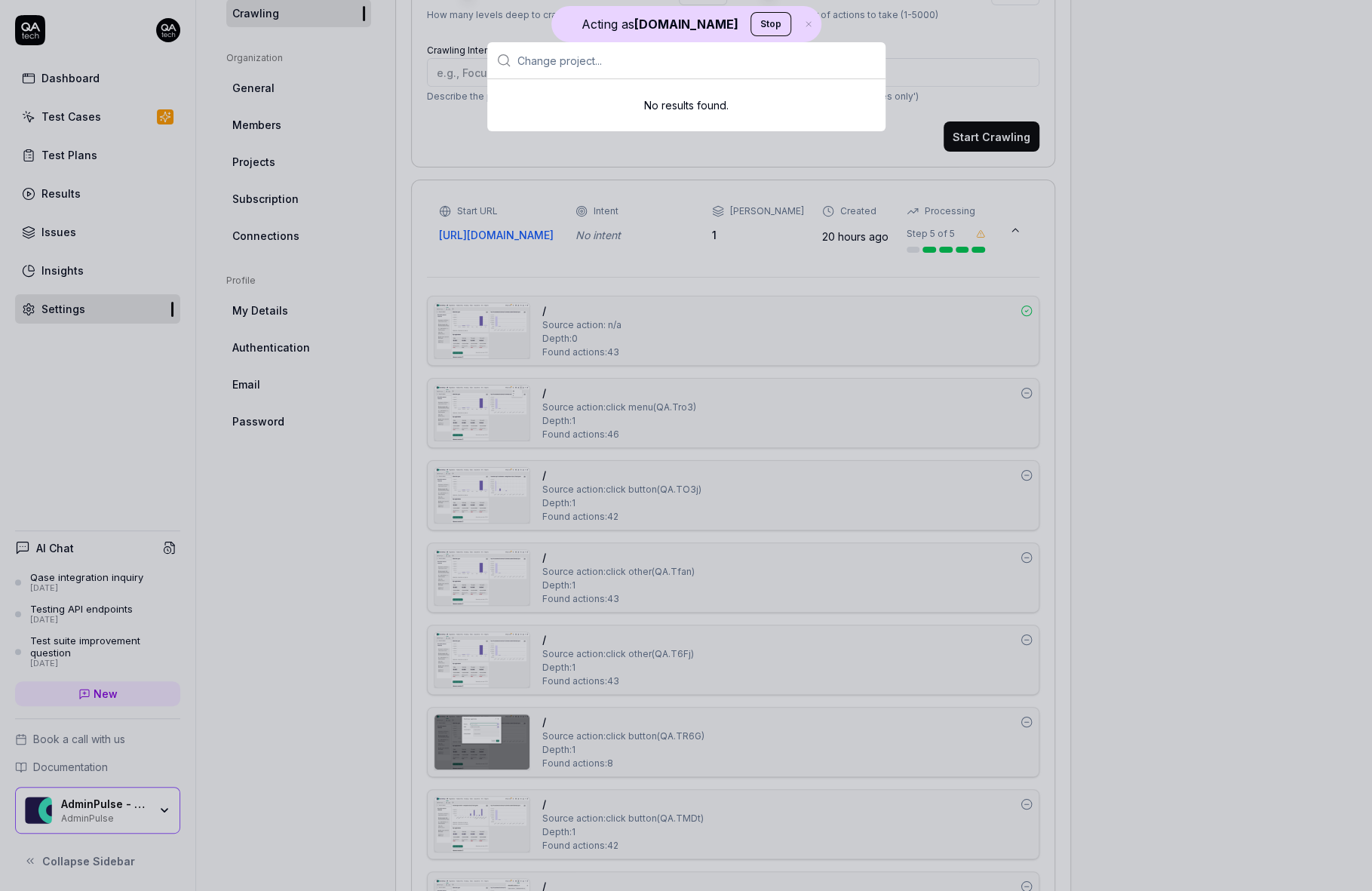
scroll to position [0, 0]
click at [574, 60] on input "text" at bounding box center [696, 60] width 359 height 36
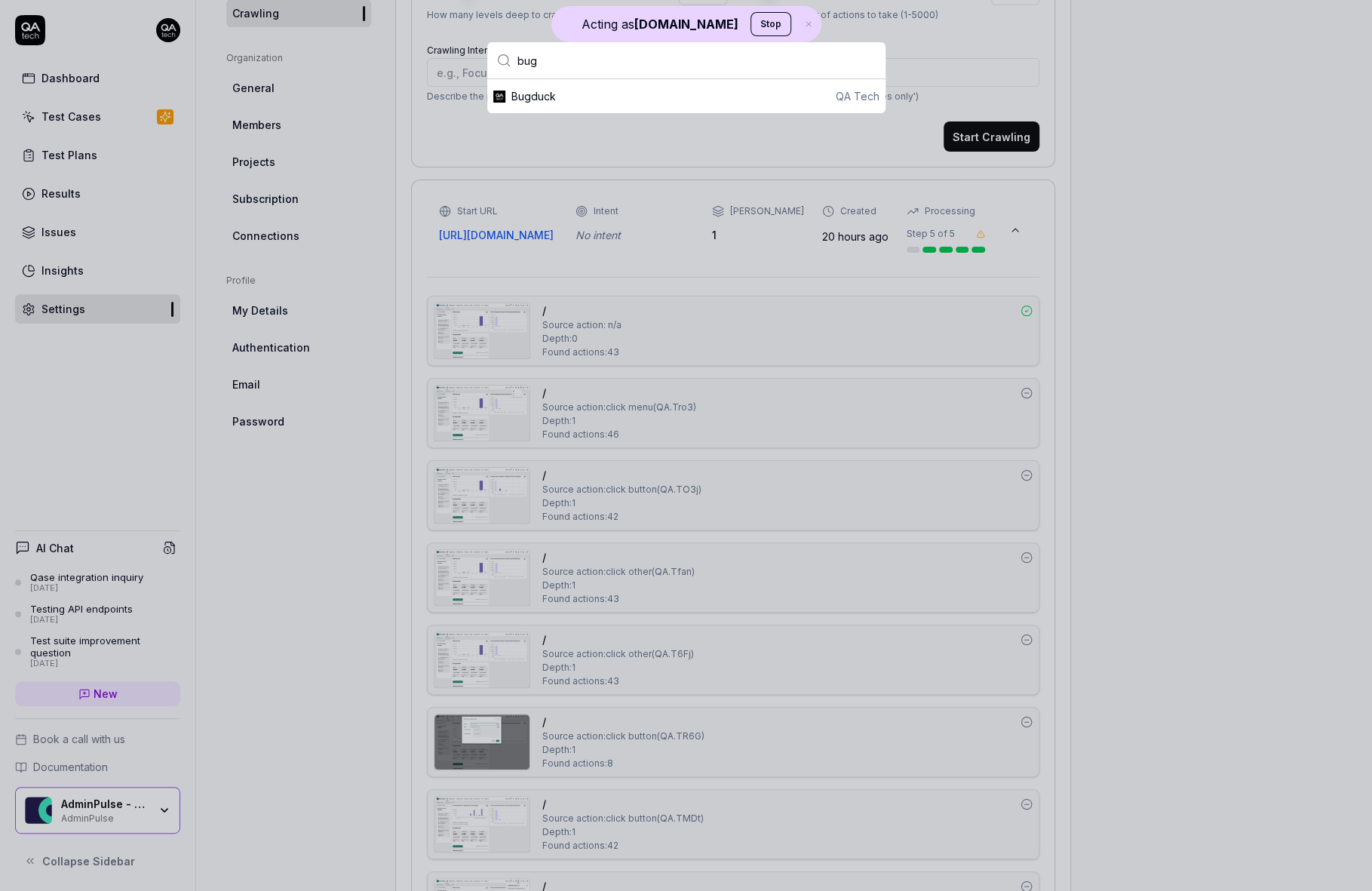
type input "bug"
click at [601, 95] on div "Bugduck QA Tech" at bounding box center [696, 96] width 368 height 16
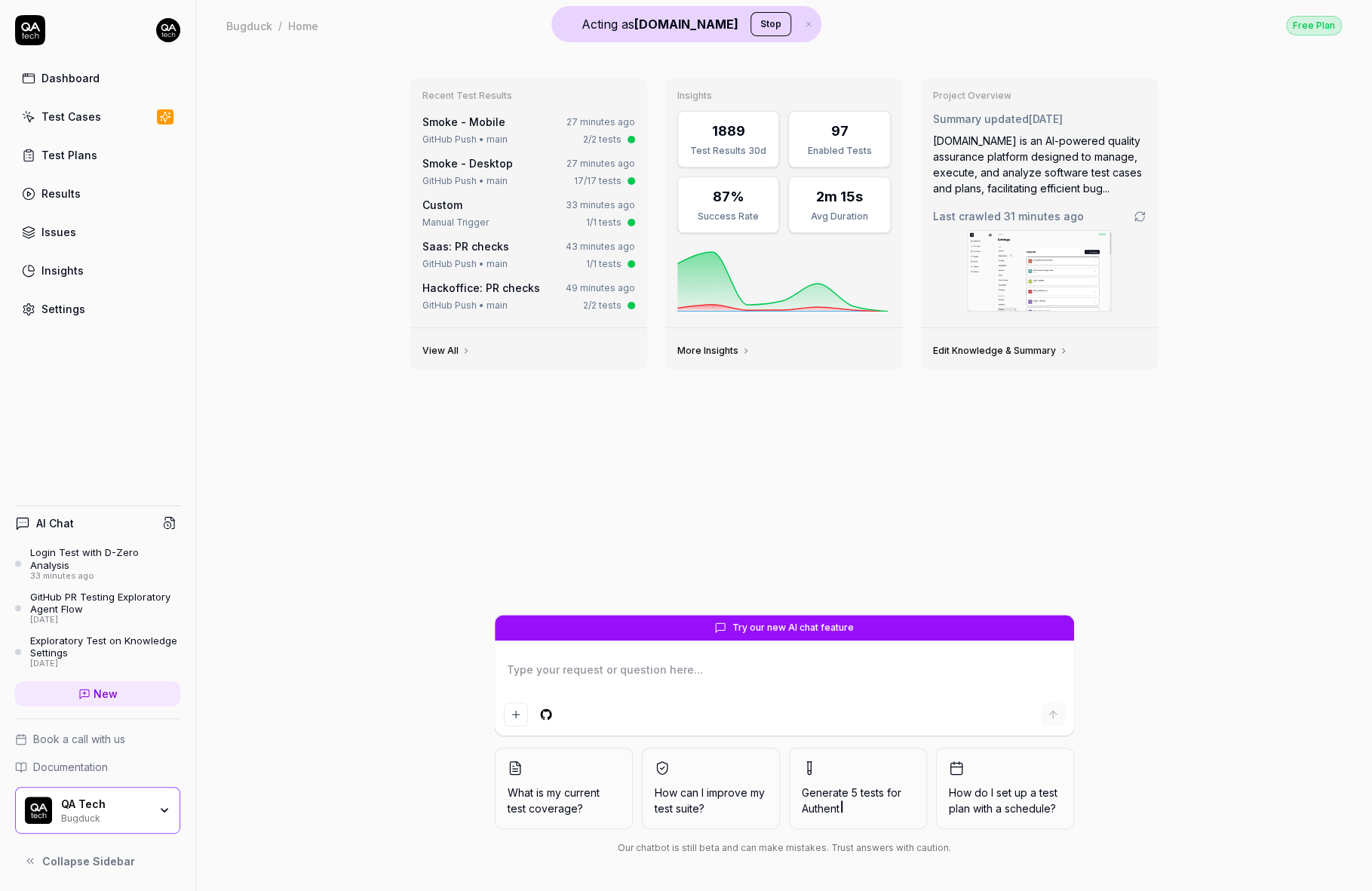
click at [1055, 271] on img at bounding box center [1039, 271] width 143 height 80
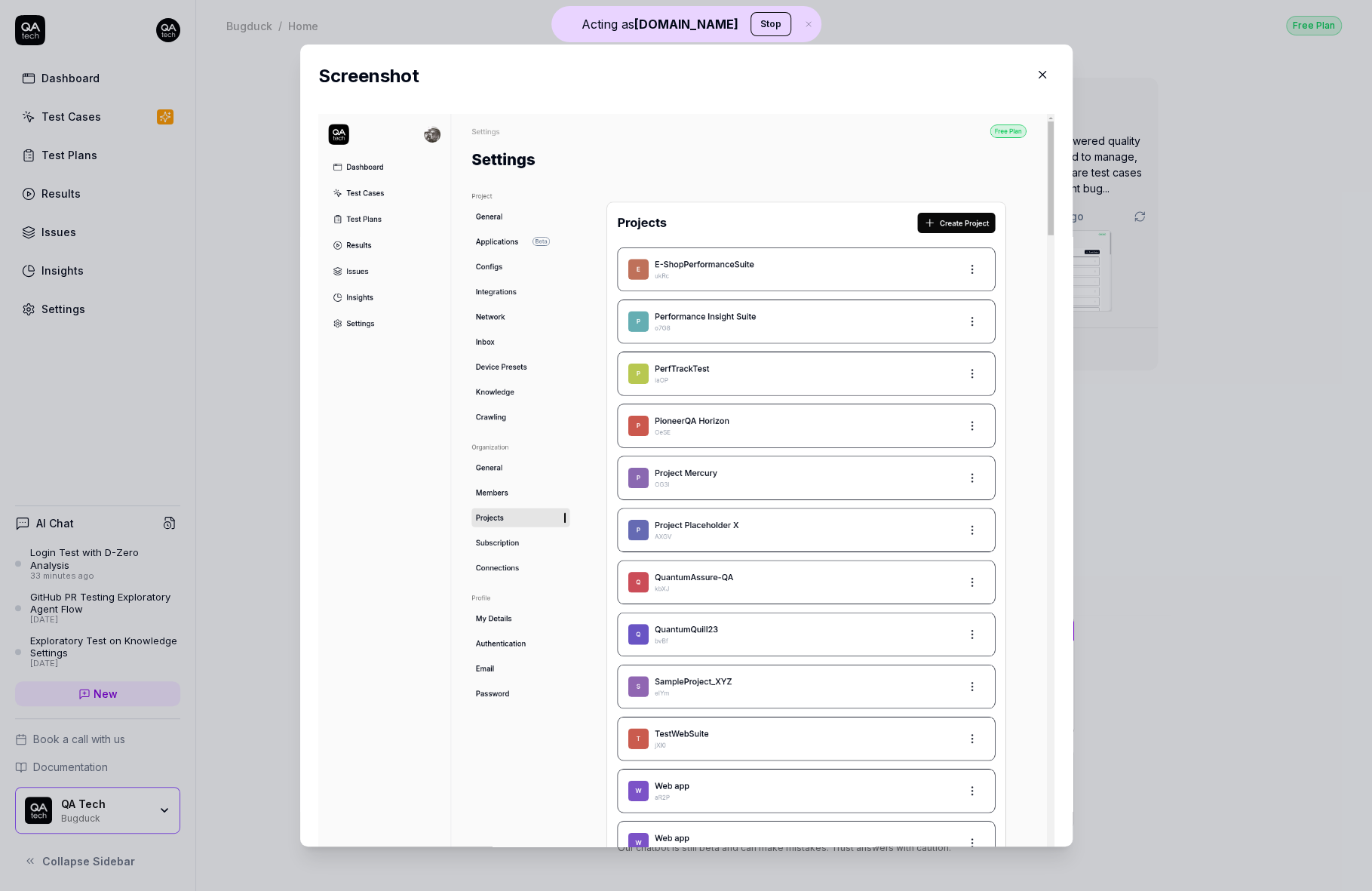
click at [1045, 63] on button "button" at bounding box center [1041, 74] width 24 height 24
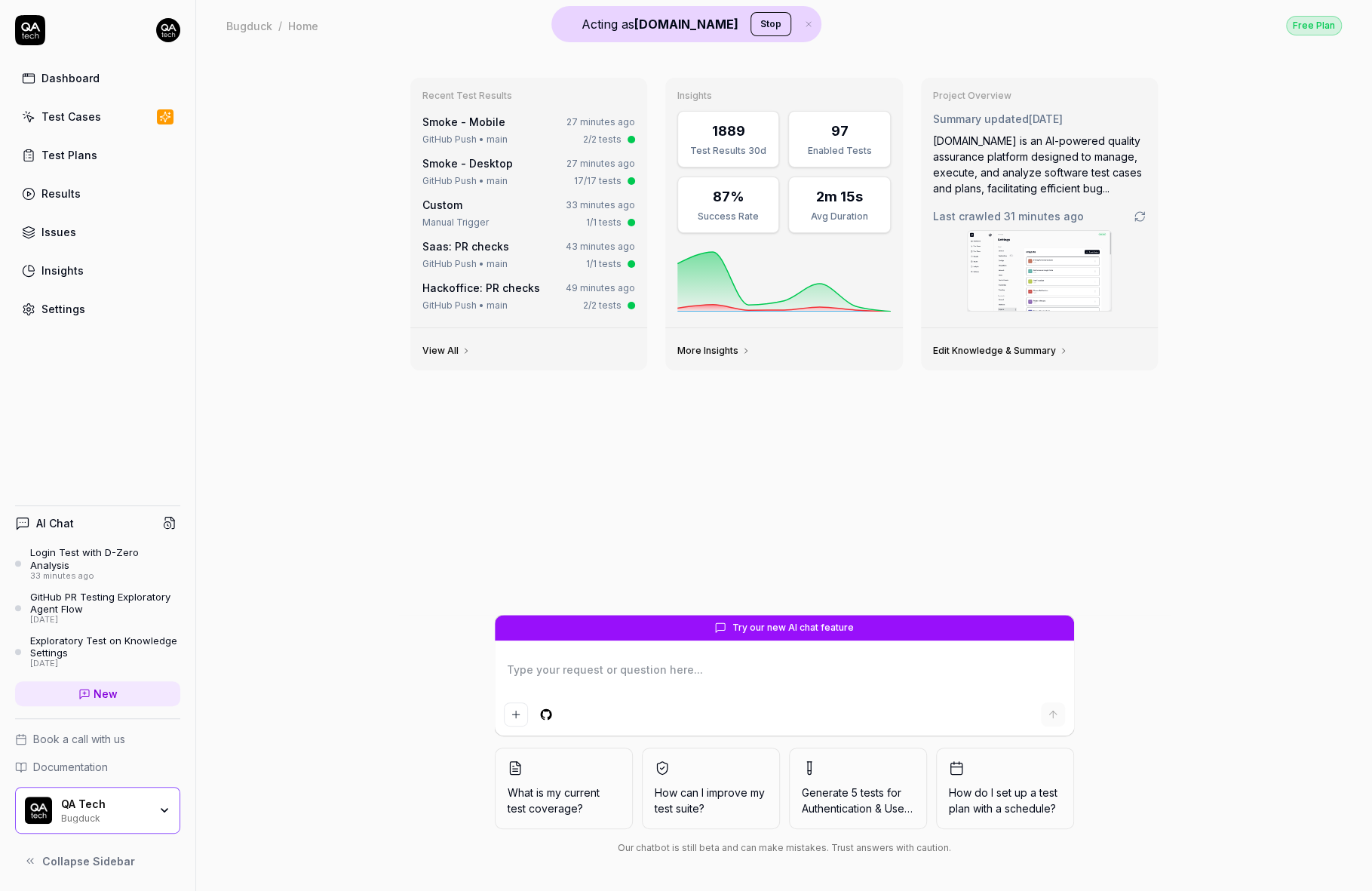
click at [103, 307] on link "Settings" at bounding box center [97, 309] width 165 height 30
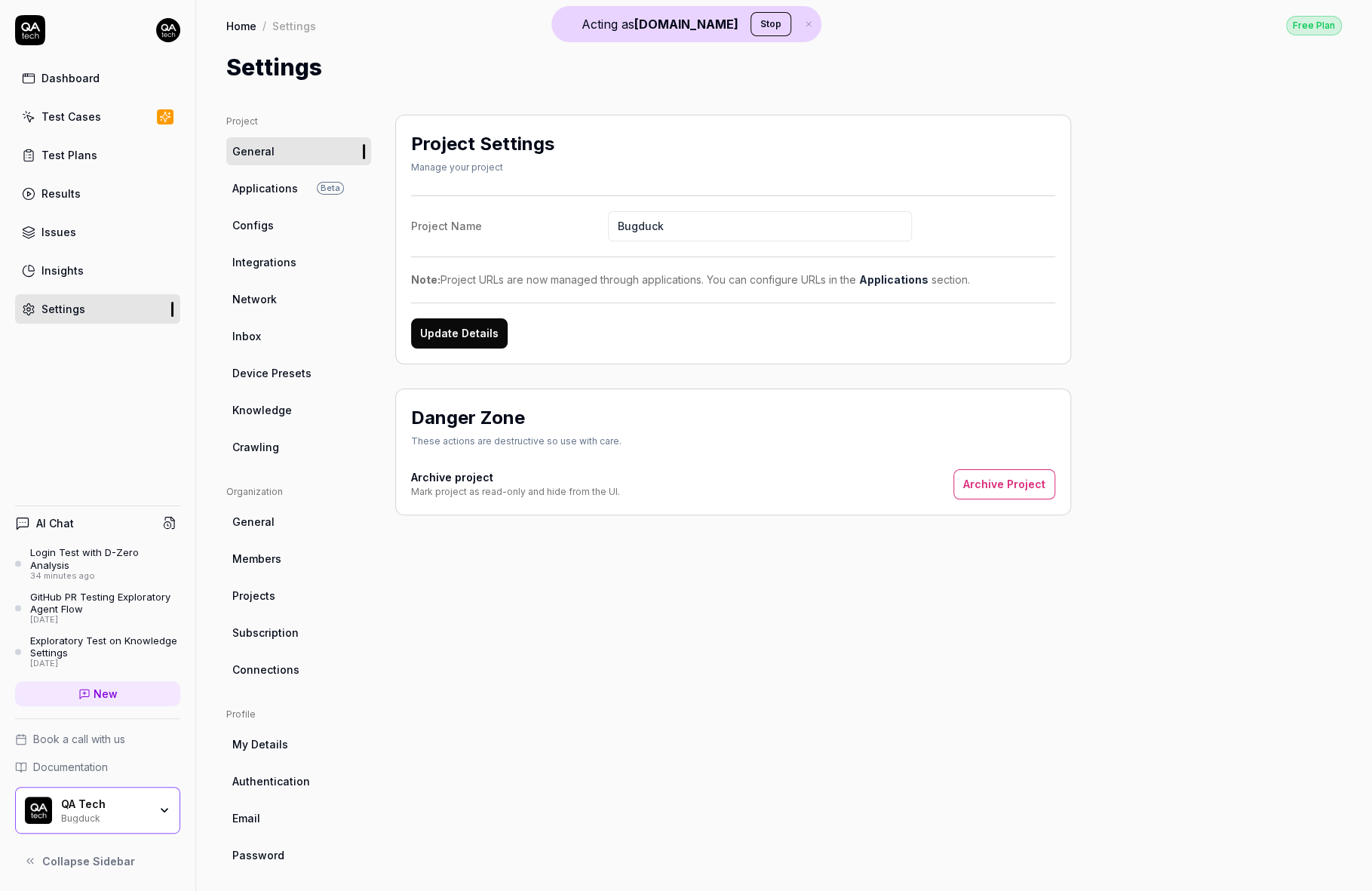
click at [273, 435] on link "Crawling" at bounding box center [298, 446] width 145 height 28
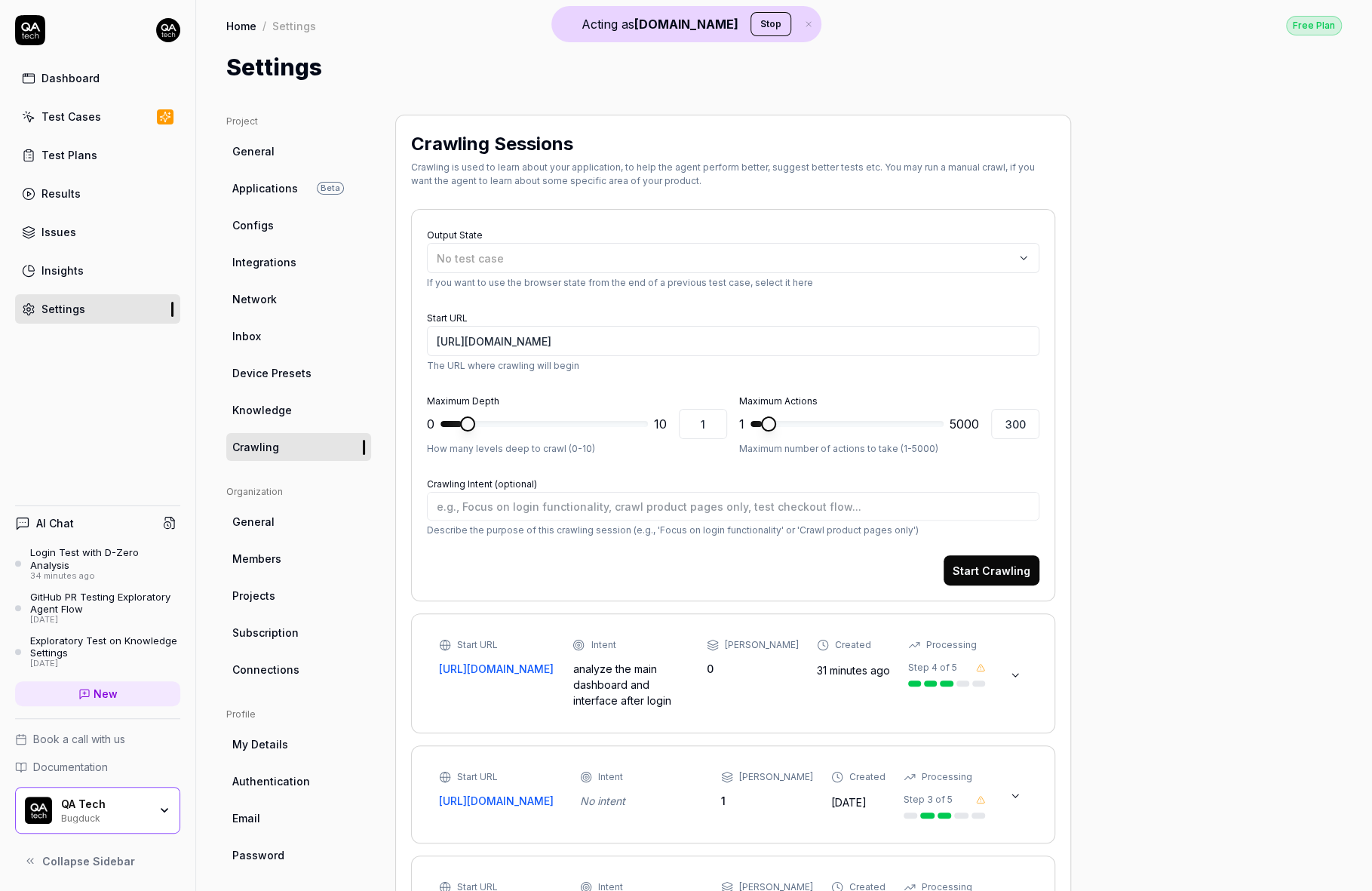
type textarea "*"
click at [1019, 669] on icon at bounding box center [1015, 675] width 12 height 12
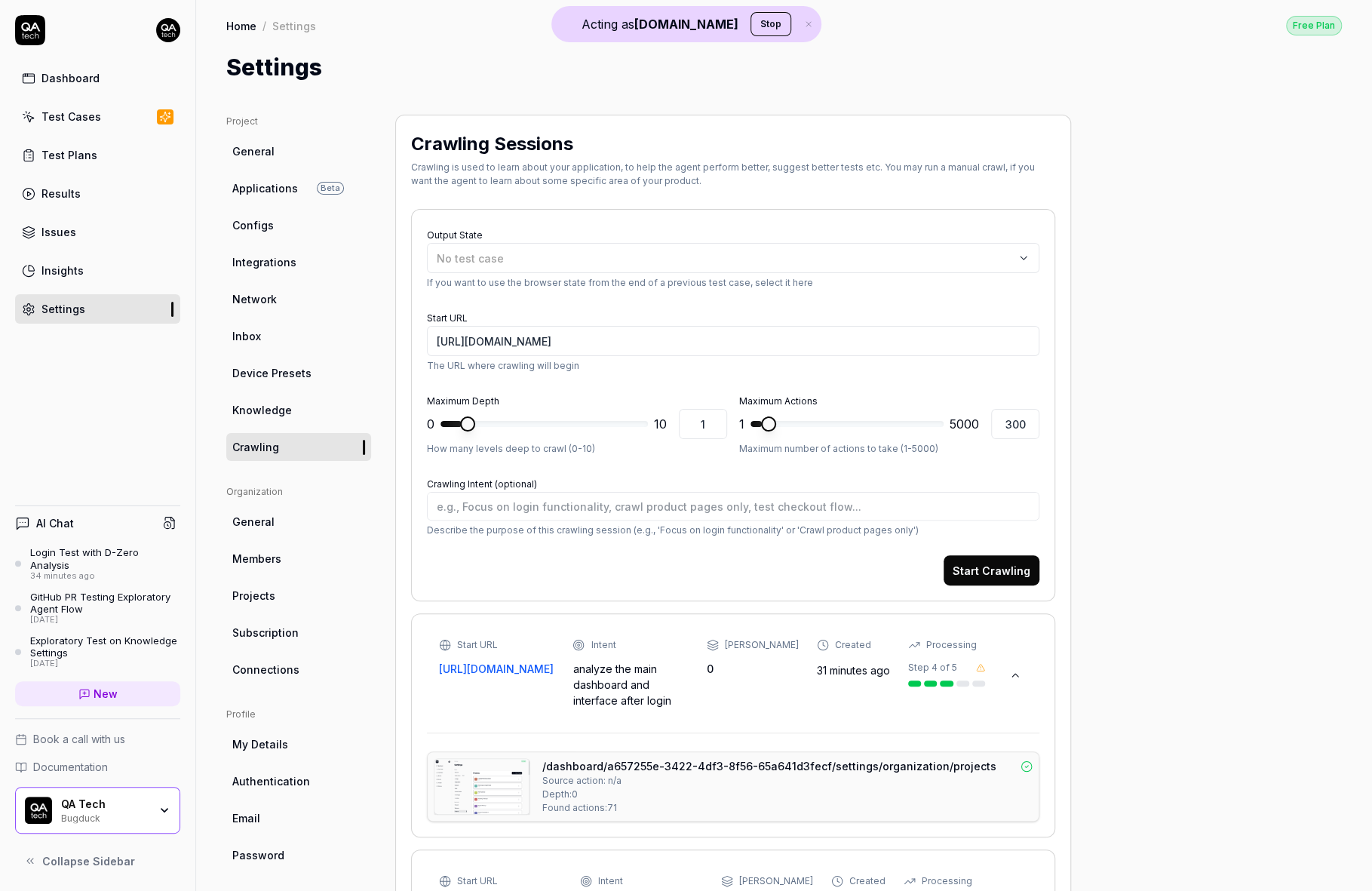
scroll to position [135, 0]
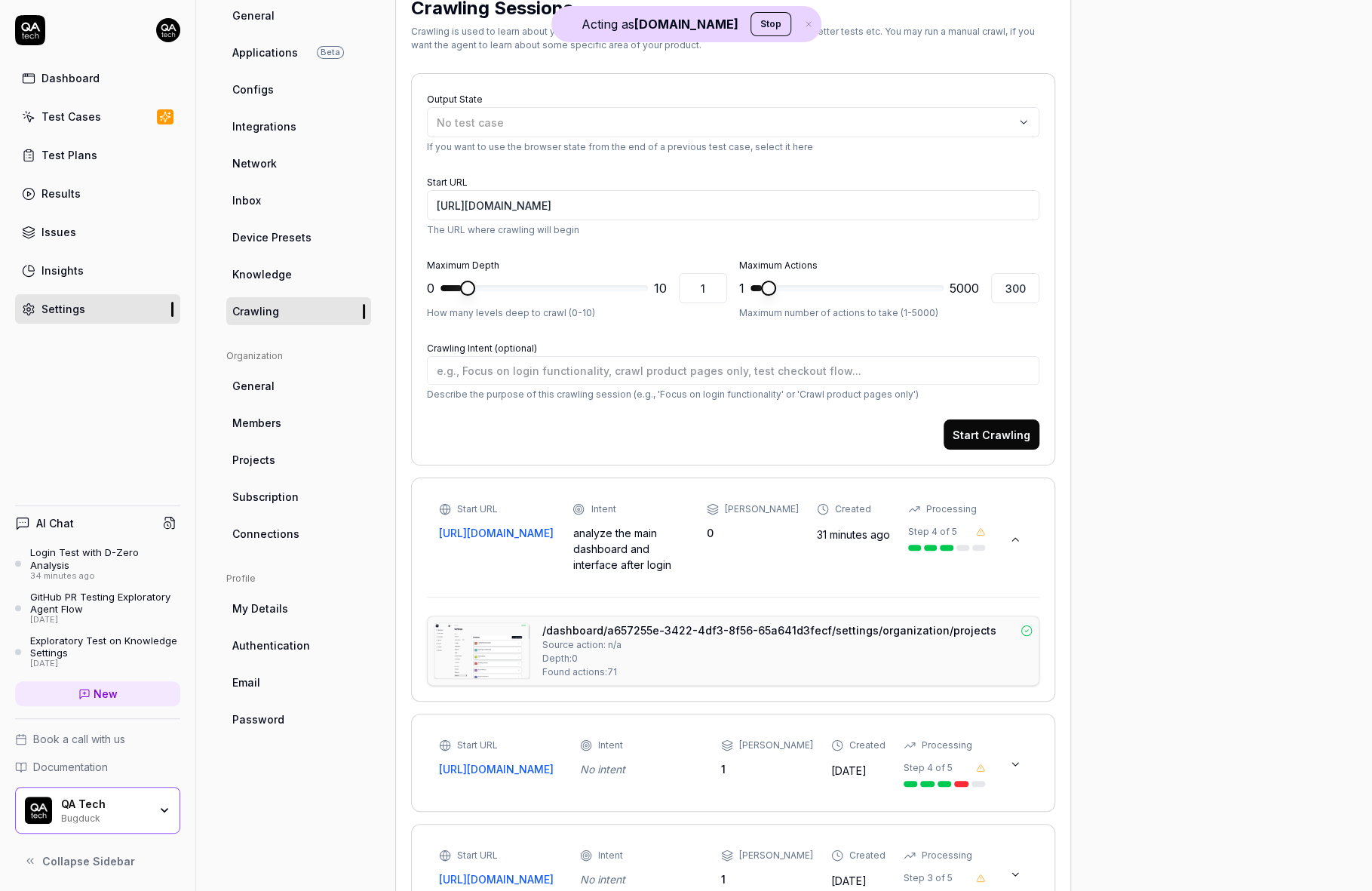
click at [472, 652] on img at bounding box center [482, 651] width 95 height 55
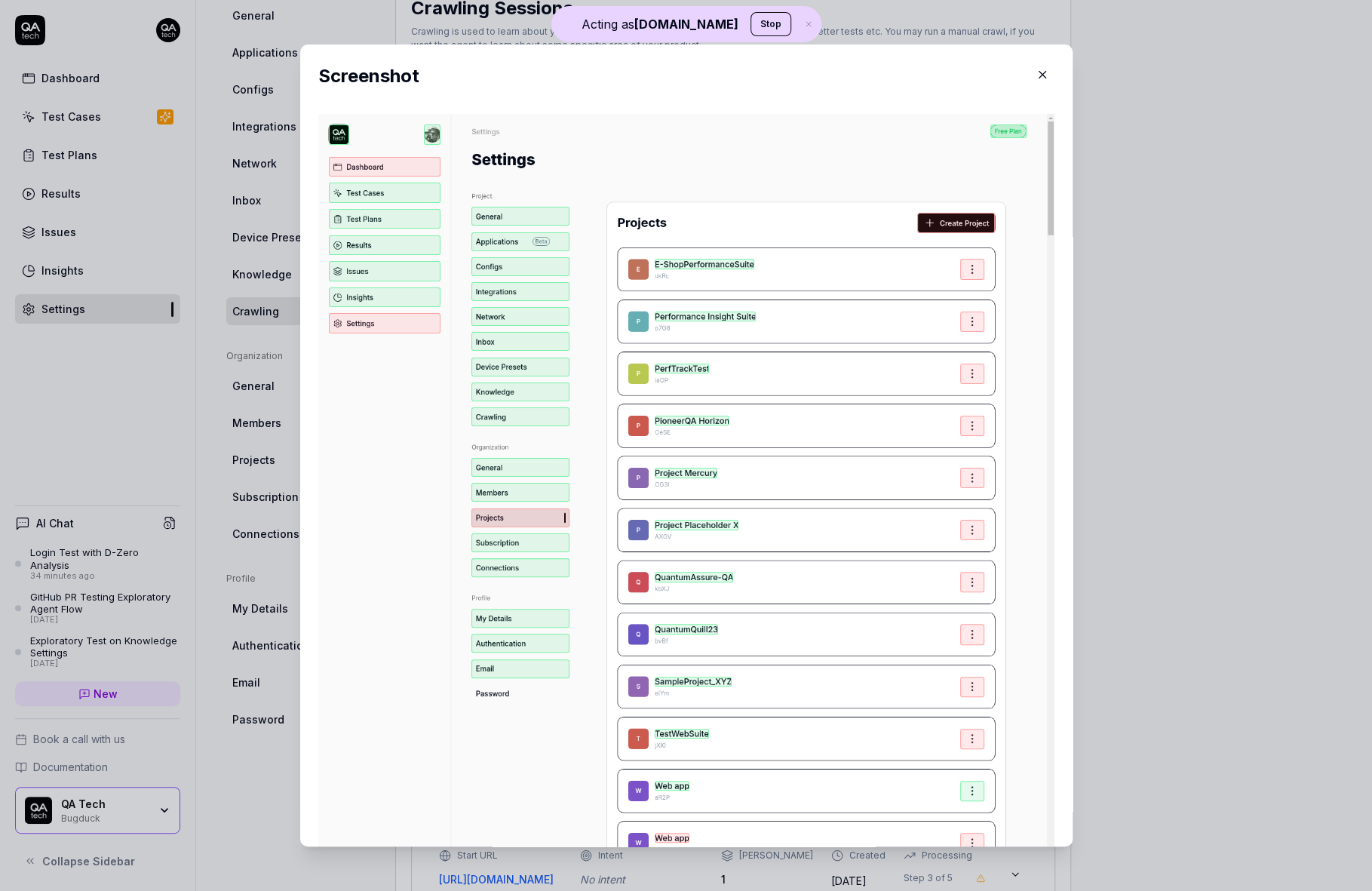
click at [1050, 79] on button "button" at bounding box center [1041, 74] width 24 height 24
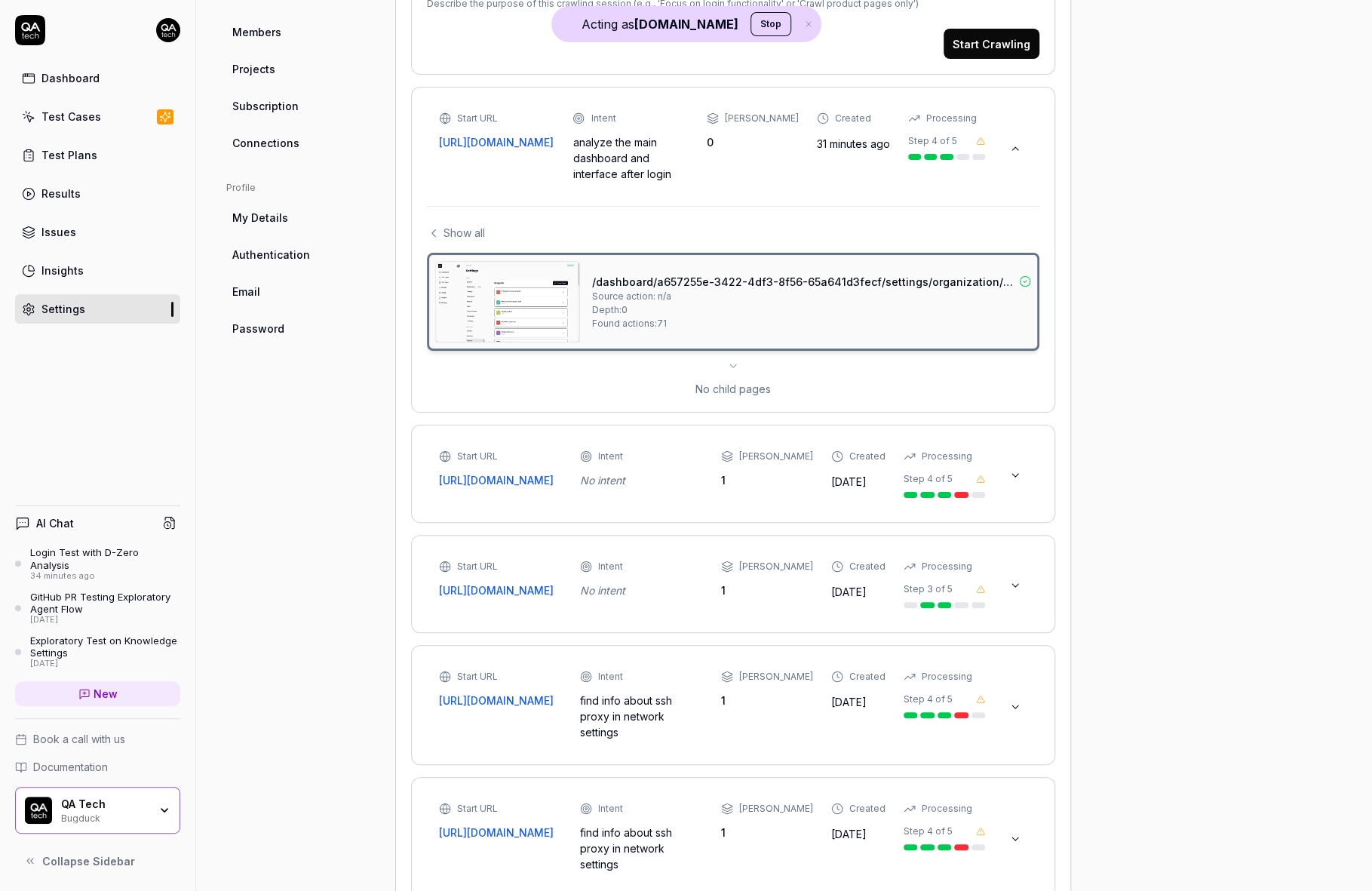
scroll to position [565, 0]
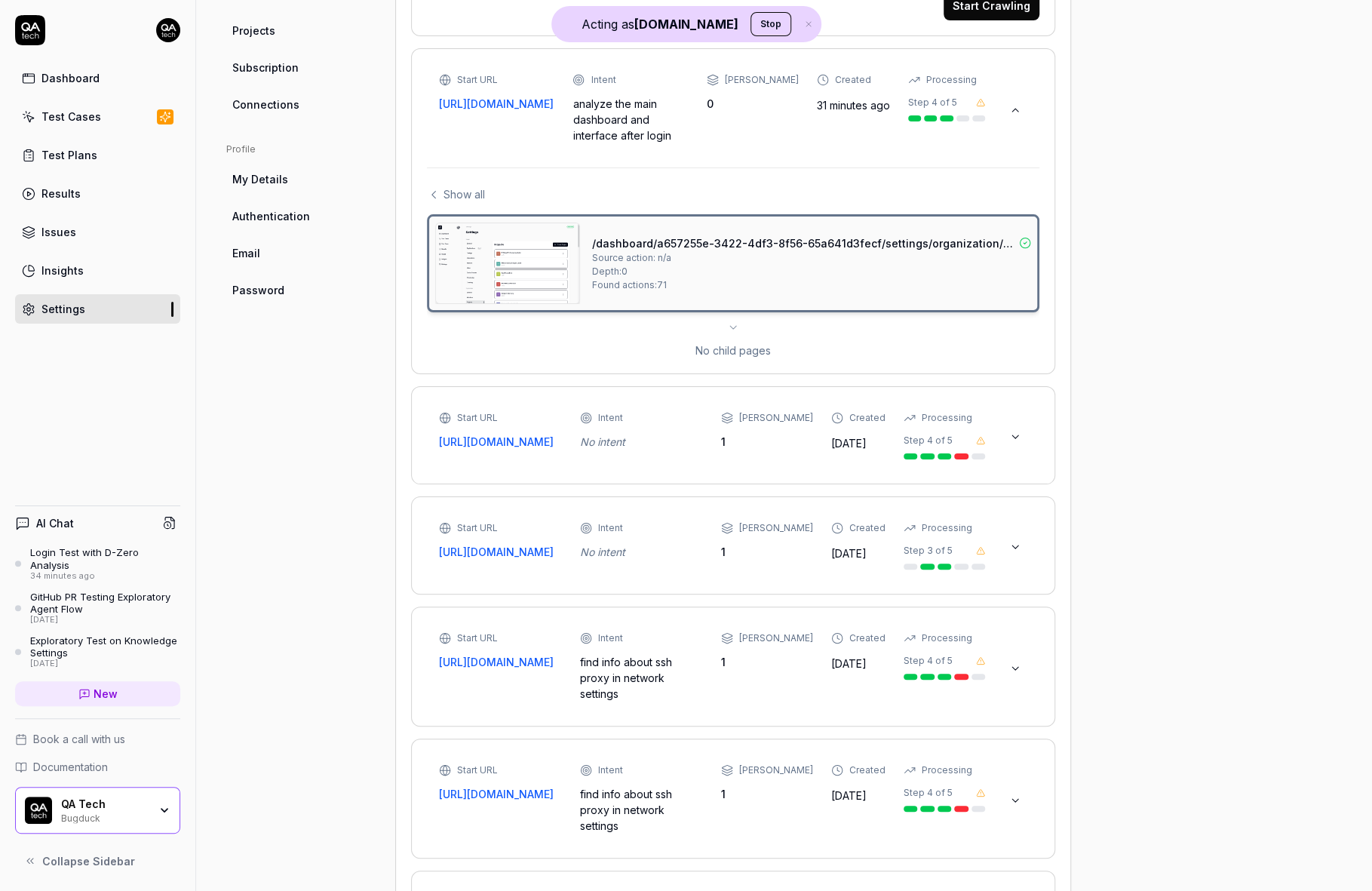
click at [736, 323] on icon at bounding box center [733, 327] width 12 height 12
click at [434, 191] on icon at bounding box center [434, 194] width 13 height 13
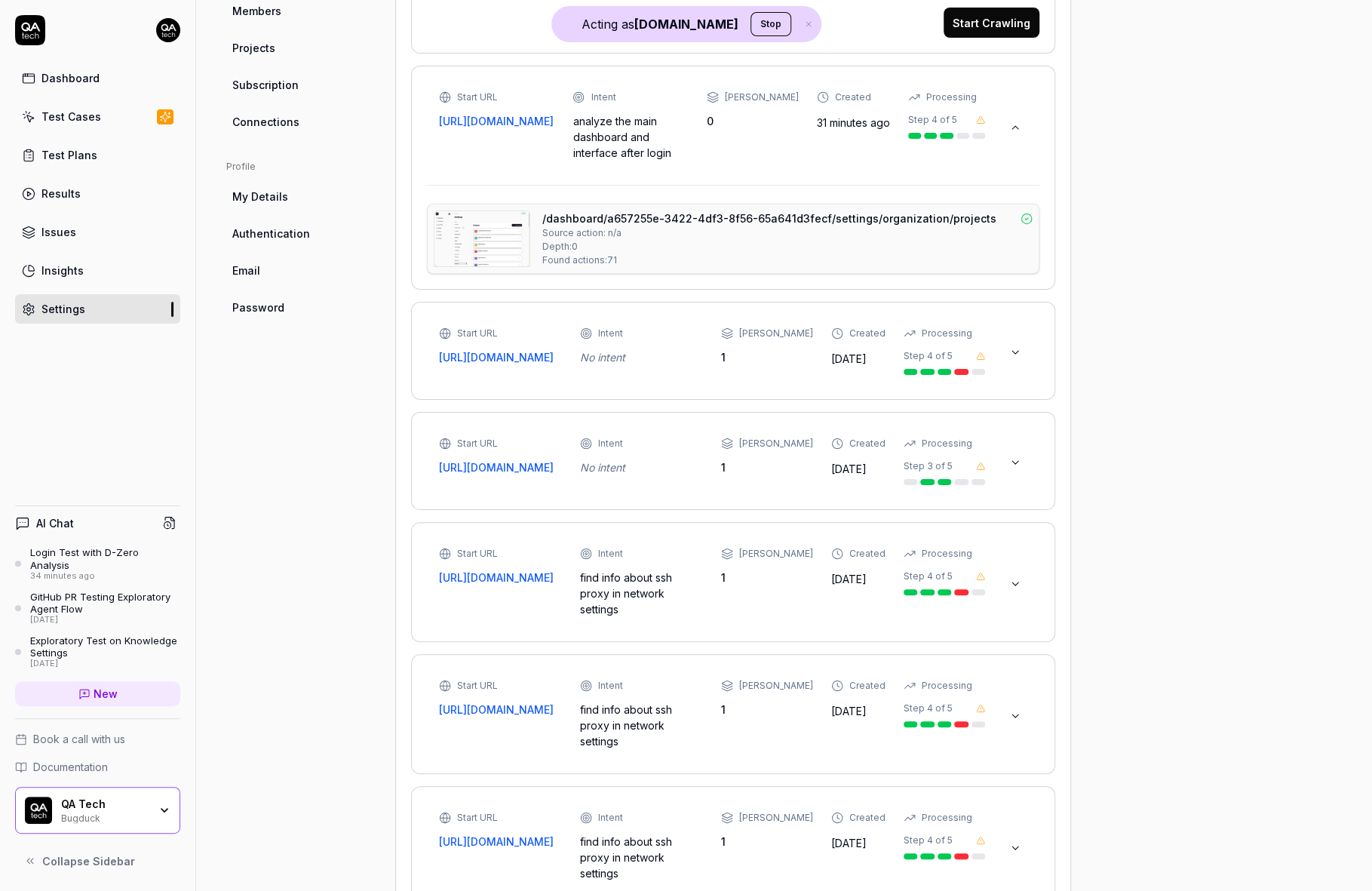
scroll to position [546, 0]
click at [1012, 360] on icon at bounding box center [1015, 354] width 12 height 12
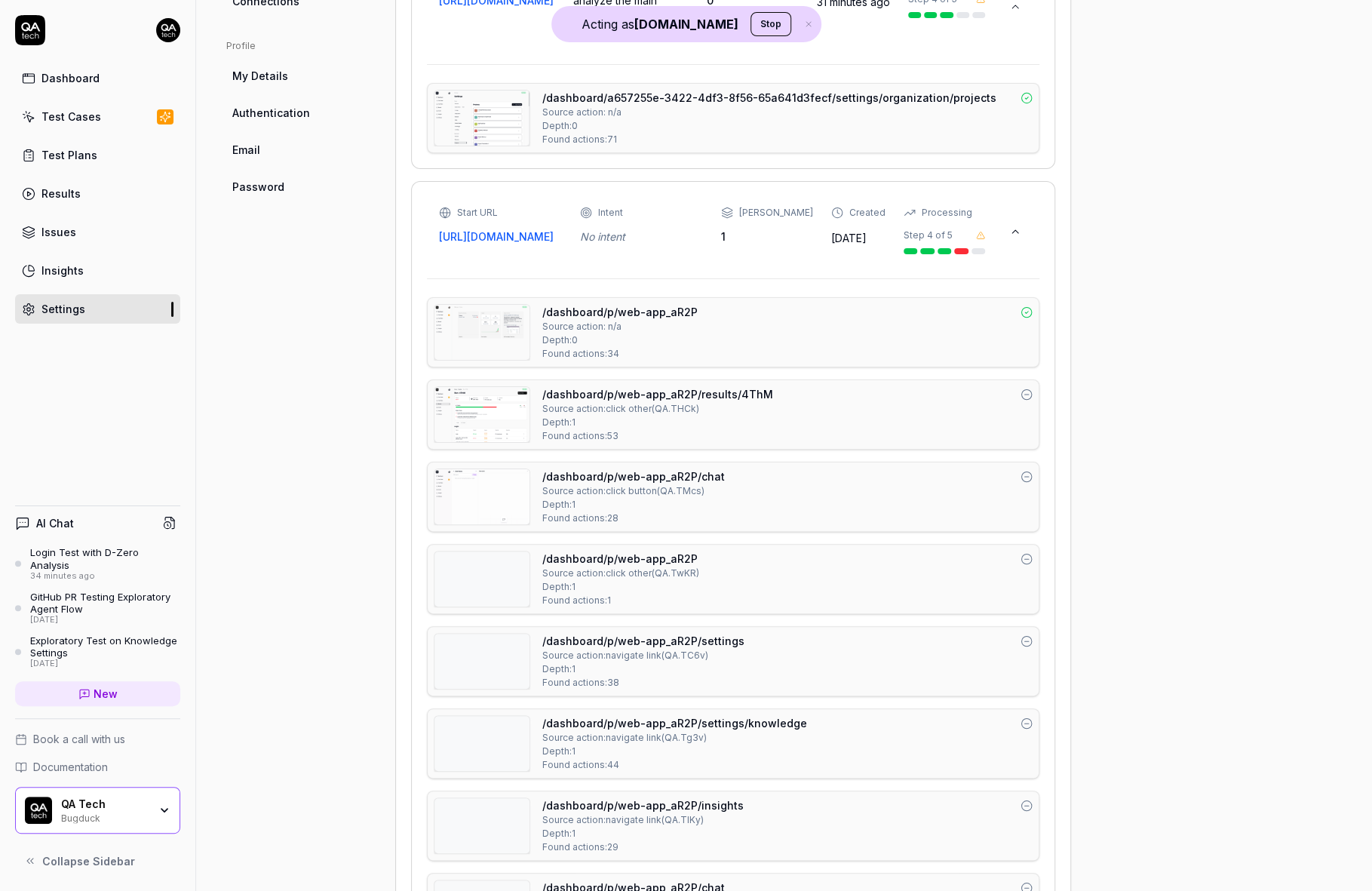
scroll to position [743, 0]
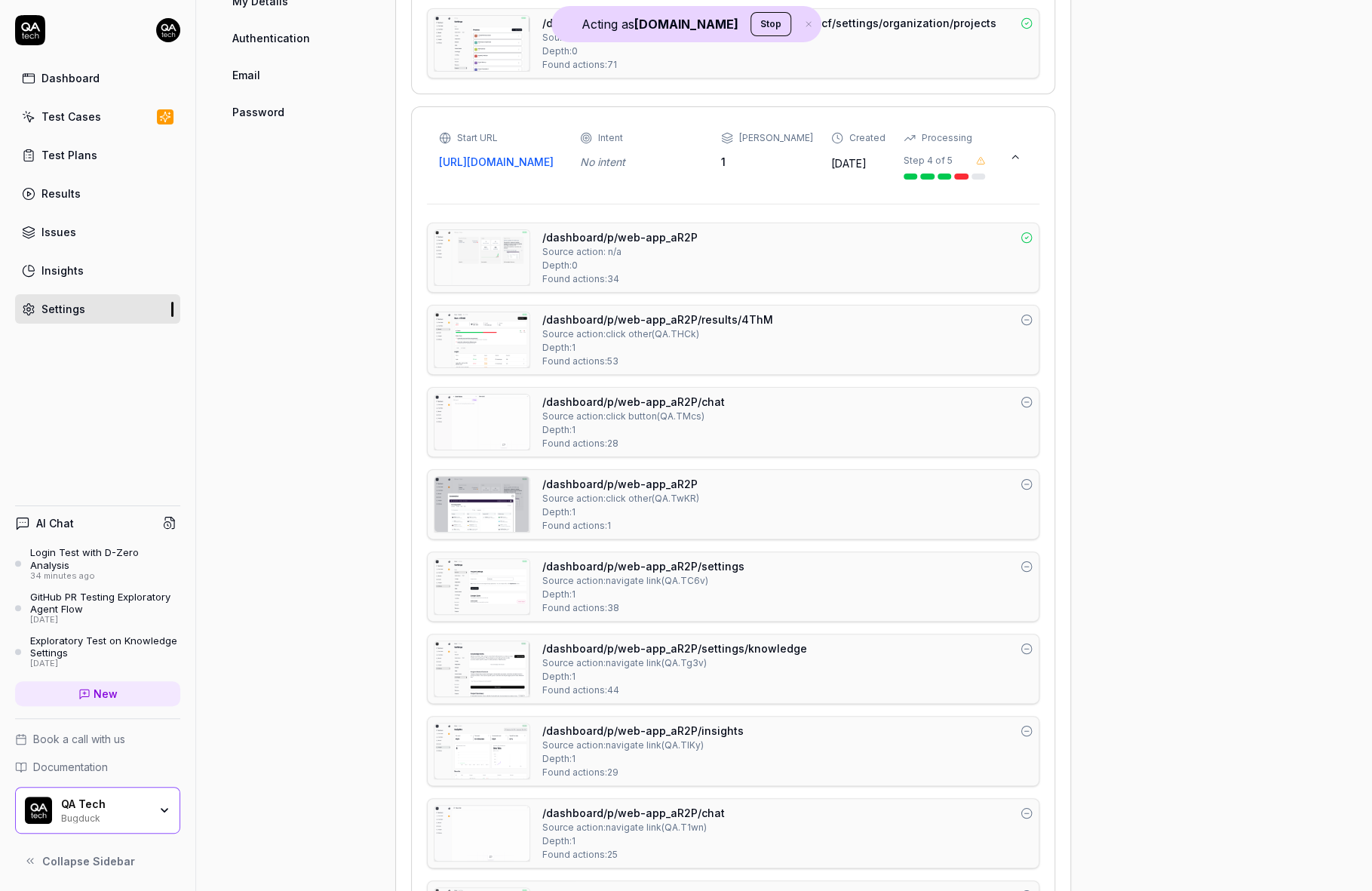
click at [473, 285] on img at bounding box center [482, 257] width 95 height 55
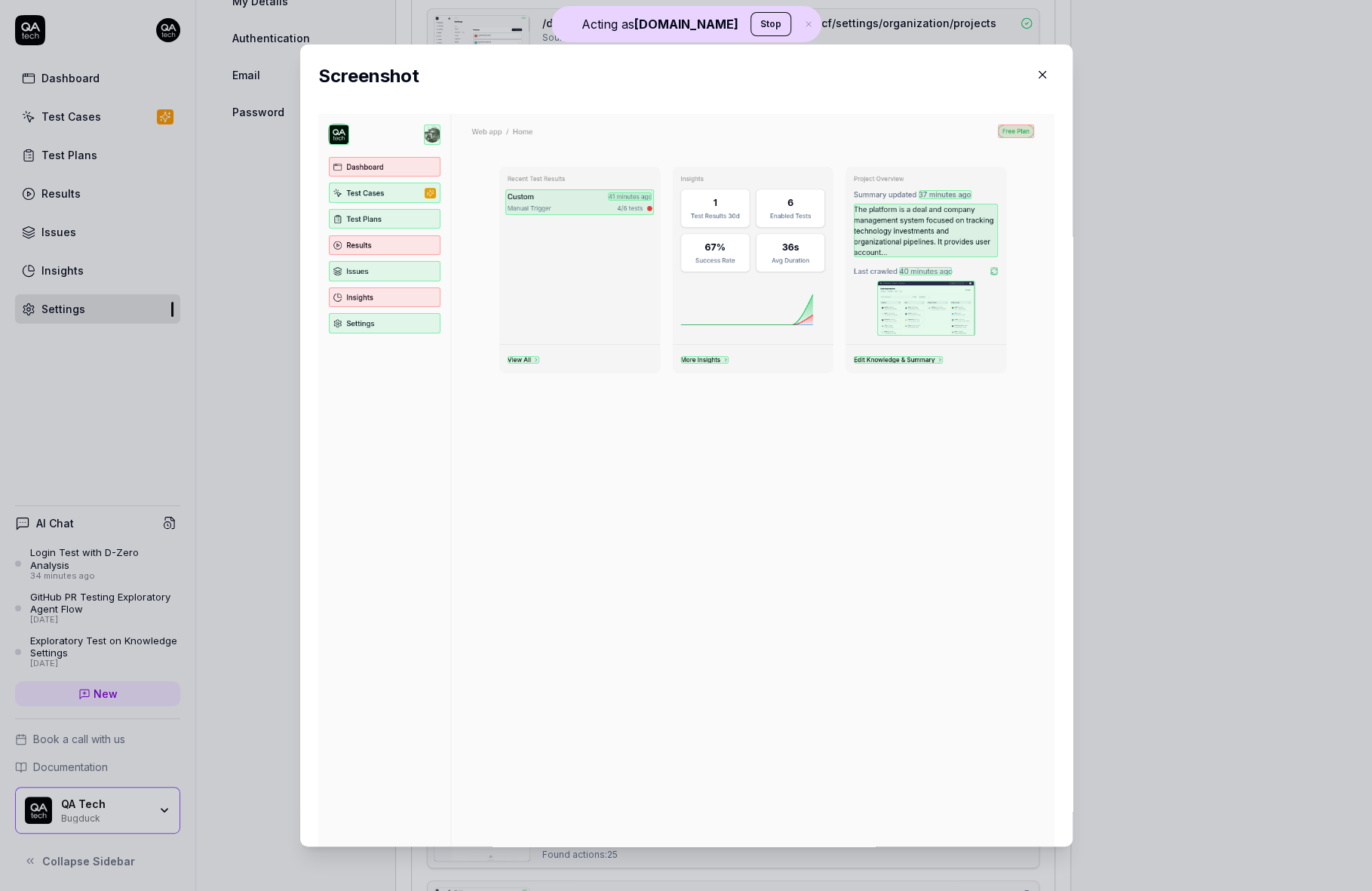
click at [1037, 80] on icon "button" at bounding box center [1042, 74] width 13 height 13
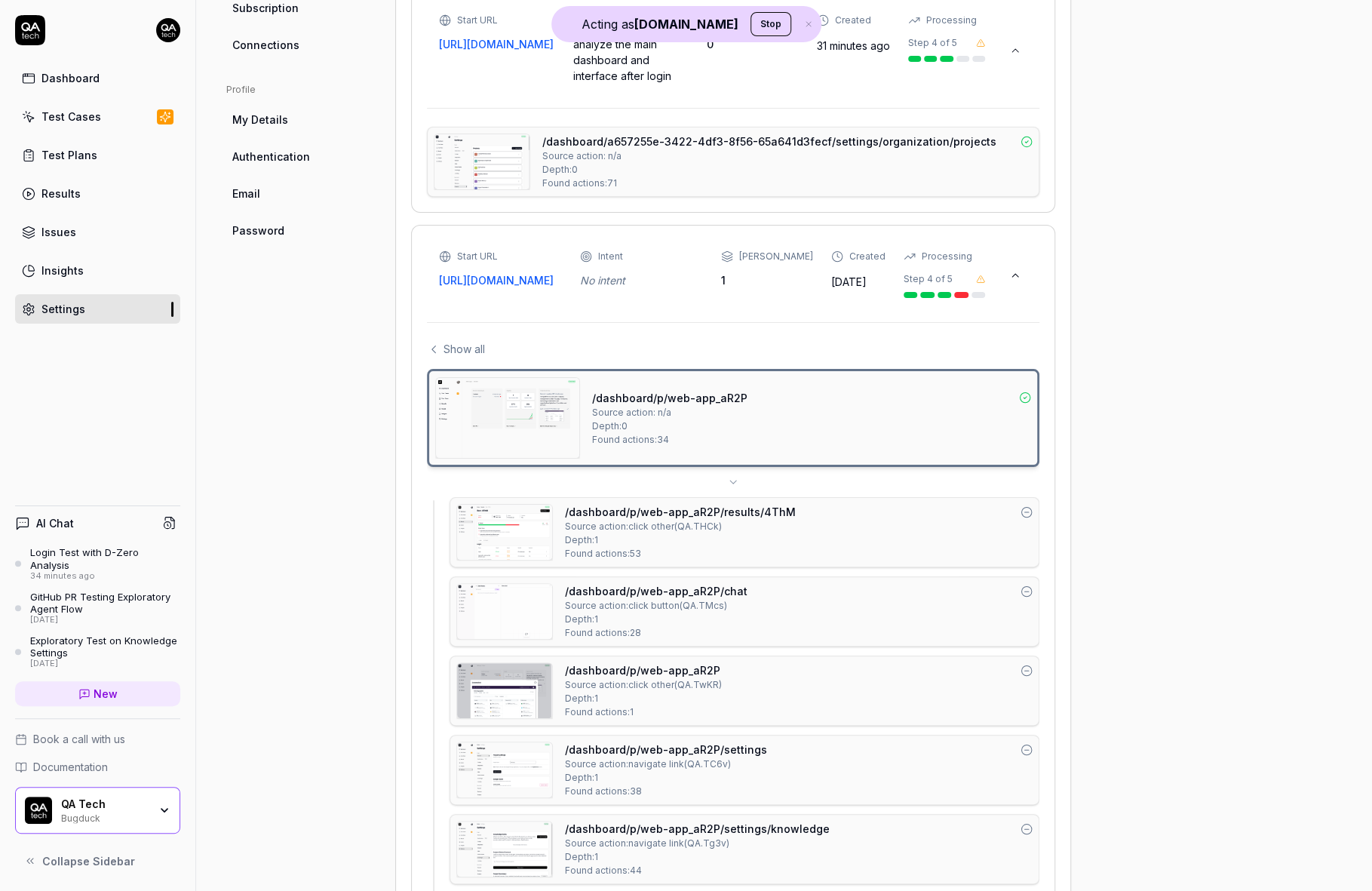
scroll to position [634, 0]
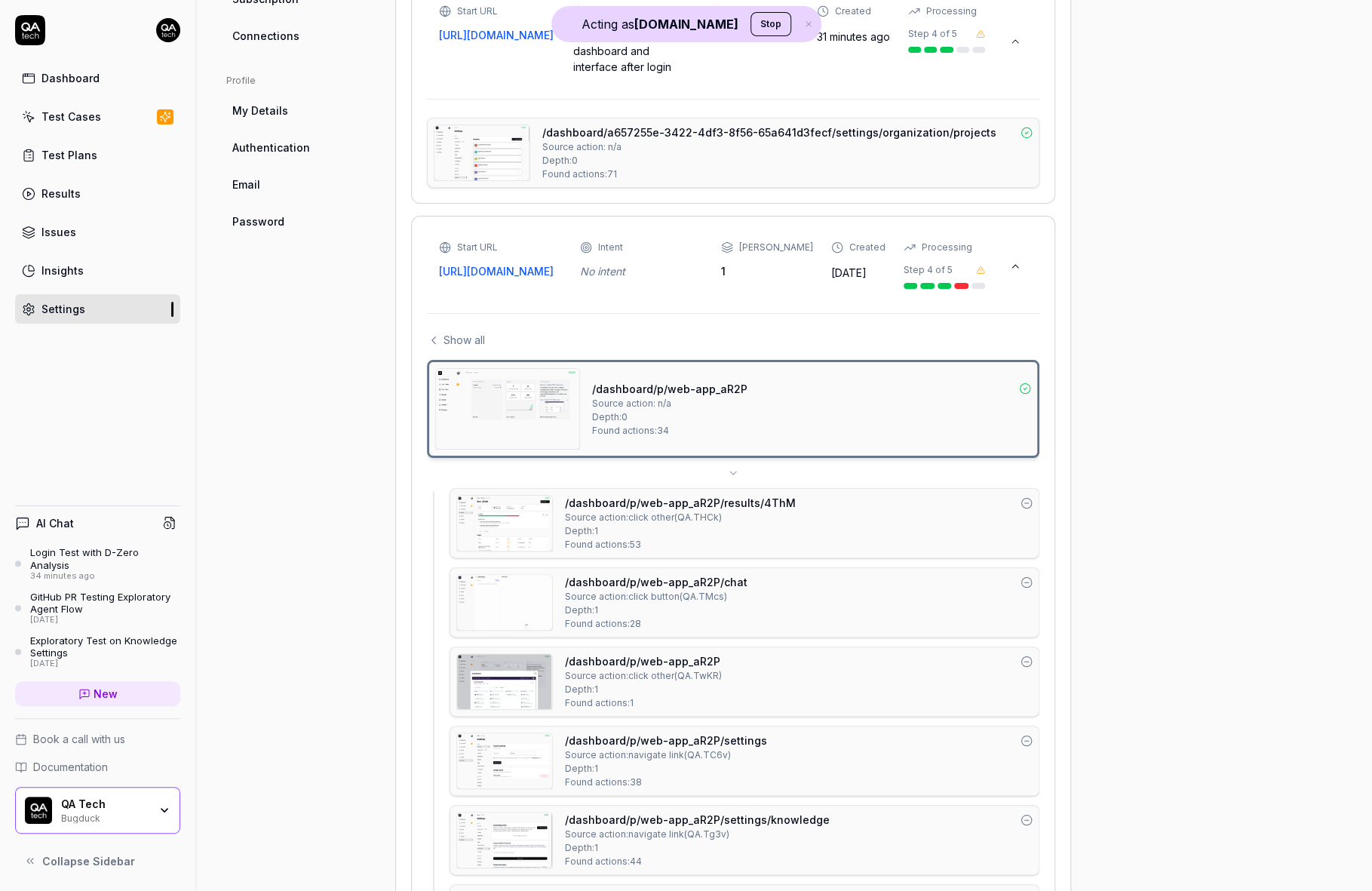
click at [1017, 273] on icon at bounding box center [1015, 266] width 12 height 12
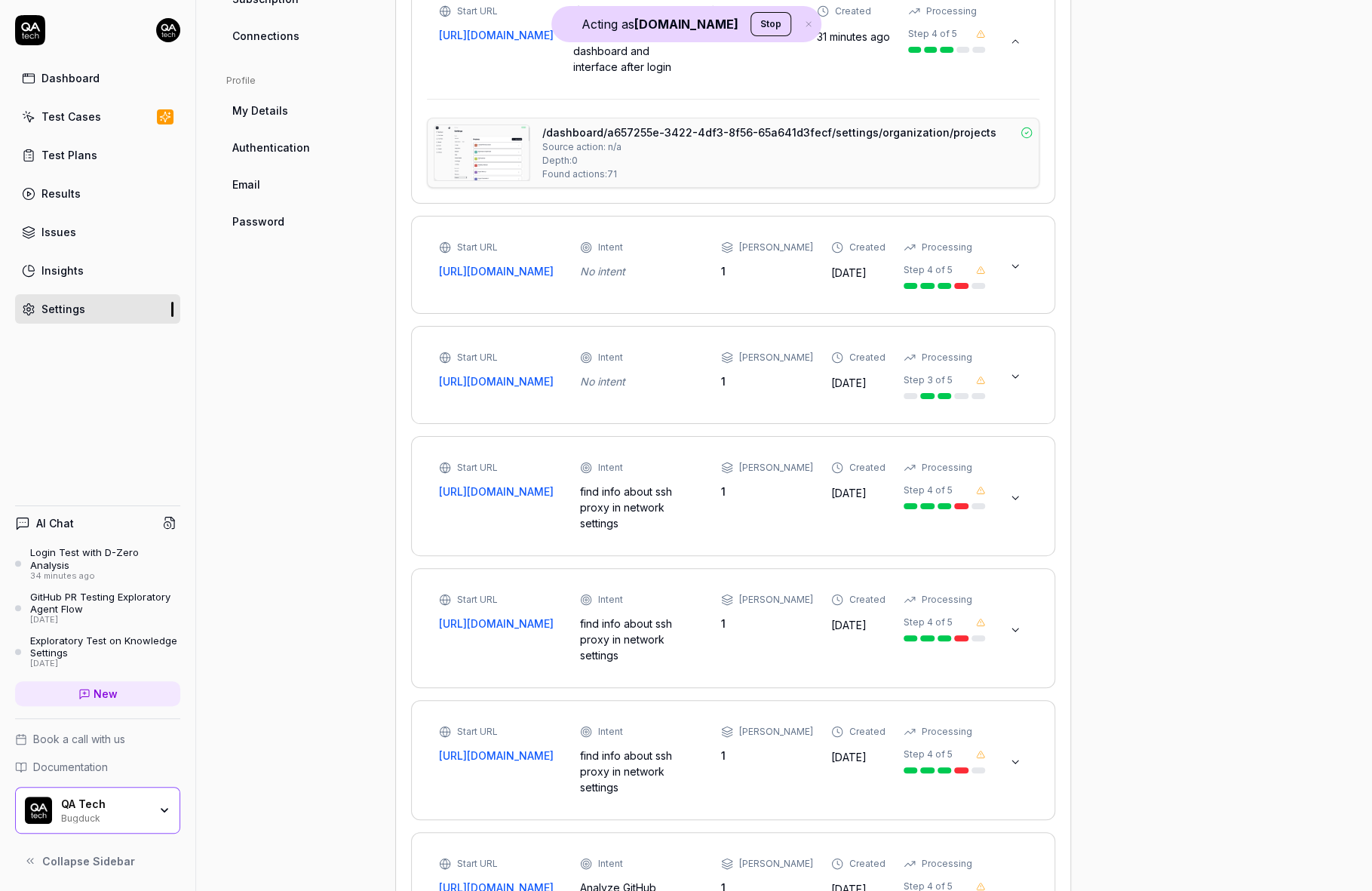
click at [1007, 389] on button at bounding box center [1015, 375] width 24 height 24
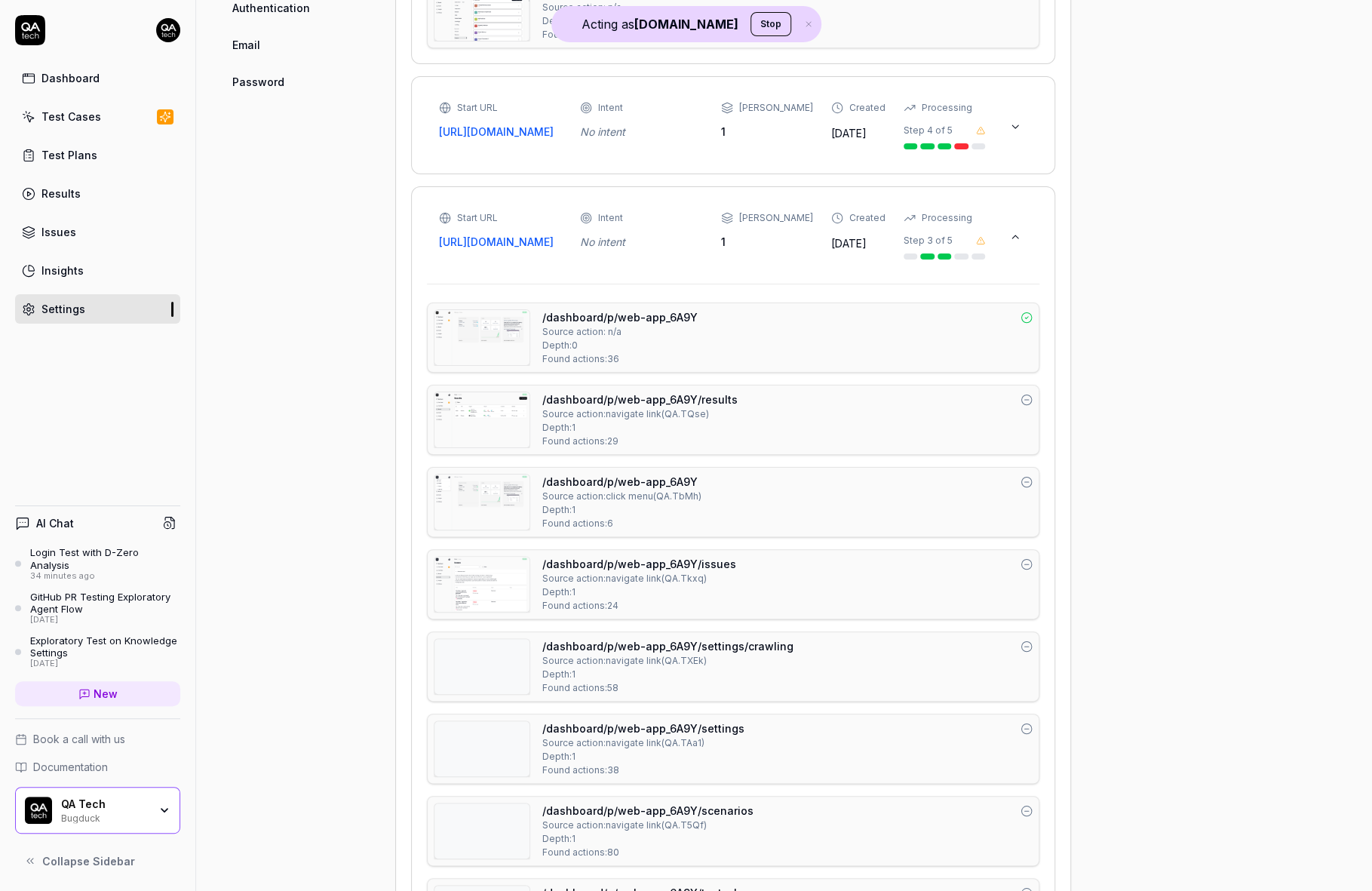
scroll to position [820, 0]
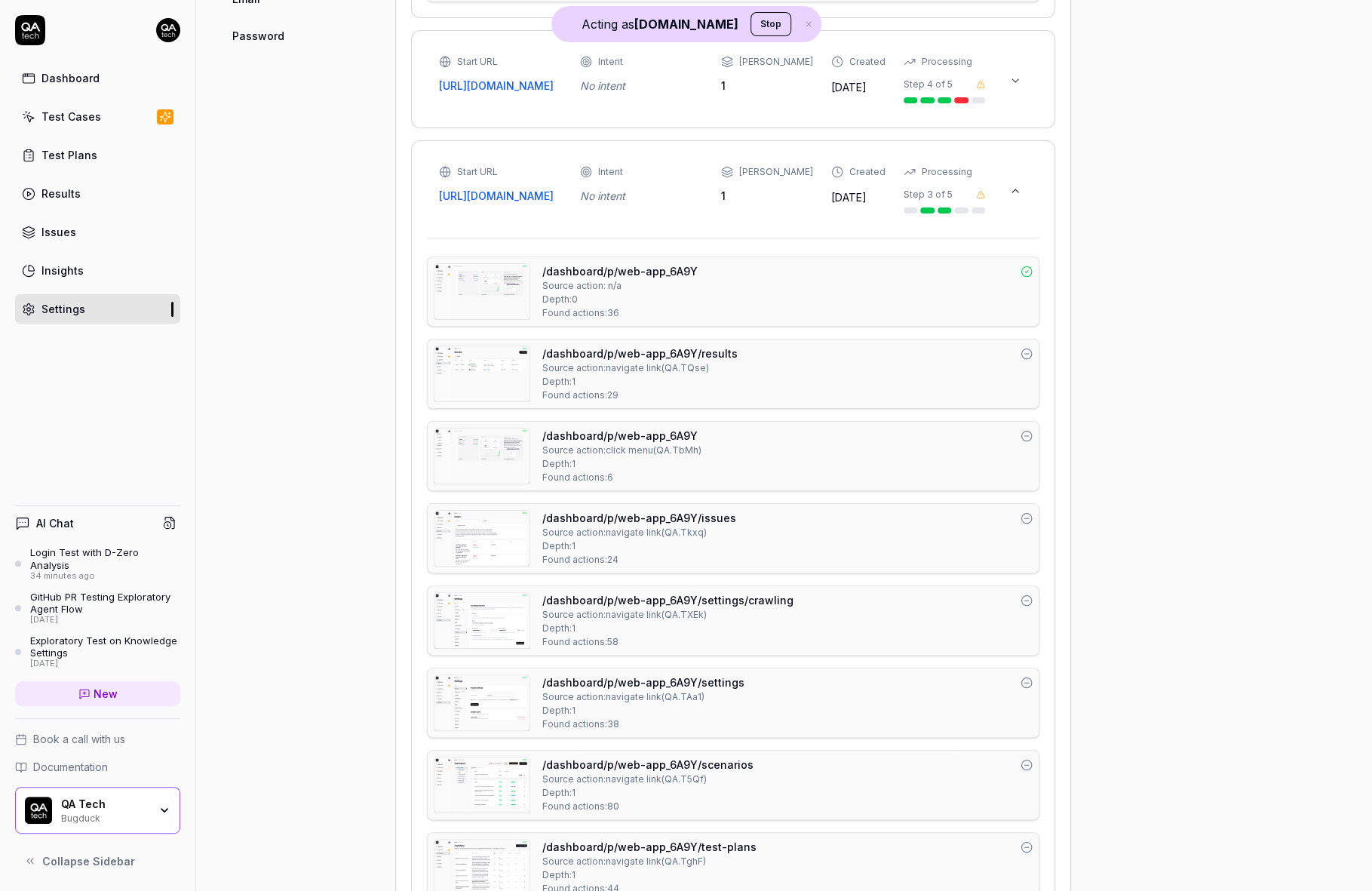
click at [491, 319] on img at bounding box center [482, 292] width 95 height 55
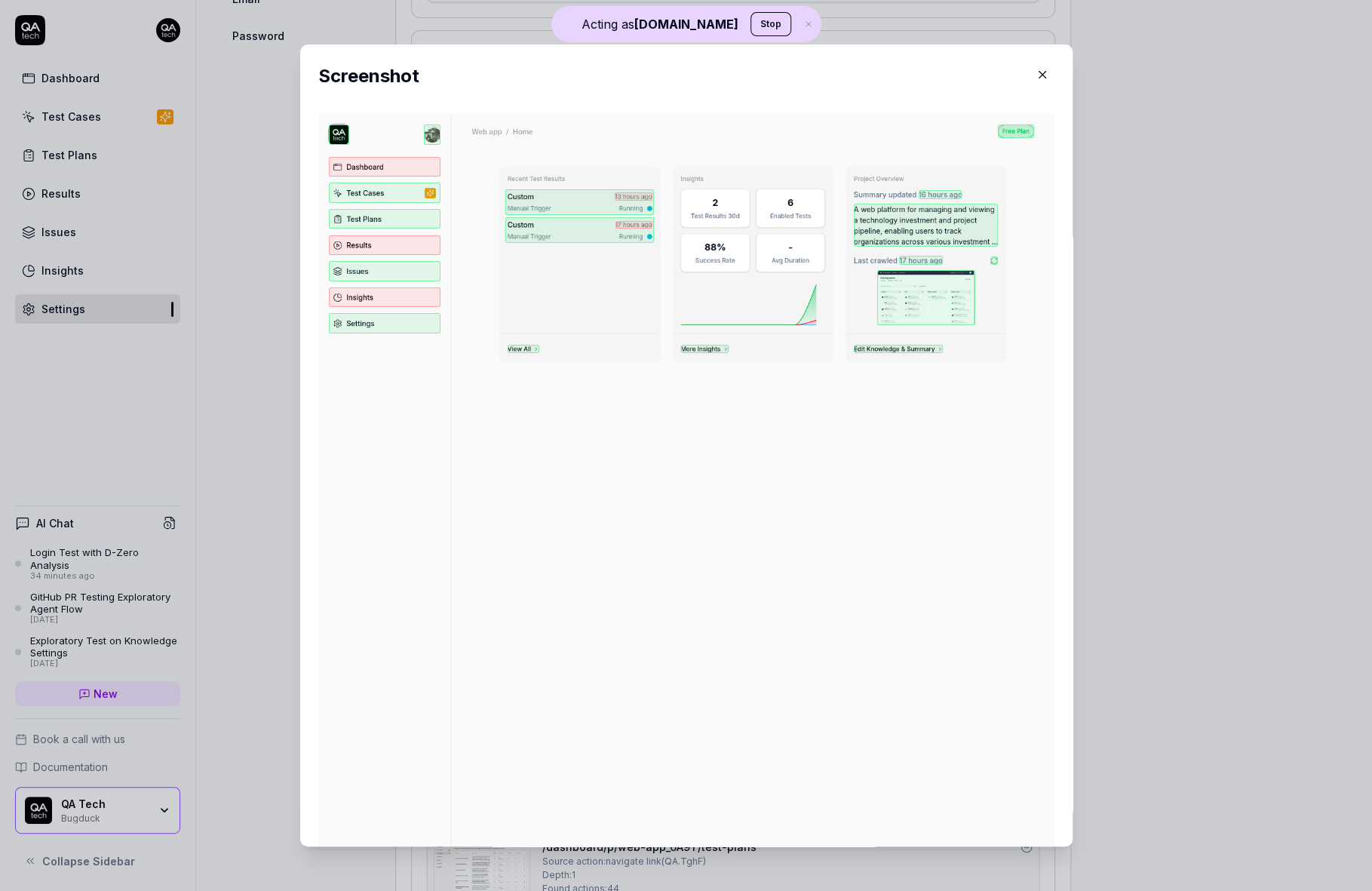
click at [1032, 91] on div "Screenshot" at bounding box center [686, 79] width 736 height 33
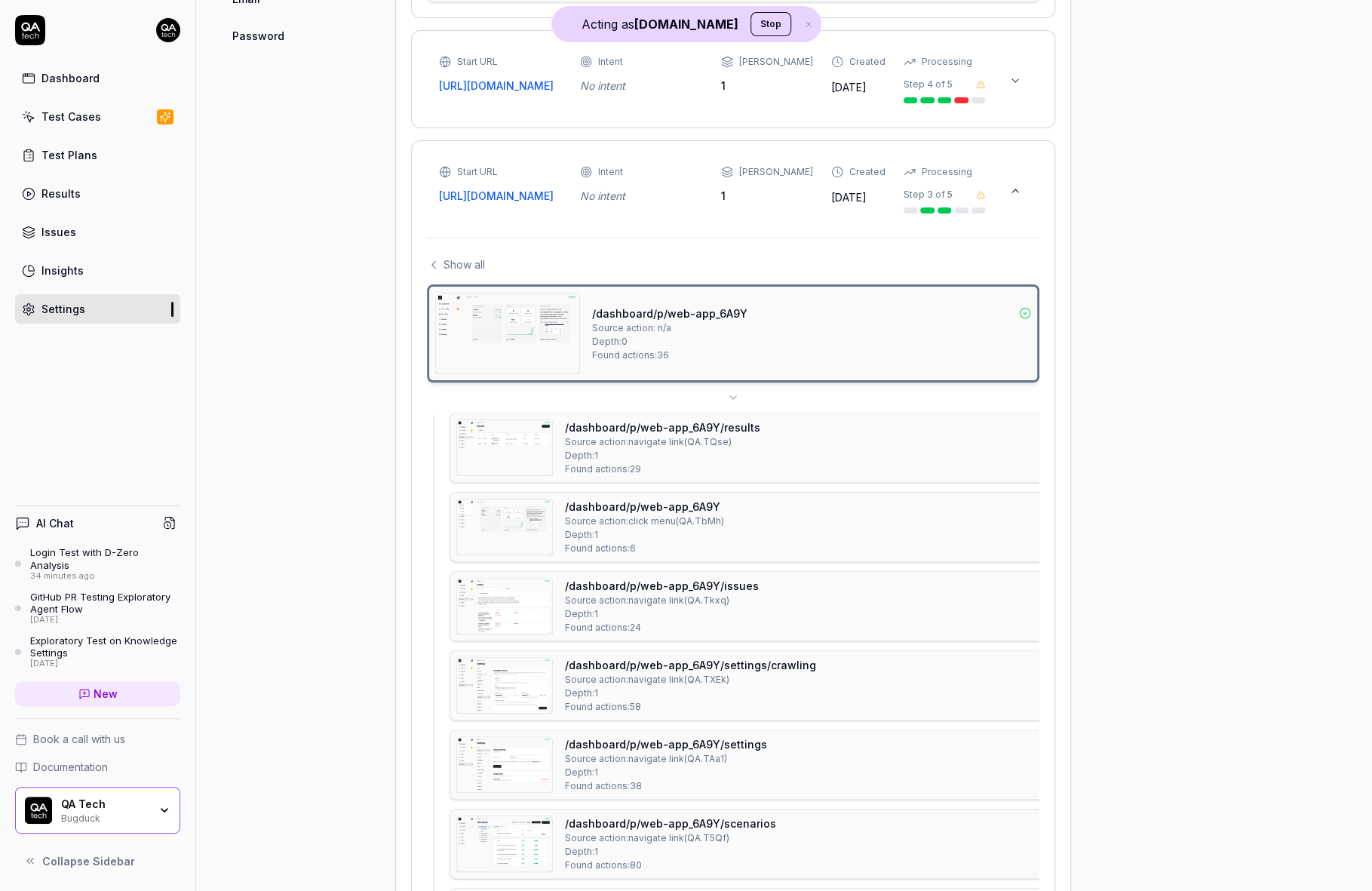
click at [1036, 77] on div "Start URL https://app.bugduck.tech/dashboard/p/web-app_aR2P Intent No intent Ma…" at bounding box center [733, 79] width 613 height 67
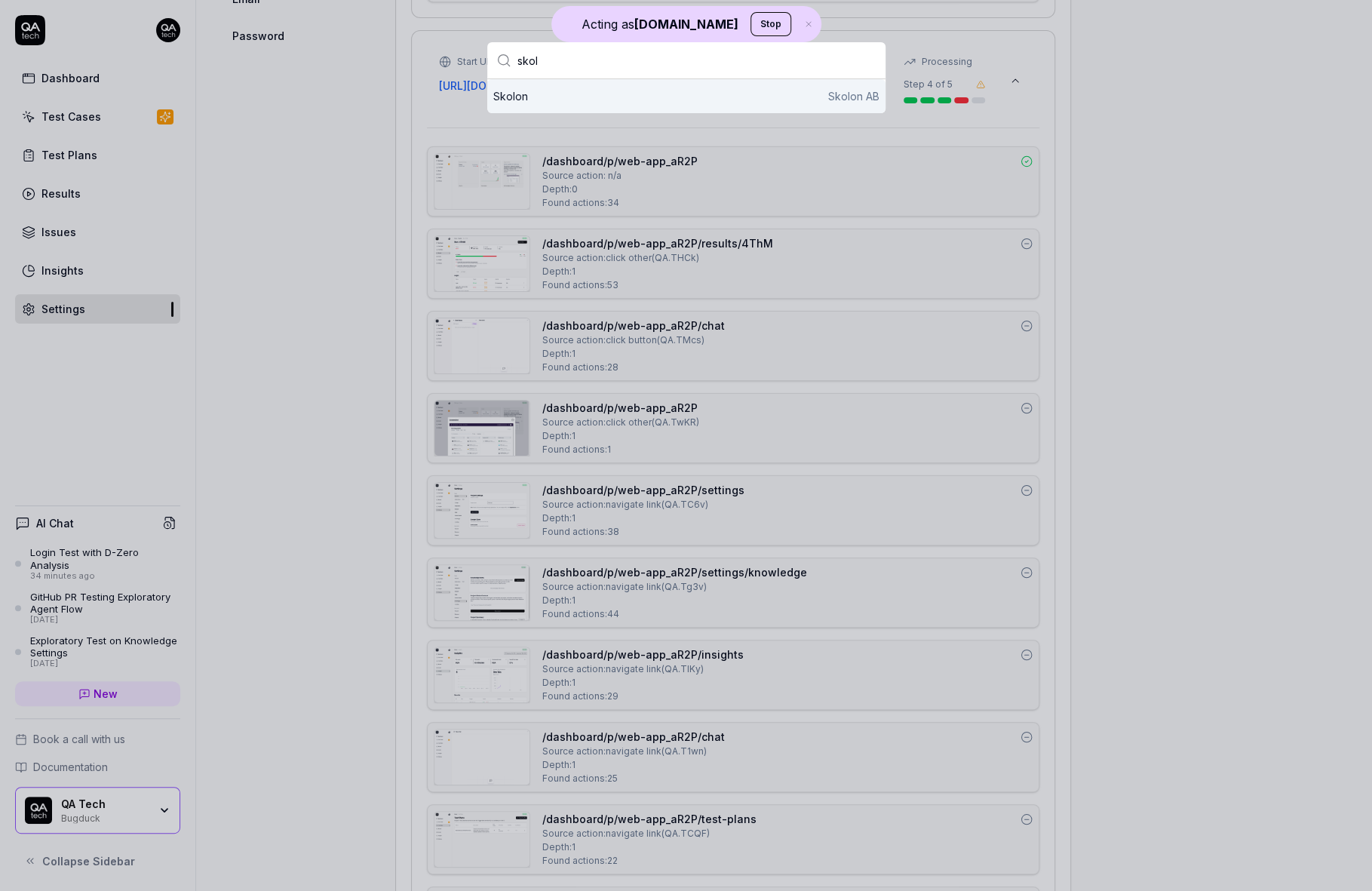
type input "skol"
click at [727, 99] on div "Skolon Skolon AB" at bounding box center [686, 96] width 386 height 16
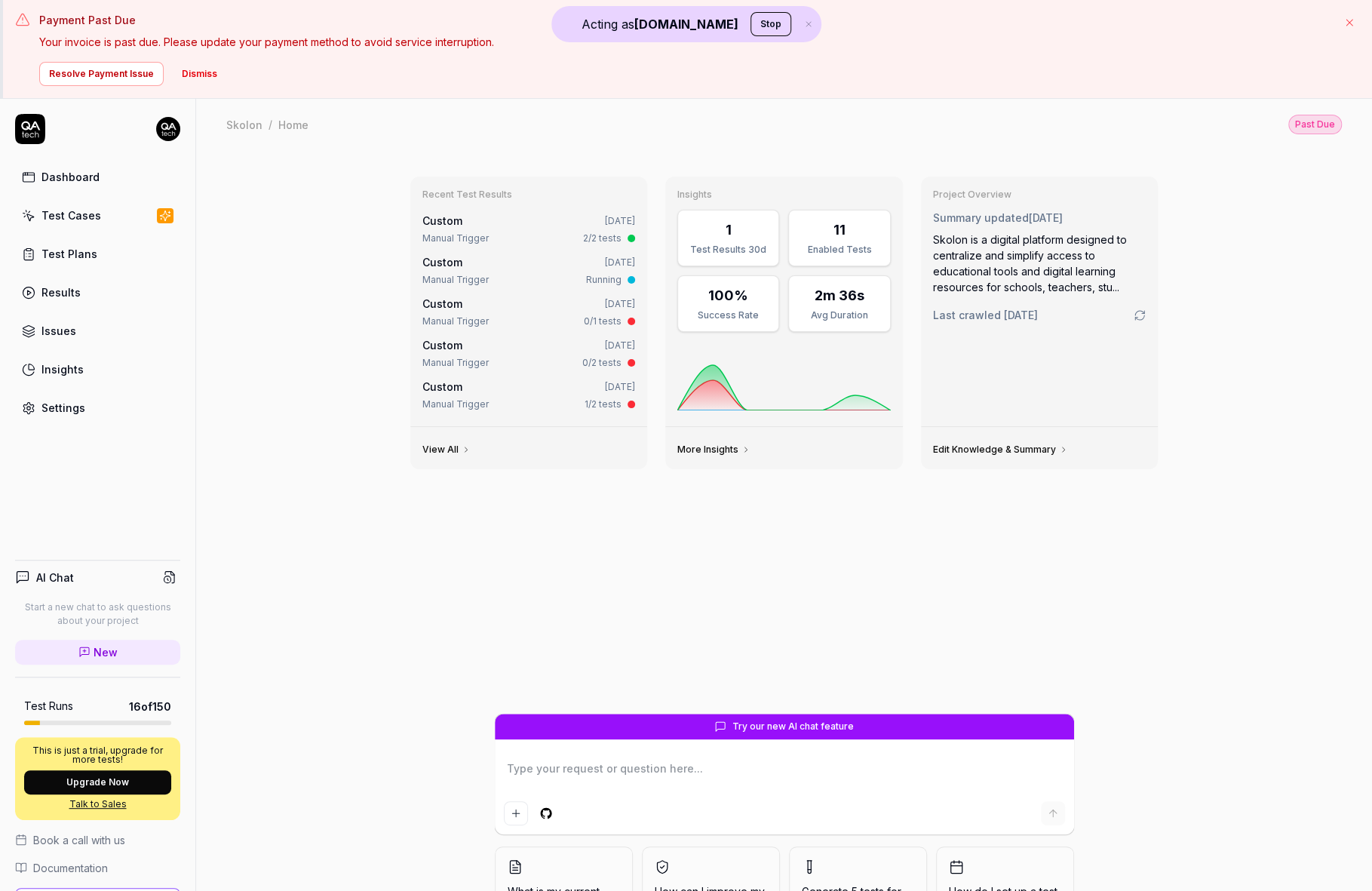
click at [96, 410] on link "Settings" at bounding box center [97, 407] width 165 height 30
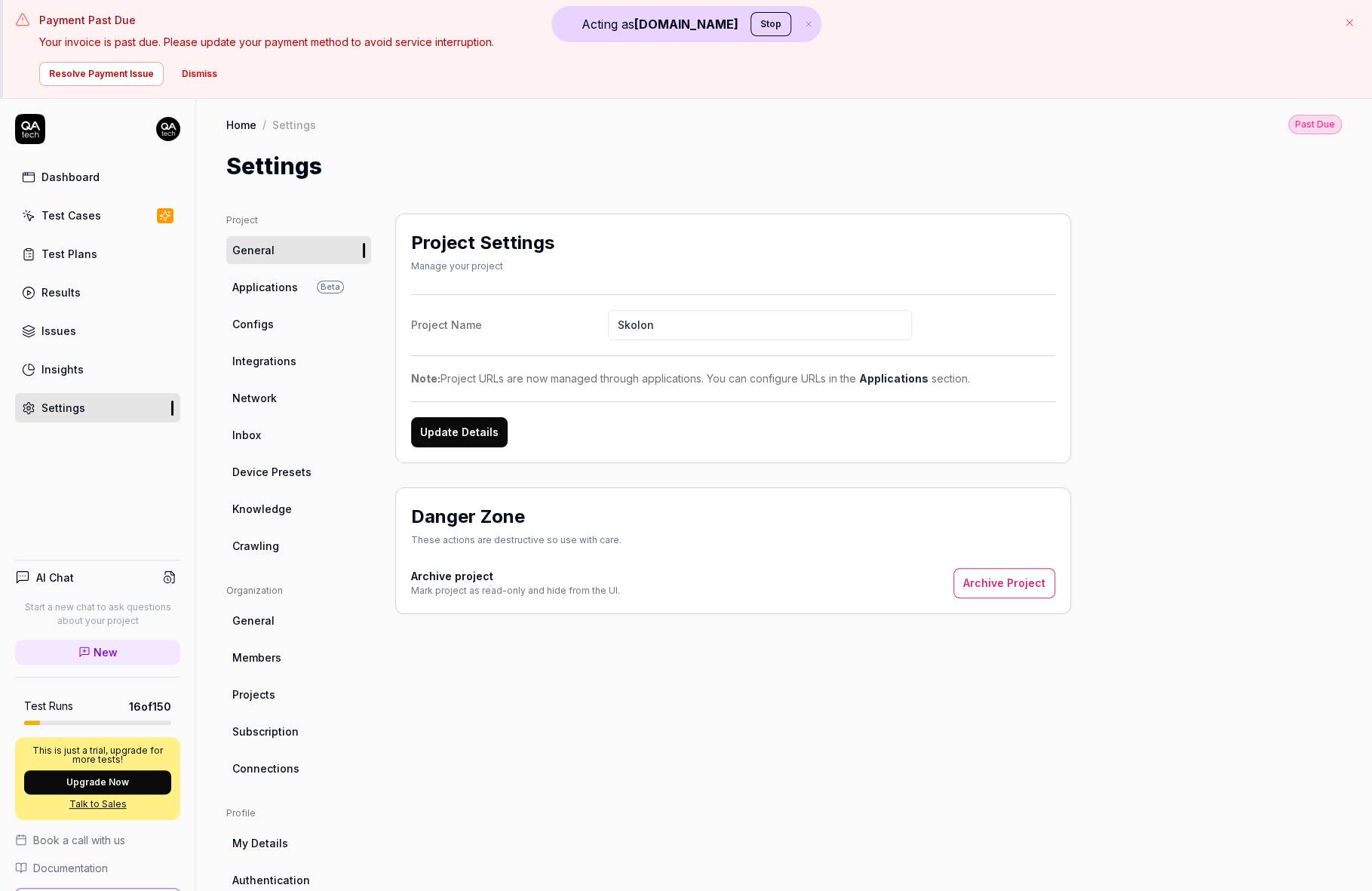
click at [286, 546] on link "Crawling" at bounding box center [298, 545] width 145 height 28
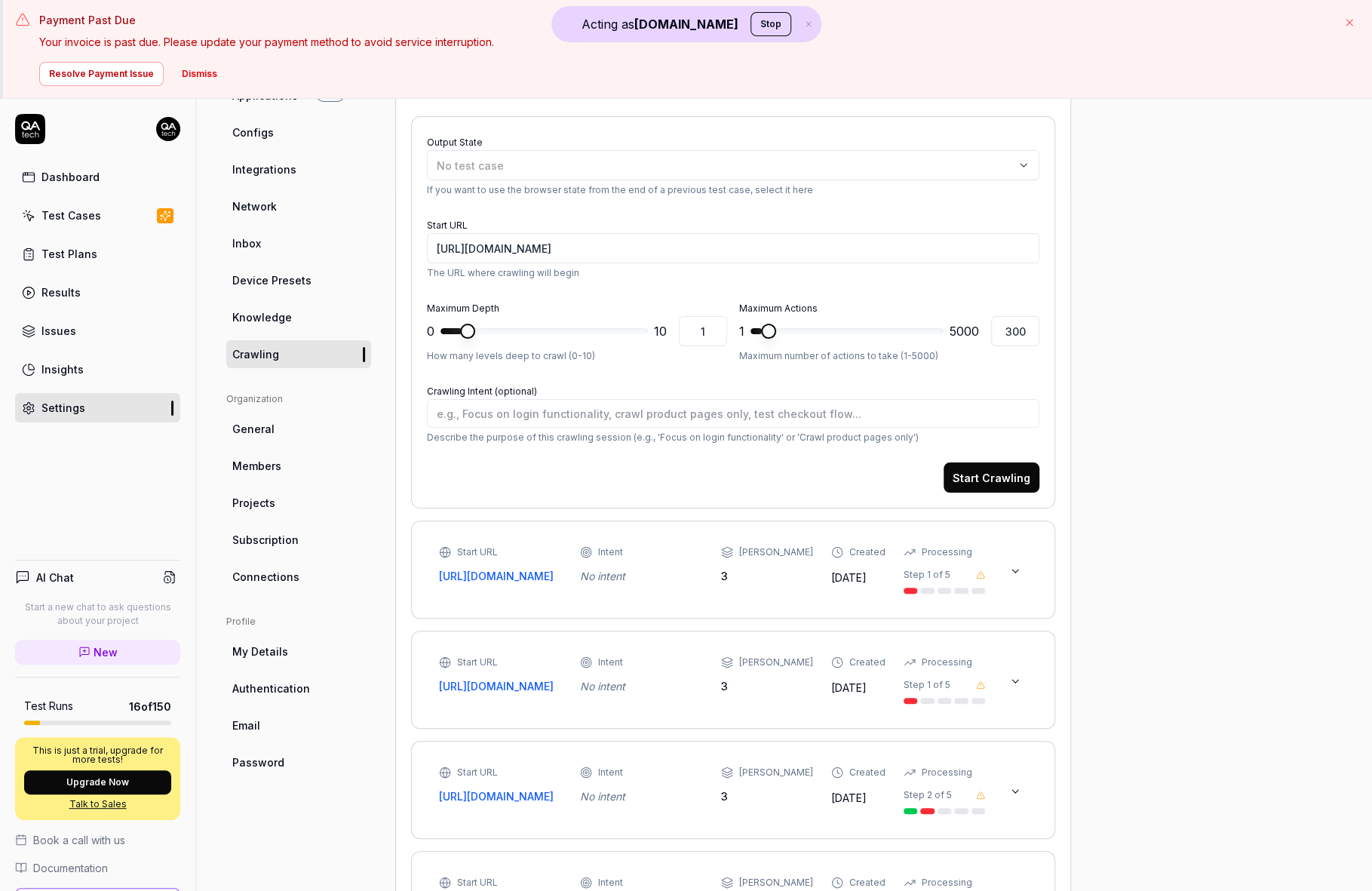
scroll to position [270, 0]
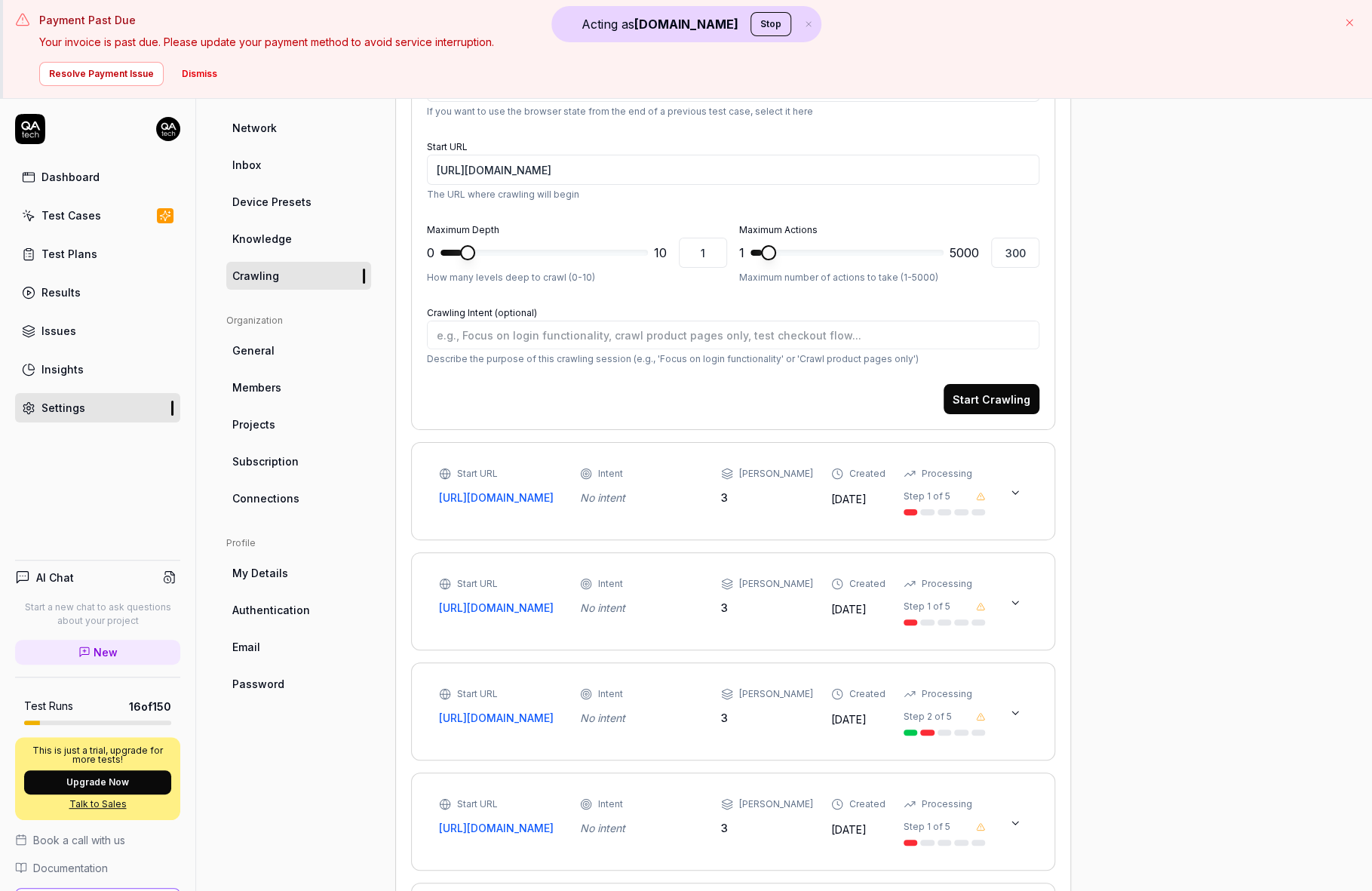
drag, startPoint x: 1019, startPoint y: 493, endPoint x: 1023, endPoint y: 501, distance: 8.9
click at [1019, 493] on icon at bounding box center [1015, 493] width 12 height 12
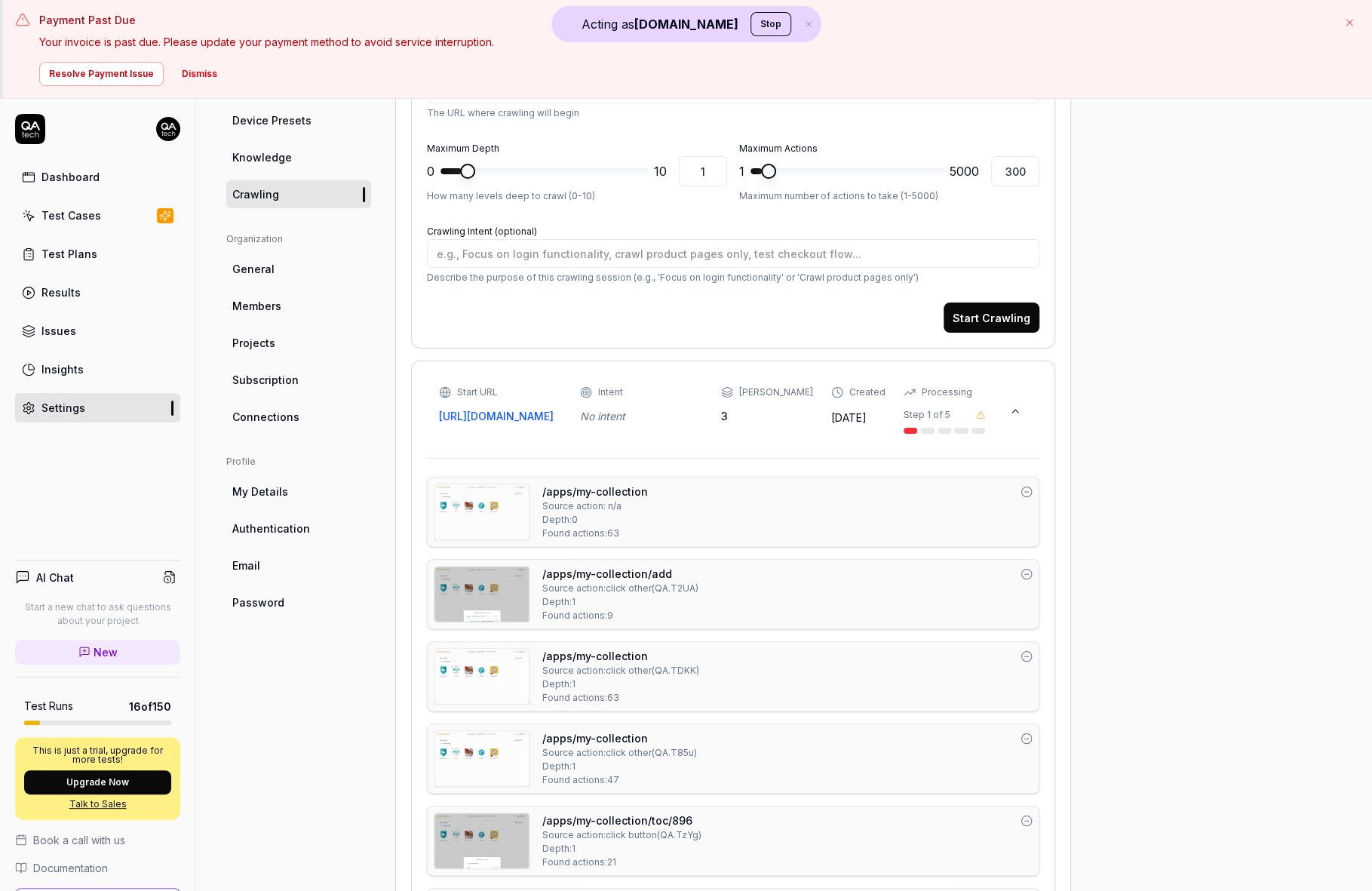
scroll to position [398, 0]
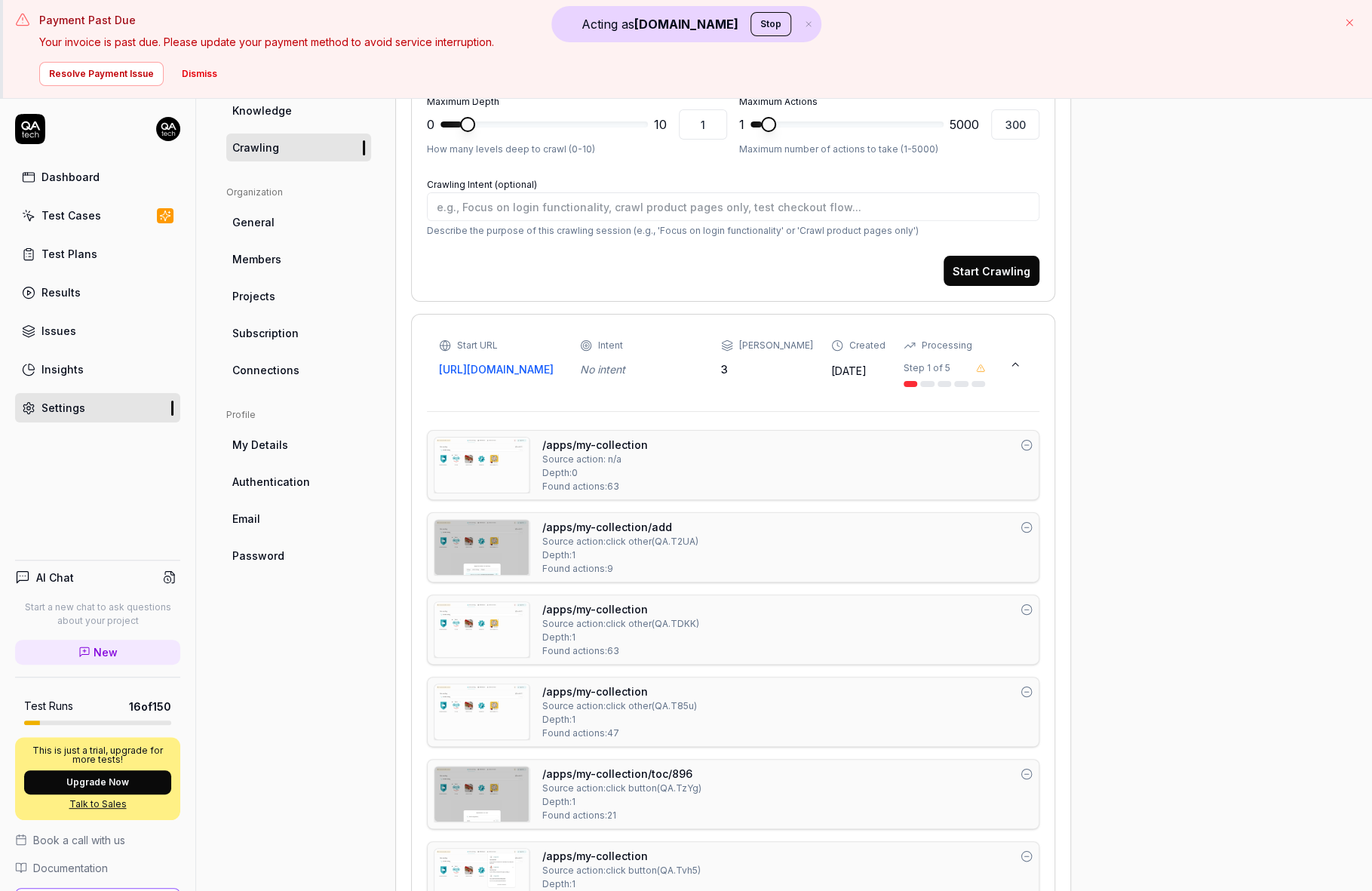
click at [478, 473] on img at bounding box center [482, 465] width 95 height 55
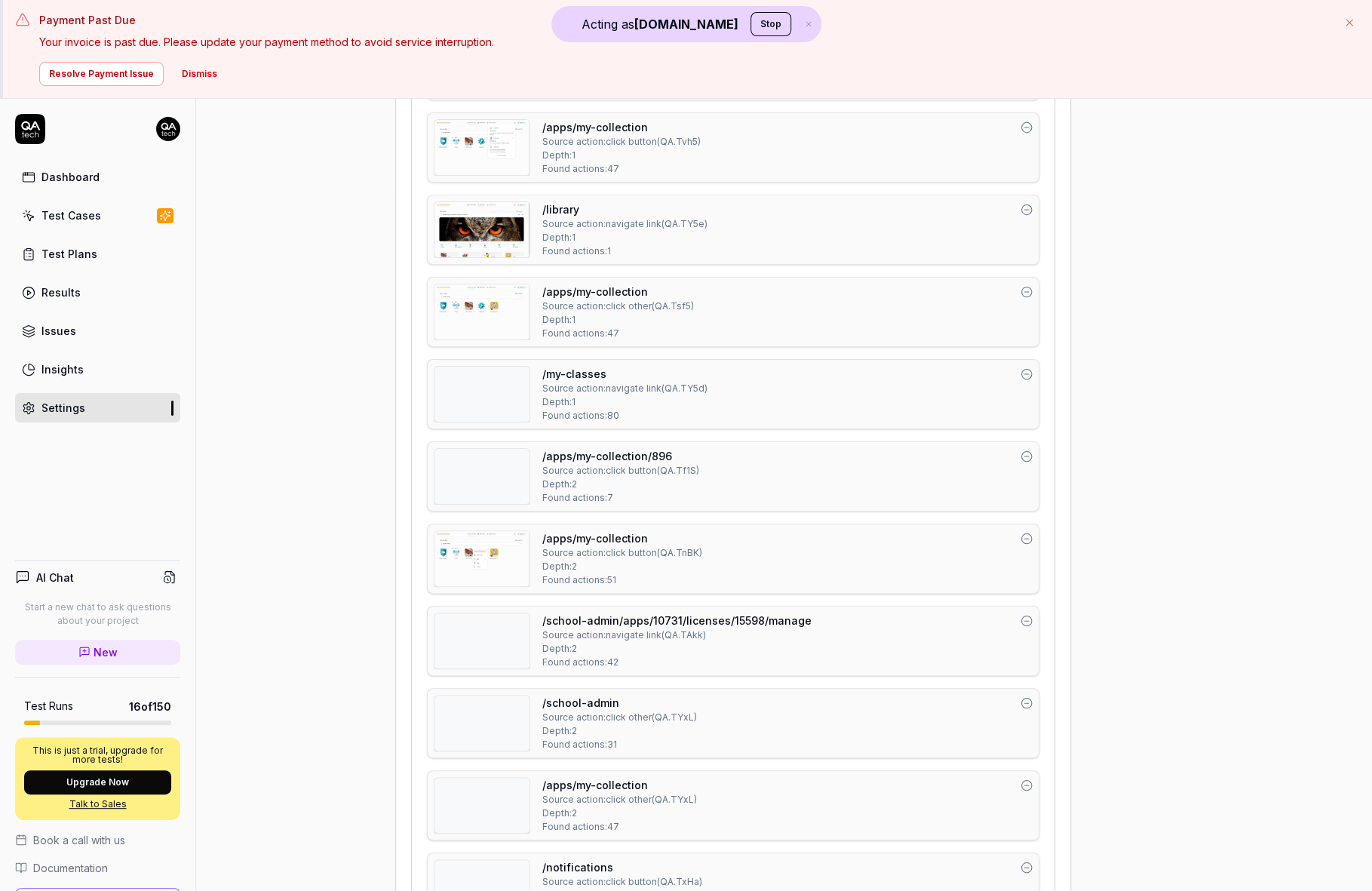
scroll to position [1223, 0]
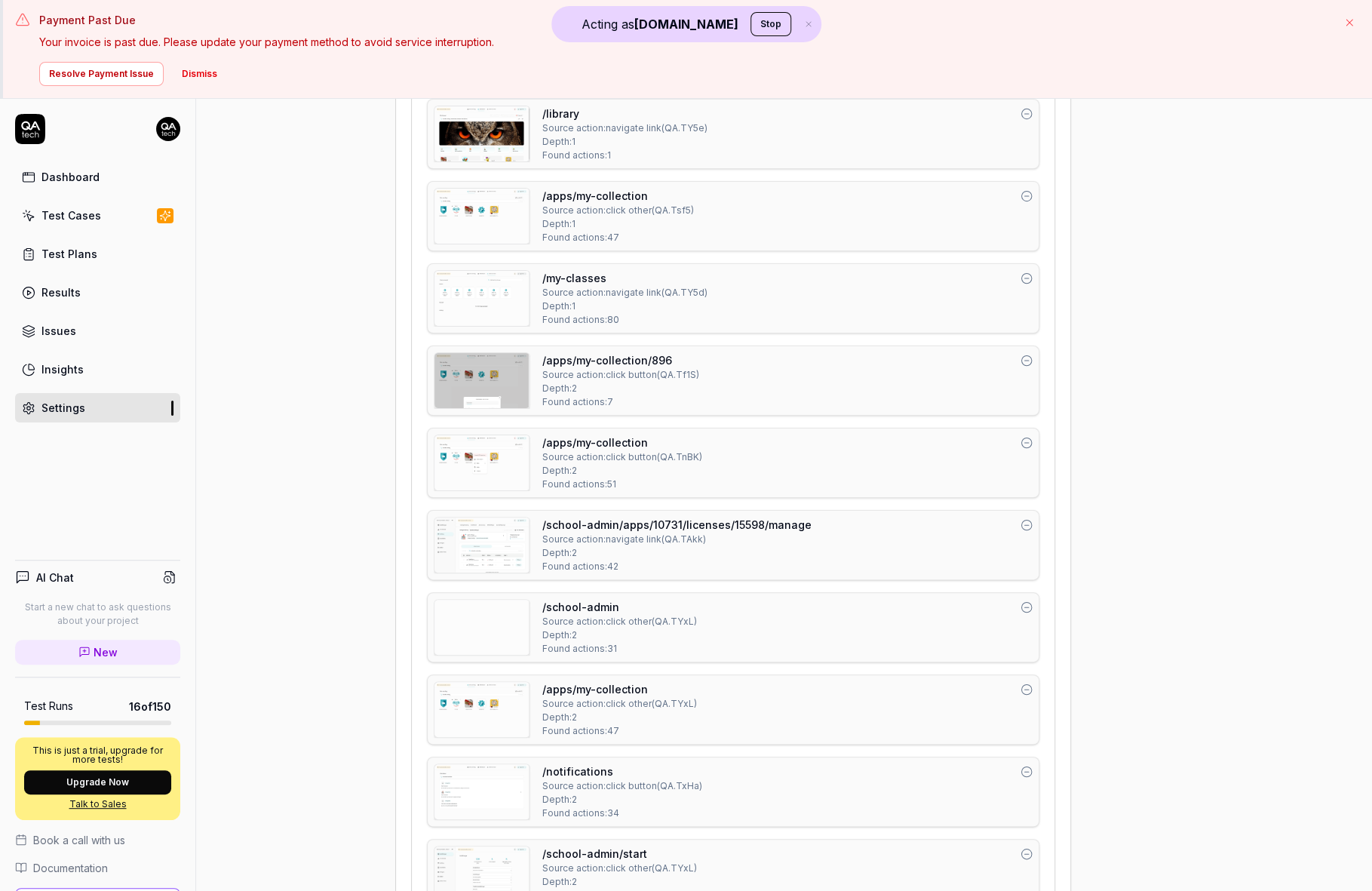
click at [475, 517] on img at bounding box center [482, 545] width 95 height 55
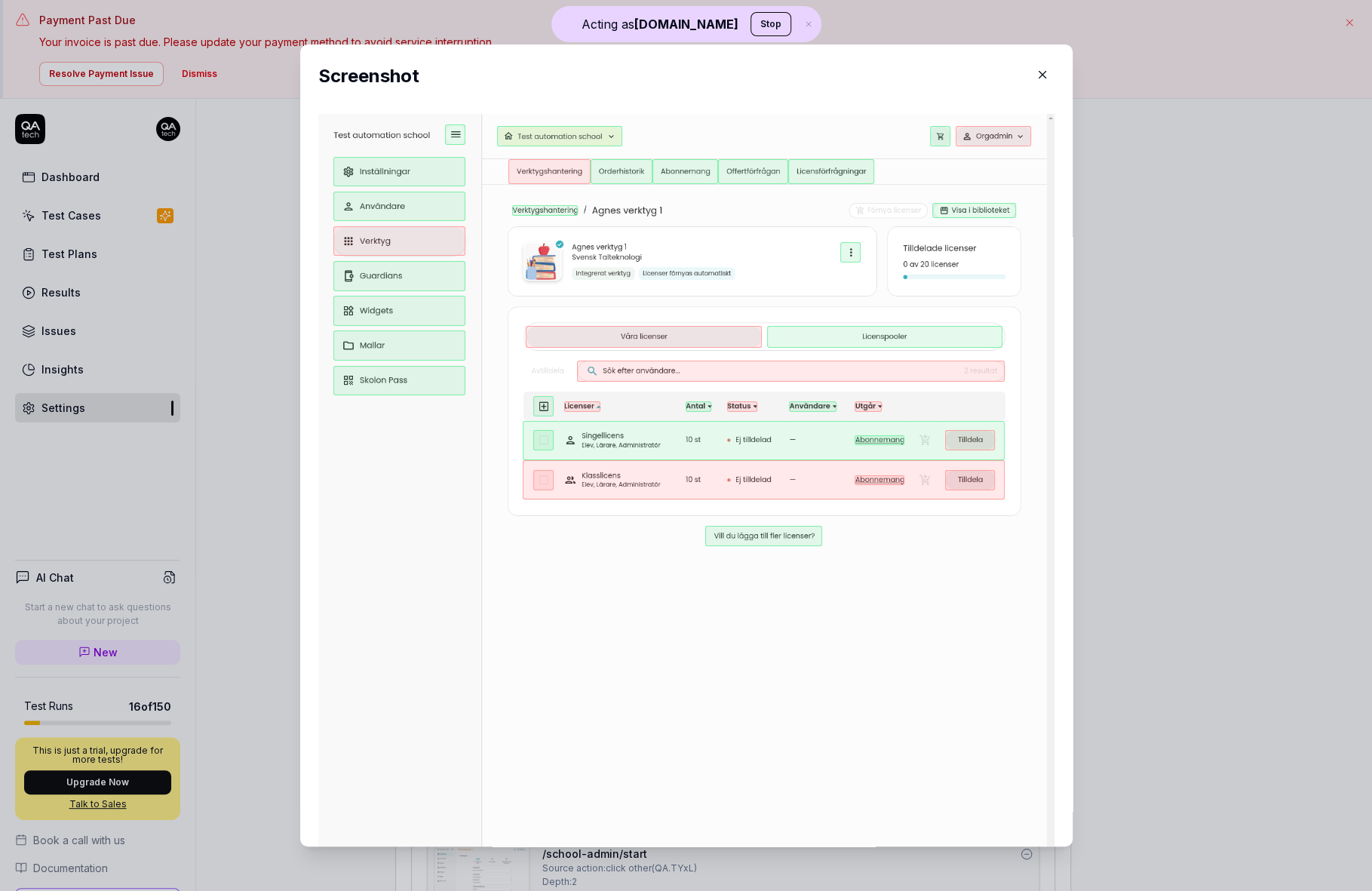
click at [1050, 71] on button "button" at bounding box center [1041, 74] width 24 height 24
click at [1044, 75] on div "Resolve Payment Issue Dismiss" at bounding box center [684, 73] width 1290 height 24
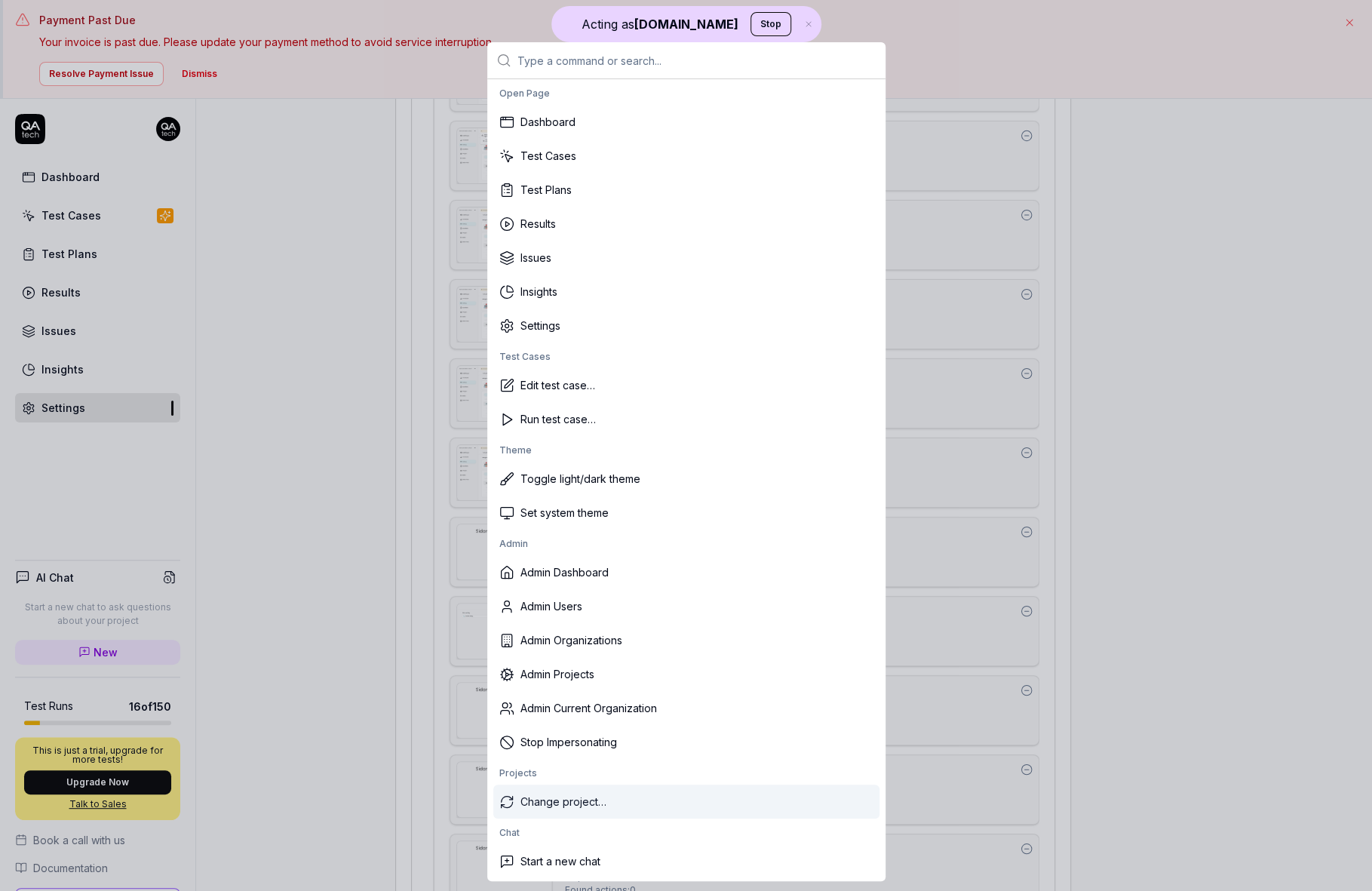
click at [588, 805] on div "Change project…" at bounding box center [686, 801] width 386 height 34
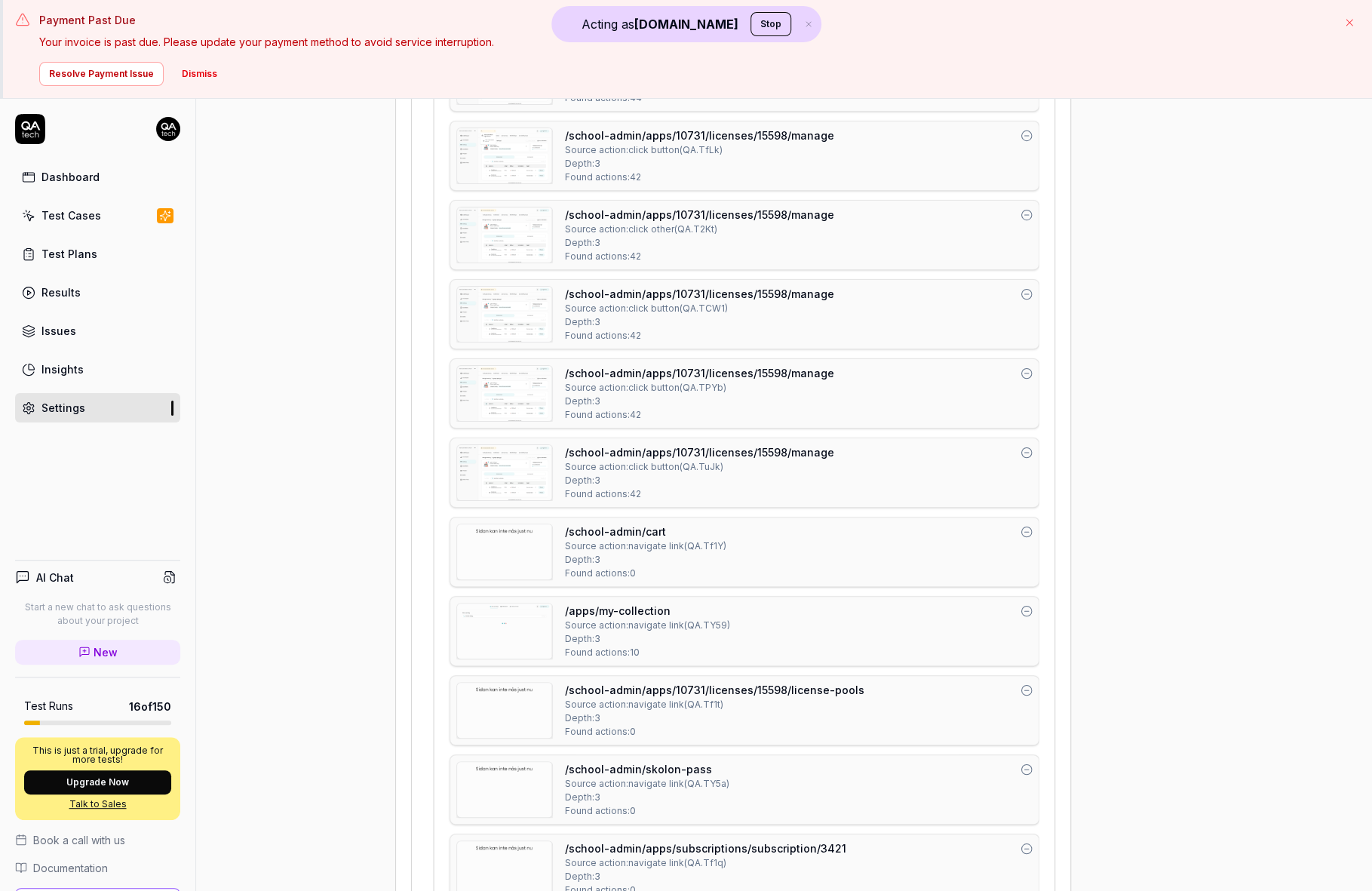
type textarea "*"
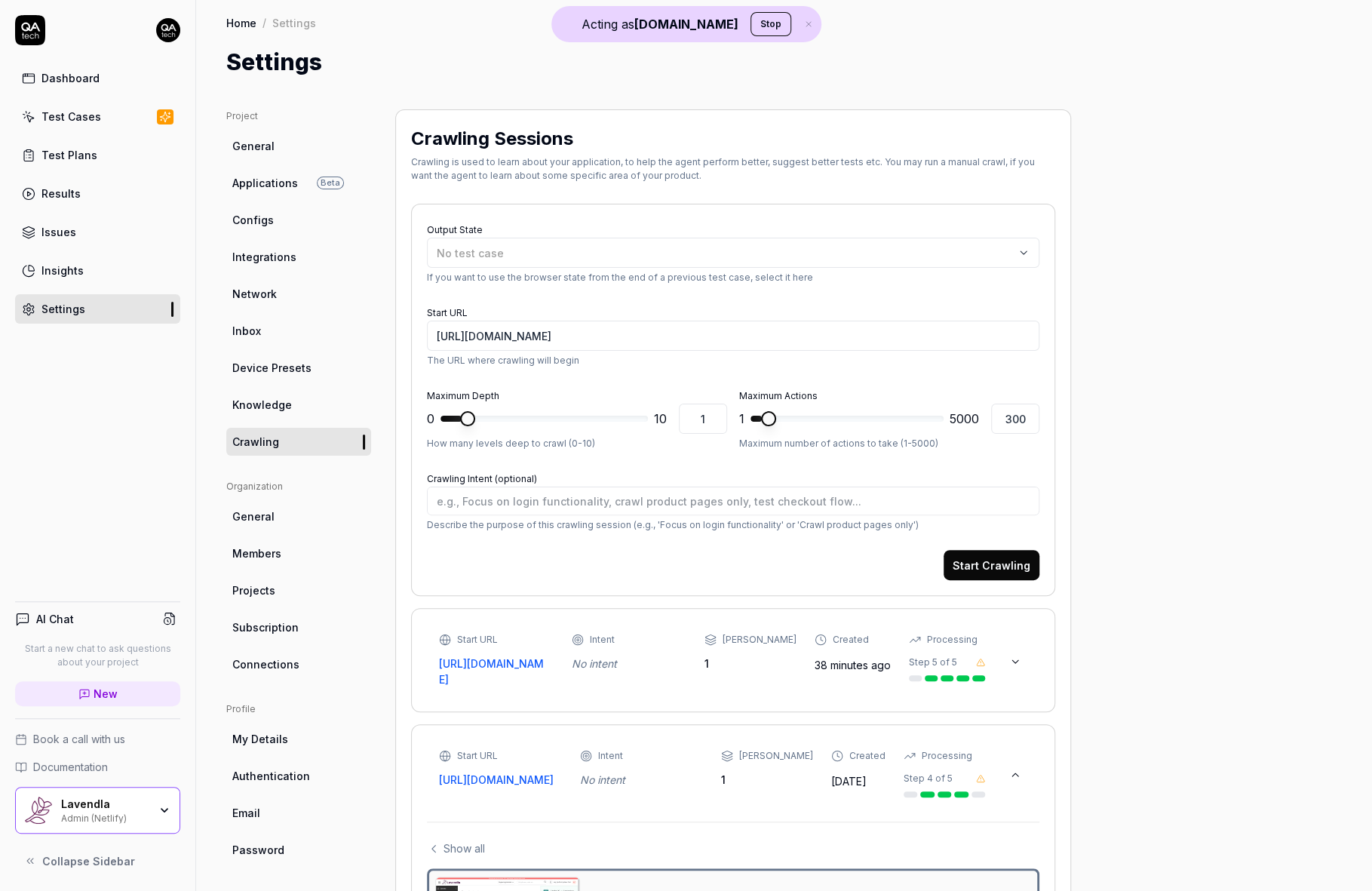
scroll to position [424, 0]
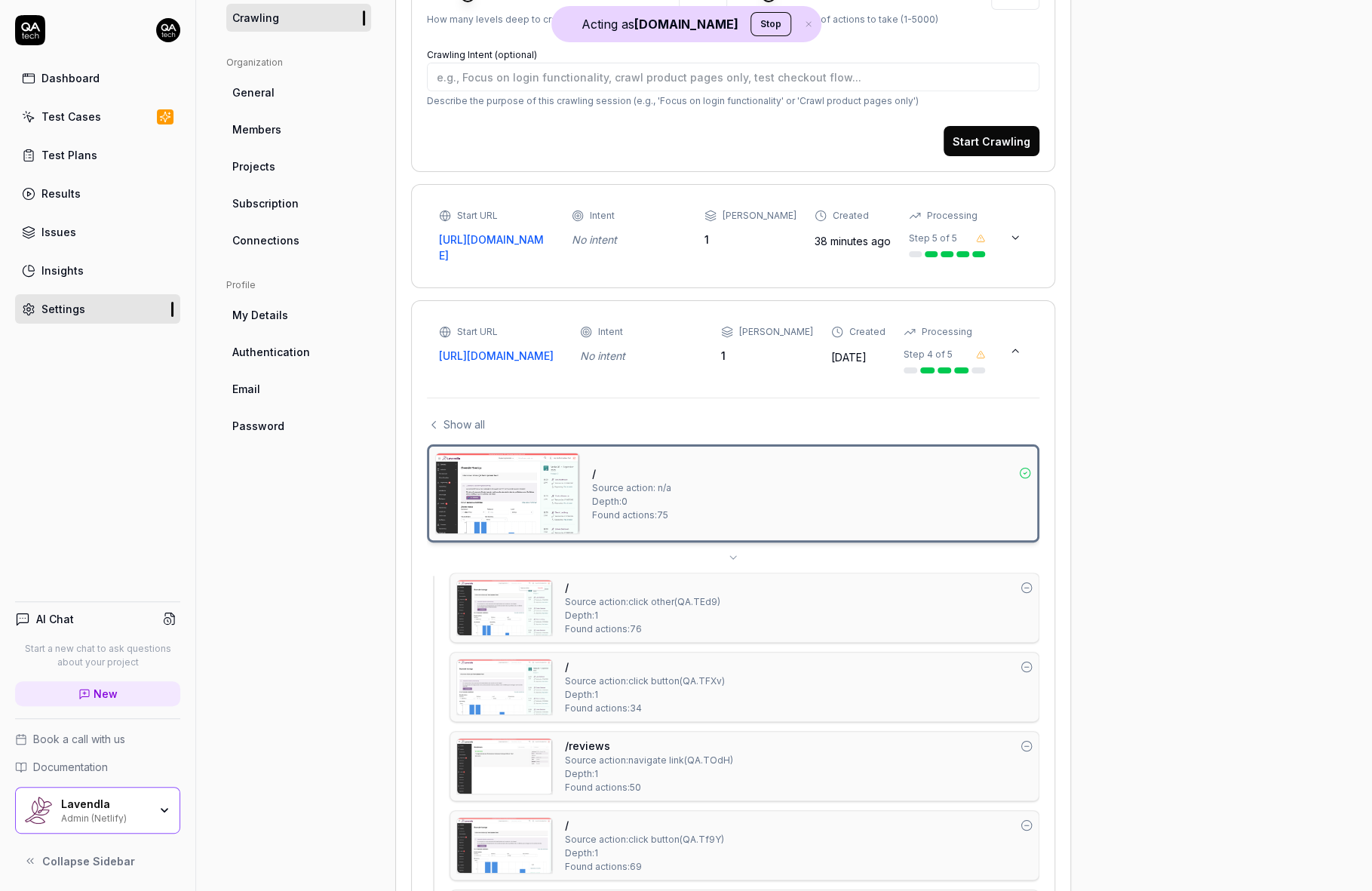
click at [1008, 234] on button at bounding box center [1015, 237] width 24 height 24
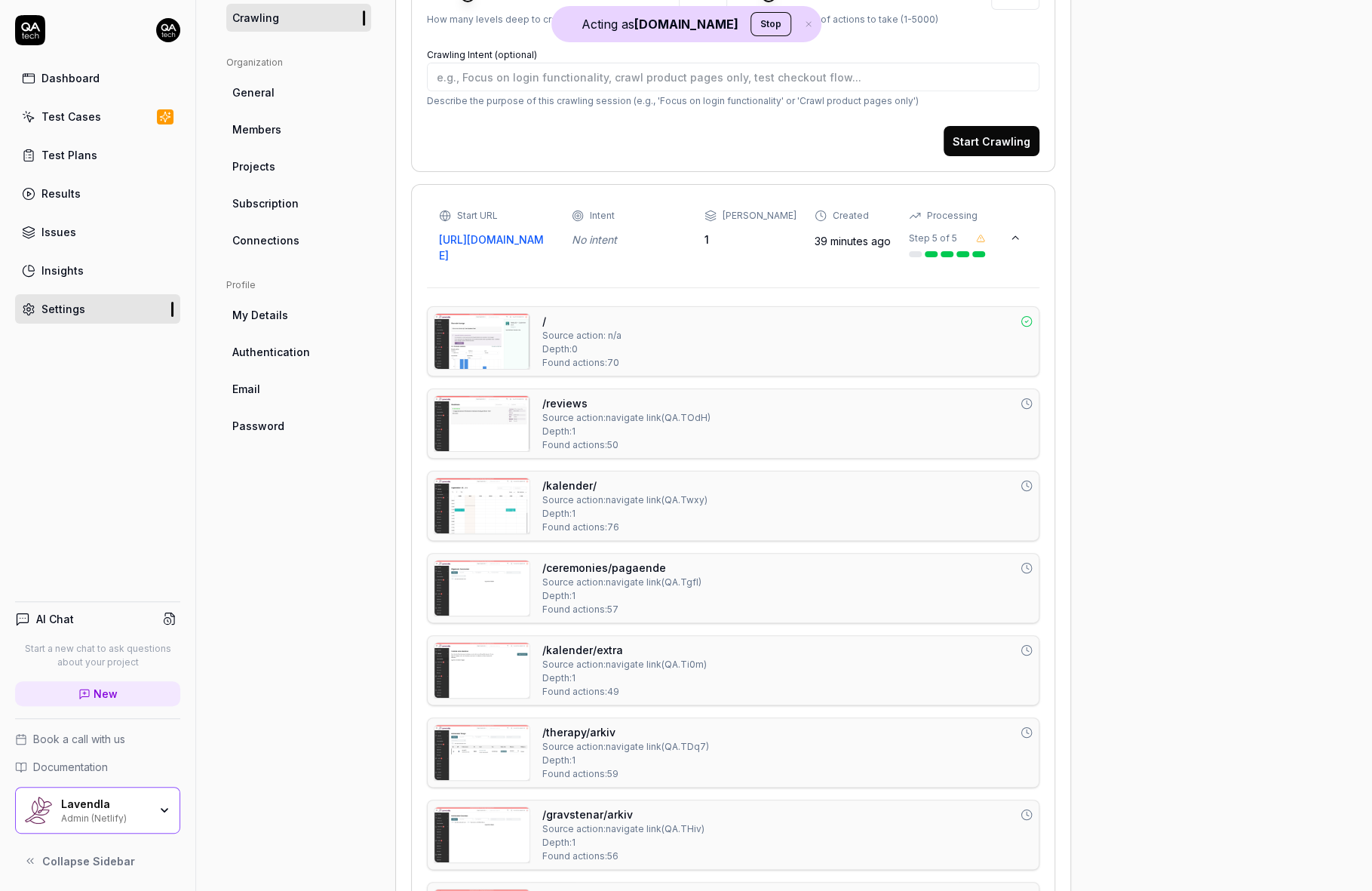
click at [504, 375] on div "/ Source action: n/a Depth: 0 Found actions: 70" at bounding box center [733, 341] width 613 height 71
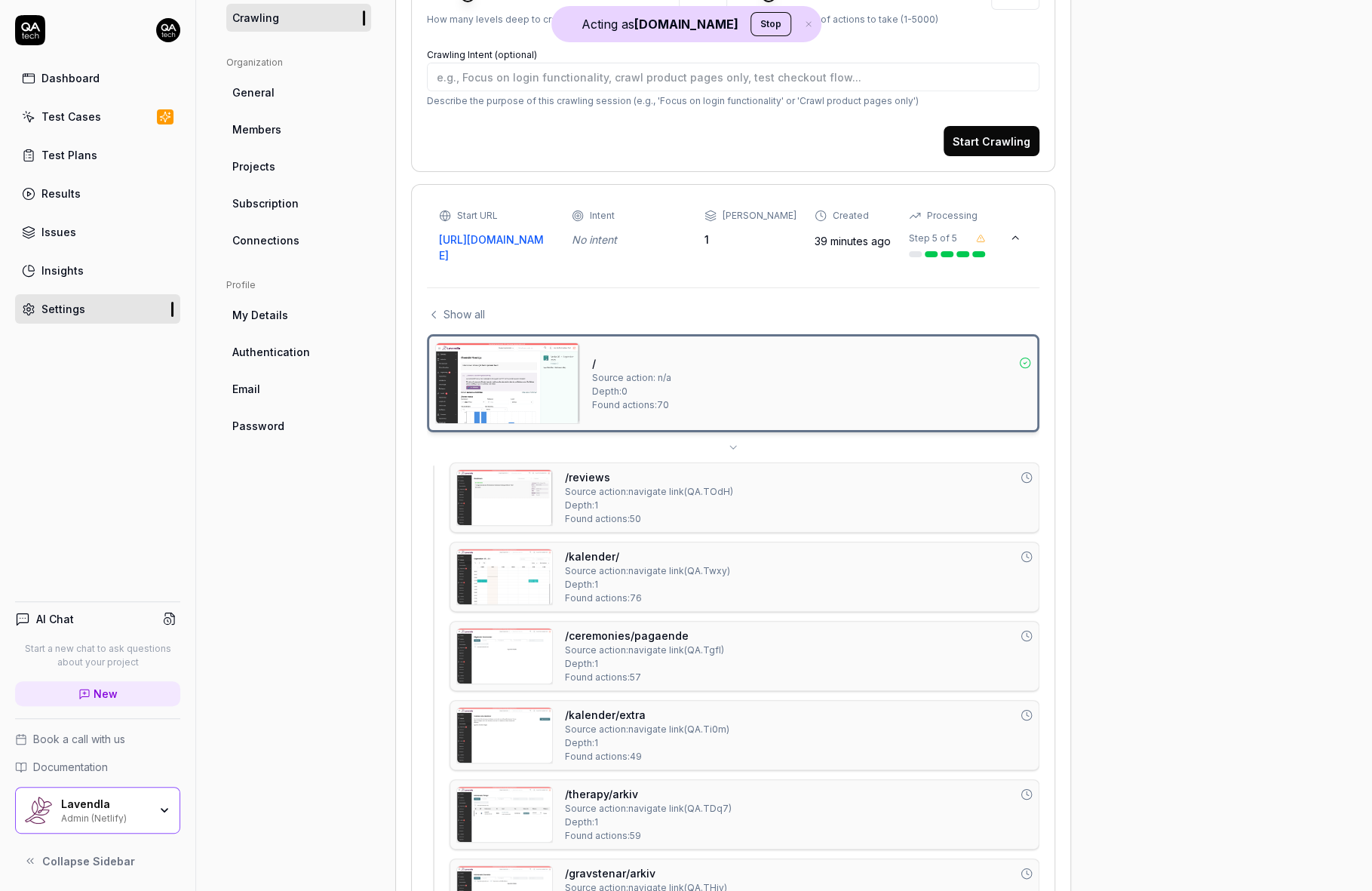
click at [504, 375] on img at bounding box center [508, 383] width 143 height 80
click at [436, 317] on icon at bounding box center [434, 314] width 13 height 13
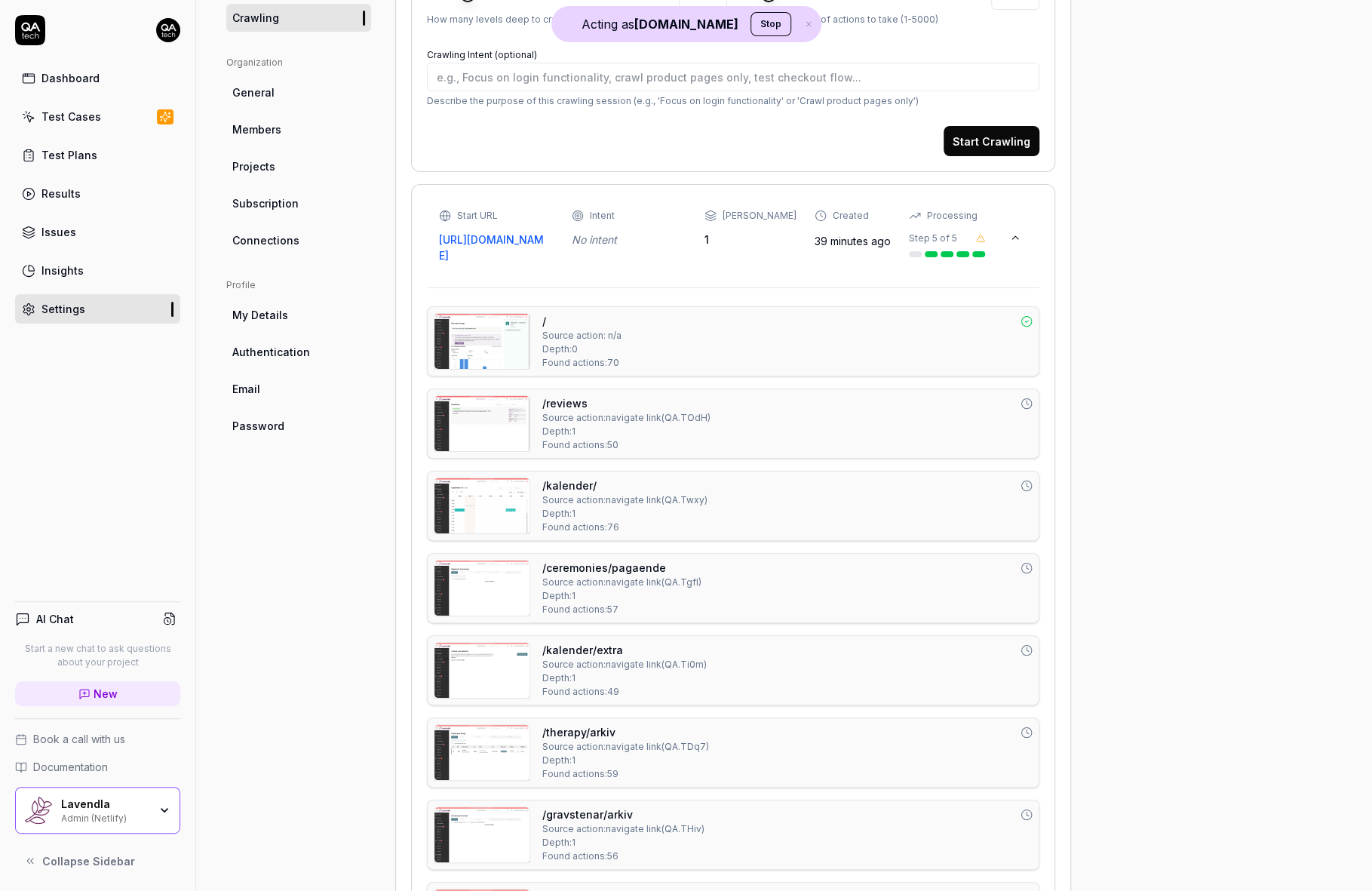
click at [475, 421] on img at bounding box center [482, 424] width 95 height 55
click at [502, 587] on img at bounding box center [482, 588] width 95 height 55
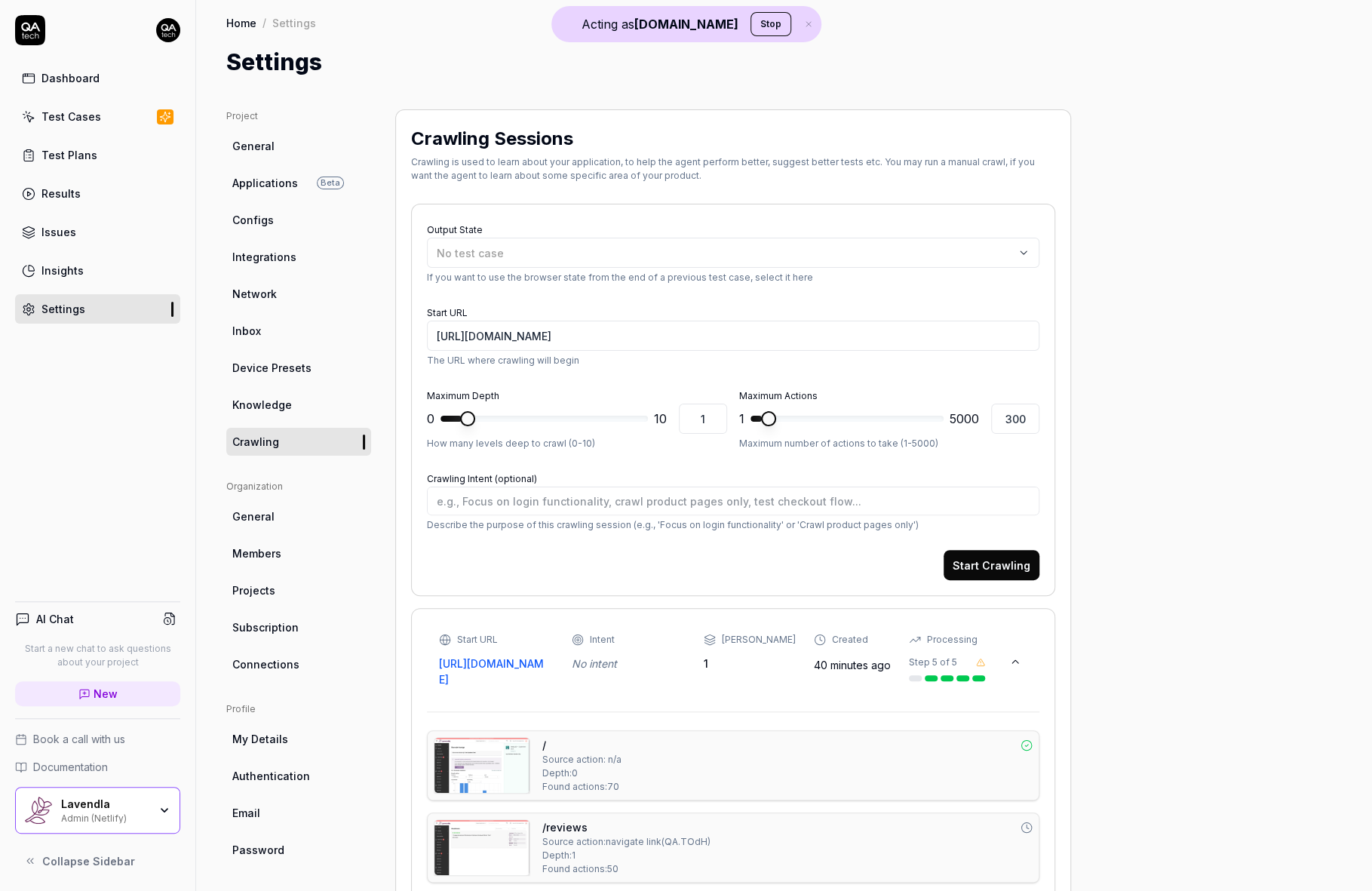
scroll to position [274, 0]
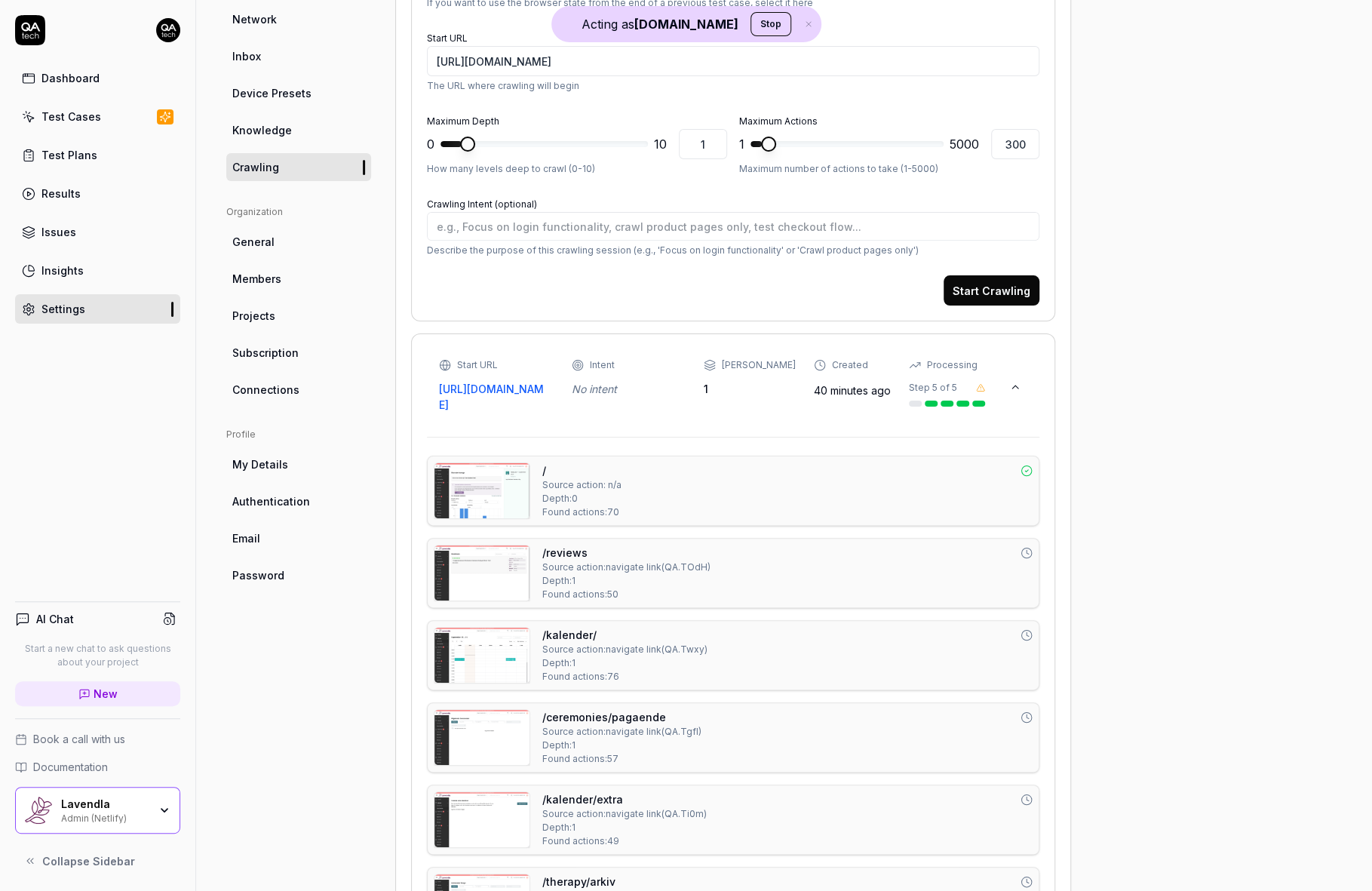
click at [828, 496] on div "/ Source action: n/a Depth: 0 Found actions: 70" at bounding box center [787, 490] width 491 height 56
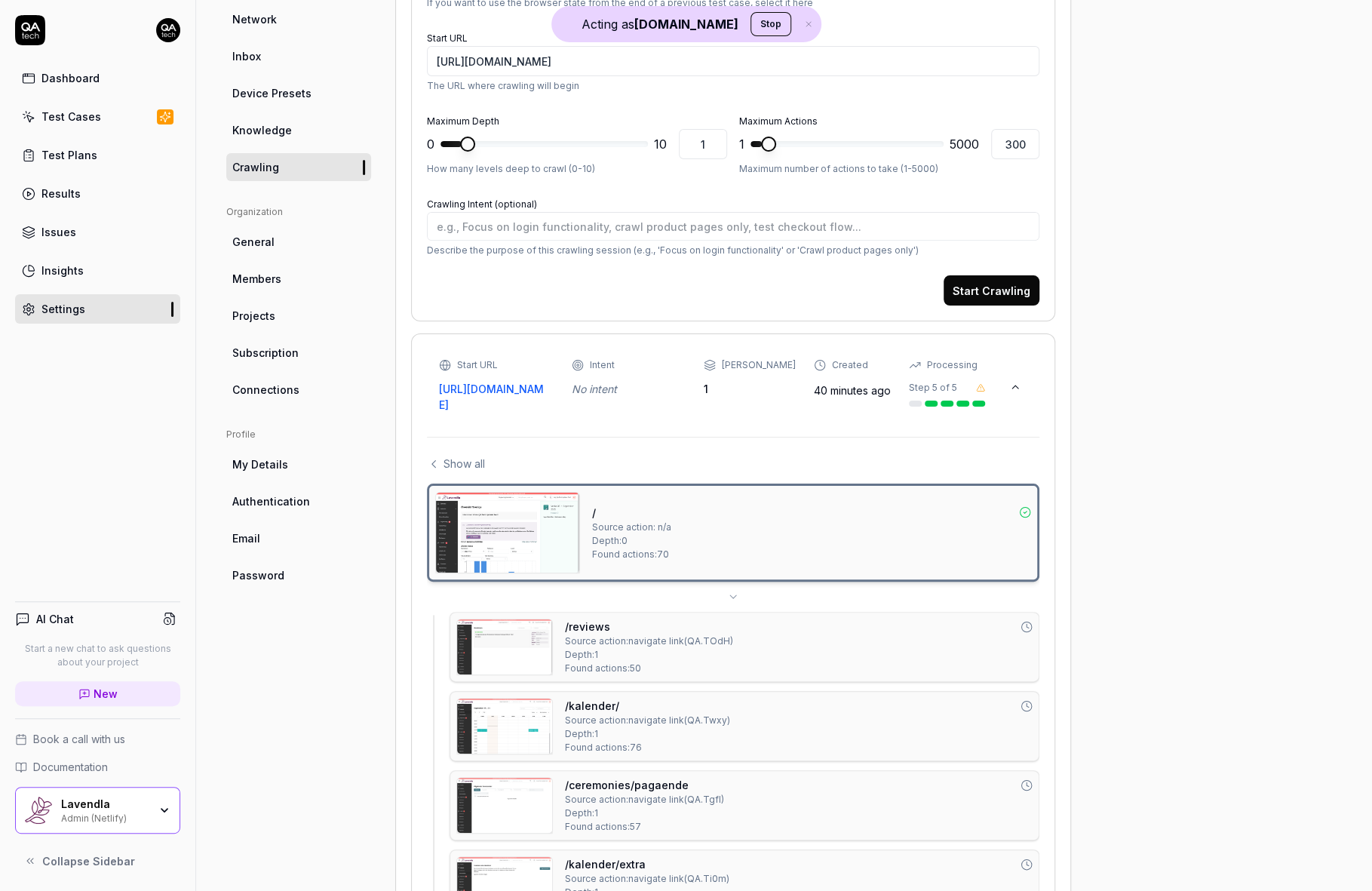
click at [530, 550] on img at bounding box center [508, 533] width 143 height 80
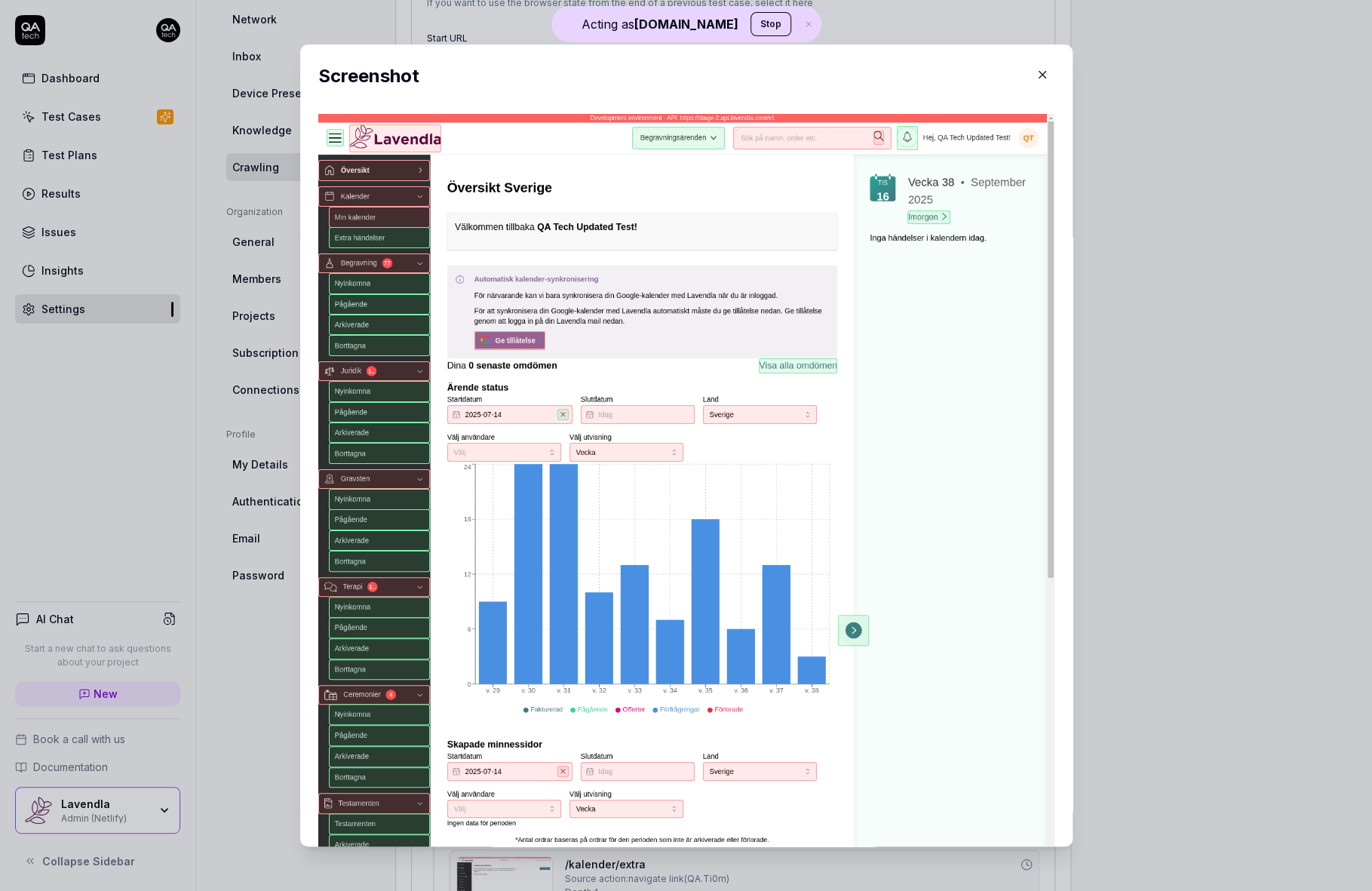
type textarea "*"
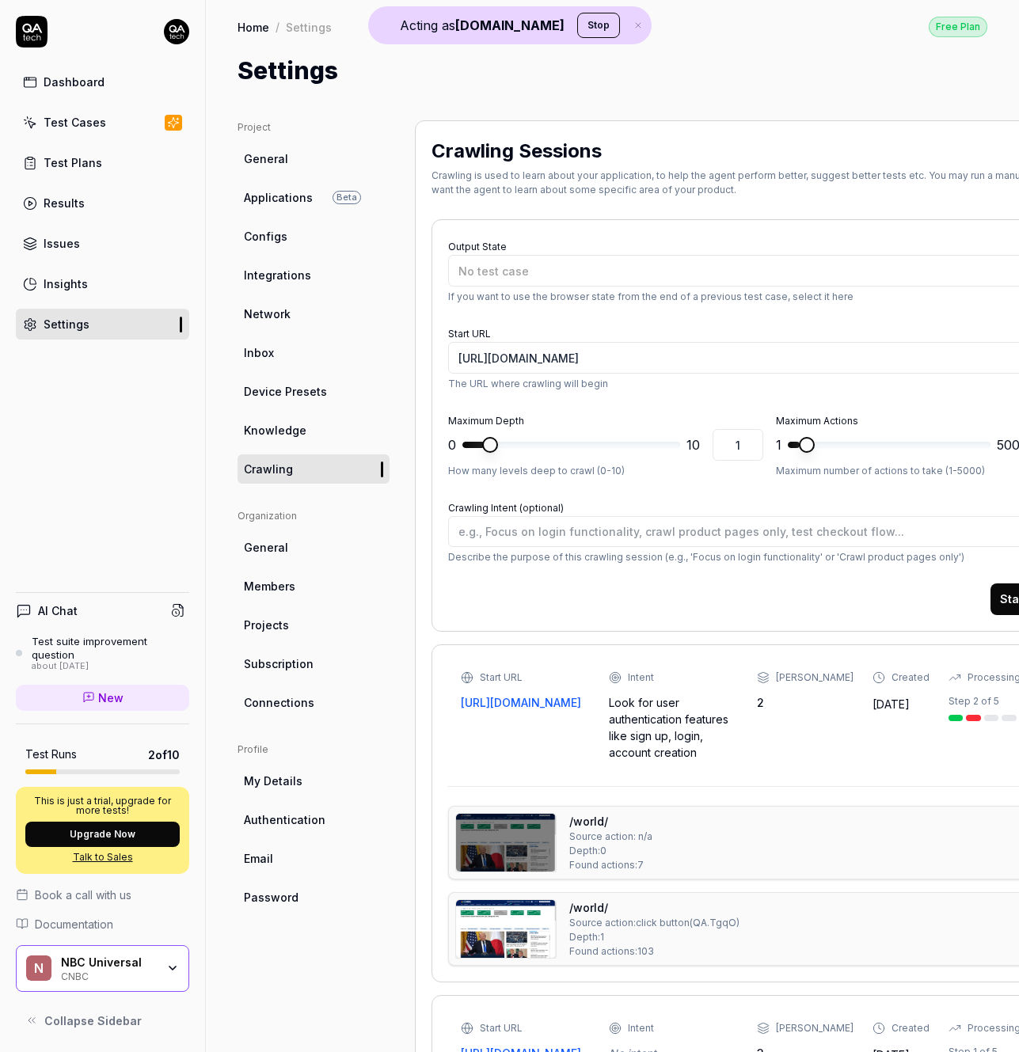
type textarea "*"
